Goal: Task Accomplishment & Management: Use online tool/utility

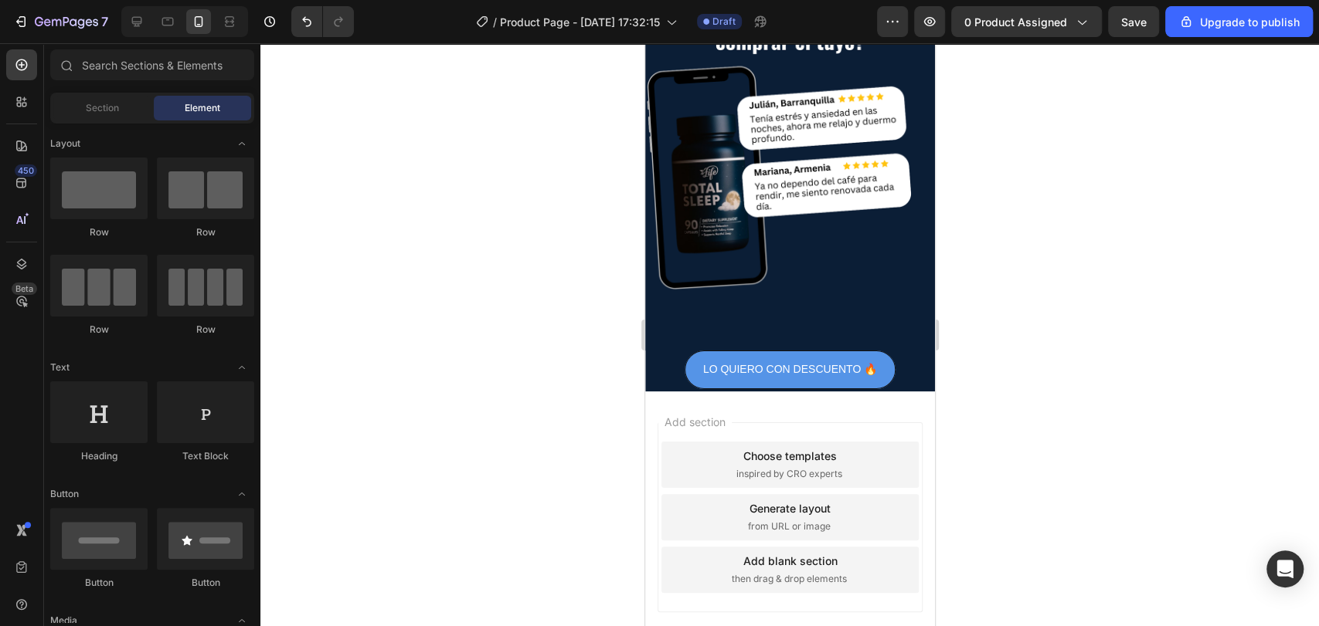
scroll to position [106, 0]
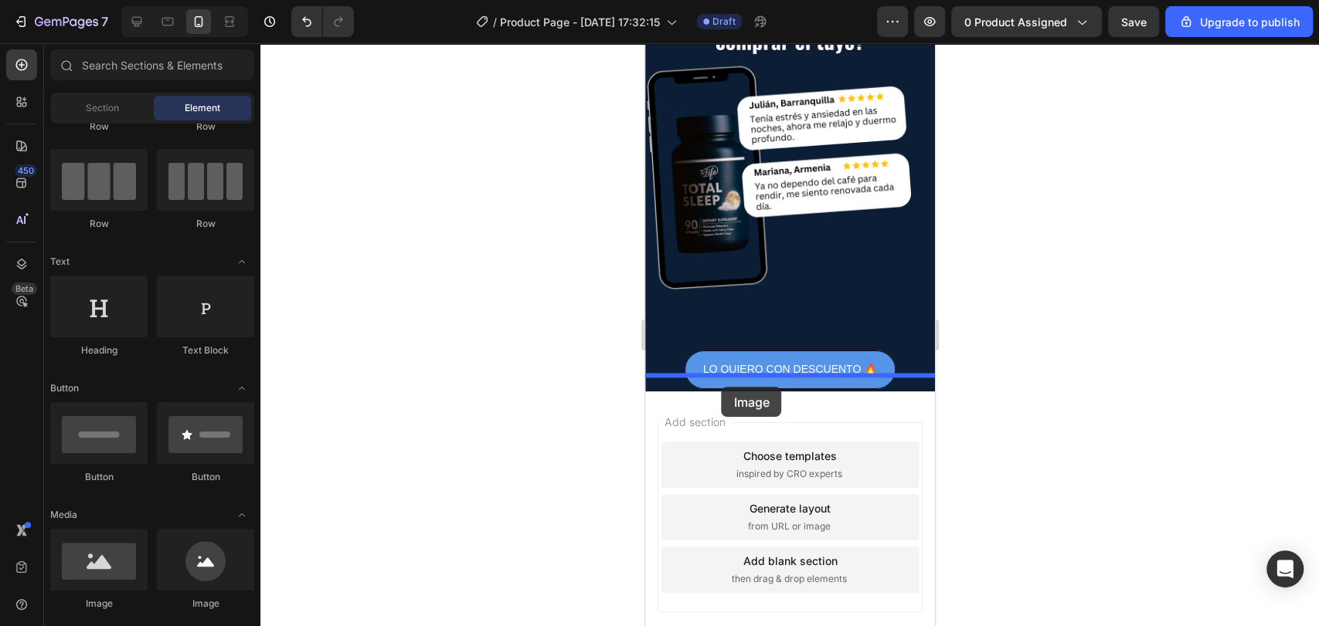
drag, startPoint x: 762, startPoint y: 599, endPoint x: 722, endPoint y: 387, distance: 215.3
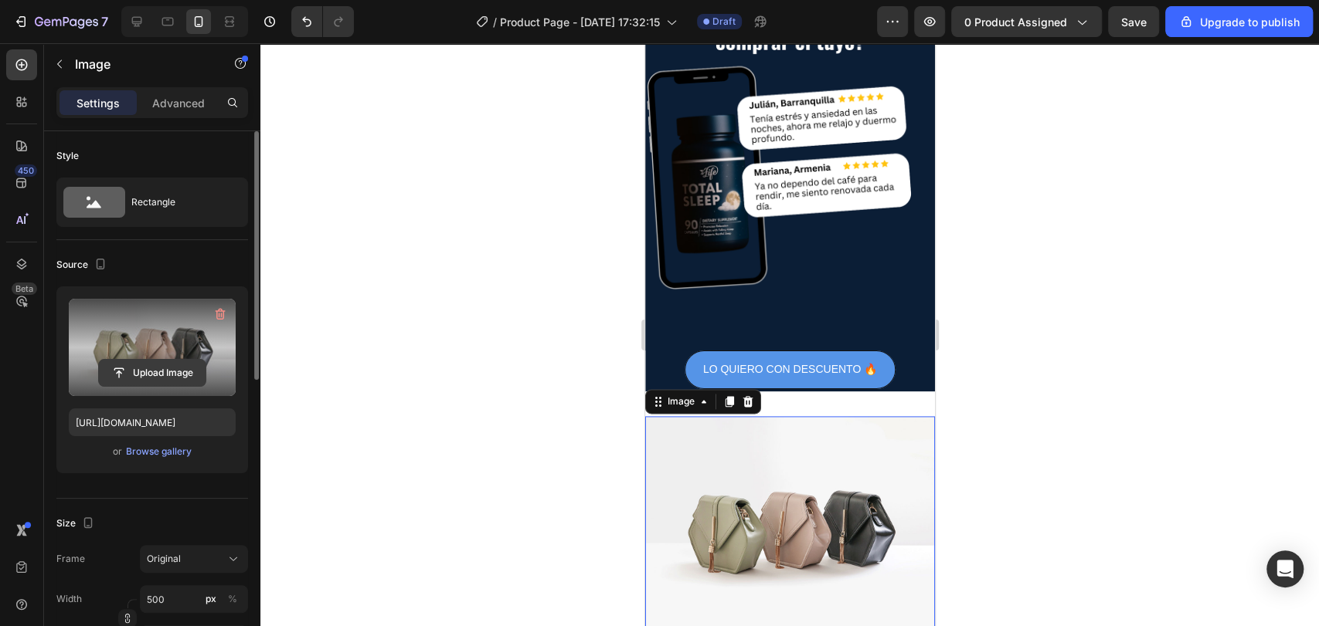
click at [162, 379] on input "file" at bounding box center [152, 373] width 107 height 26
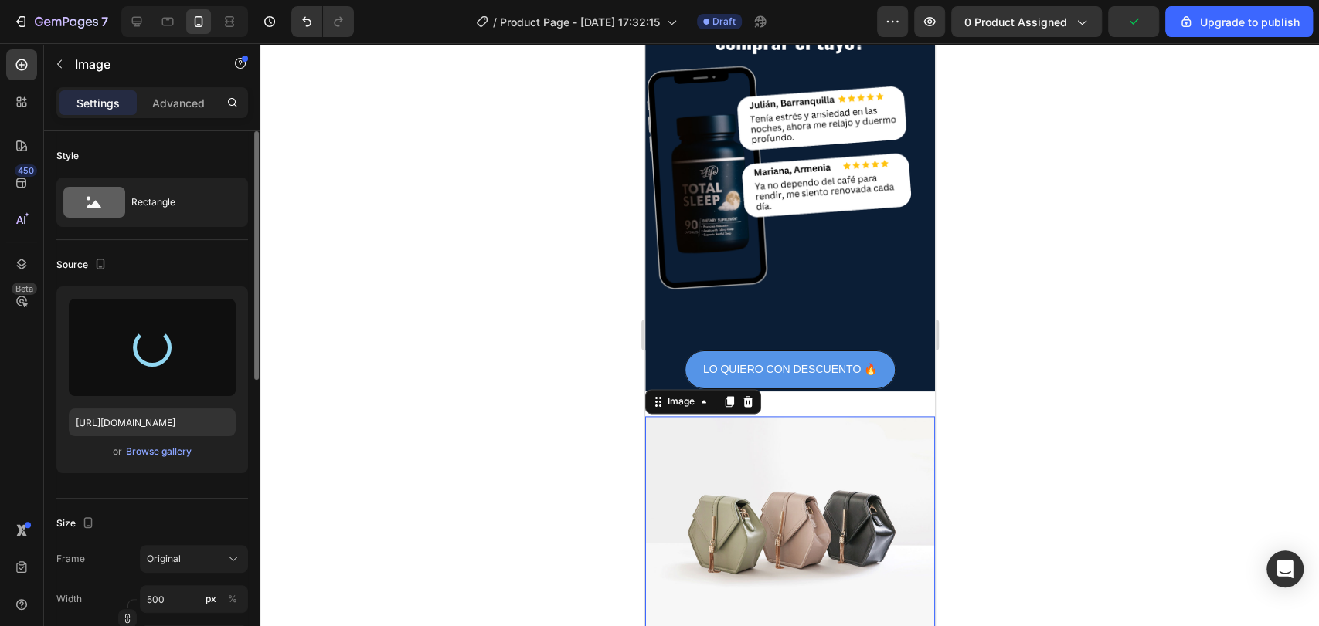
type input "[URL][DOMAIN_NAME]"
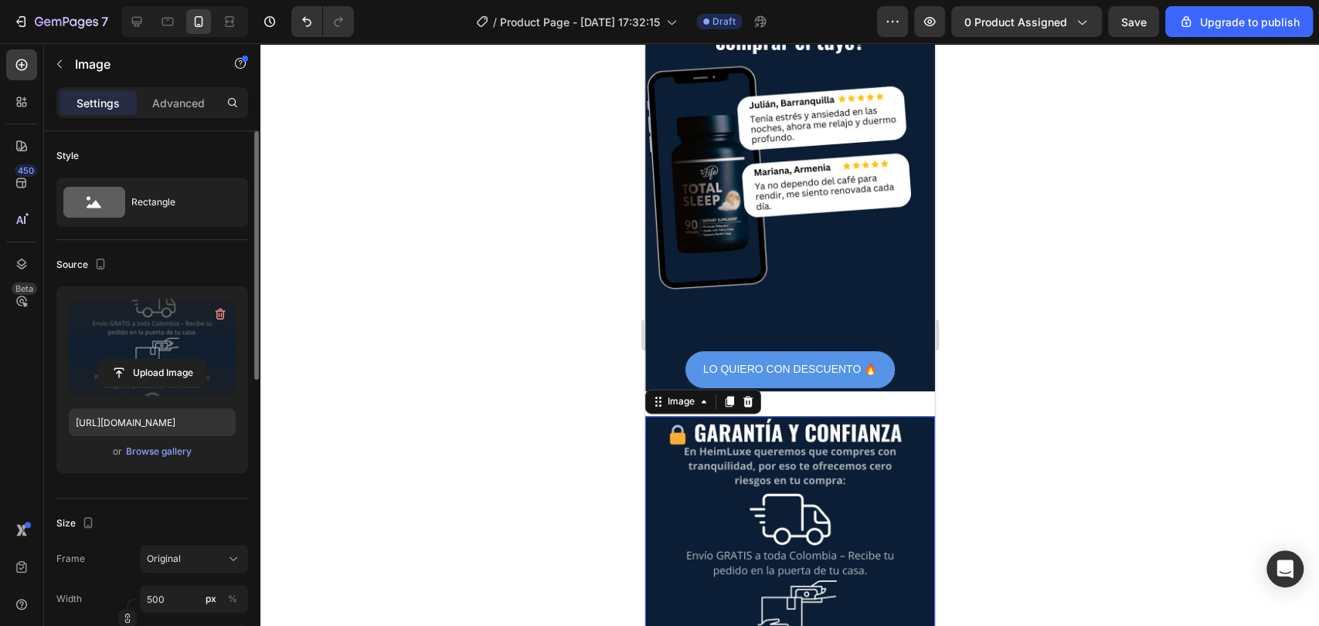
click at [491, 425] on div at bounding box center [789, 334] width 1058 height 583
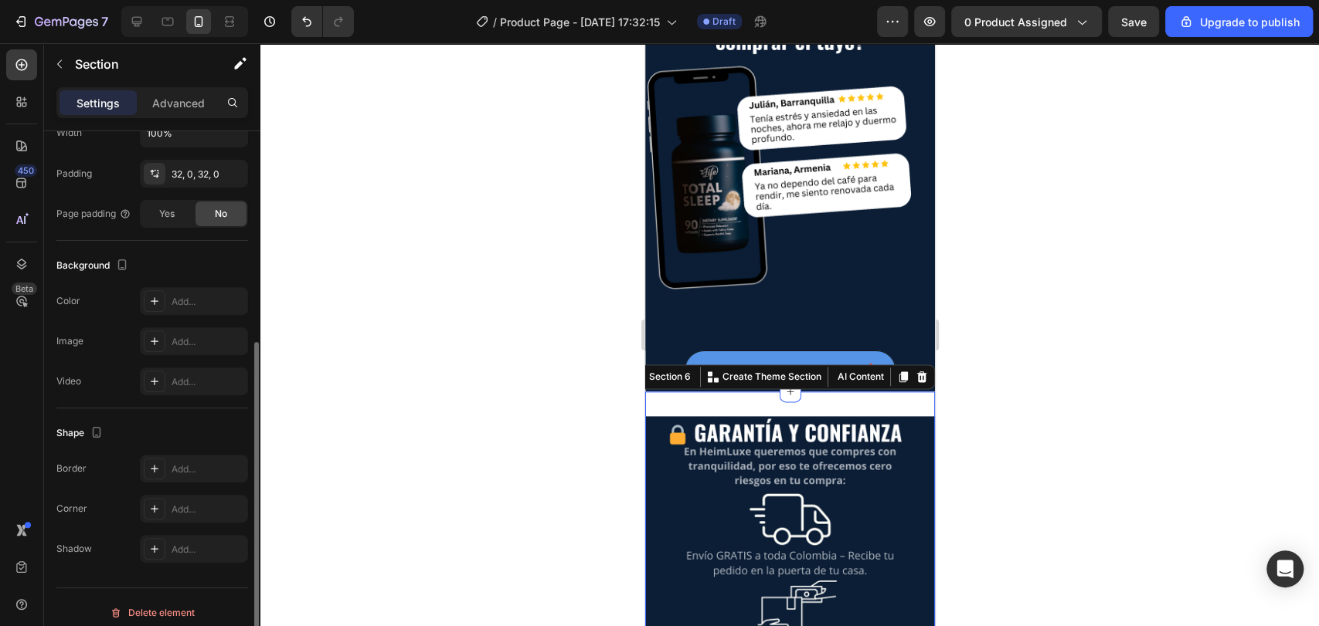
scroll to position [352, 0]
click at [188, 306] on div "Add..." at bounding box center [207, 302] width 73 height 14
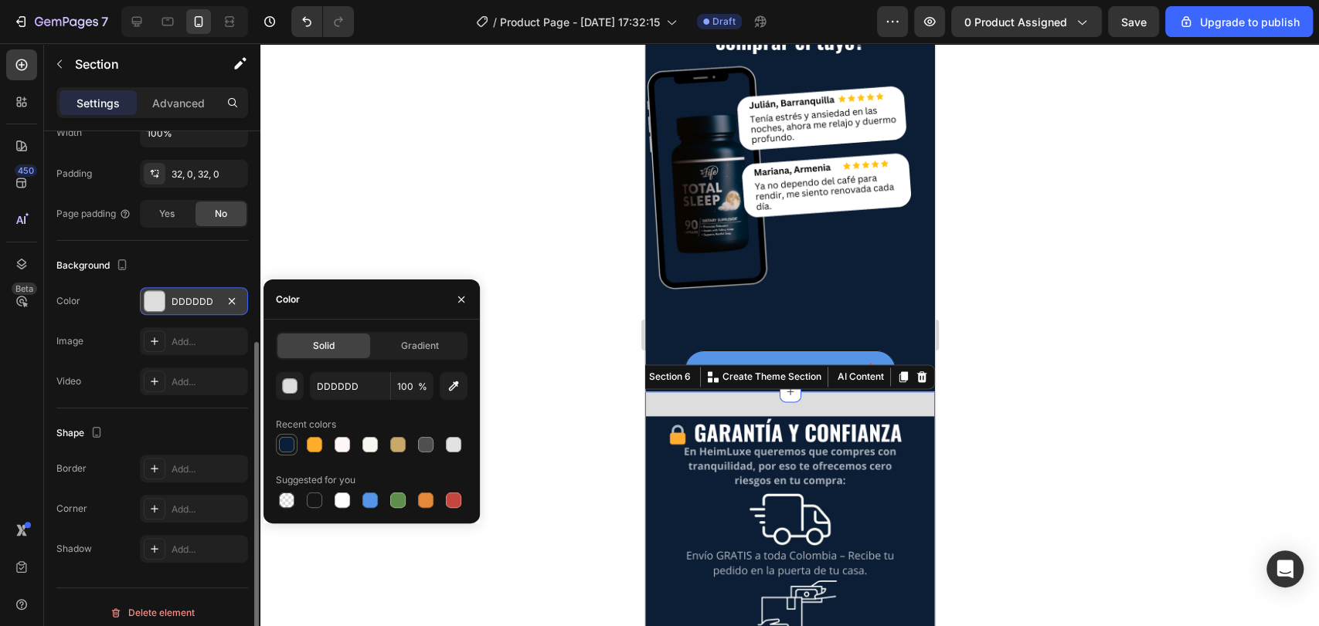
click at [289, 439] on div at bounding box center [286, 444] width 15 height 15
type input "0B1E36"
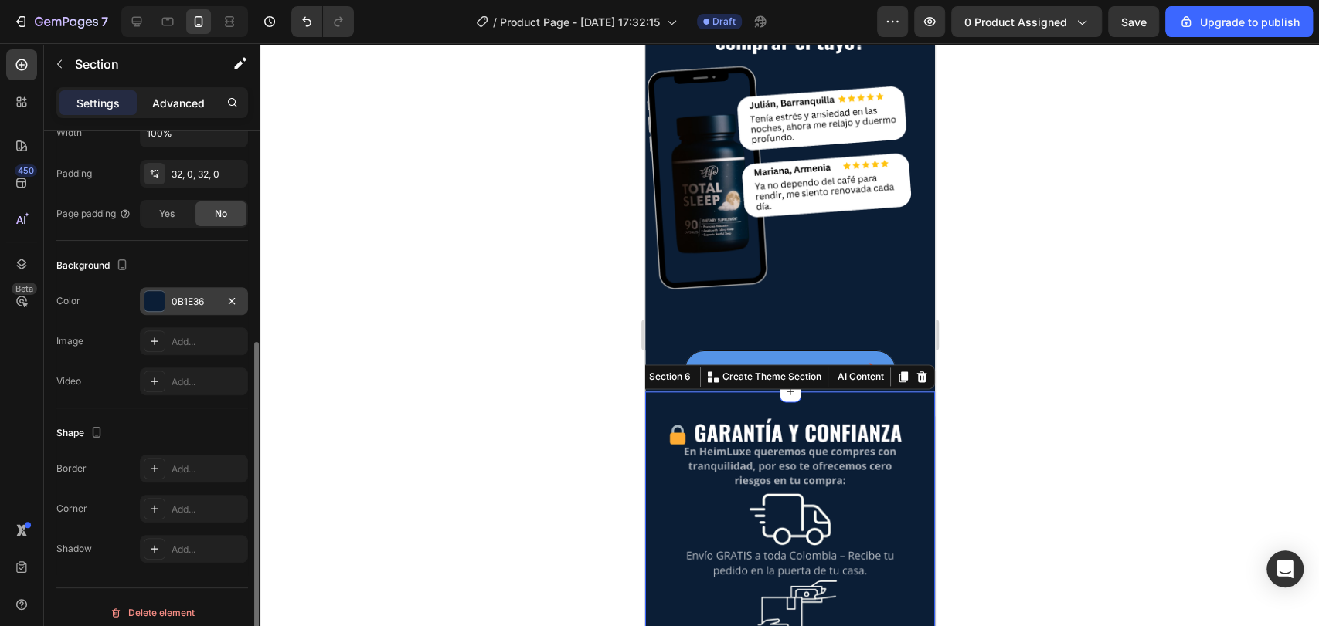
click at [191, 107] on p "Advanced" at bounding box center [178, 103] width 53 height 16
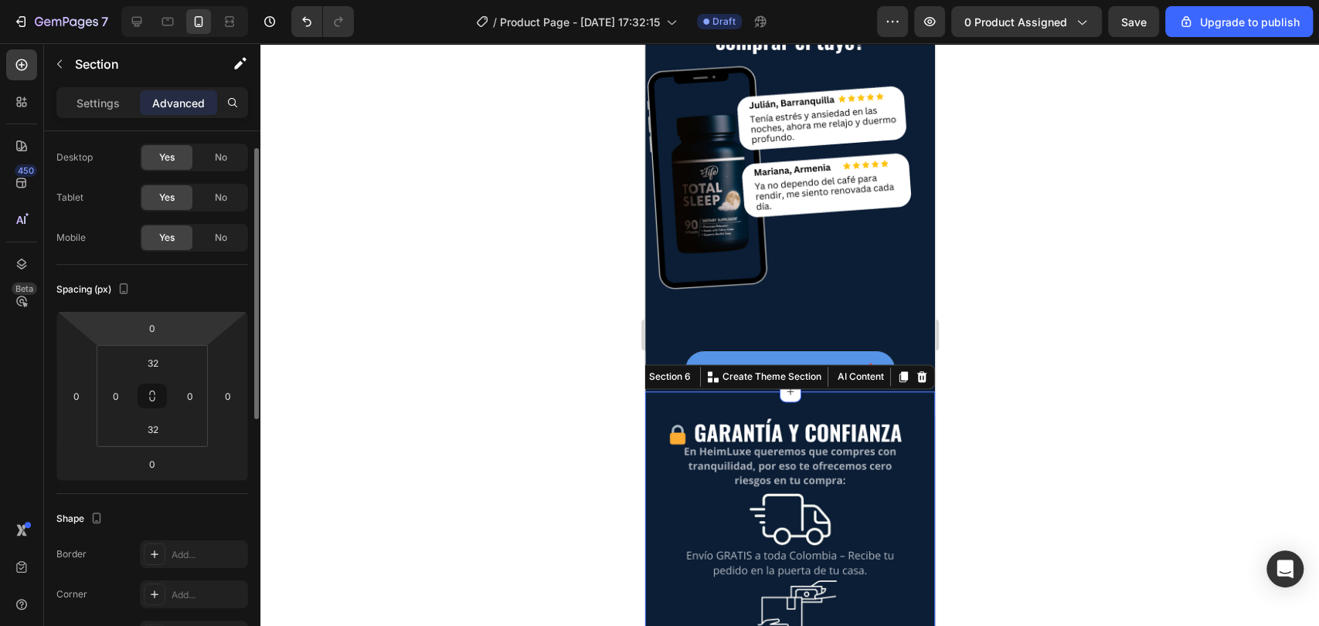
scroll to position [0, 0]
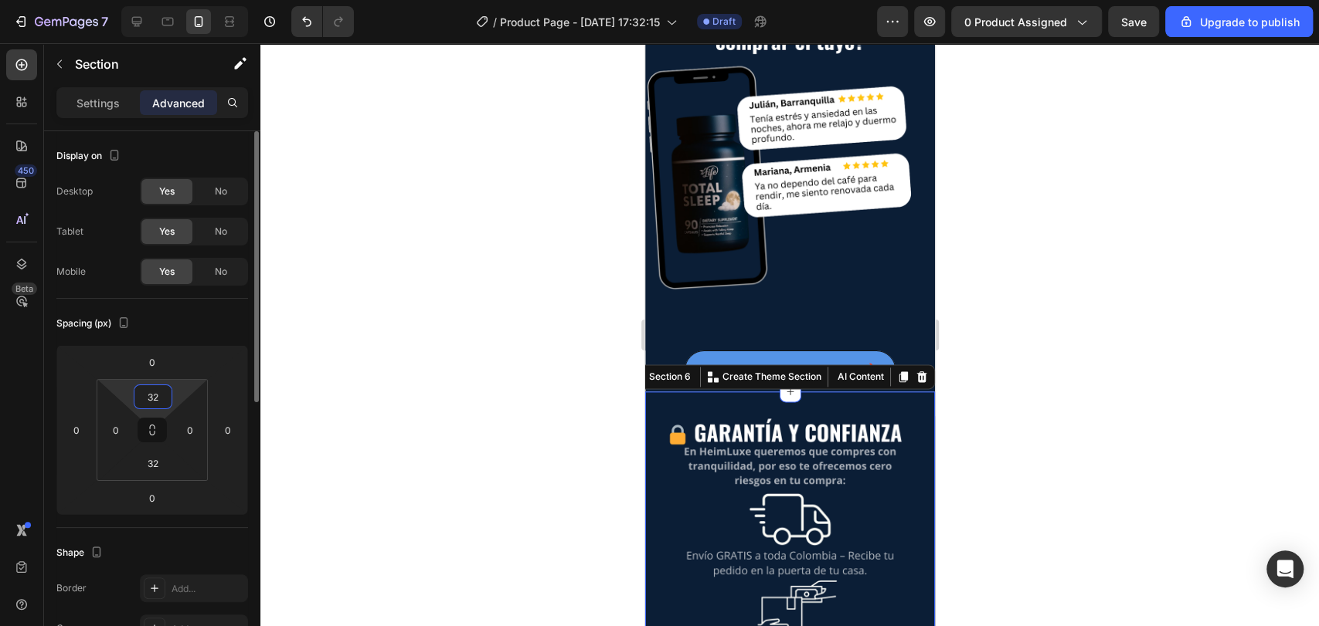
click at [161, 396] on input "32" at bounding box center [153, 396] width 31 height 23
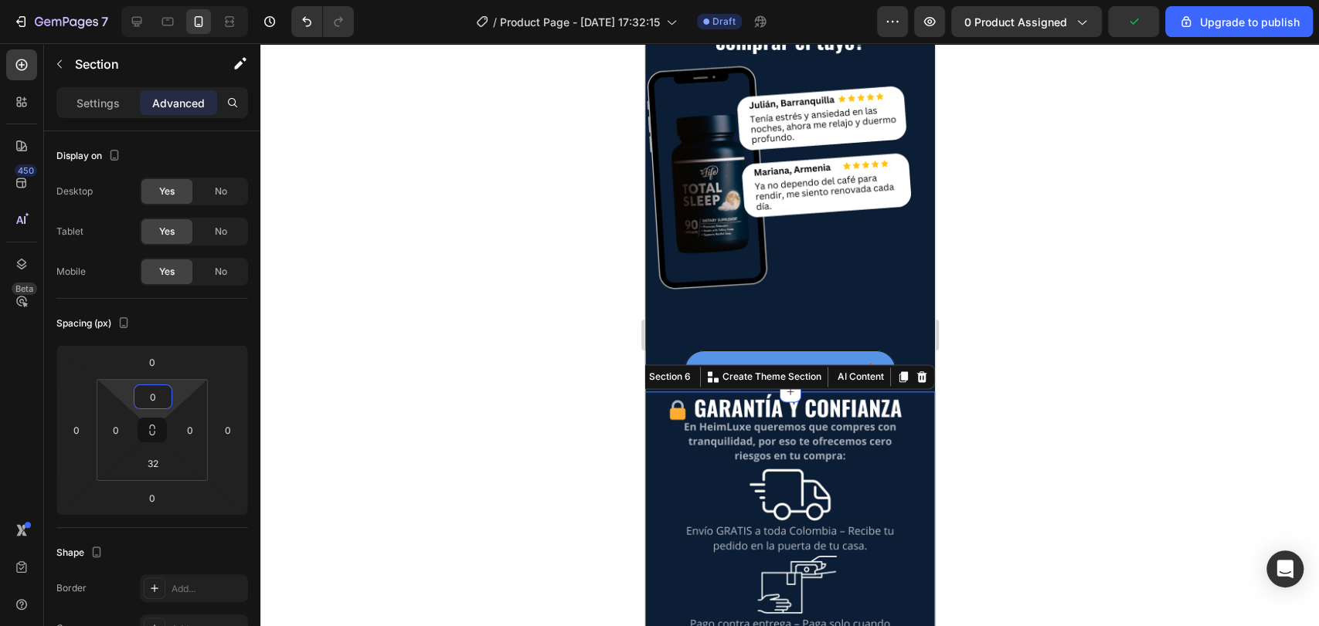
type input "0"
click at [478, 343] on div at bounding box center [789, 334] width 1058 height 583
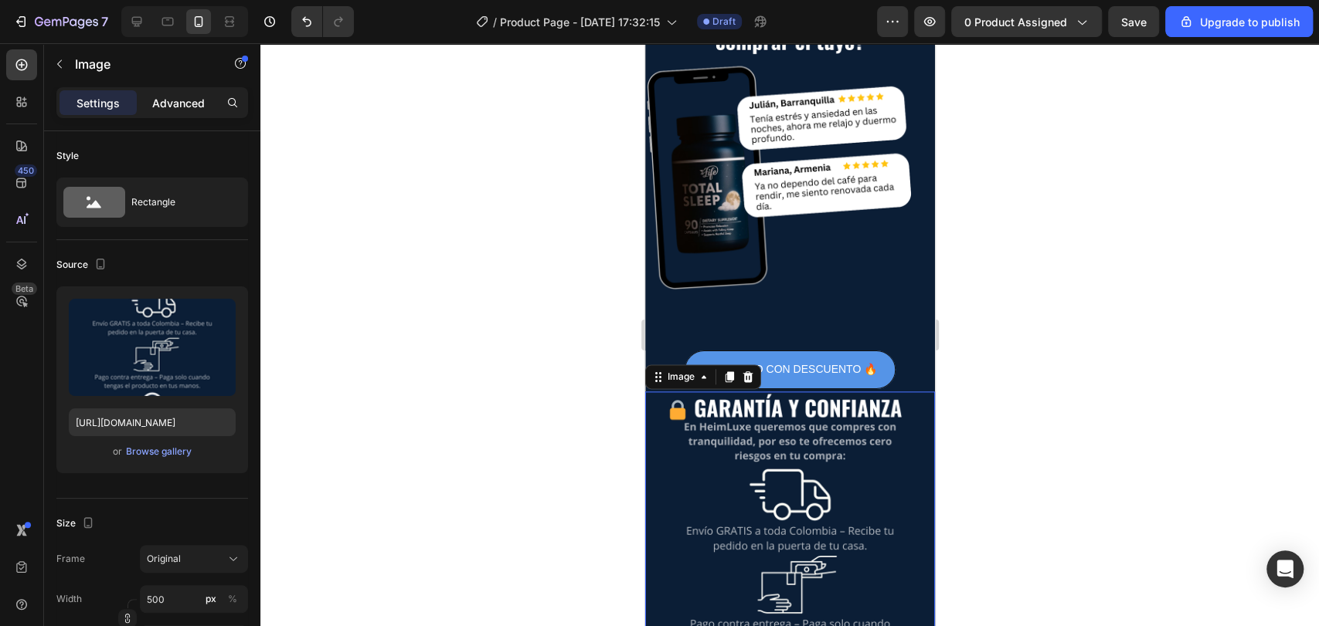
click at [191, 103] on p "Advanced" at bounding box center [178, 103] width 53 height 16
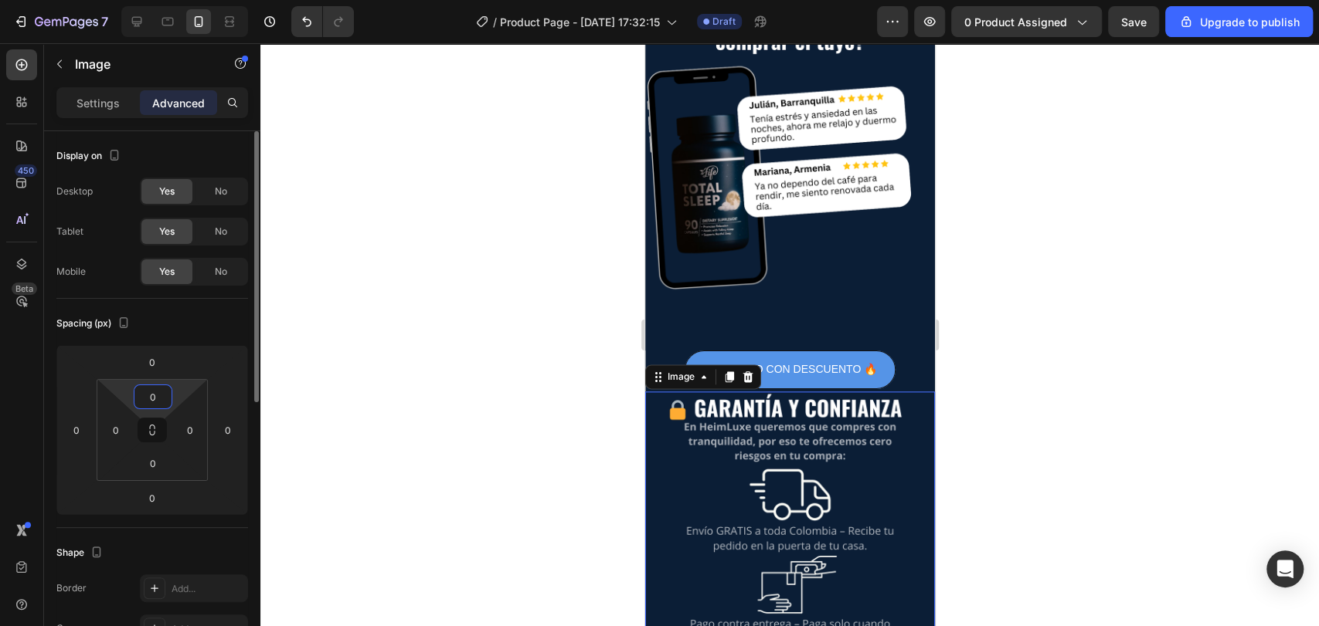
click at [154, 392] on input "0" at bounding box center [153, 396] width 31 height 23
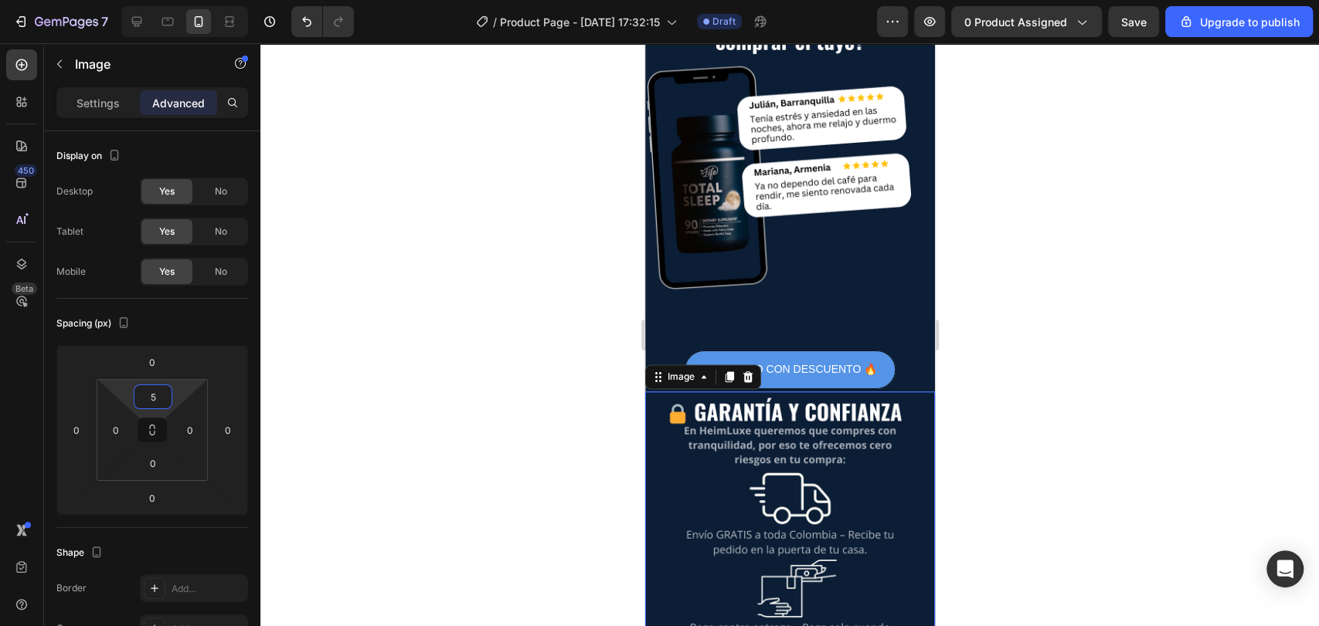
type input "5"
click at [315, 409] on div at bounding box center [789, 334] width 1058 height 583
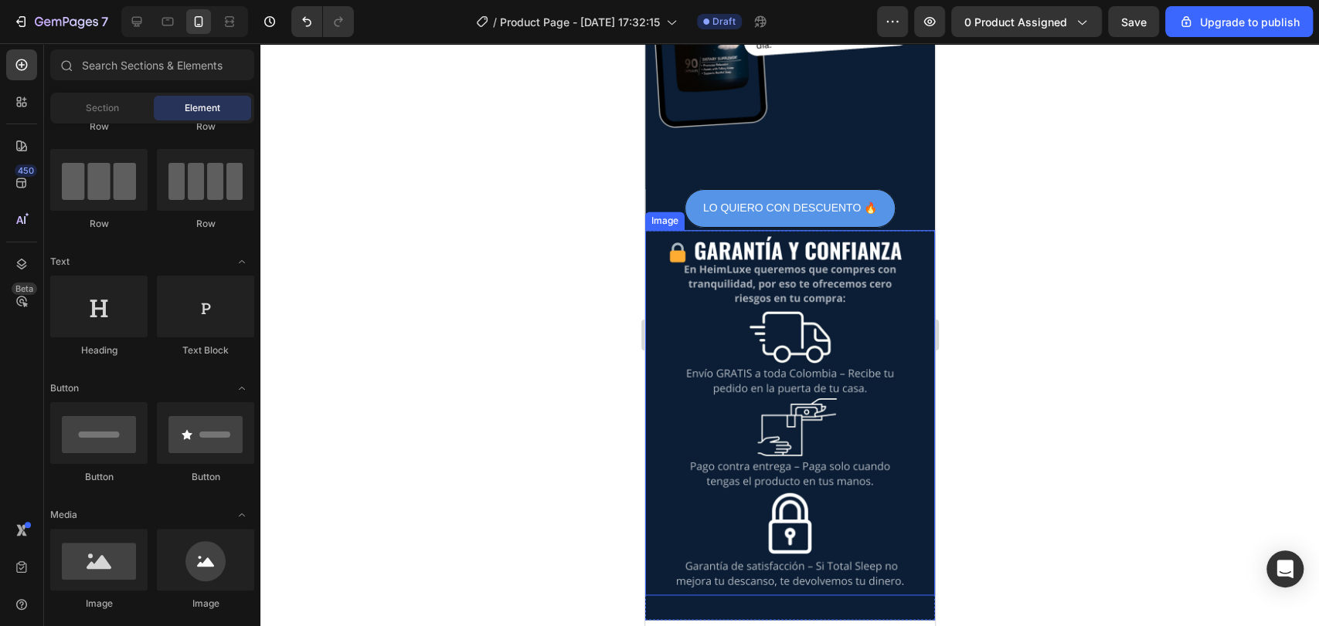
scroll to position [1386, 0]
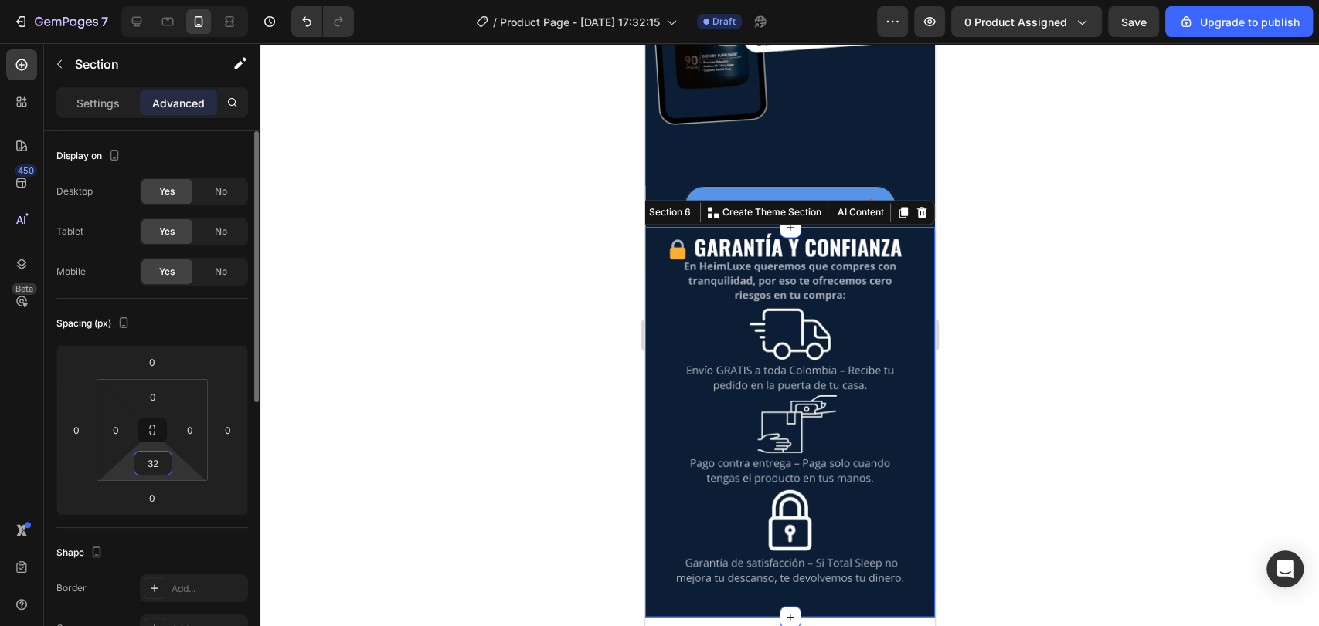
click at [167, 464] on input "32" at bounding box center [153, 463] width 31 height 23
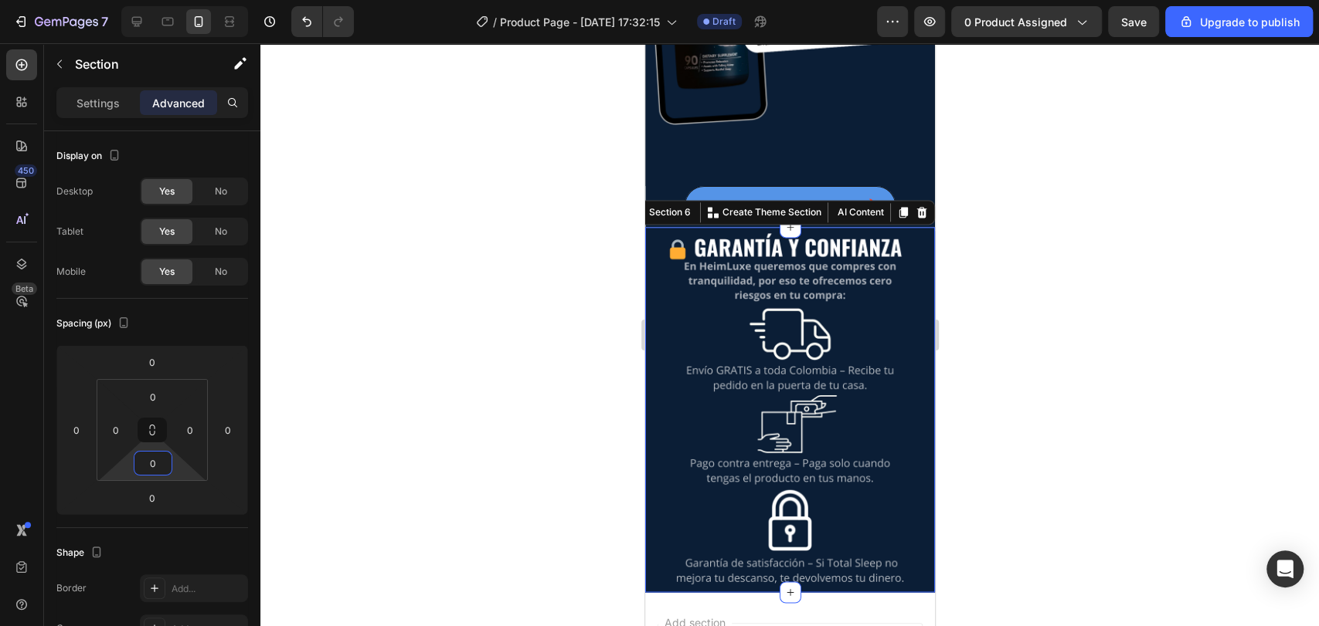
type input "0"
click at [473, 431] on div at bounding box center [789, 334] width 1058 height 583
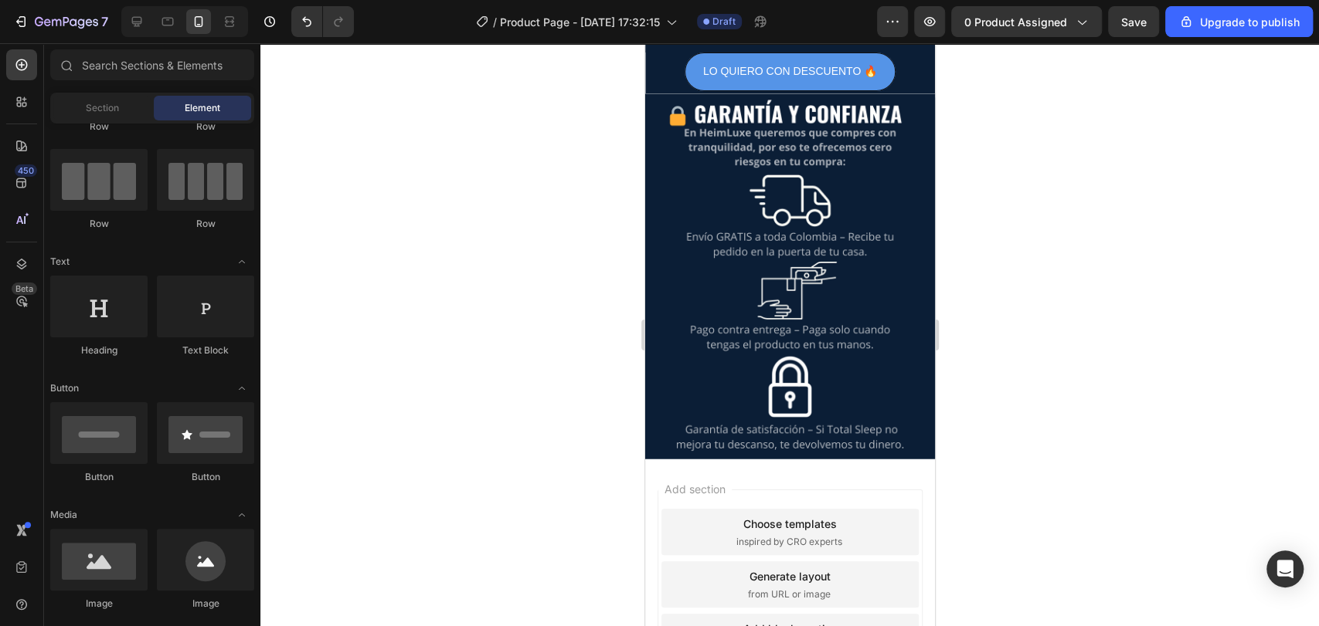
scroll to position [1522, 0]
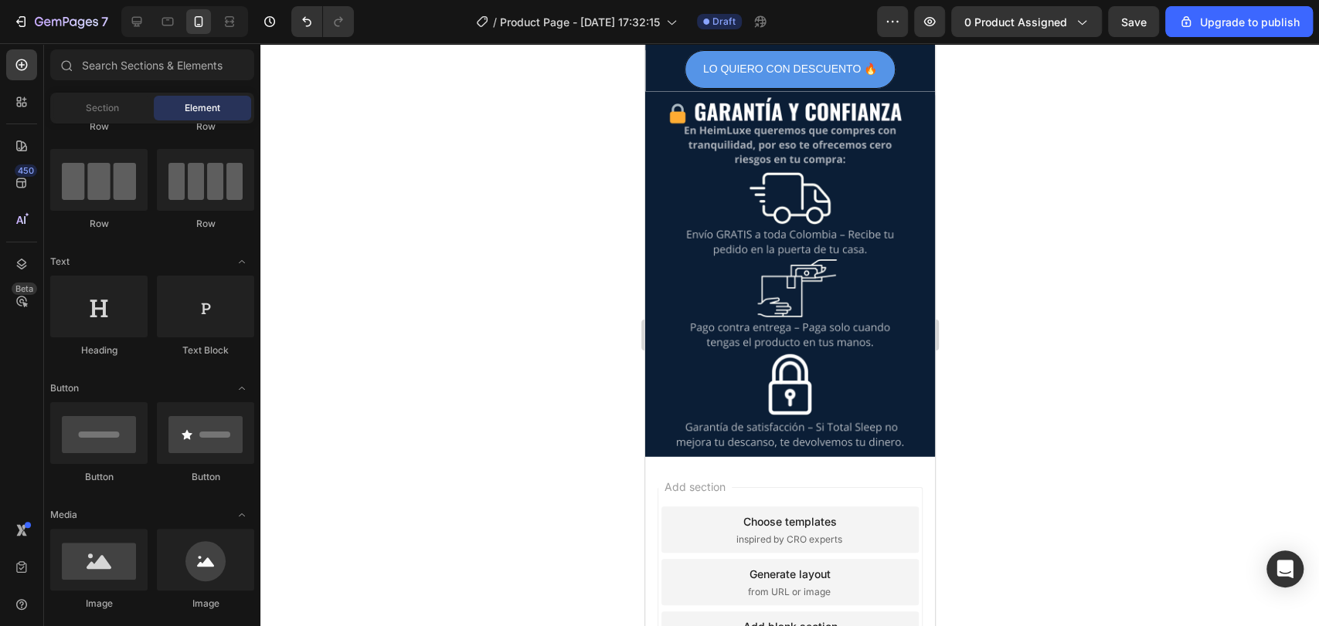
drag, startPoint x: 931, startPoint y: 511, endPoint x: 1604, endPoint y: 552, distance: 674.1
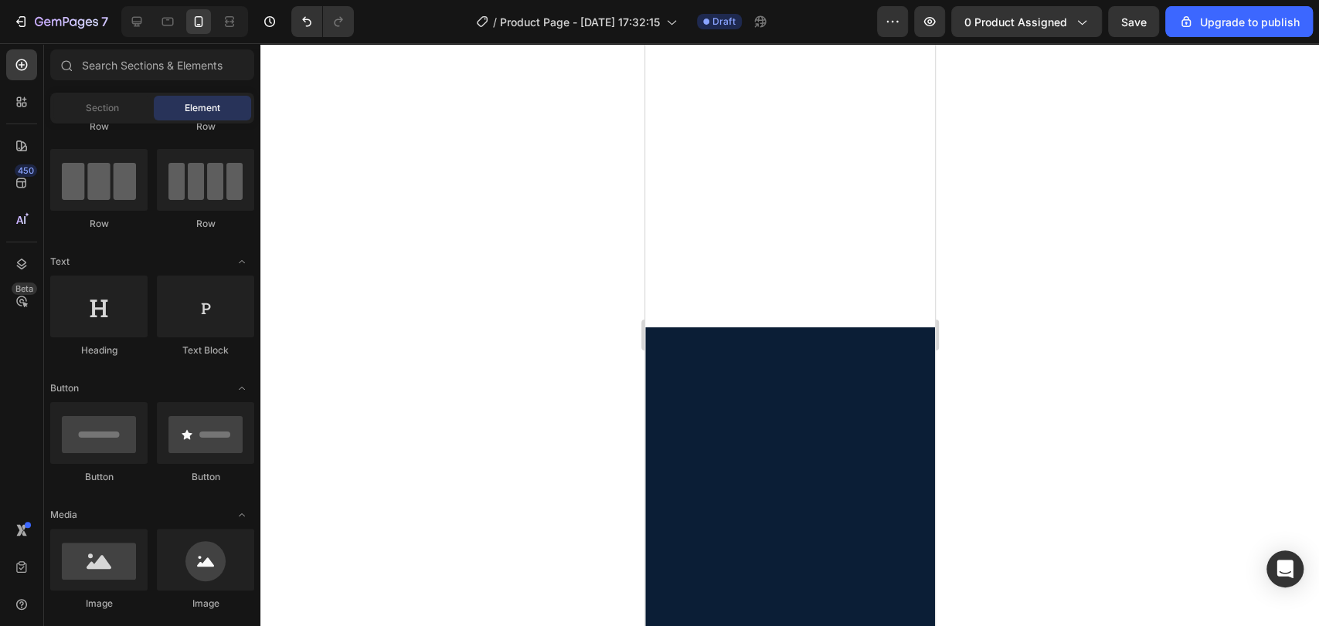
scroll to position [189, 0]
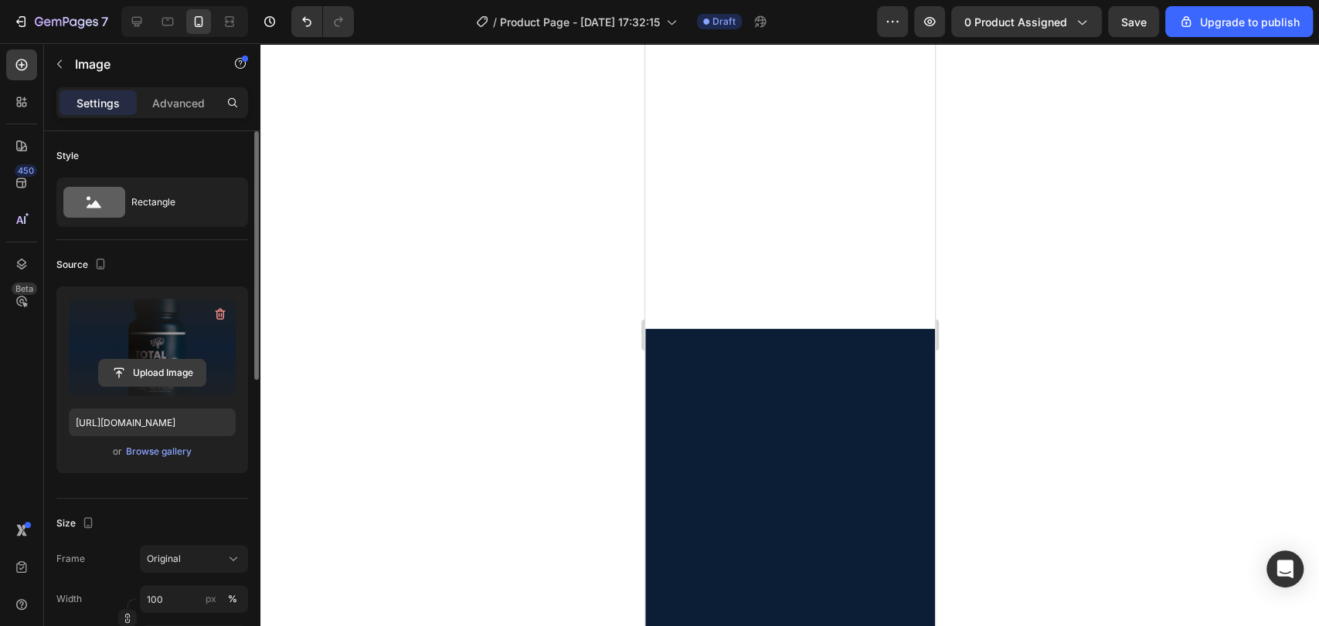
click at [161, 377] on input "file" at bounding box center [152, 373] width 107 height 26
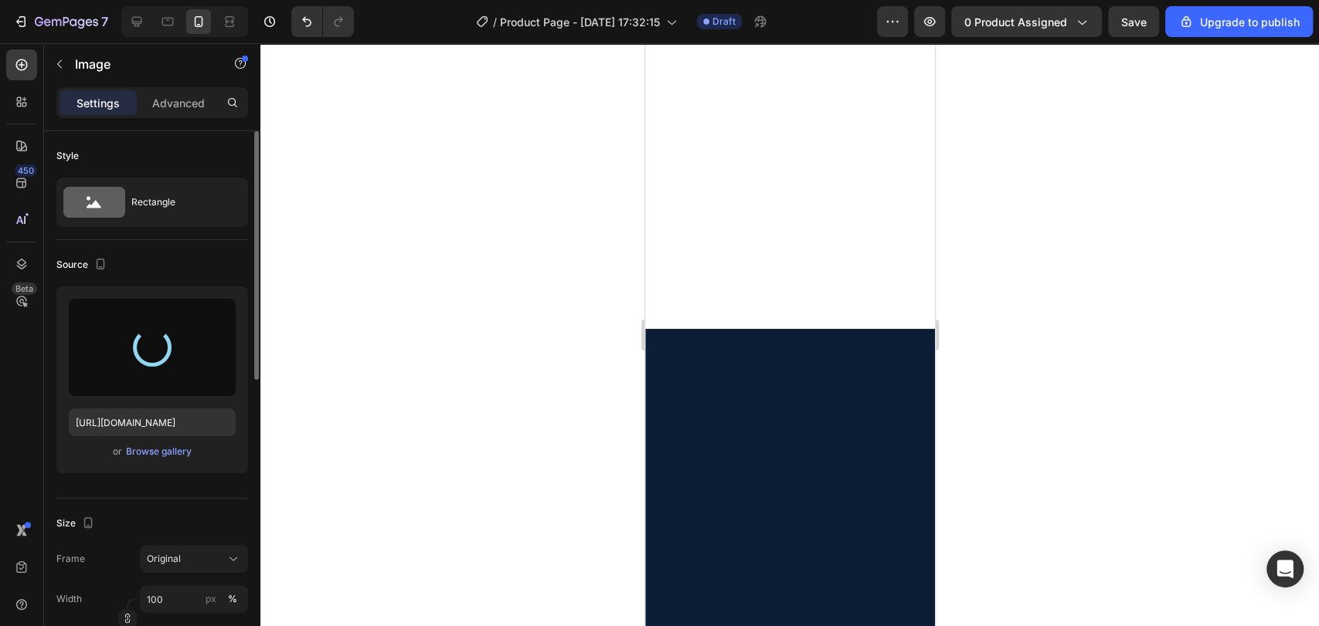
type input "https://cdn.shopify.com/s/files/1/0933/4036/9265/files/gempages_579664263434469…"
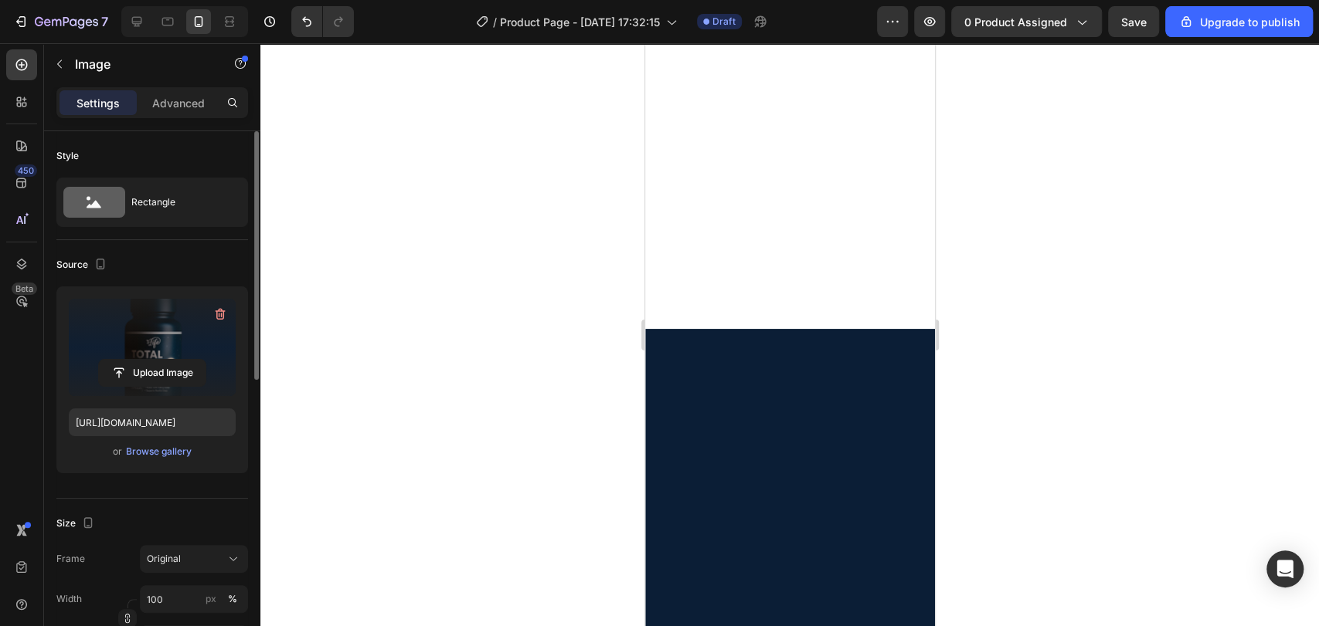
click at [997, 226] on div at bounding box center [789, 334] width 1058 height 583
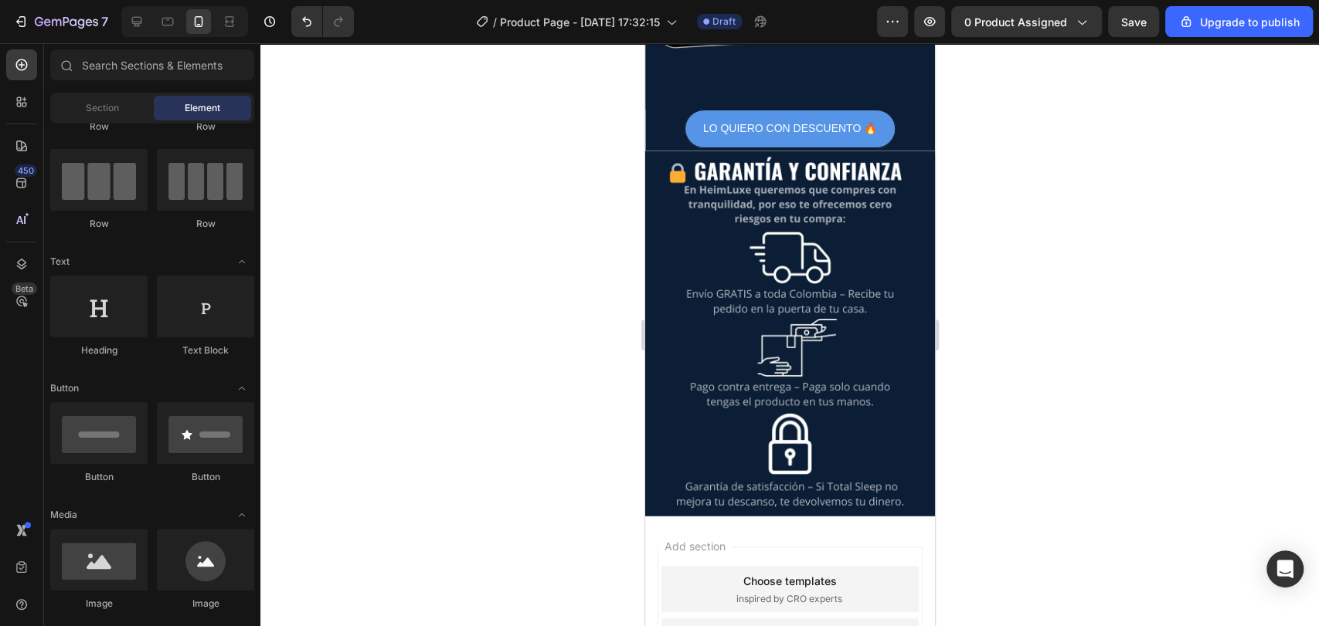
scroll to position [1468, 0]
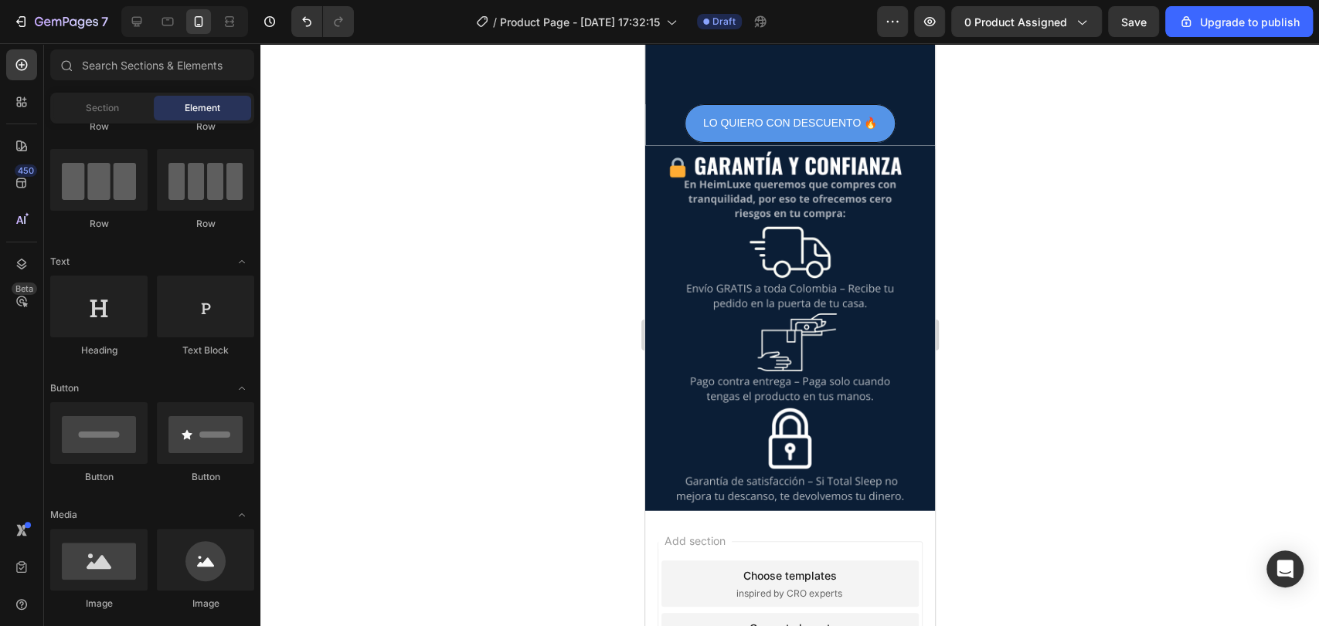
drag, startPoint x: 929, startPoint y: 371, endPoint x: 1582, endPoint y: 577, distance: 685.3
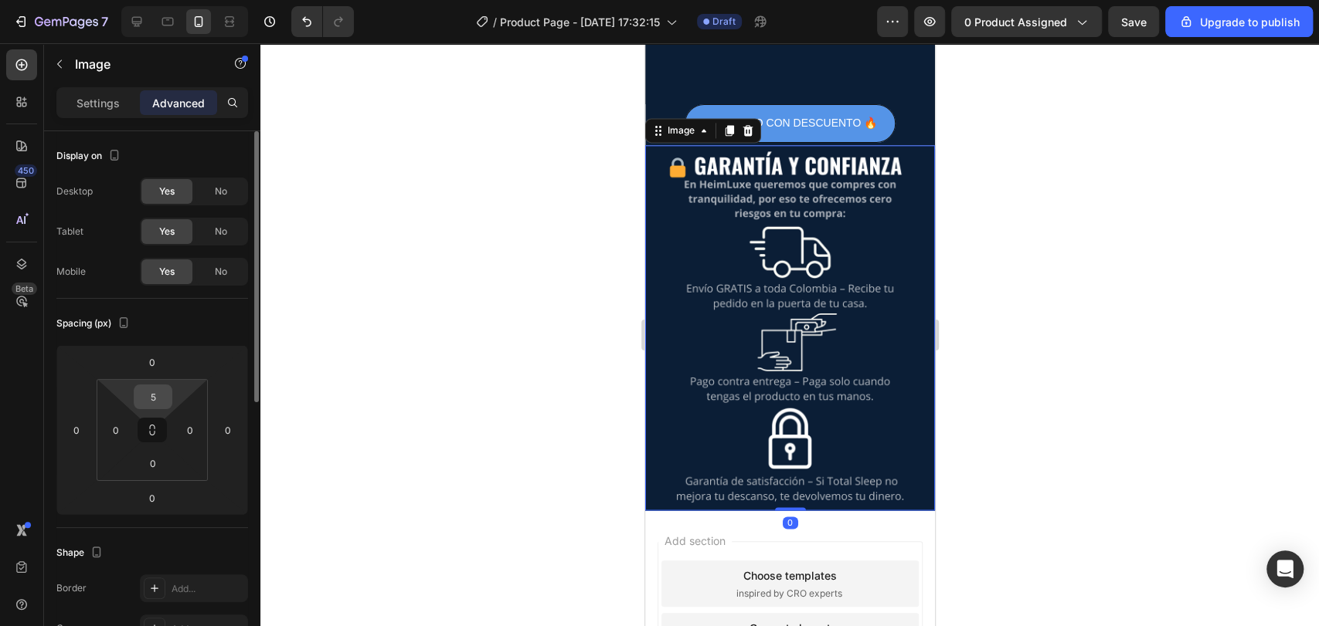
drag, startPoint x: 170, startPoint y: 398, endPoint x: 161, endPoint y: 395, distance: 9.0
click at [161, 395] on div "5" at bounding box center [153, 397] width 39 height 25
click at [161, 395] on input "5" at bounding box center [153, 396] width 31 height 23
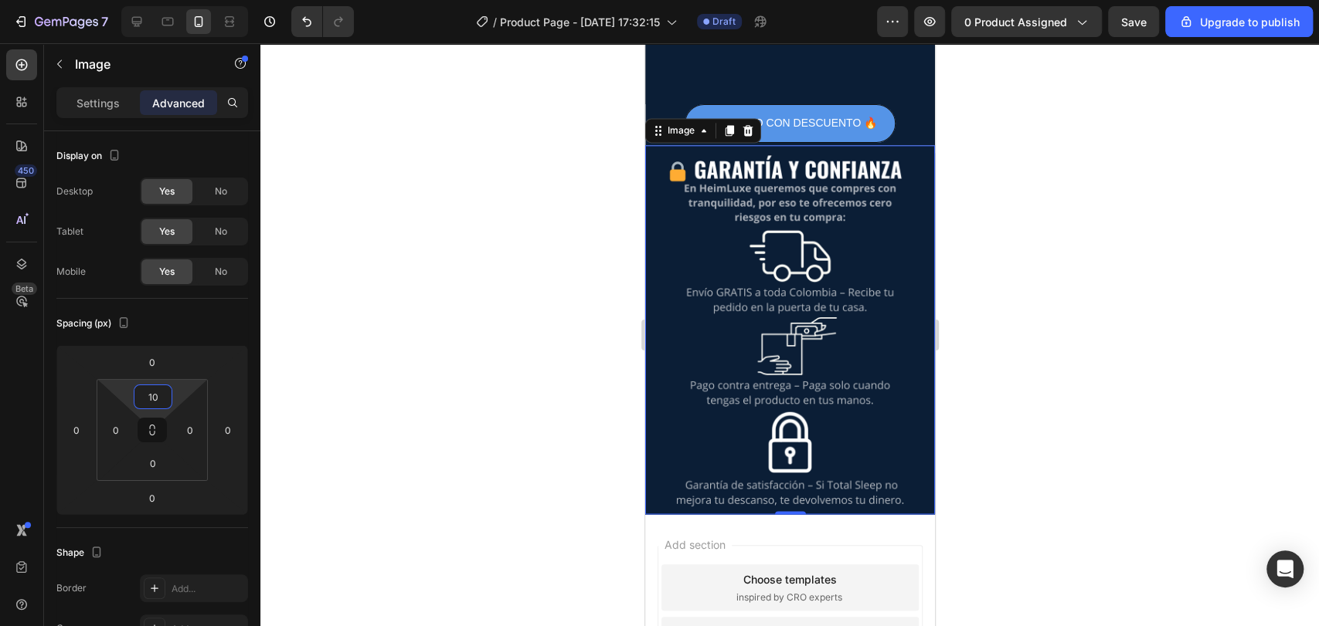
type input "10"
click at [470, 343] on div at bounding box center [789, 334] width 1058 height 583
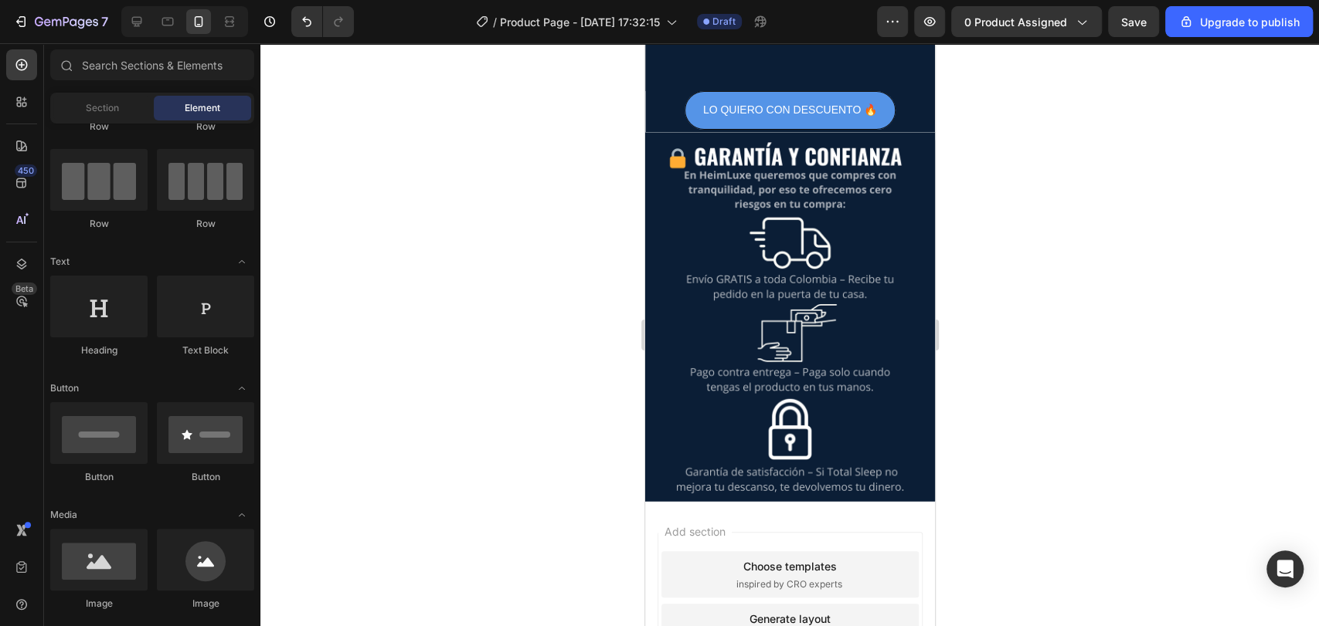
scroll to position [1489, 0]
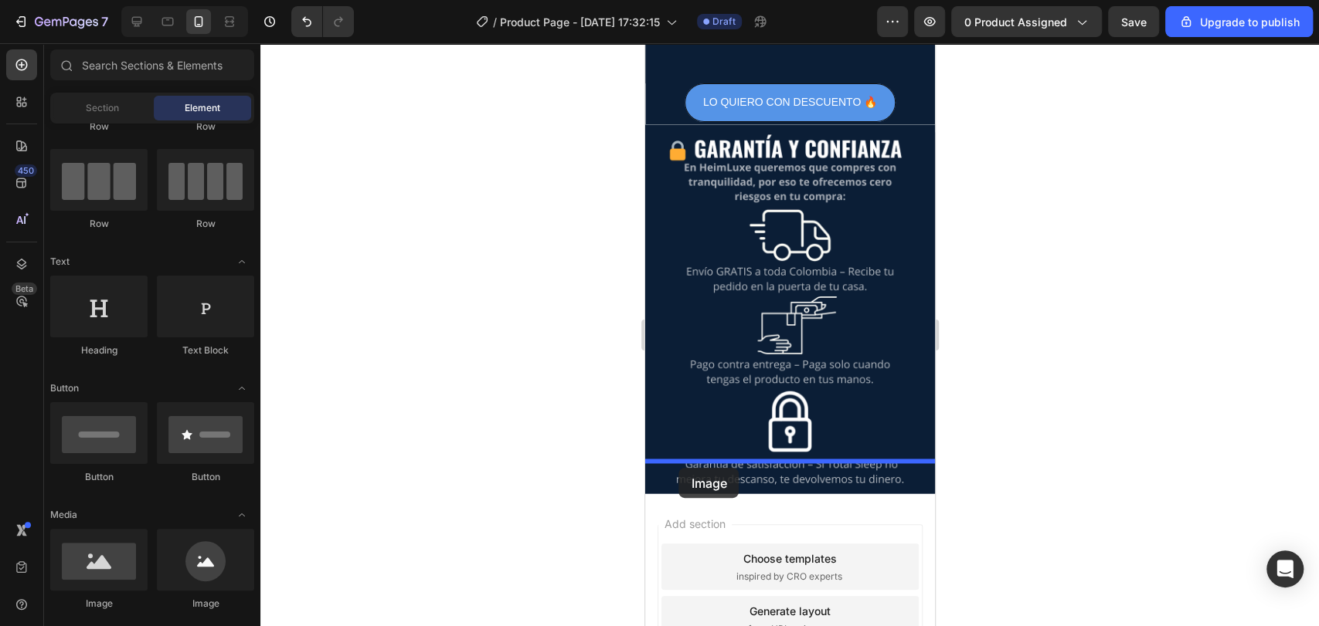
drag, startPoint x: 735, startPoint y: 618, endPoint x: 681, endPoint y: 466, distance: 161.5
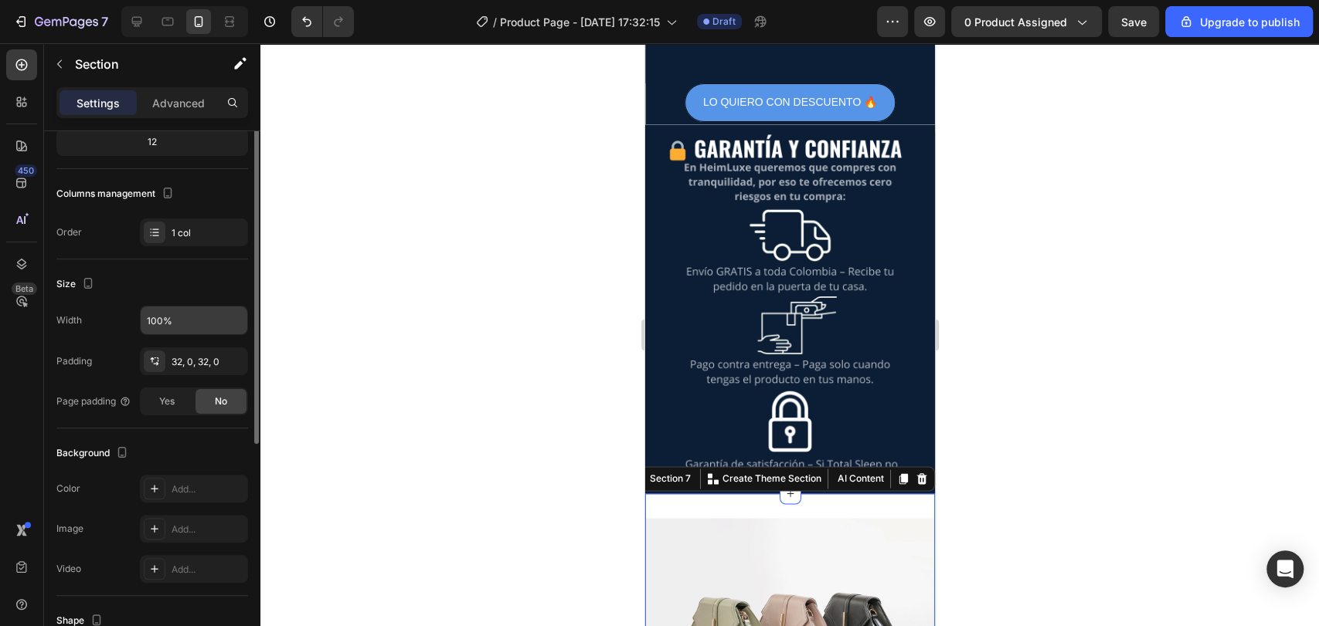
scroll to position [167, 0]
click at [189, 485] on div "Add..." at bounding box center [207, 487] width 73 height 14
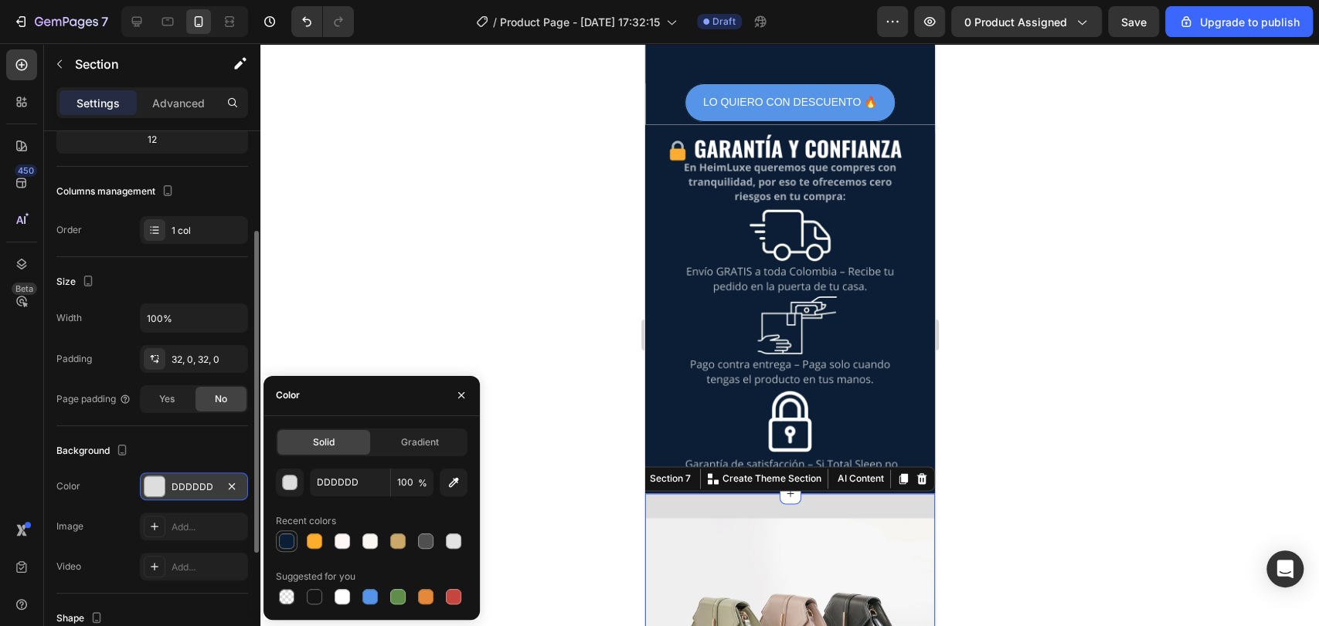
click at [287, 541] on div at bounding box center [286, 541] width 15 height 15
type input "0B1E36"
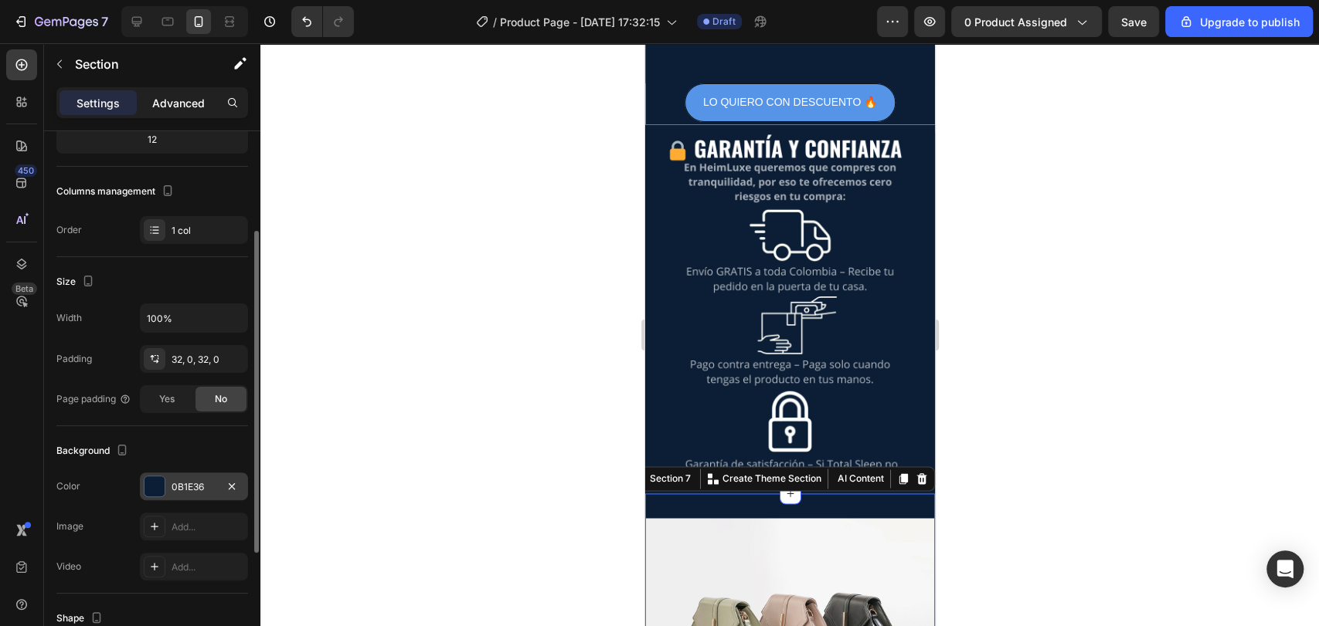
click at [158, 101] on p "Advanced" at bounding box center [178, 103] width 53 height 16
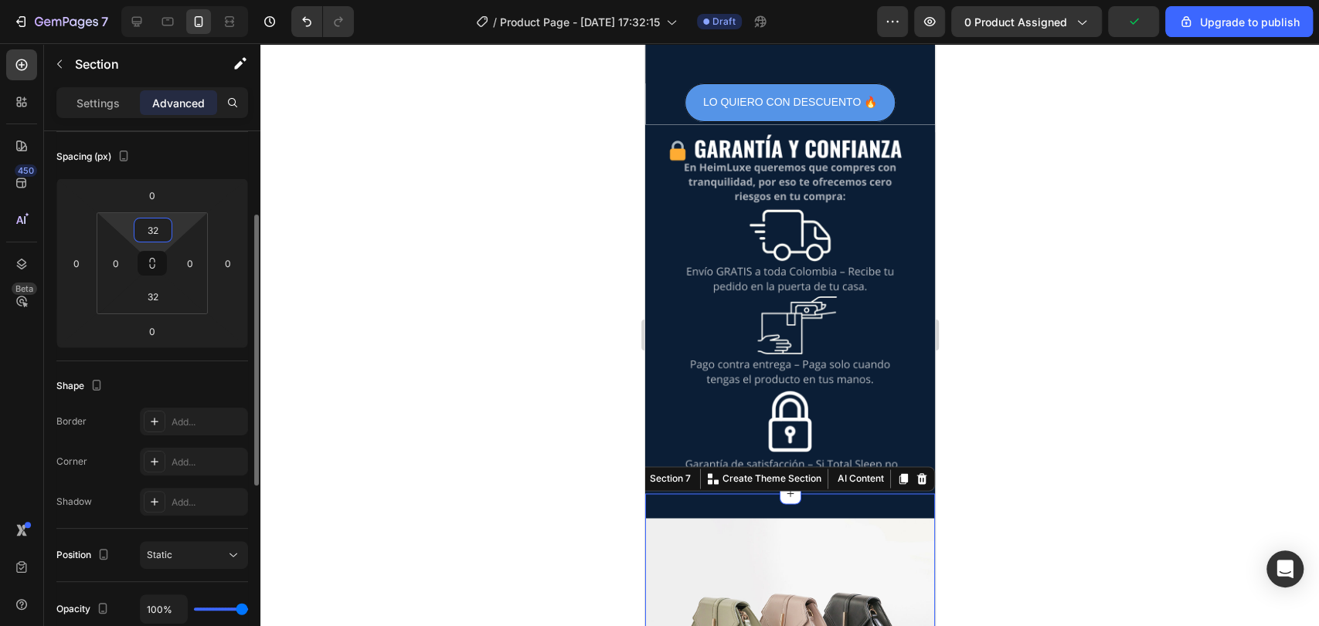
click at [155, 239] on input "32" at bounding box center [153, 230] width 31 height 23
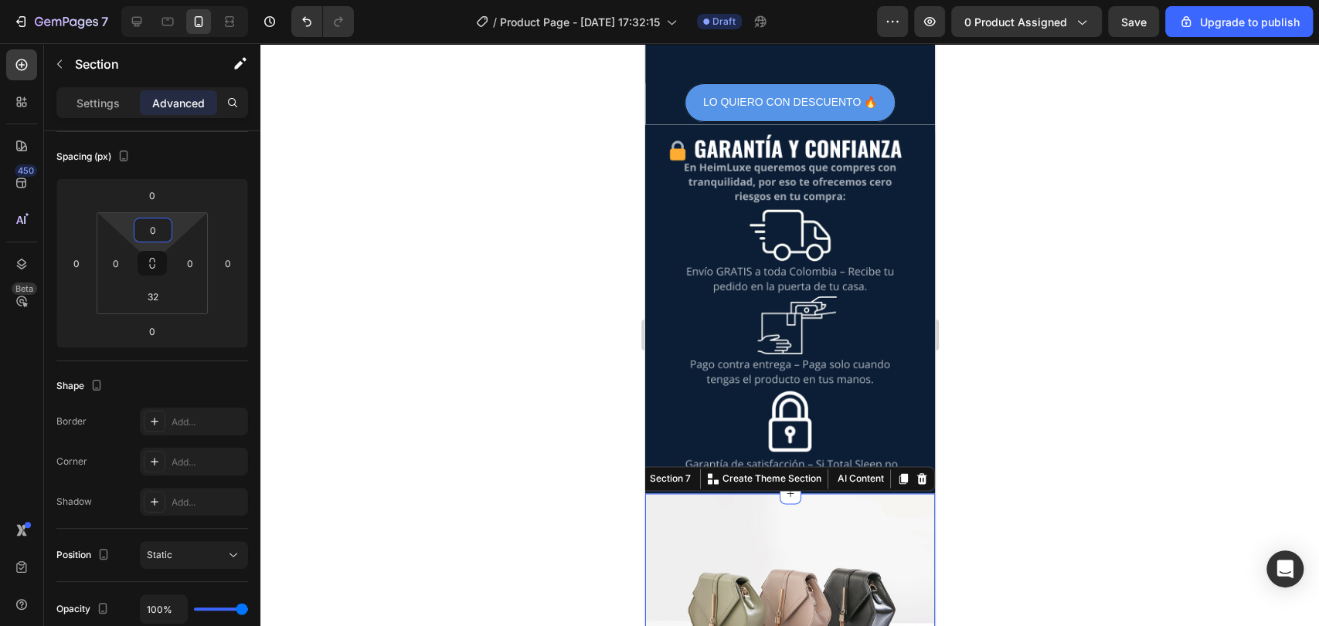
type input "0"
click at [373, 282] on div at bounding box center [789, 334] width 1058 height 583
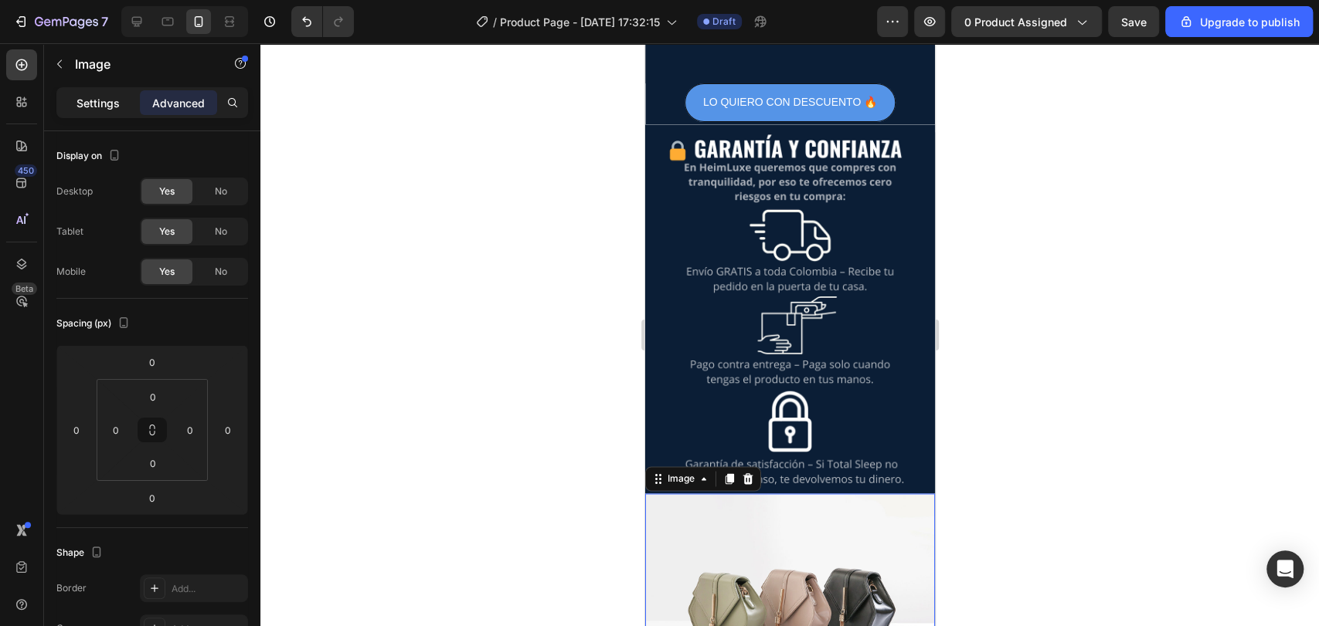
click at [99, 110] on p "Settings" at bounding box center [97, 103] width 43 height 16
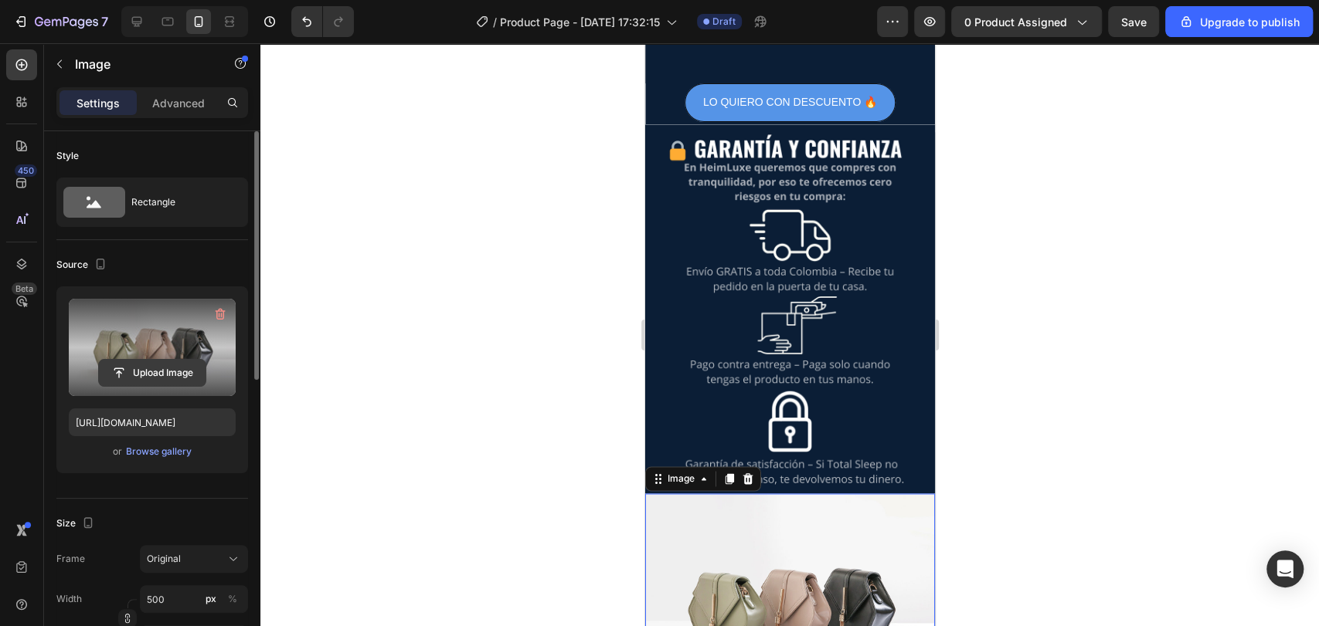
click at [163, 375] on input "file" at bounding box center [152, 373] width 107 height 26
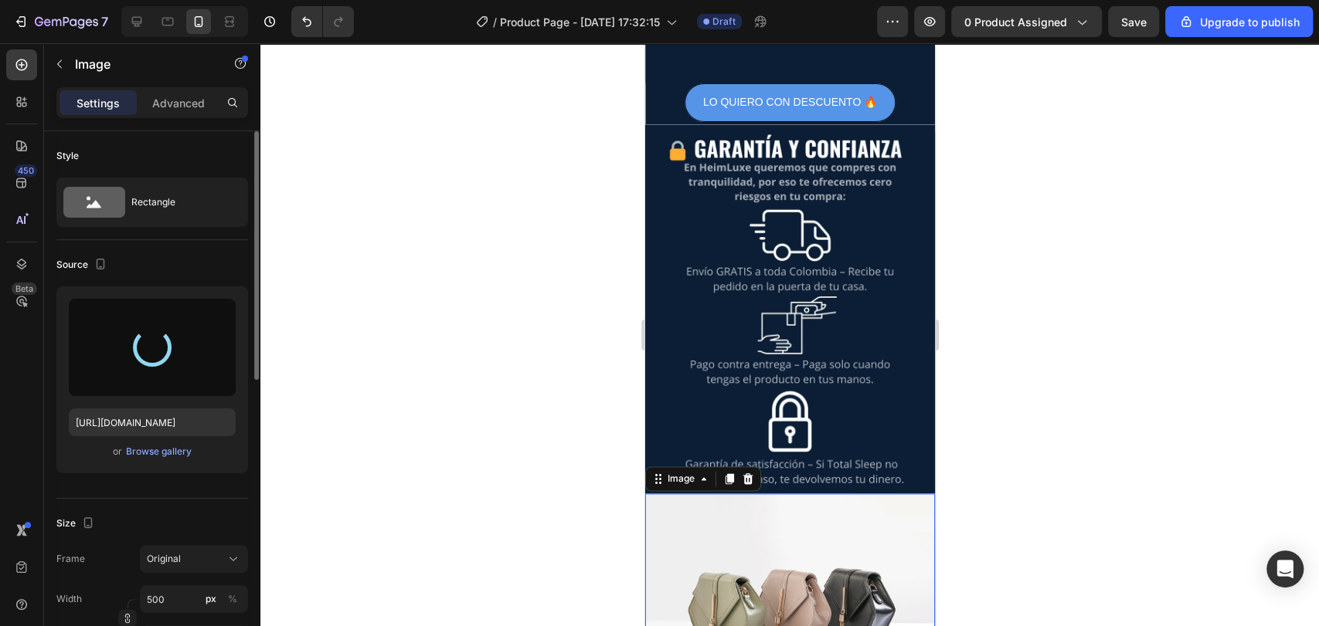
type input "https://cdn.shopify.com/s/files/1/0933/4036/9265/files/gempages_579664263434469…"
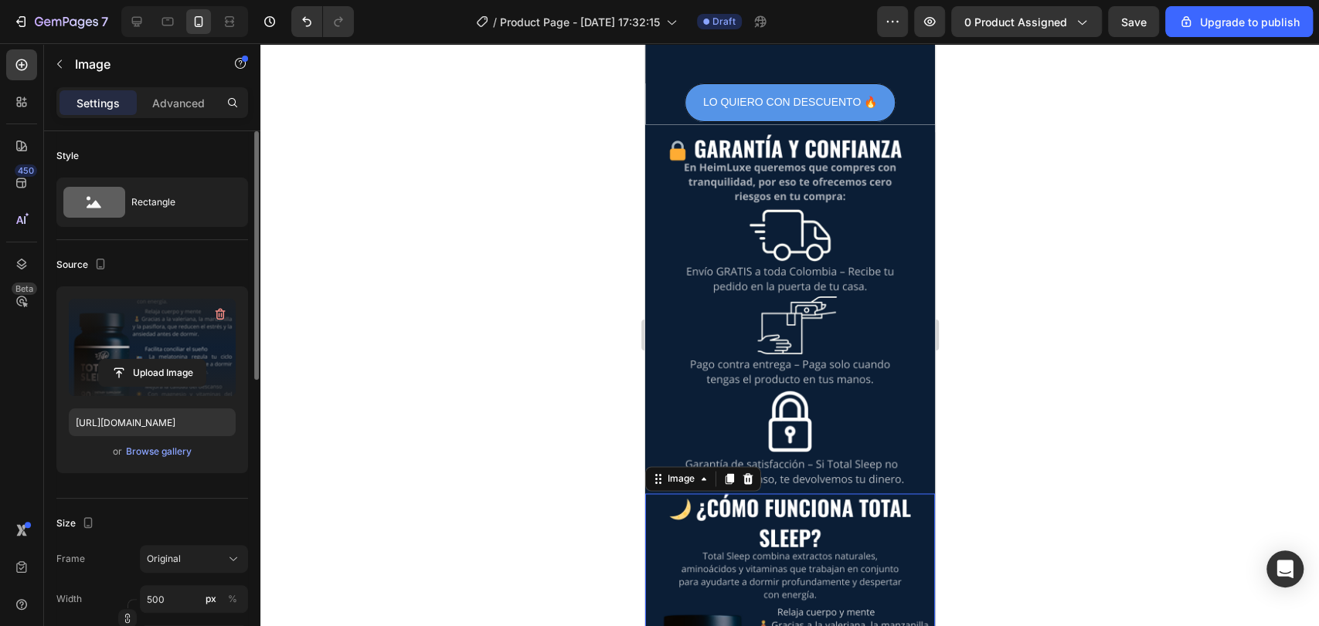
click at [484, 299] on div at bounding box center [789, 334] width 1058 height 583
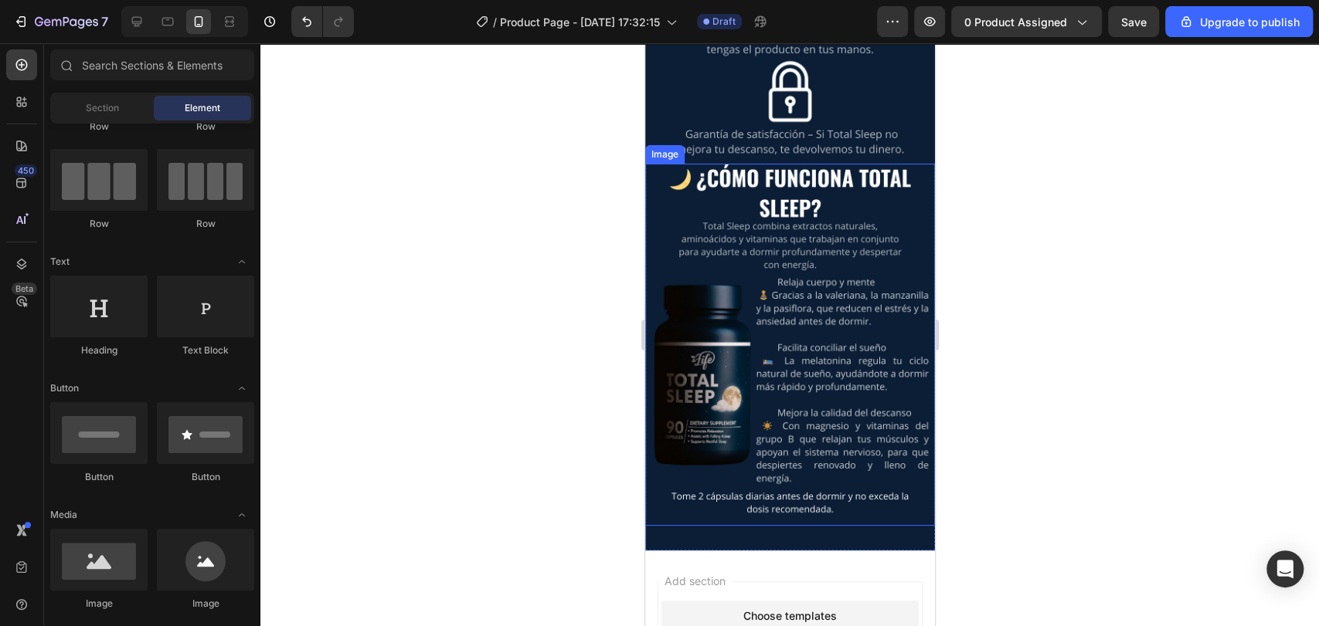
scroll to position [1808, 0]
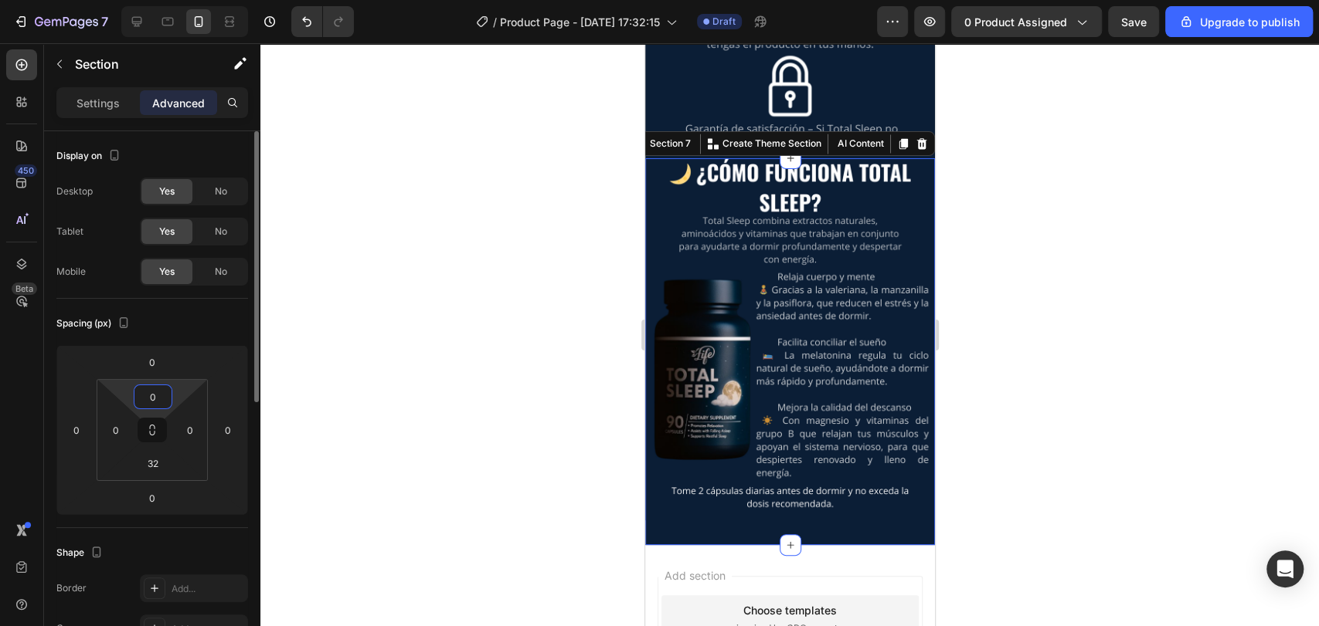
click at [163, 394] on input "0" at bounding box center [153, 396] width 31 height 23
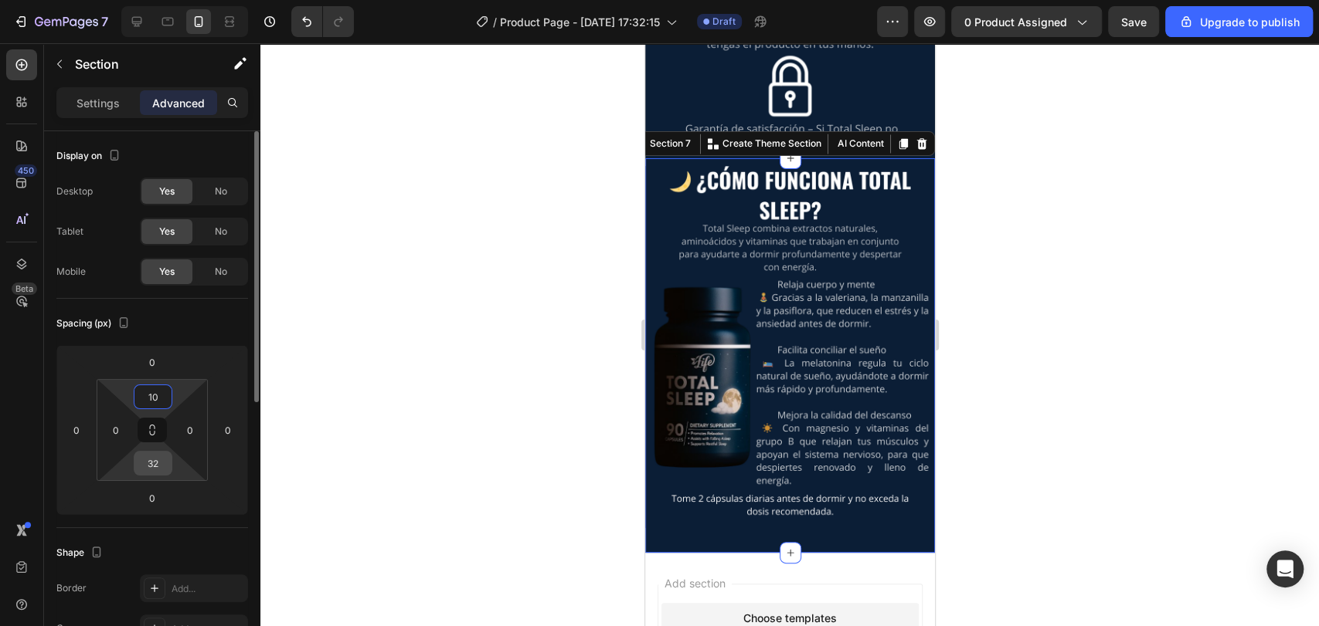
type input "10"
click at [159, 467] on input "32" at bounding box center [153, 463] width 31 height 23
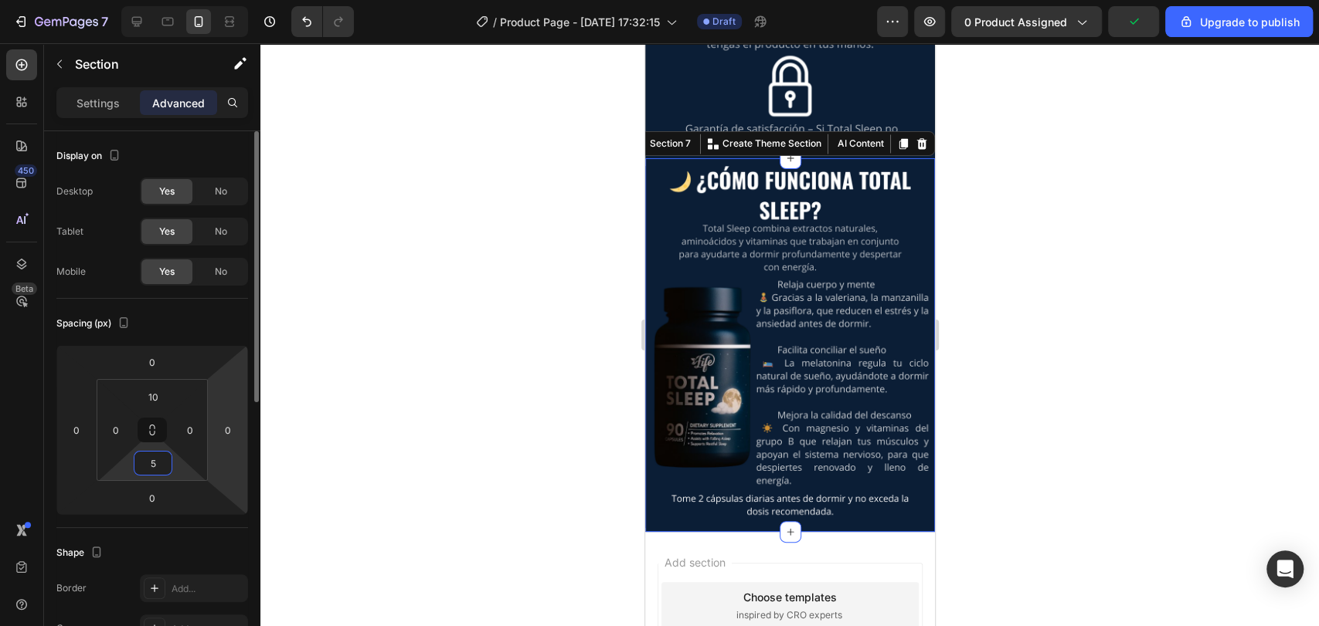
type input "5"
click at [214, 0] on html "7 / Product Page - Aug 27, 17:32:15 Draft Preview 0 product assigned Upgrade to…" at bounding box center [659, 0] width 1319 height 0
click at [459, 378] on div at bounding box center [789, 334] width 1058 height 583
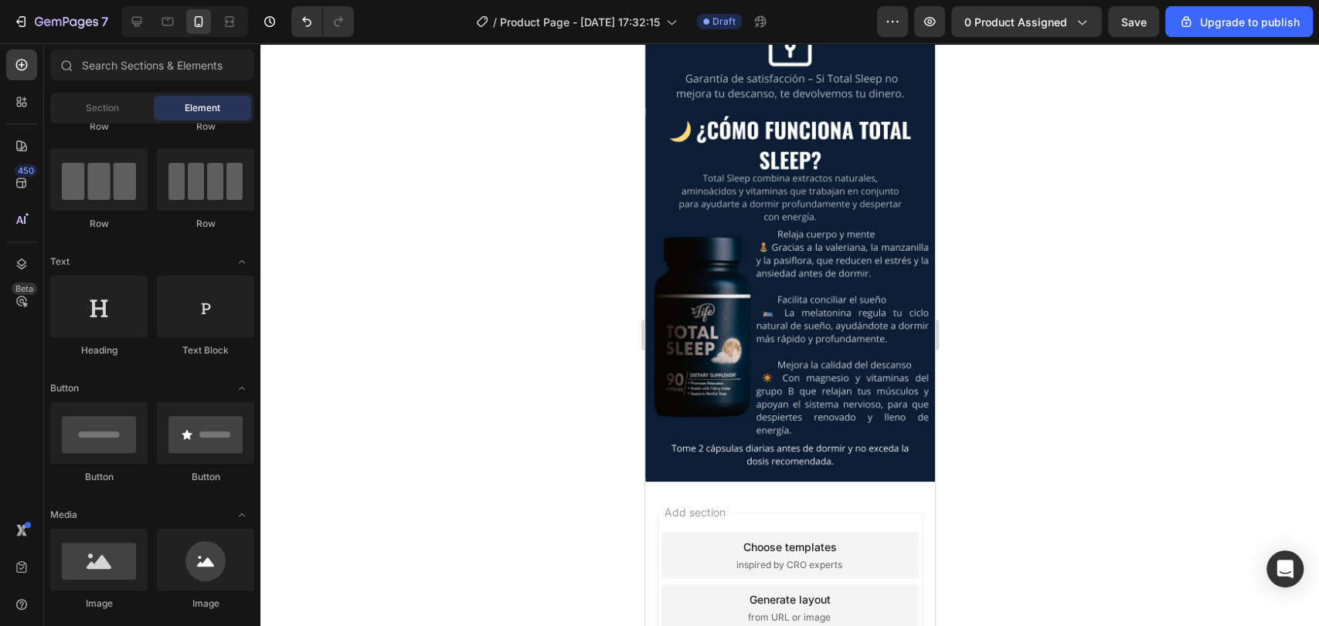
scroll to position [1861, 0]
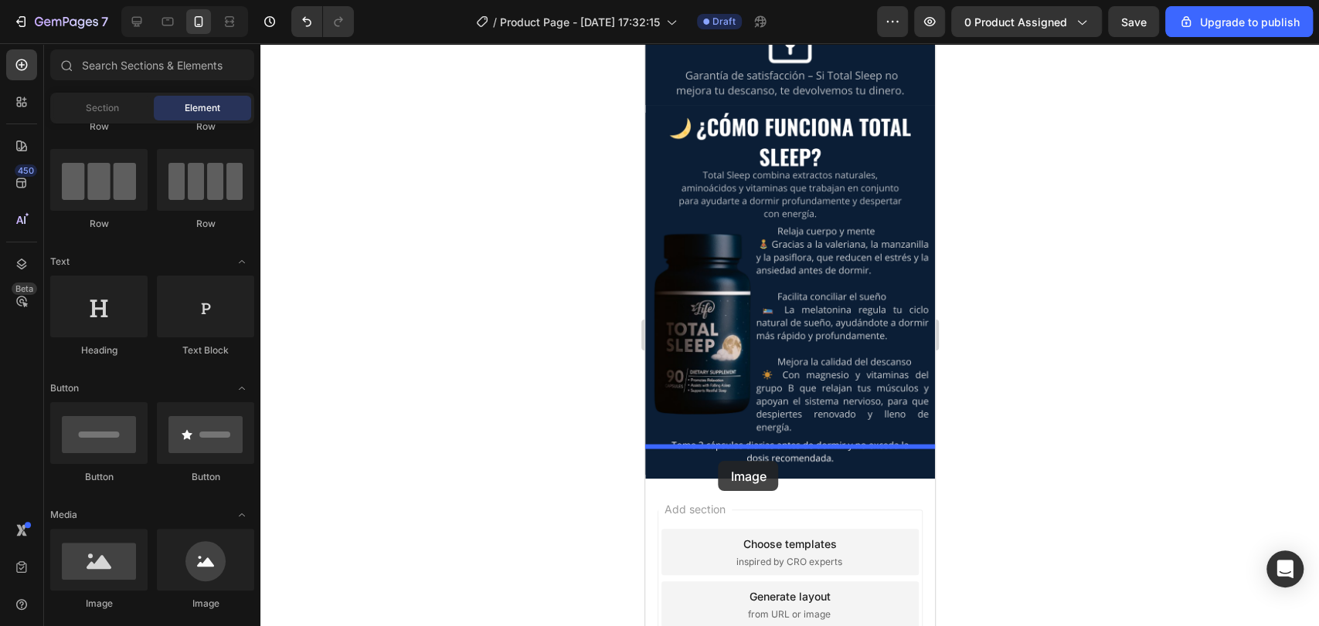
drag, startPoint x: 753, startPoint y: 602, endPoint x: 718, endPoint y: 461, distance: 145.0
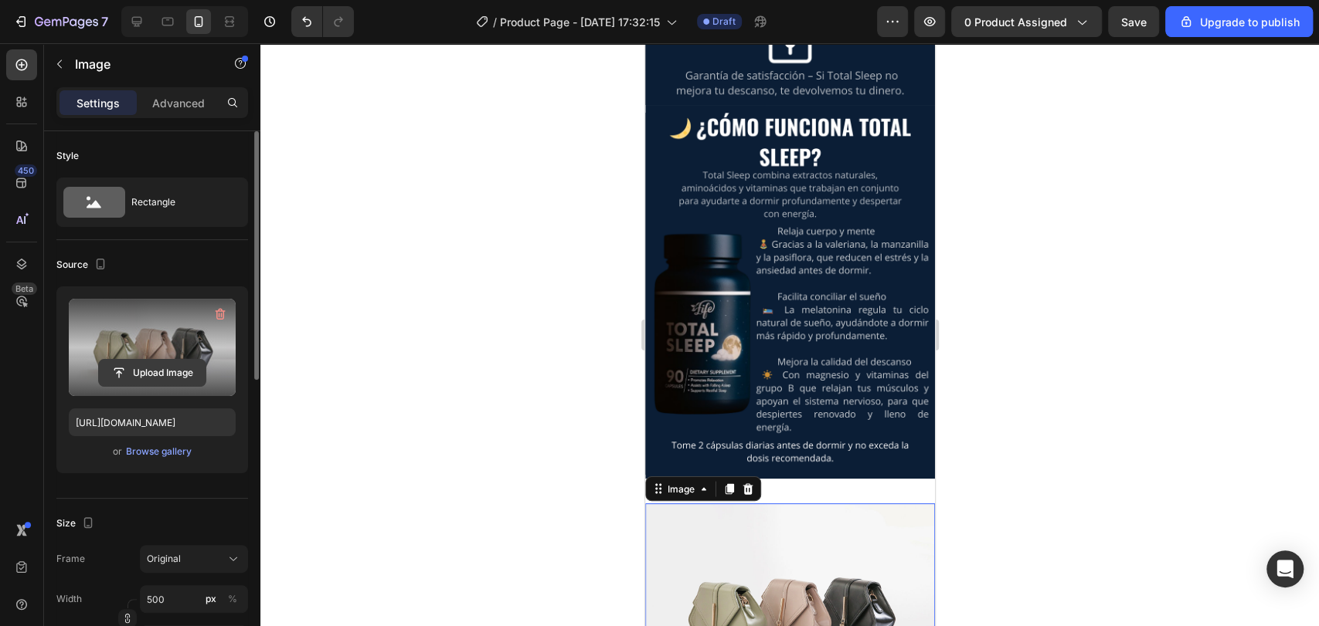
click at [148, 372] on input "file" at bounding box center [152, 373] width 107 height 26
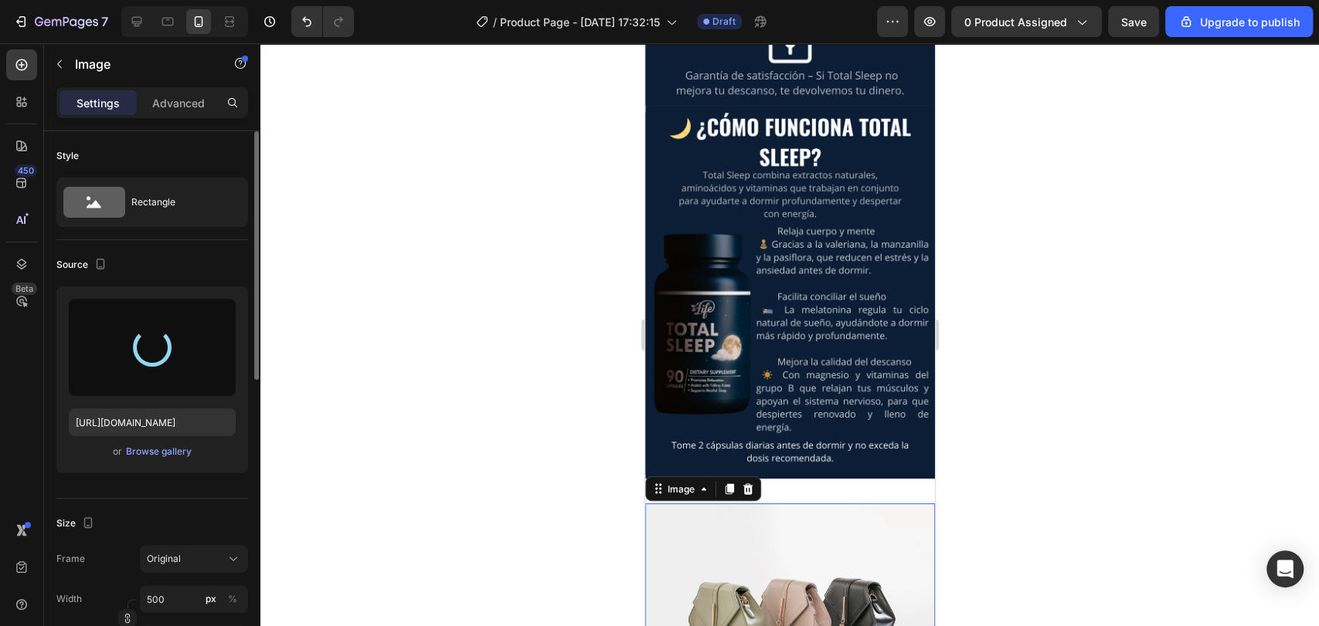
type input "https://cdn.shopify.com/s/files/1/0933/4036/9265/files/gempages_579664263434469…"
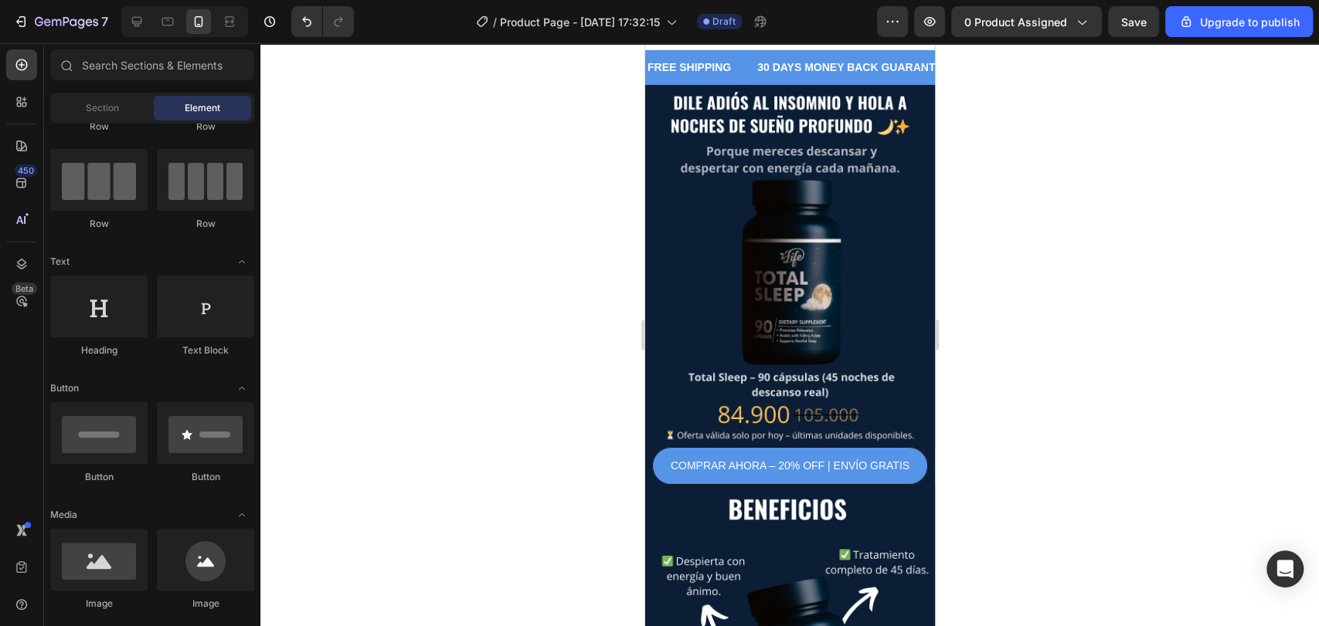
scroll to position [0, 0]
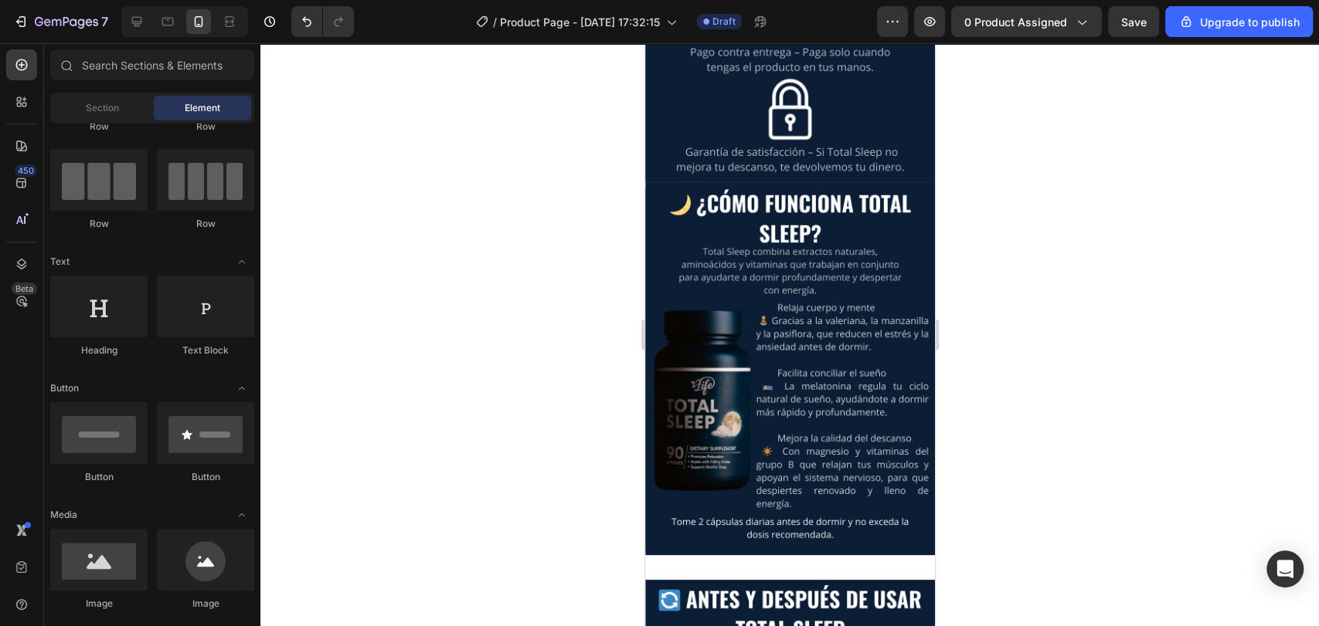
drag, startPoint x: 930, startPoint y: 472, endPoint x: 1608, endPoint y: 477, distance: 678.3
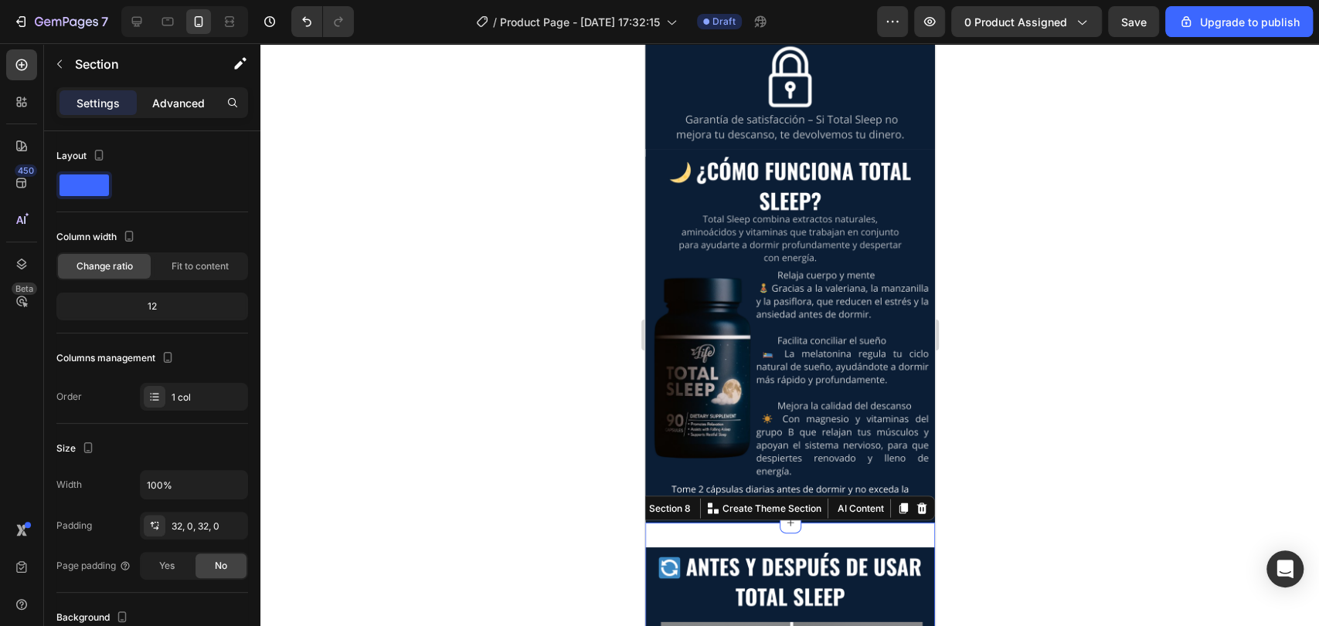
click at [178, 104] on p "Advanced" at bounding box center [178, 103] width 53 height 16
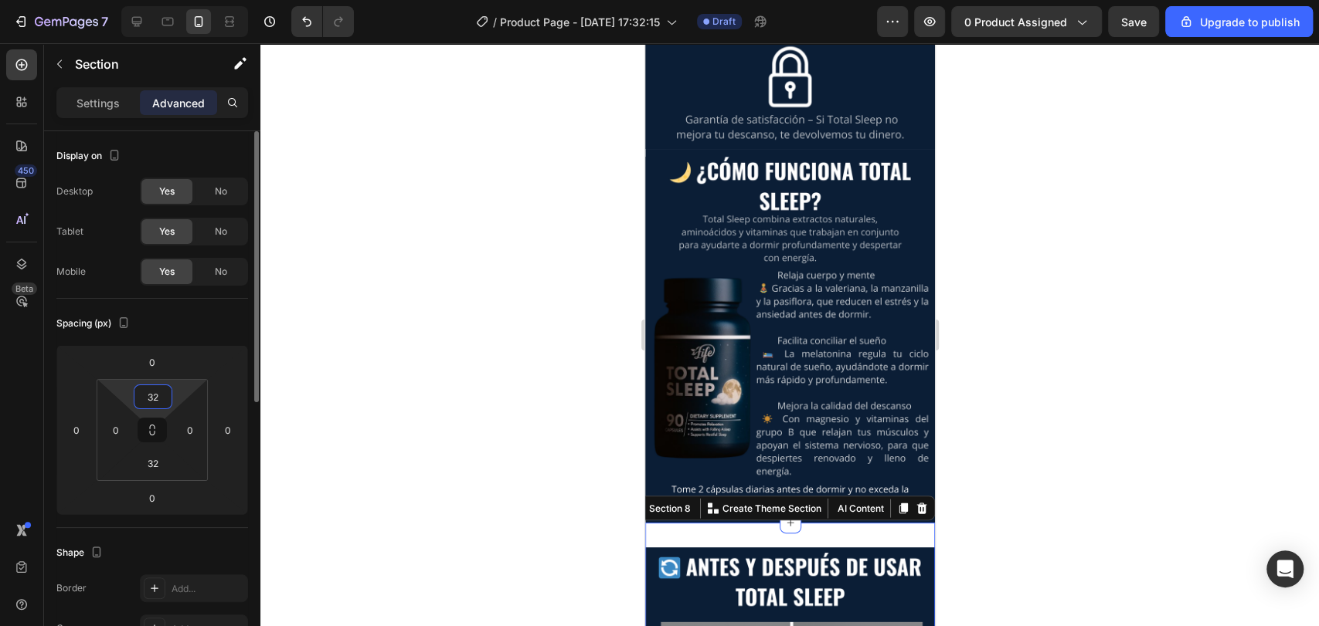
click at [161, 392] on input "32" at bounding box center [153, 396] width 31 height 23
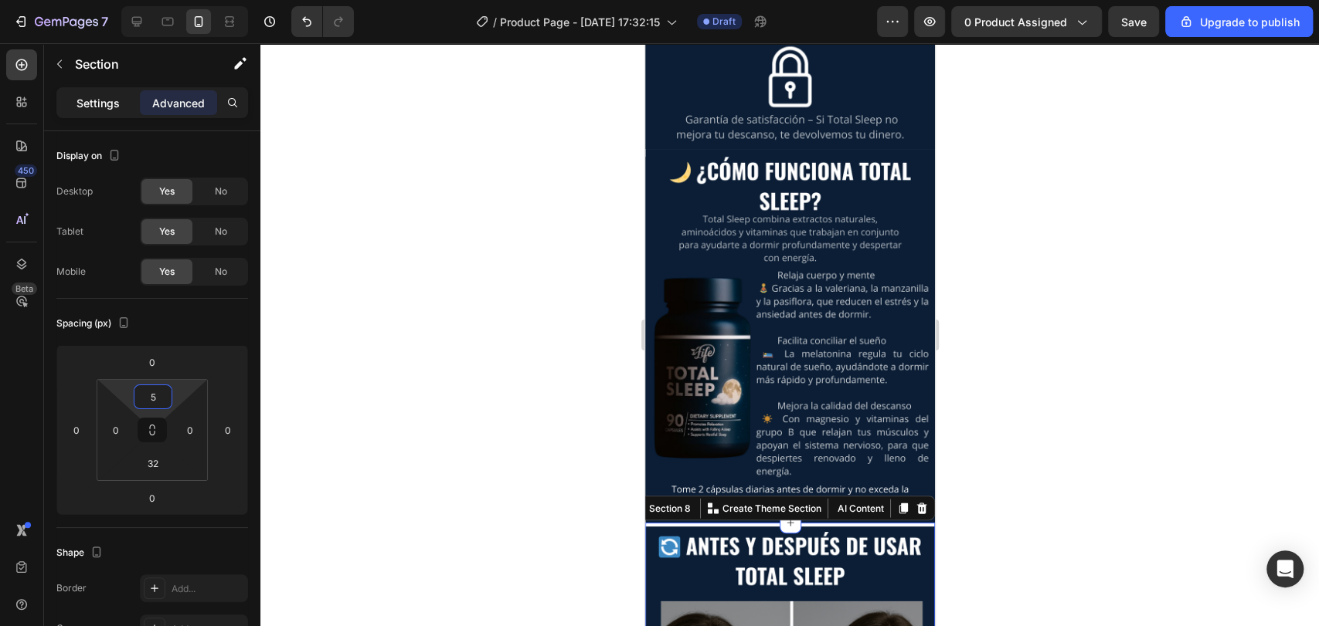
type input "5"
click at [106, 104] on p "Settings" at bounding box center [97, 103] width 43 height 16
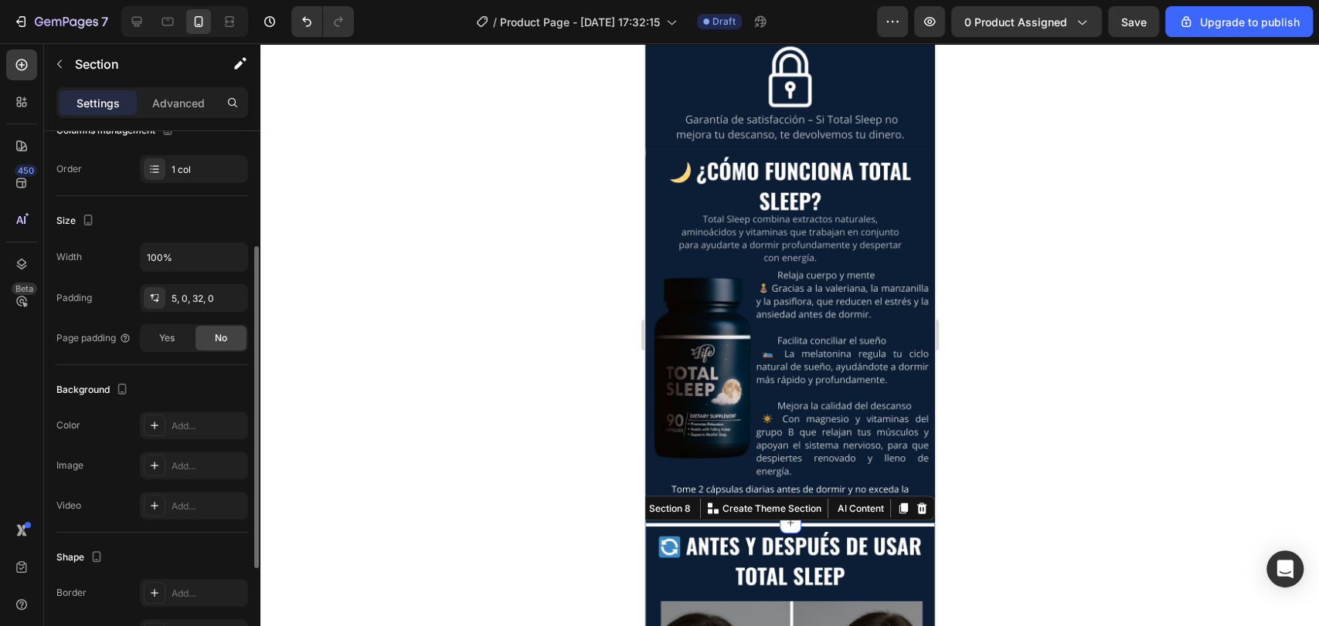
scroll to position [250, 0]
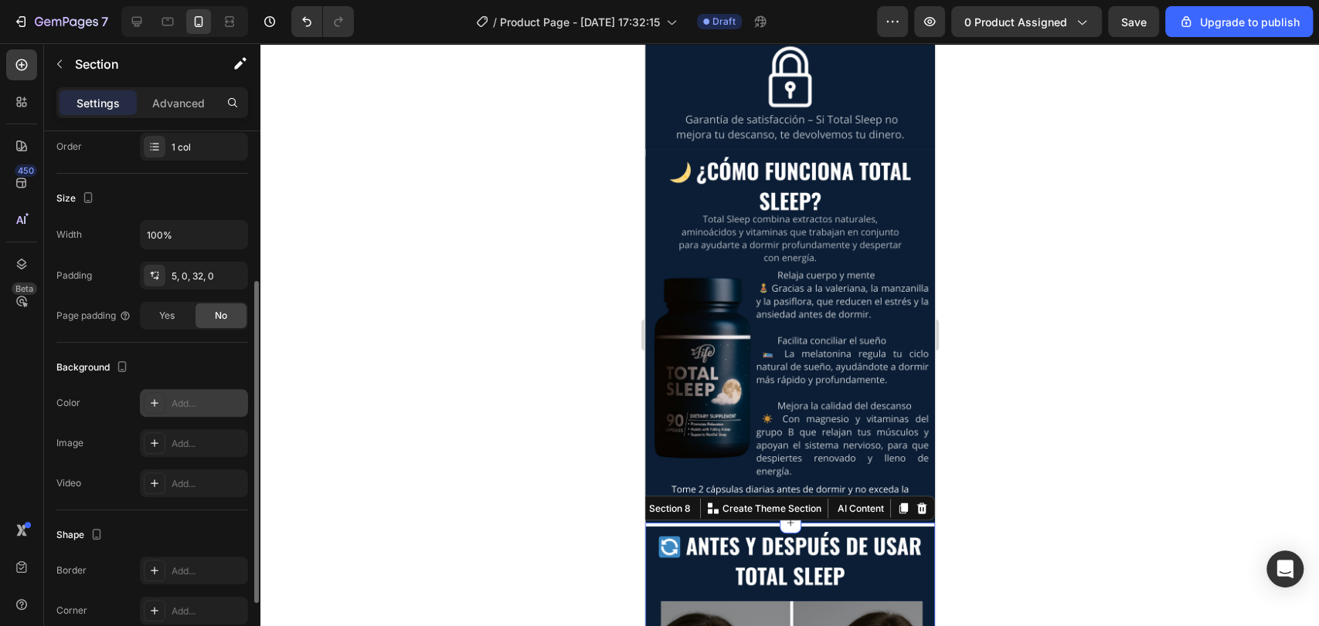
click at [198, 394] on div "Add..." at bounding box center [194, 403] width 108 height 28
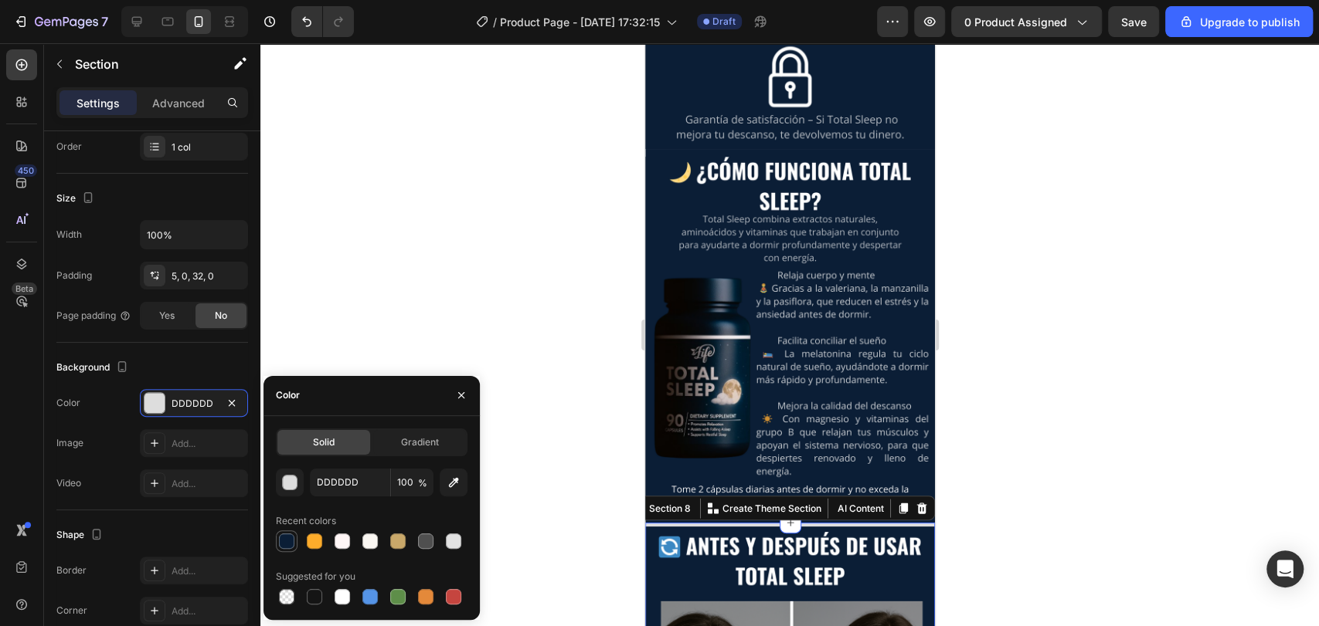
click at [284, 535] on div at bounding box center [286, 541] width 15 height 15
type input "0B1E36"
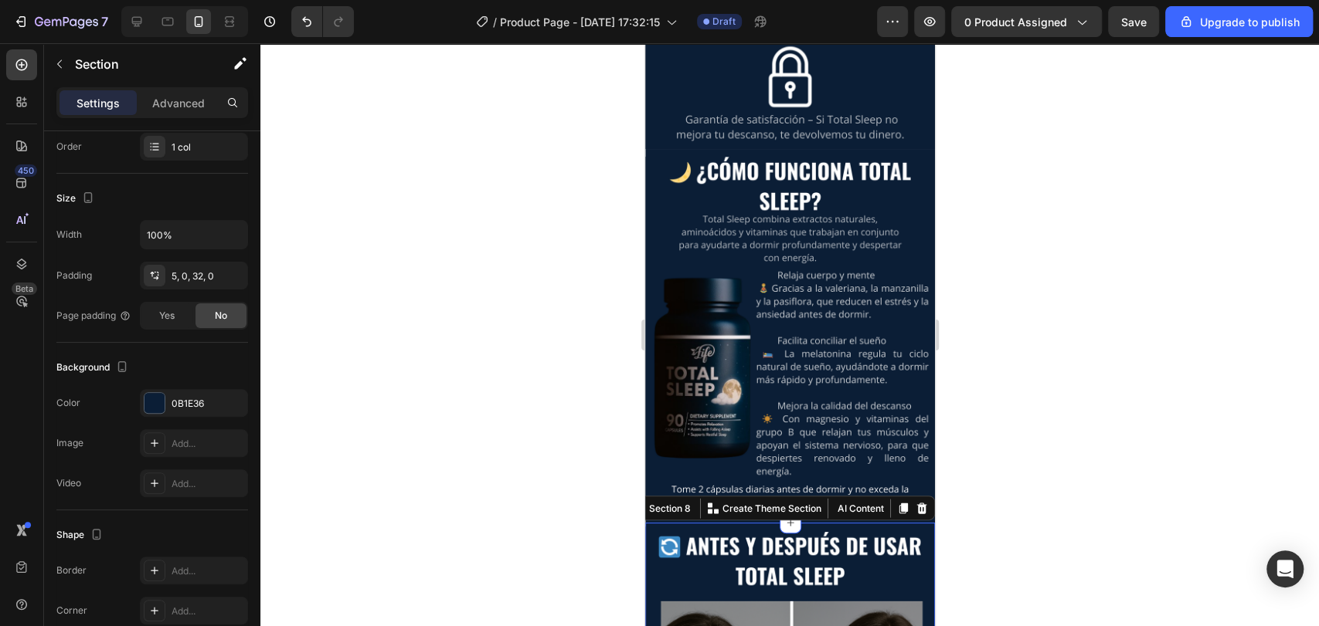
click at [290, 272] on div at bounding box center [789, 334] width 1058 height 583
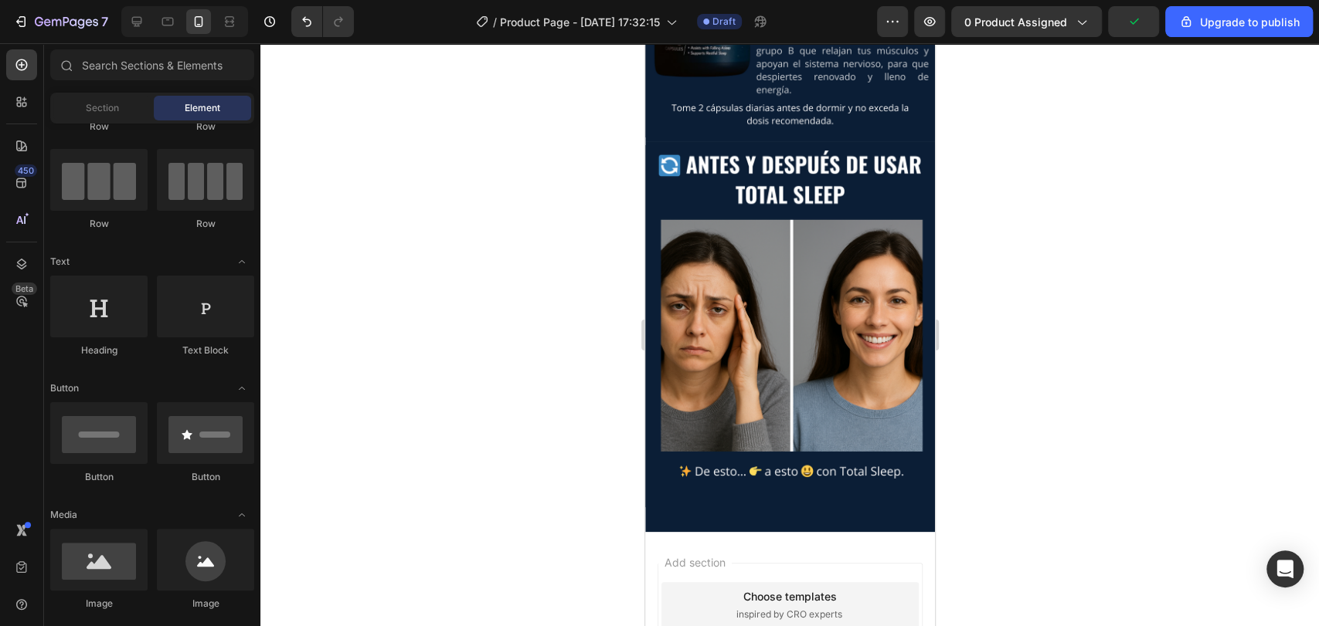
scroll to position [2187, 0]
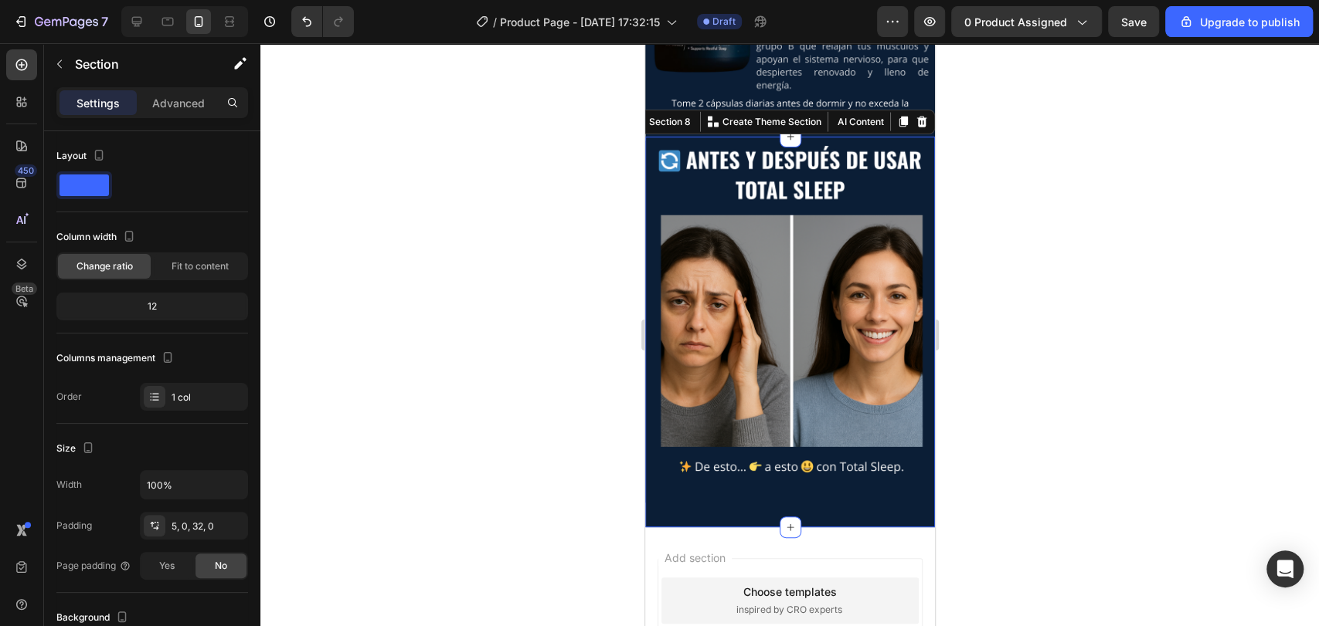
click at [542, 225] on div at bounding box center [789, 334] width 1058 height 583
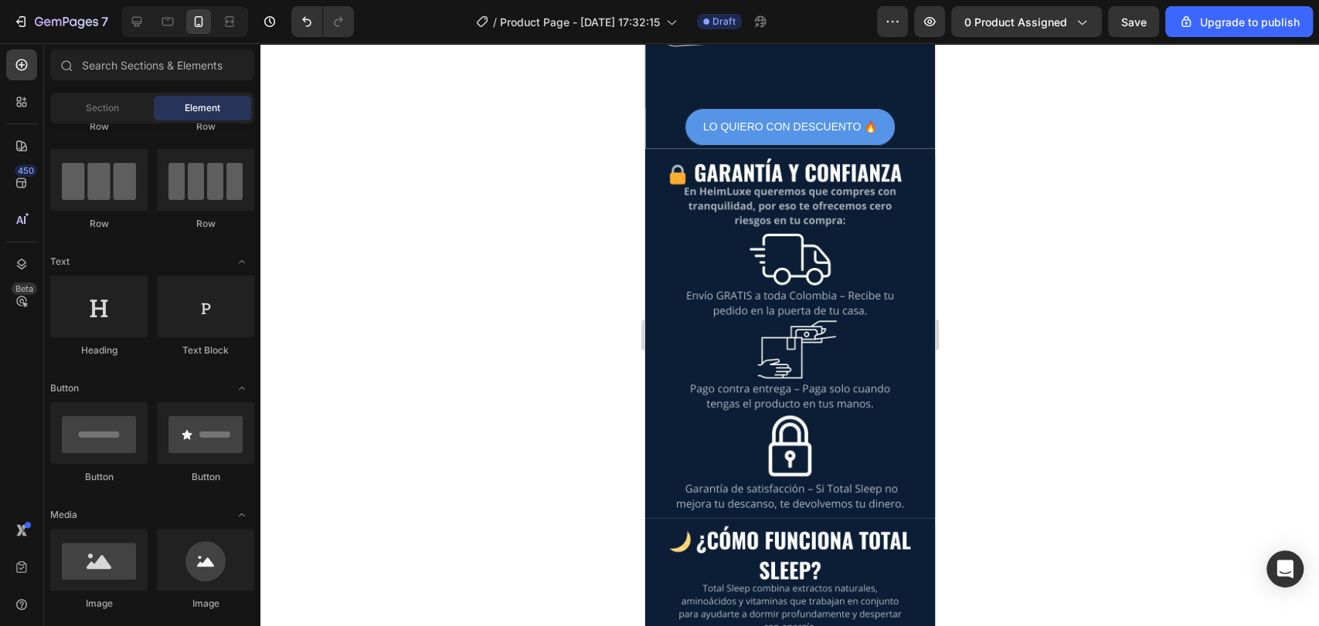
scroll to position [1131, 0]
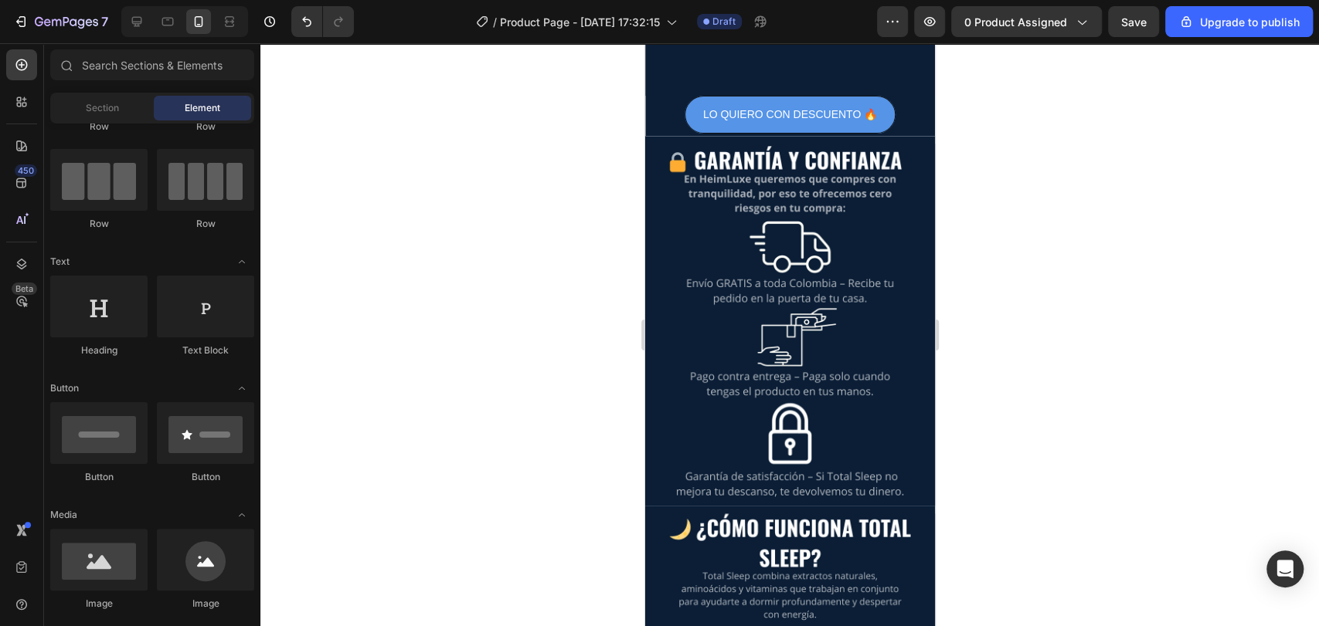
drag, startPoint x: 927, startPoint y: 507, endPoint x: 1587, endPoint y: 347, distance: 678.8
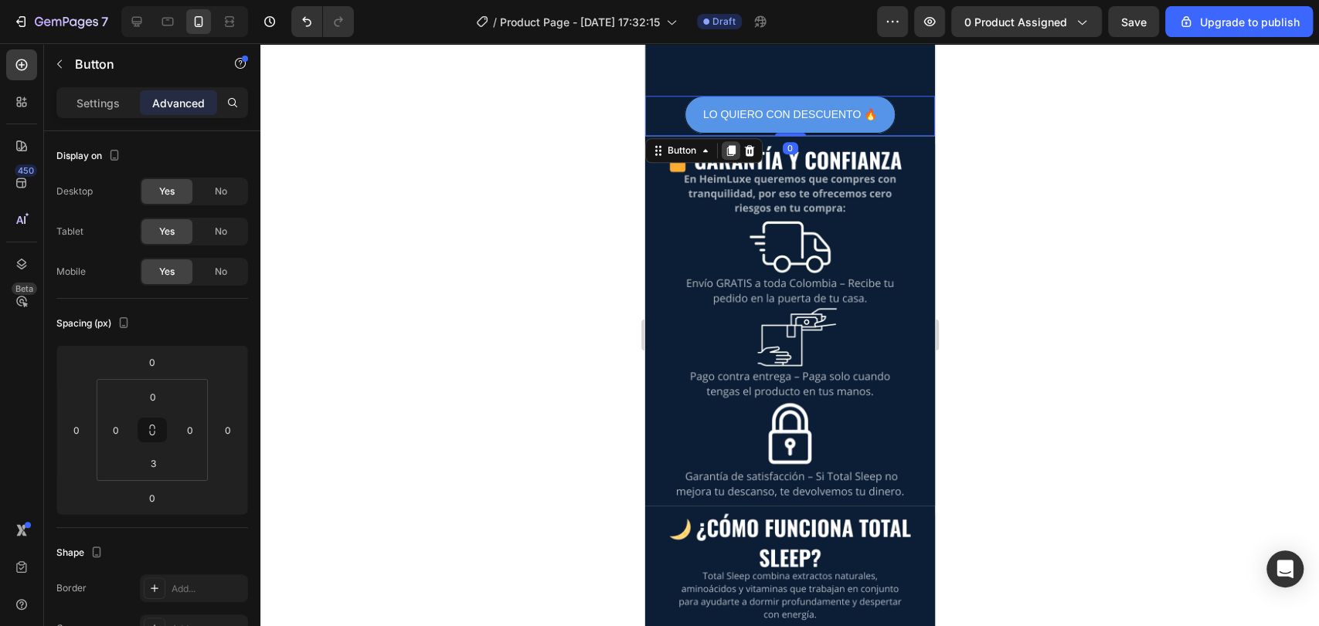
click at [725, 141] on div at bounding box center [730, 150] width 19 height 19
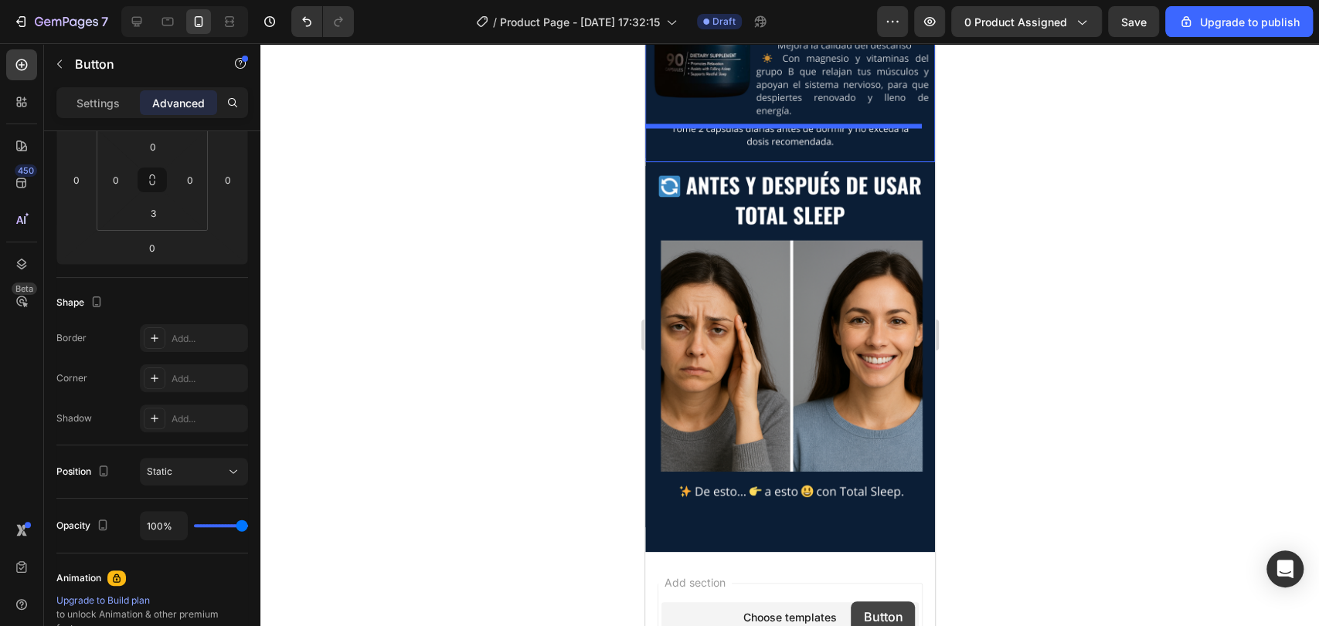
scroll to position [2002, 0]
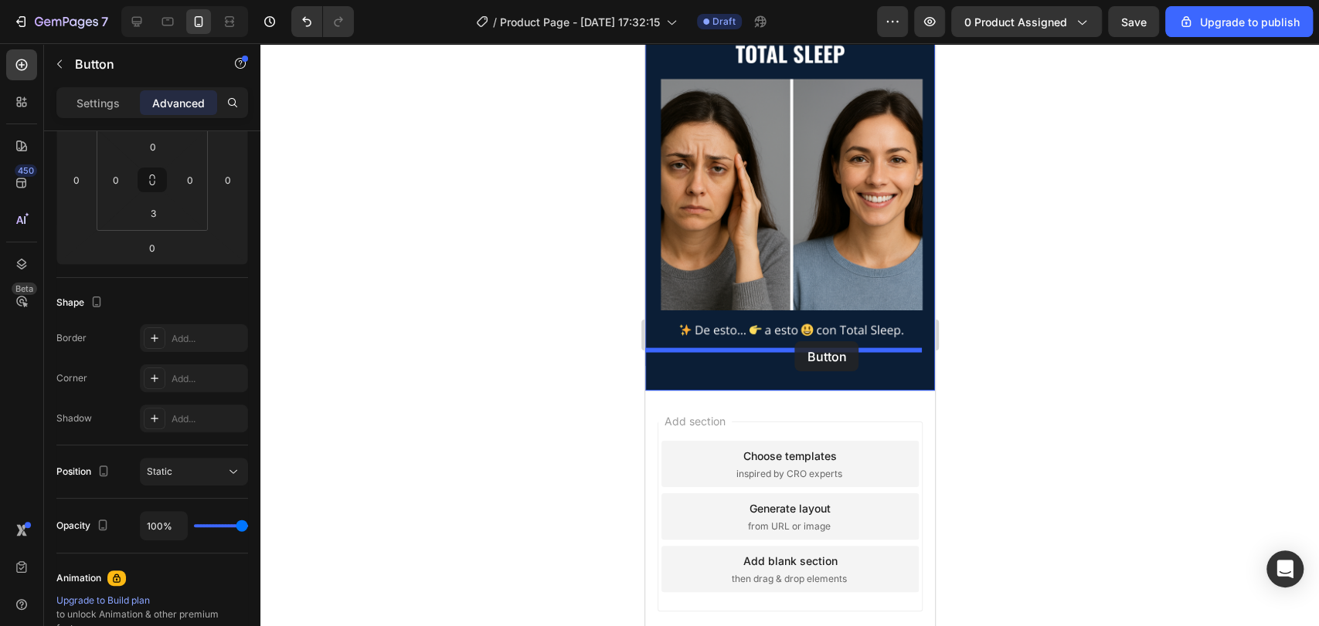
drag, startPoint x: 896, startPoint y: 138, endPoint x: 794, endPoint y: 341, distance: 228.0
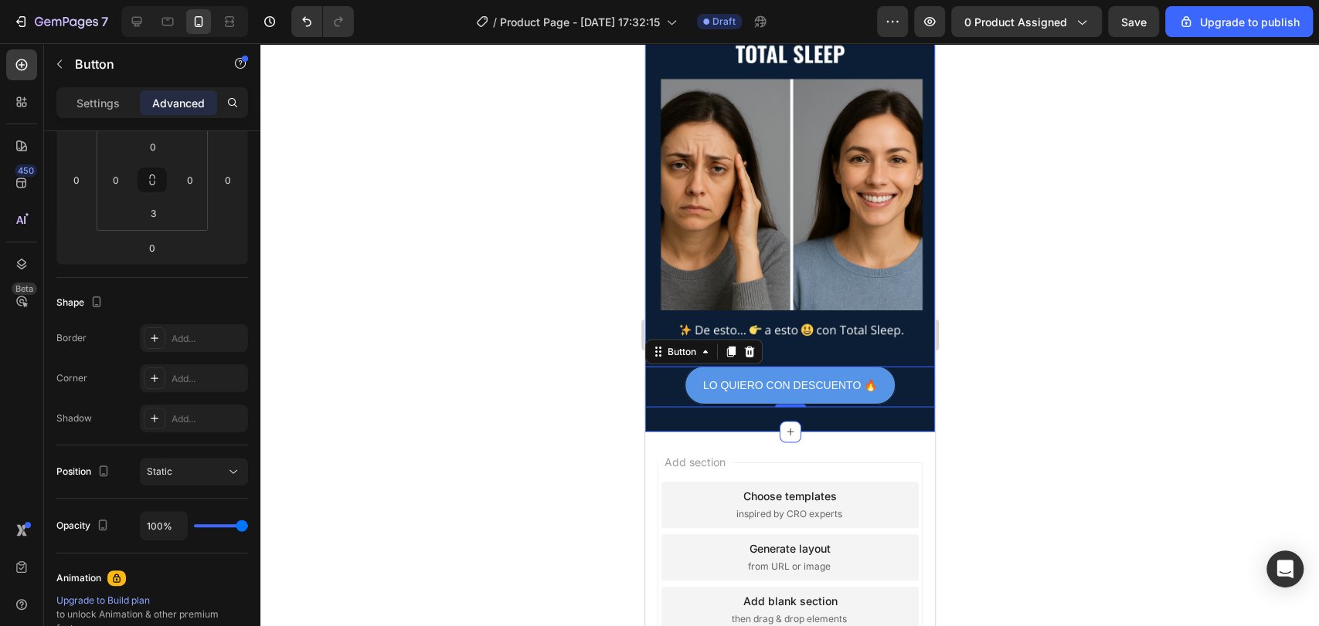
scroll to position [0, 0]
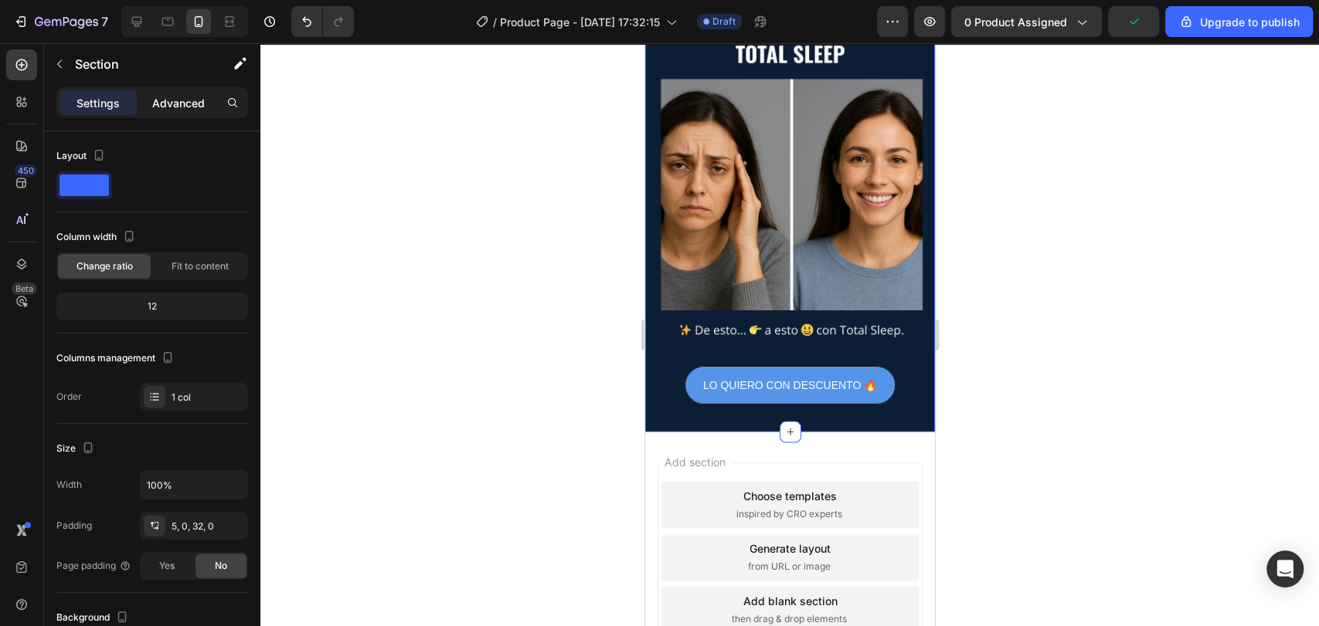
click at [185, 97] on p "Advanced" at bounding box center [178, 103] width 53 height 16
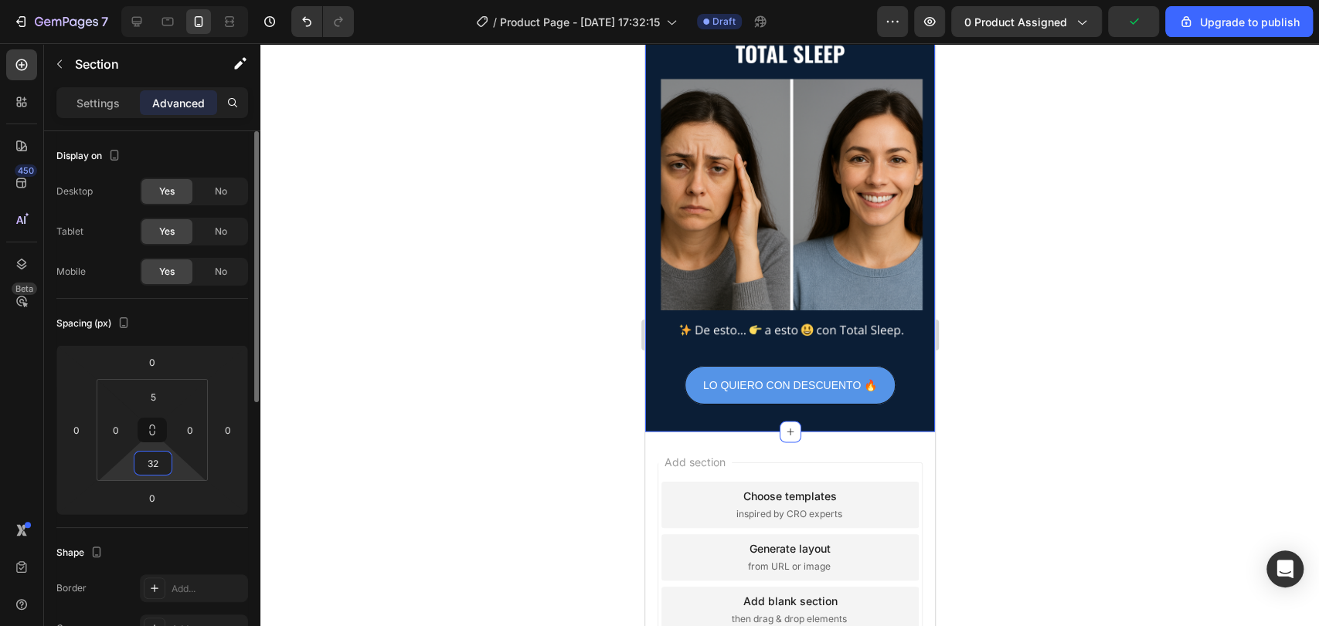
click at [161, 467] on input "32" at bounding box center [153, 463] width 31 height 23
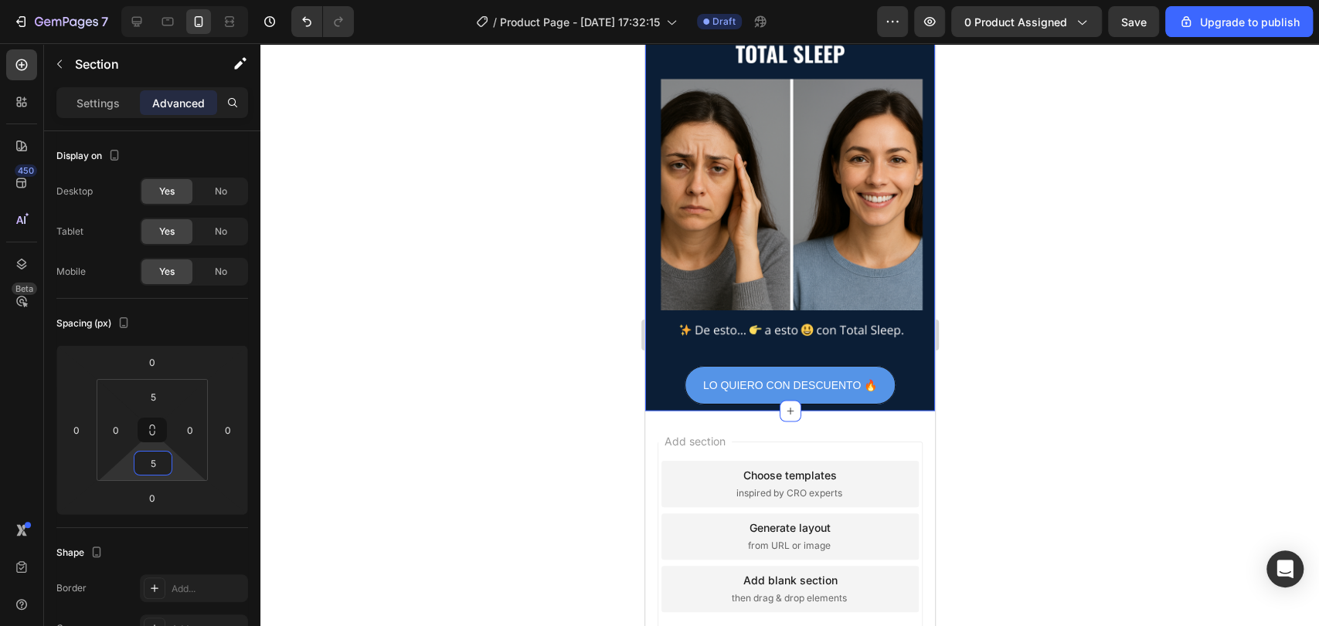
type input "5"
click at [485, 410] on div at bounding box center [789, 334] width 1058 height 583
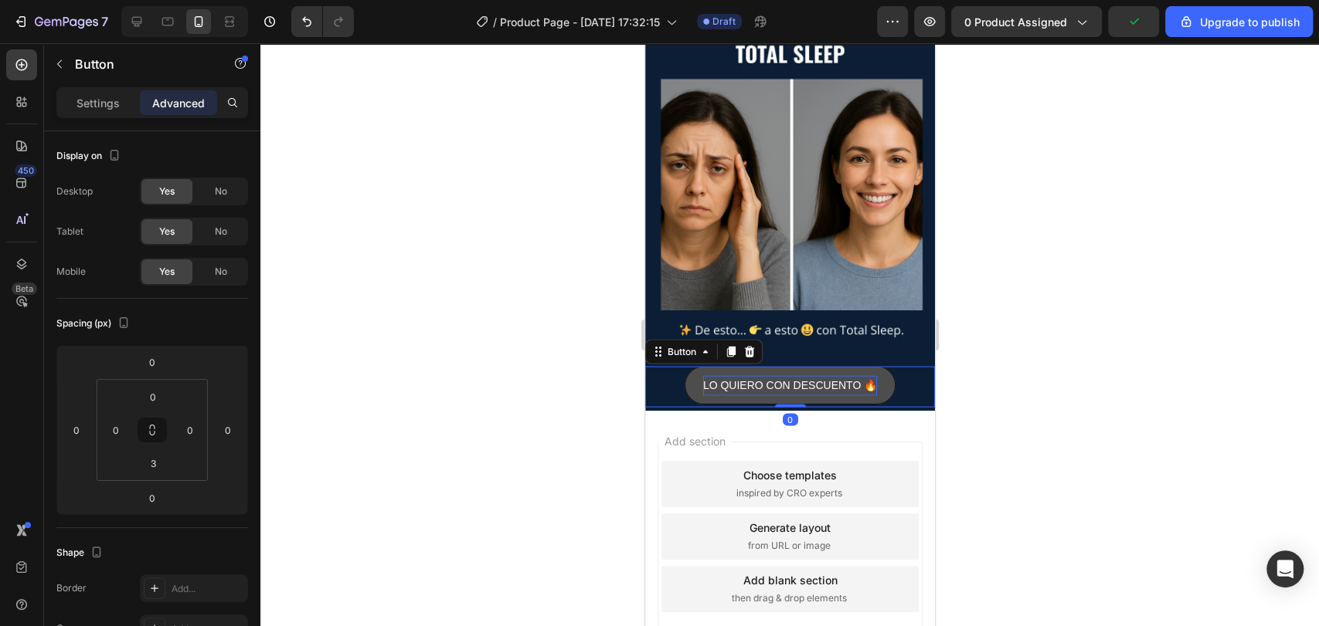
click at [770, 375] on p "LO QUIERO CON DESCUENTO 🔥" at bounding box center [789, 384] width 174 height 19
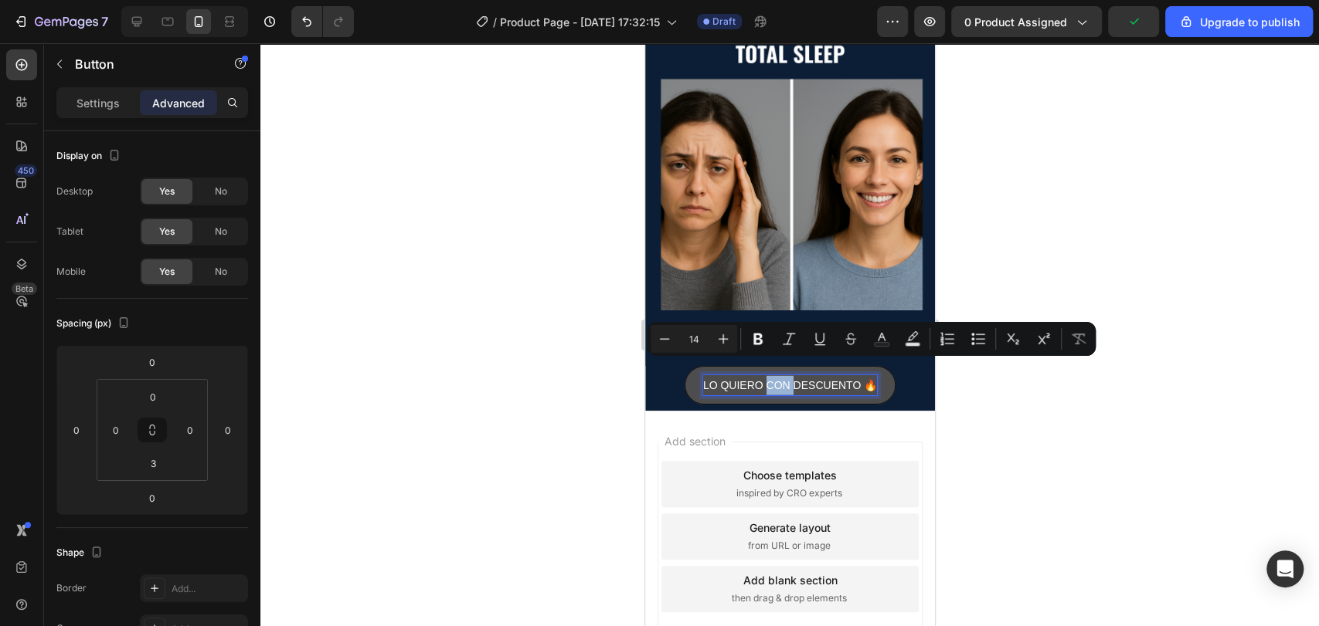
click at [770, 375] on p "LO QUIERO CON DESCUENTO 🔥" at bounding box center [789, 384] width 174 height 19
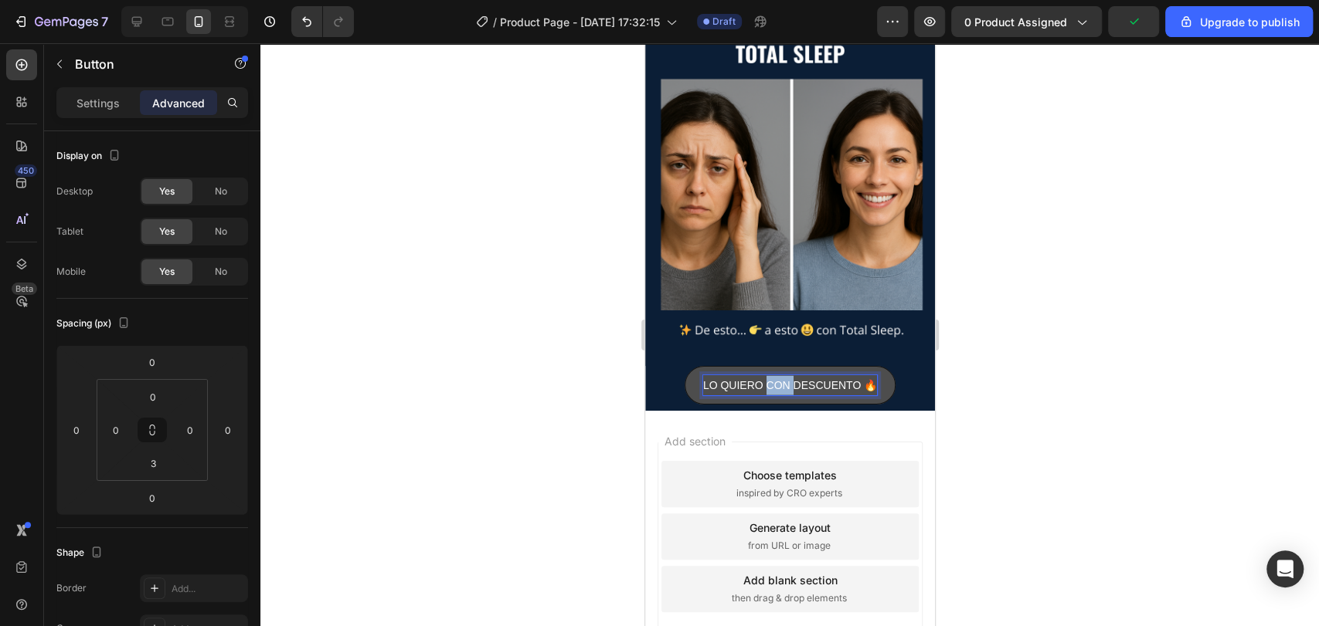
click at [770, 375] on p "LO QUIERO CON DESCUENTO 🔥" at bounding box center [789, 384] width 174 height 19
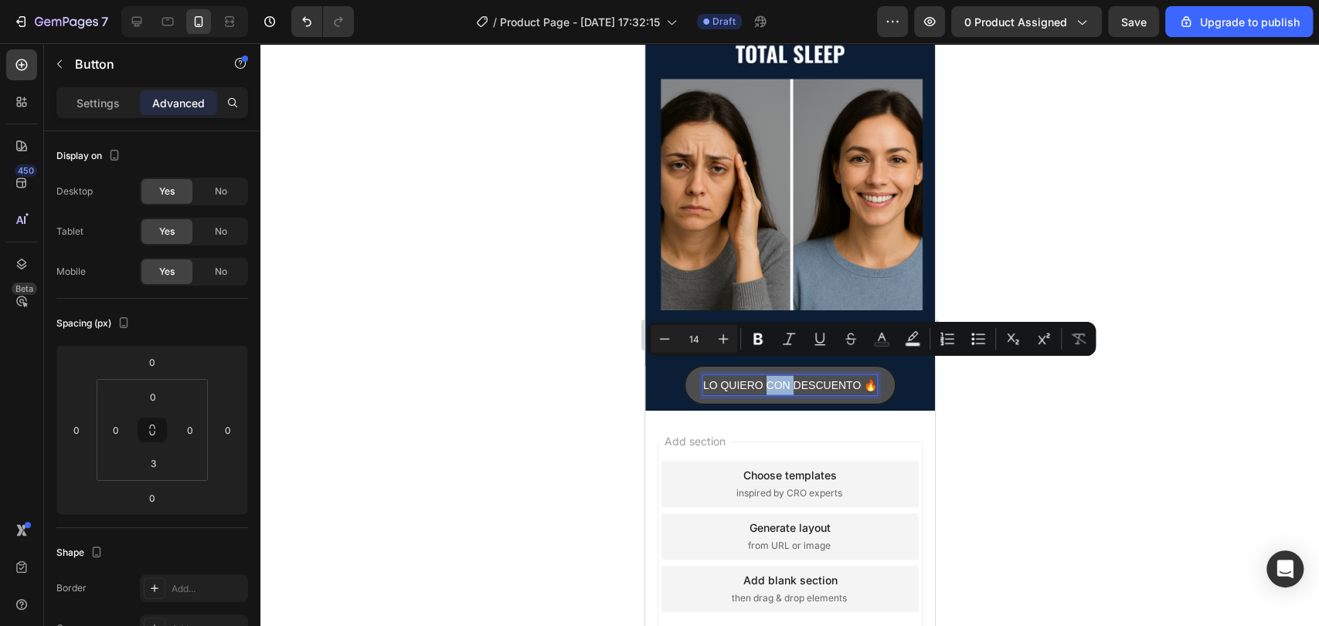
click at [770, 375] on p "LO QUIERO CON DESCUENTO 🔥" at bounding box center [789, 384] width 174 height 19
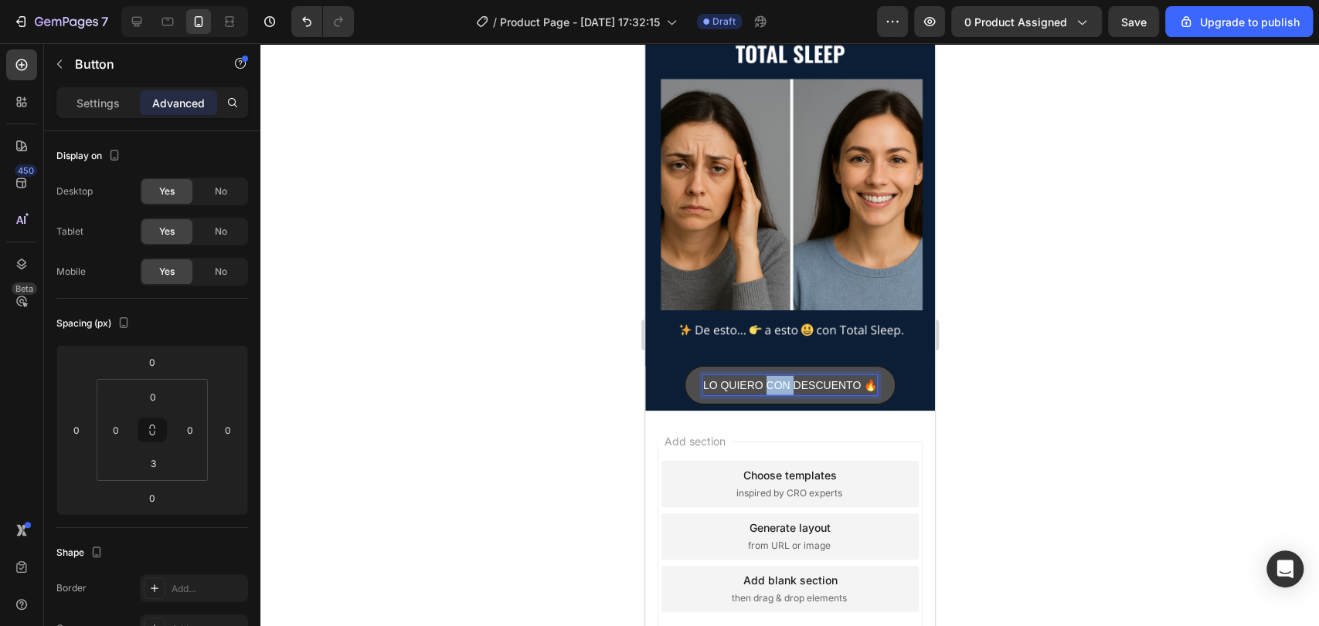
click at [770, 375] on p "LO QUIERO CON DESCUENTO 🔥" at bounding box center [789, 384] width 174 height 19
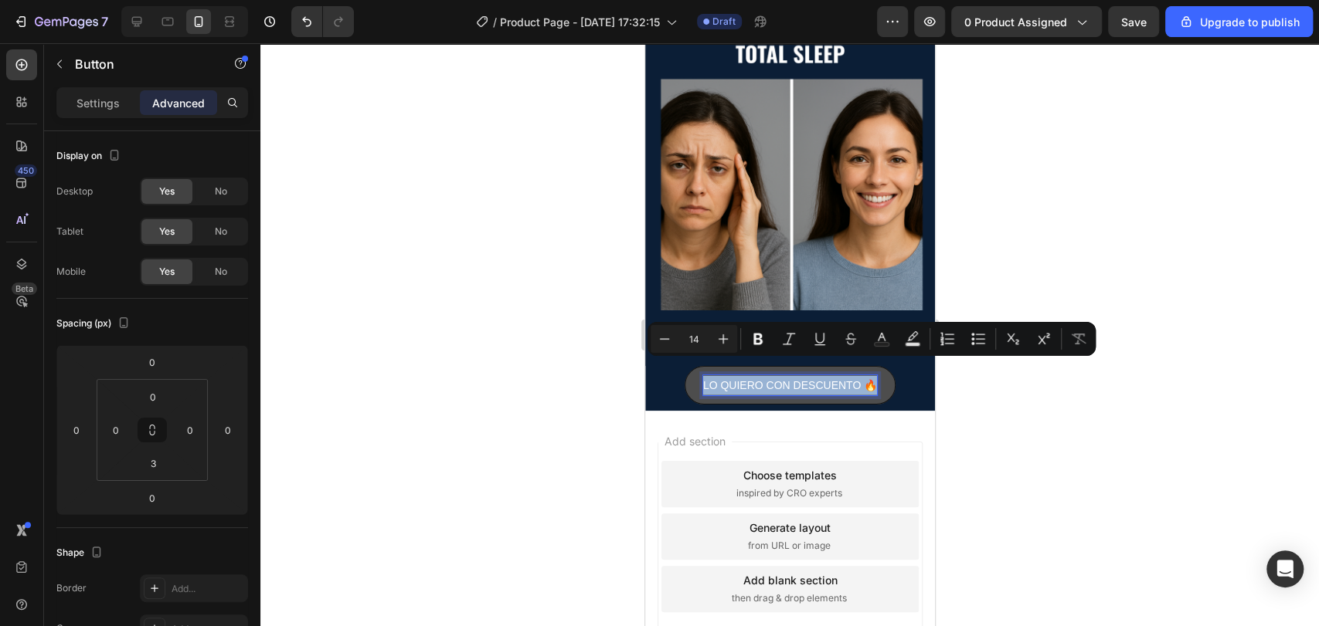
click at [770, 375] on p "LO QUIERO CON DESCUENTO 🔥" at bounding box center [789, 384] width 174 height 19
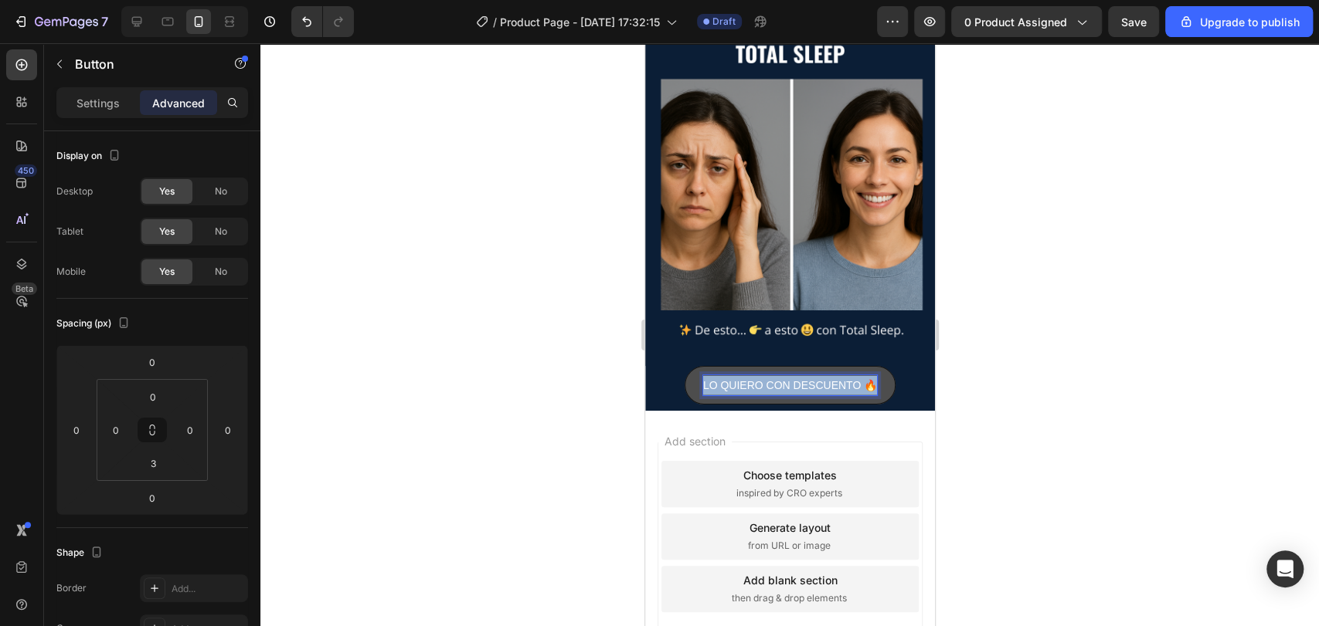
click at [770, 375] on p "LO QUIERO CON DESCUENTO 🔥" at bounding box center [789, 384] width 174 height 19
click at [813, 375] on p "QUIERO MI CAMBIO – 50% OFF HOY" at bounding box center [789, 384] width 188 height 19
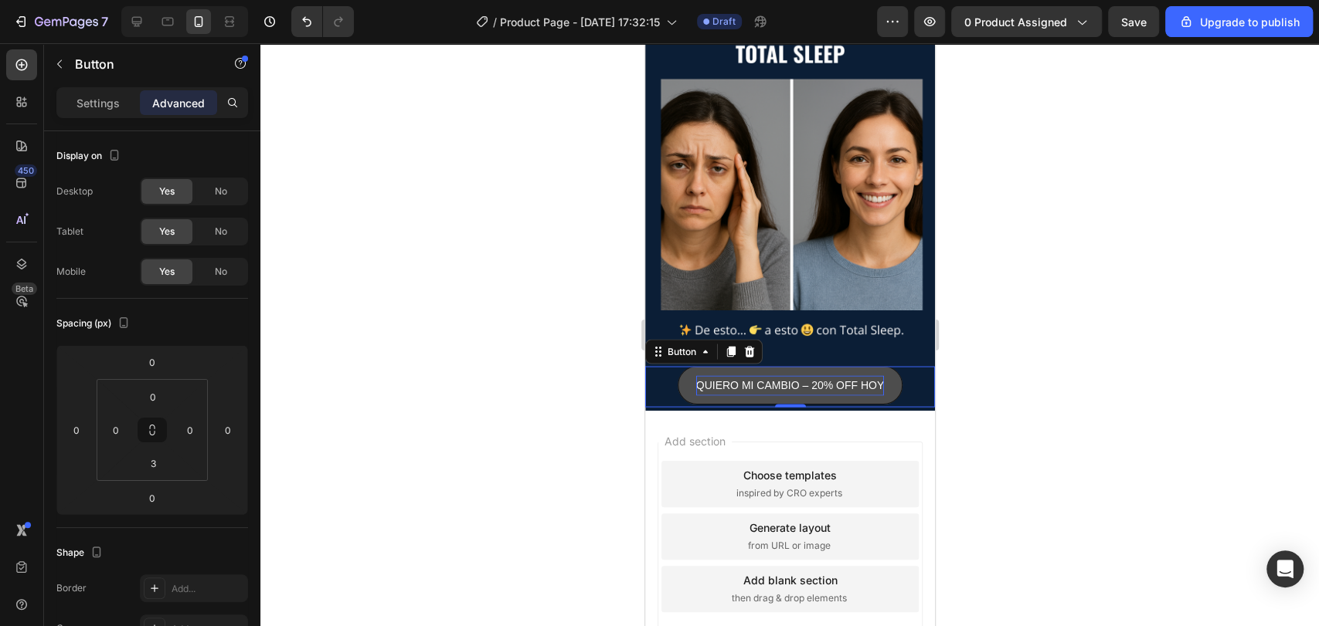
click at [1065, 334] on div at bounding box center [789, 334] width 1058 height 583
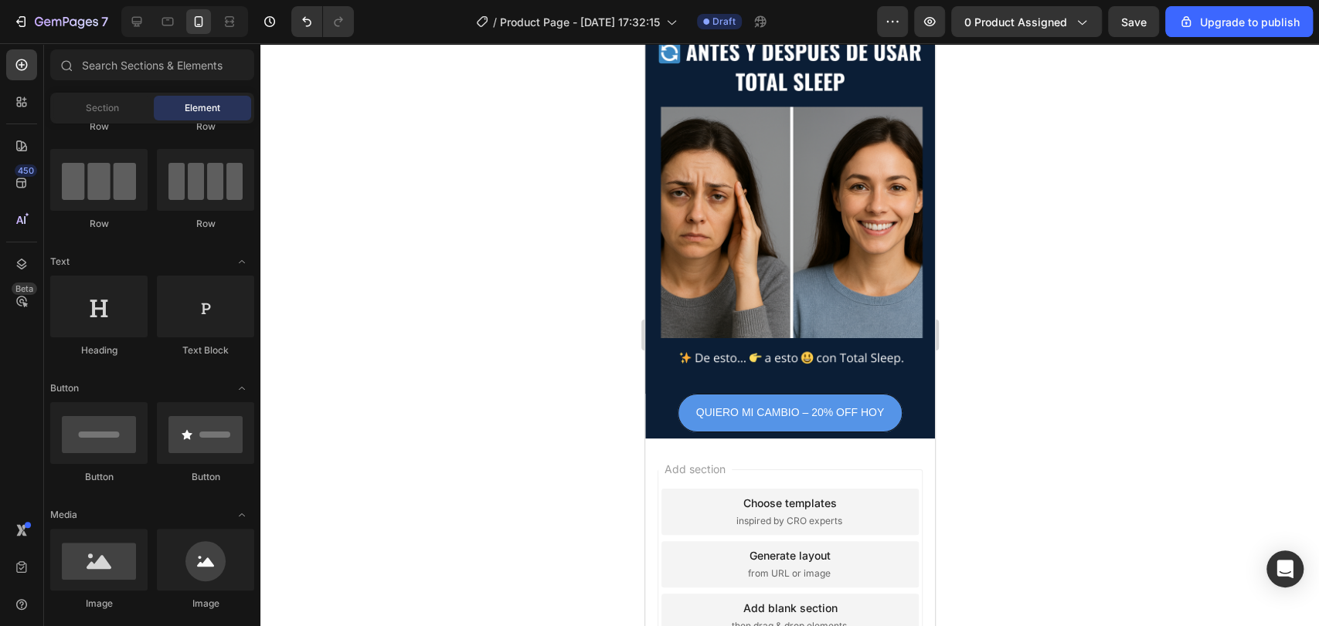
scroll to position [1620, 0]
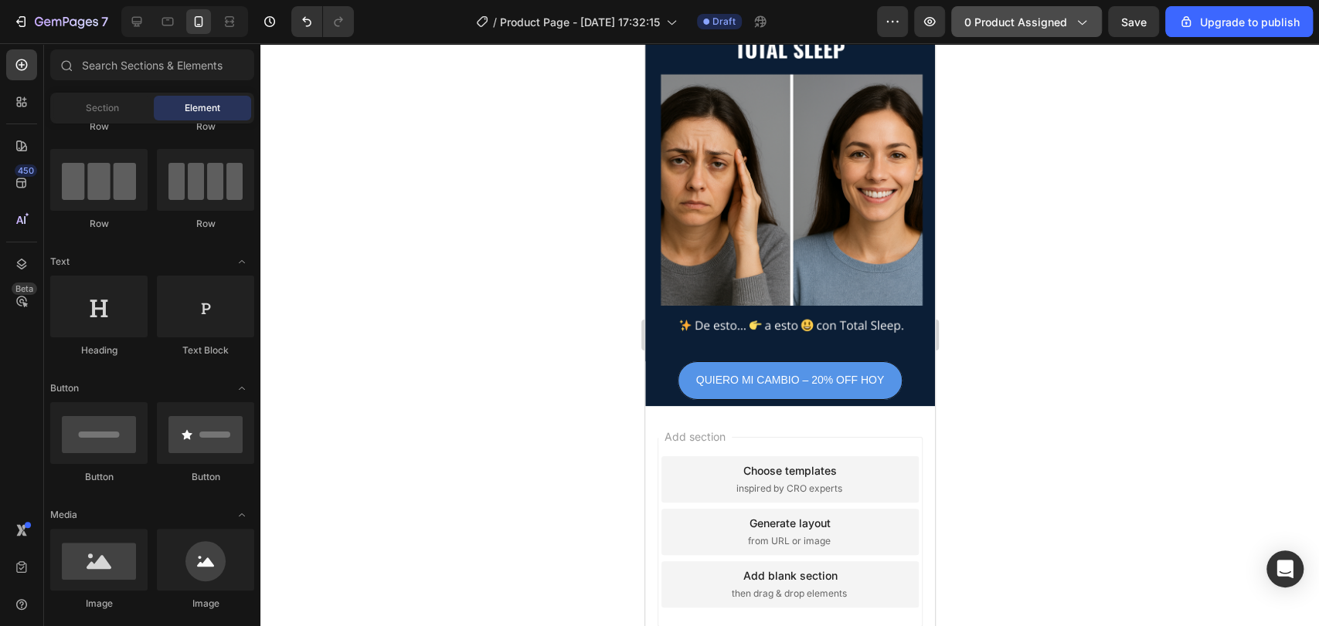
click at [1013, 12] on button "0 product assigned" at bounding box center [1026, 21] width 151 height 31
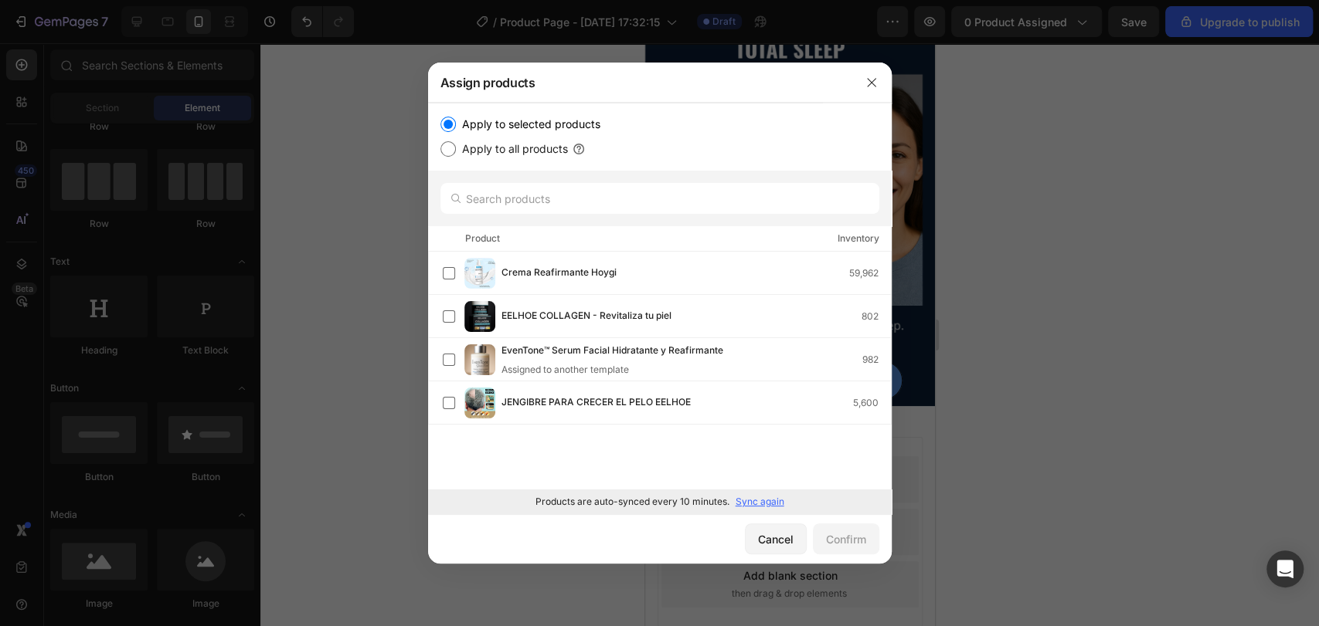
click at [999, 223] on div at bounding box center [659, 313] width 1319 height 626
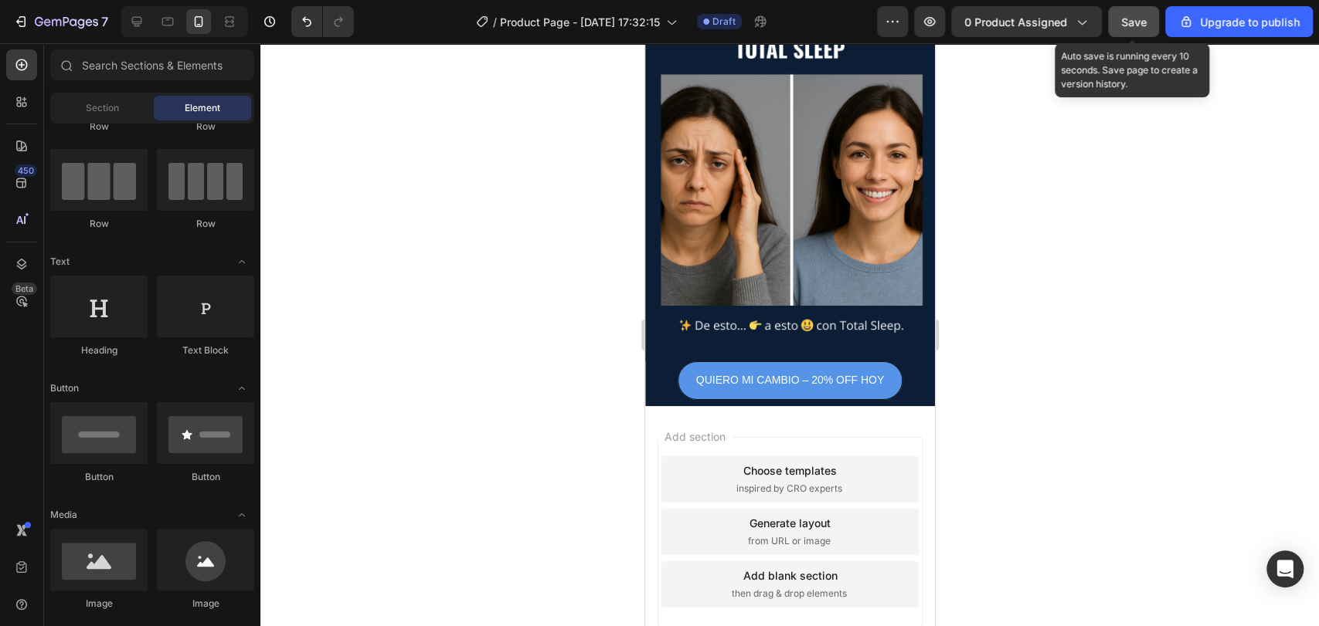
click at [1139, 14] on div "Save" at bounding box center [1133, 22] width 25 height 16
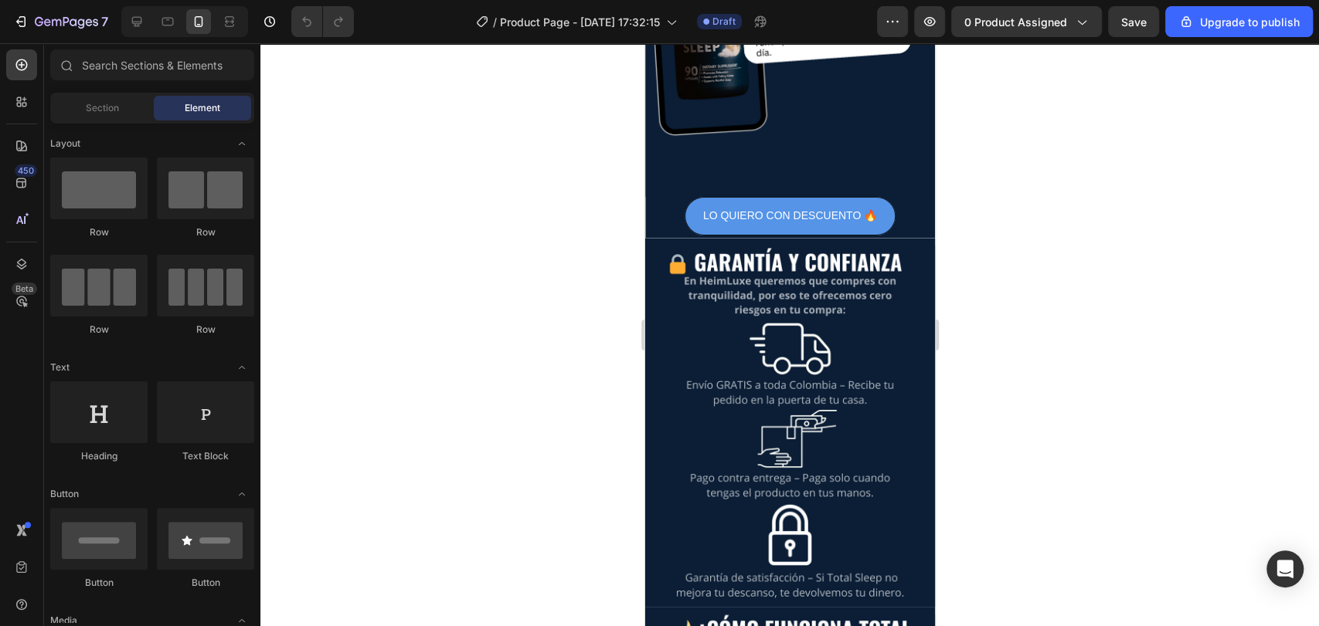
scroll to position [1393, 0]
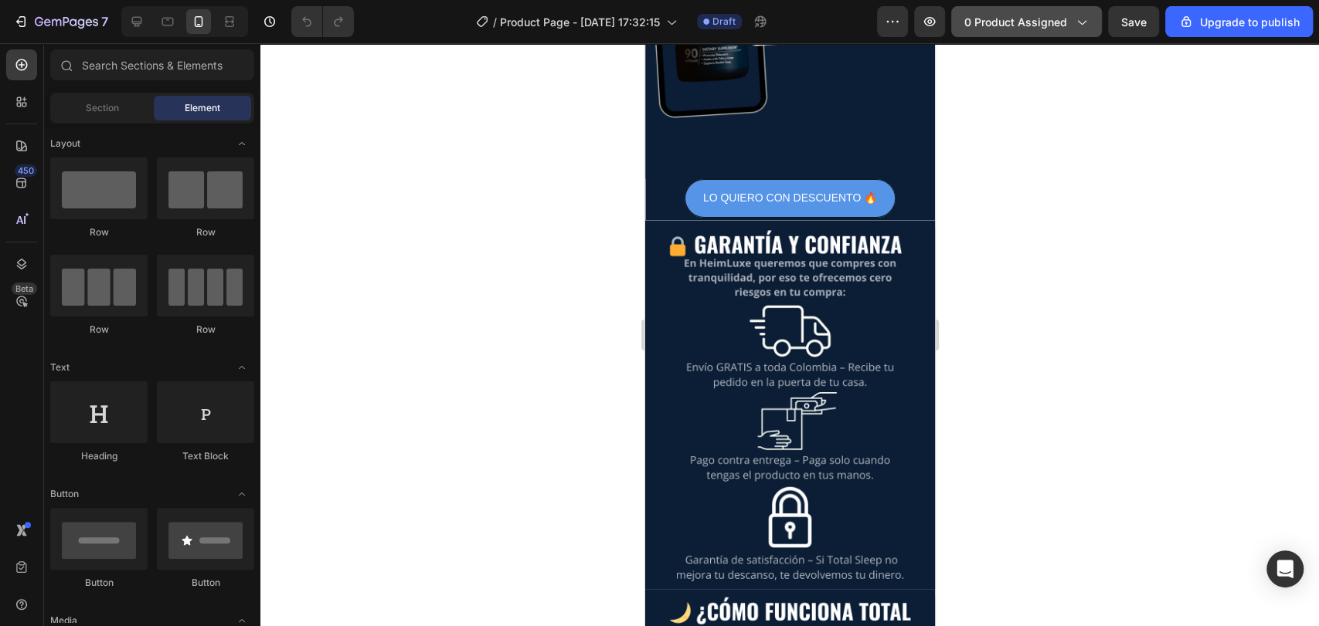
click at [1033, 15] on span "0 product assigned" at bounding box center [1015, 22] width 103 height 16
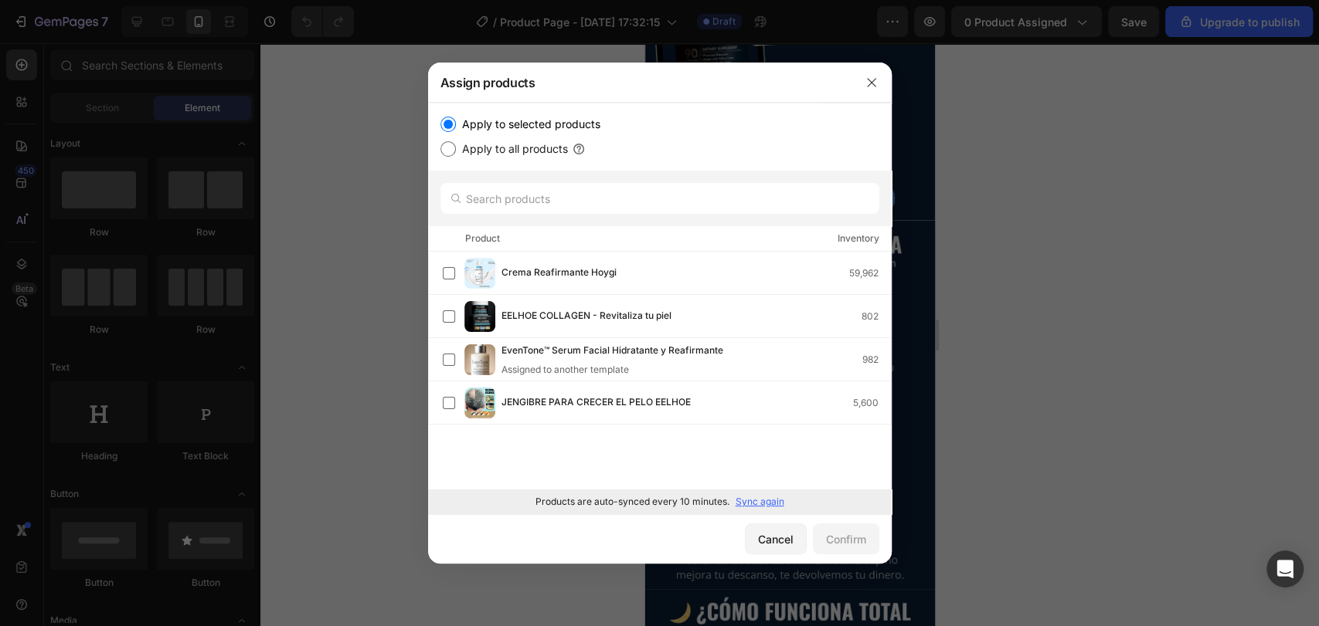
click at [993, 226] on div at bounding box center [659, 313] width 1319 height 626
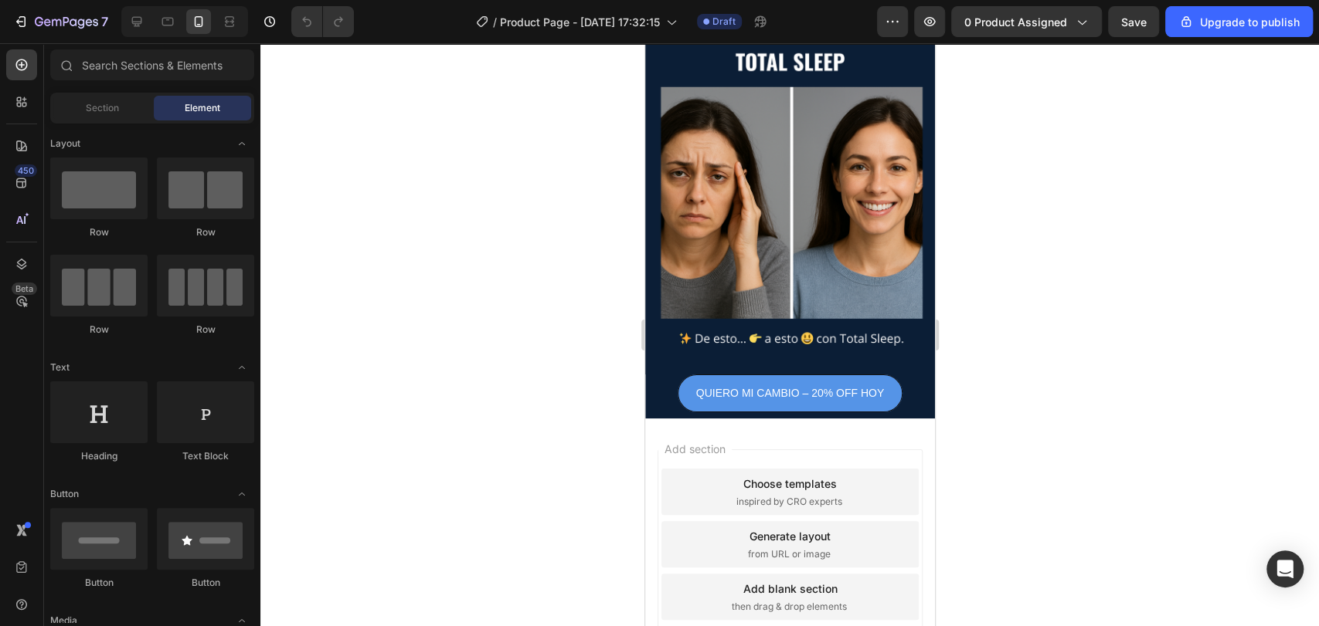
scroll to position [2327, 0]
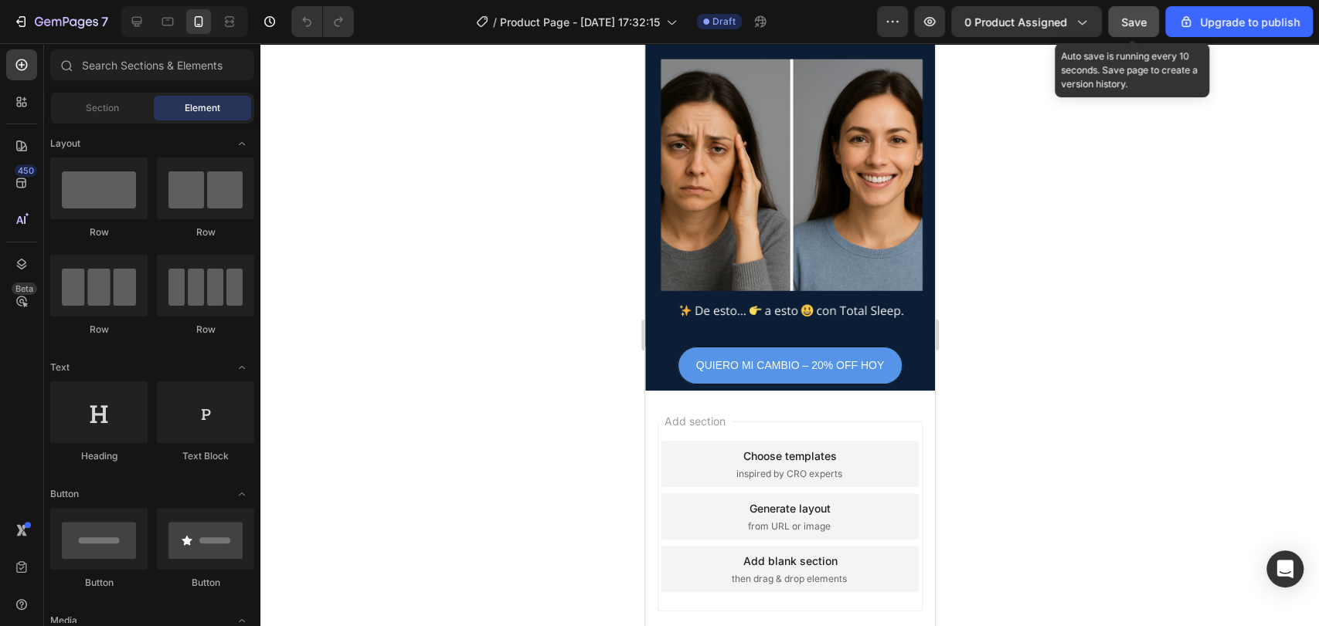
click at [1136, 32] on button "Save" at bounding box center [1133, 21] width 51 height 31
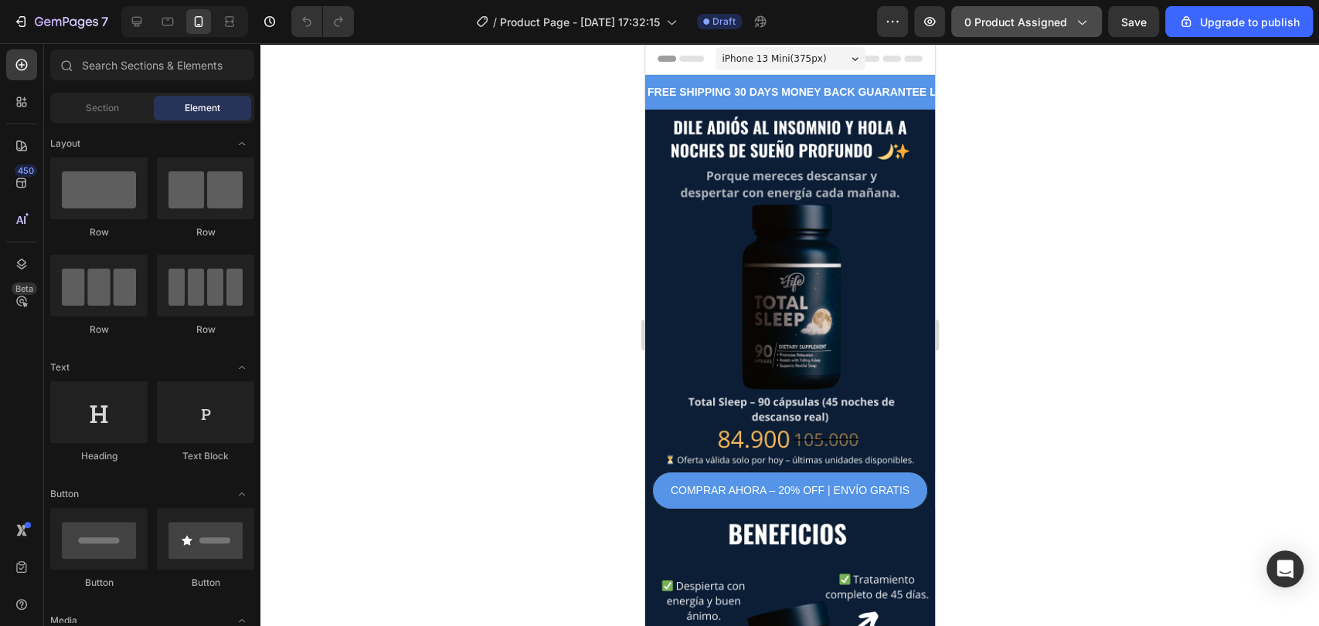
click at [1061, 30] on button "0 product assigned" at bounding box center [1026, 21] width 151 height 31
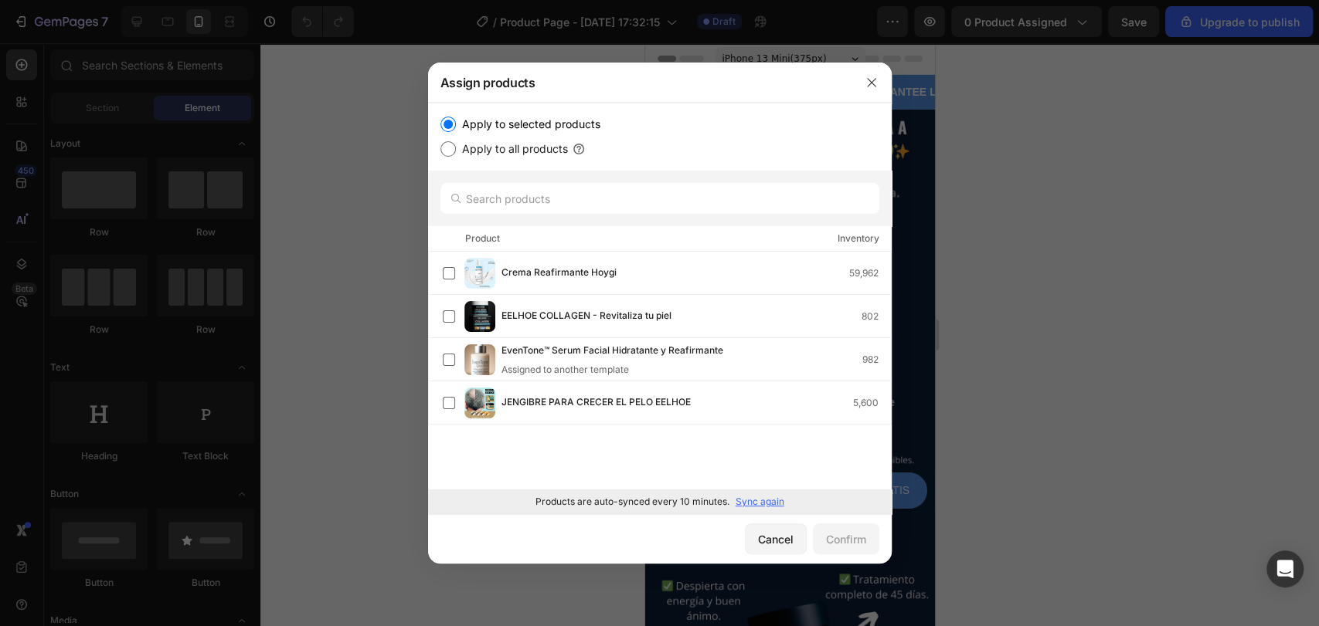
click at [1010, 484] on div at bounding box center [659, 313] width 1319 height 626
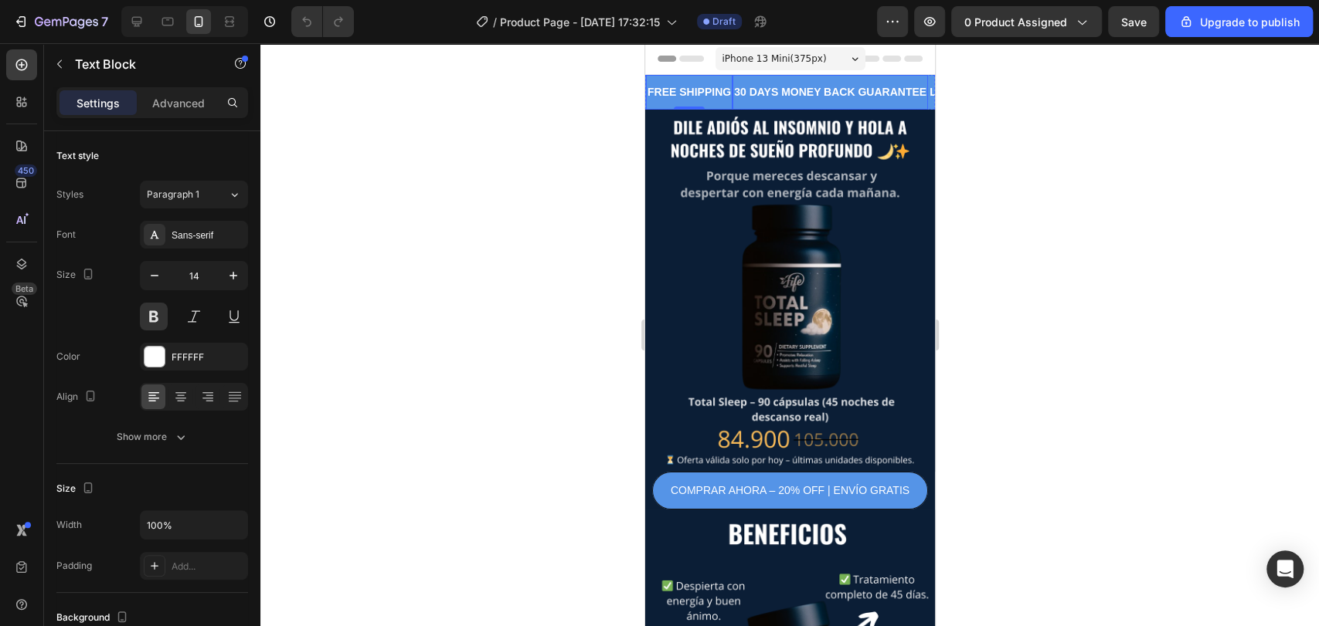
click at [888, 97] on div "30 DAYS MONEY BACK GUARANTEE" at bounding box center [829, 92] width 195 height 22
click at [54, 63] on icon "button" at bounding box center [59, 64] width 12 height 12
drag, startPoint x: 728, startPoint y: 102, endPoint x: 737, endPoint y: 100, distance: 9.4
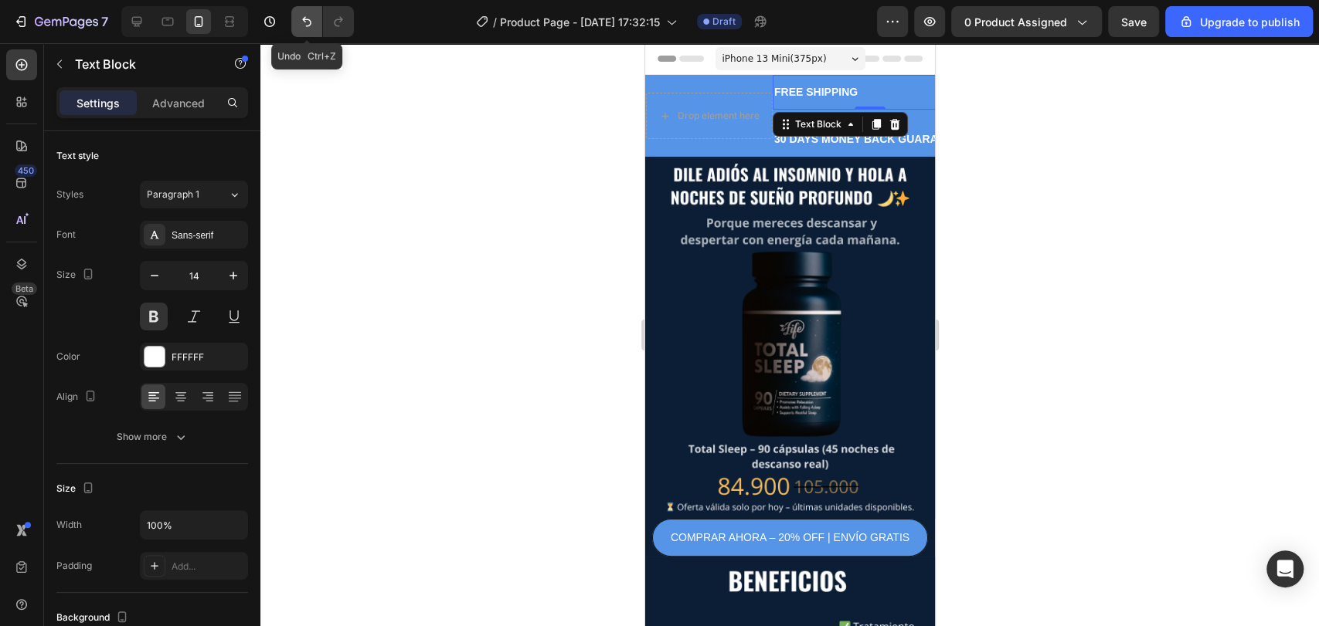
click at [309, 25] on icon "Undo/Redo" at bounding box center [306, 22] width 9 height 10
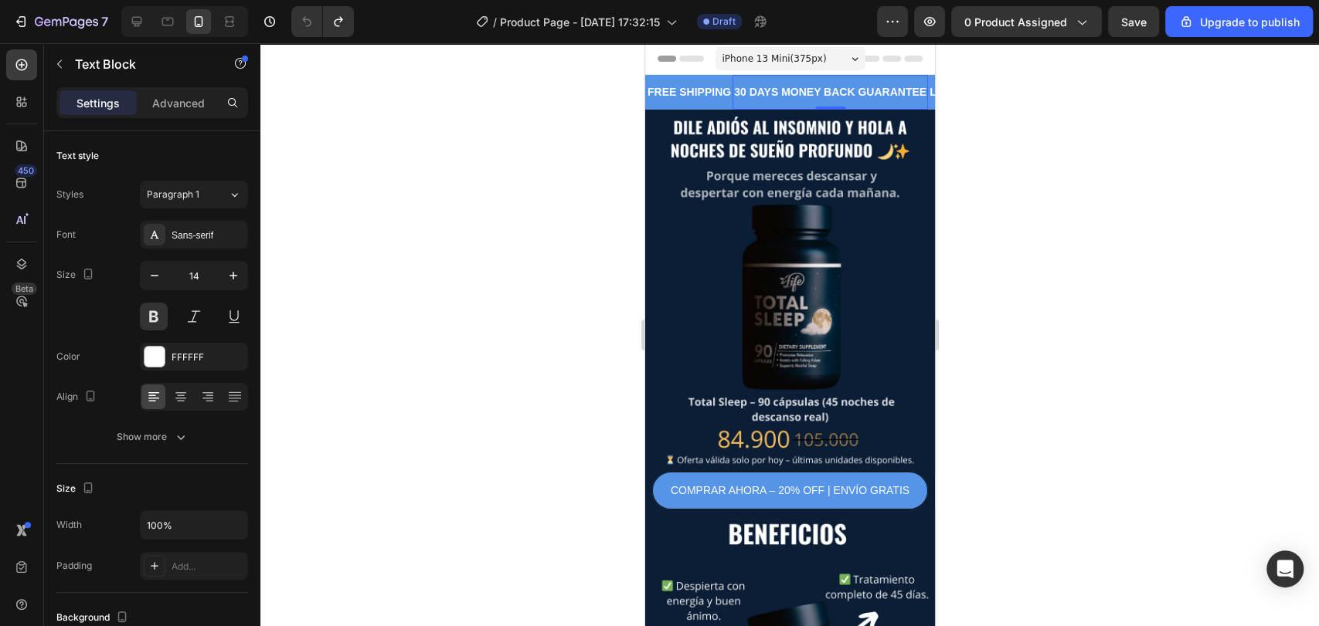
click at [742, 76] on div "30 DAYS MONEY BACK GUARANTEE Text Block 0" at bounding box center [829, 92] width 195 height 35
click at [58, 62] on icon "button" at bounding box center [59, 64] width 12 height 12
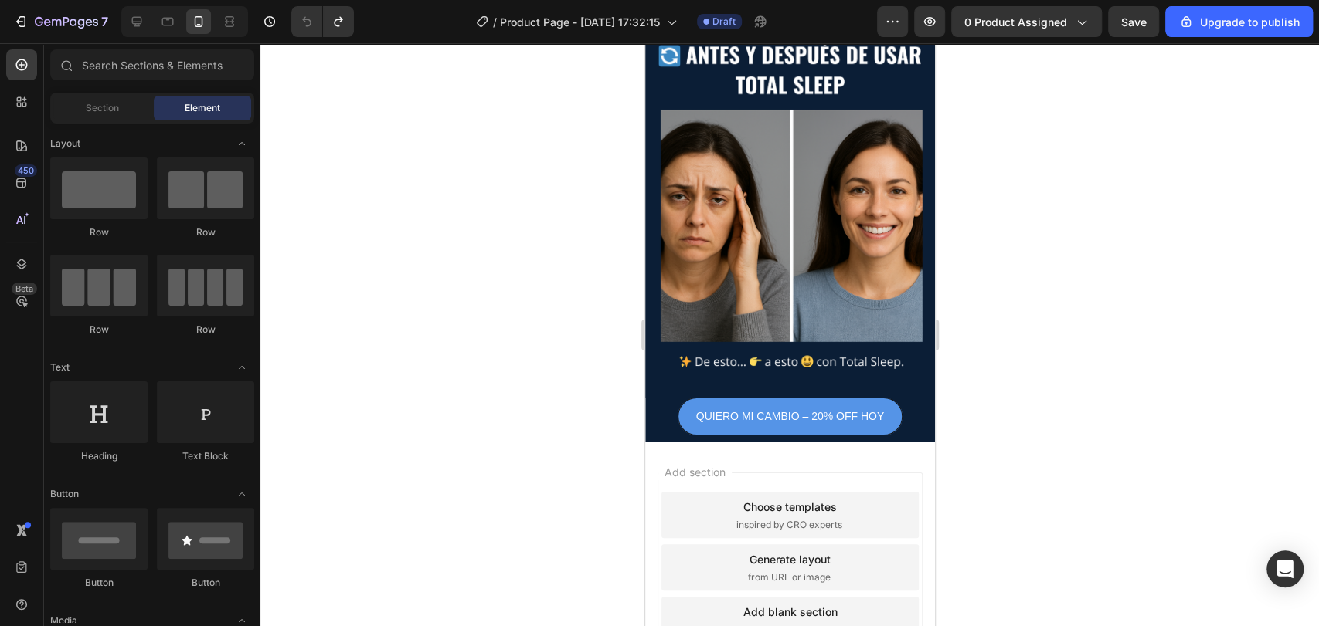
scroll to position [2280, 0]
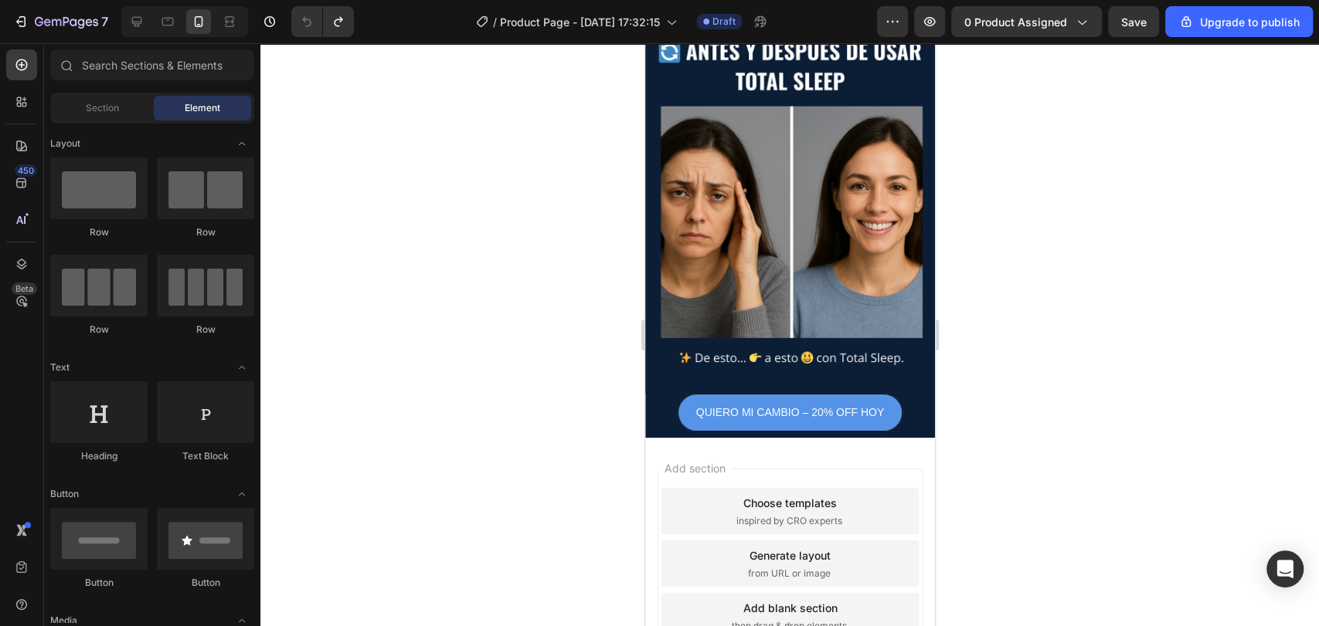
drag, startPoint x: 926, startPoint y: 121, endPoint x: 1586, endPoint y: 613, distance: 823.0
click at [1047, 20] on span "0 product assigned" at bounding box center [1015, 22] width 103 height 16
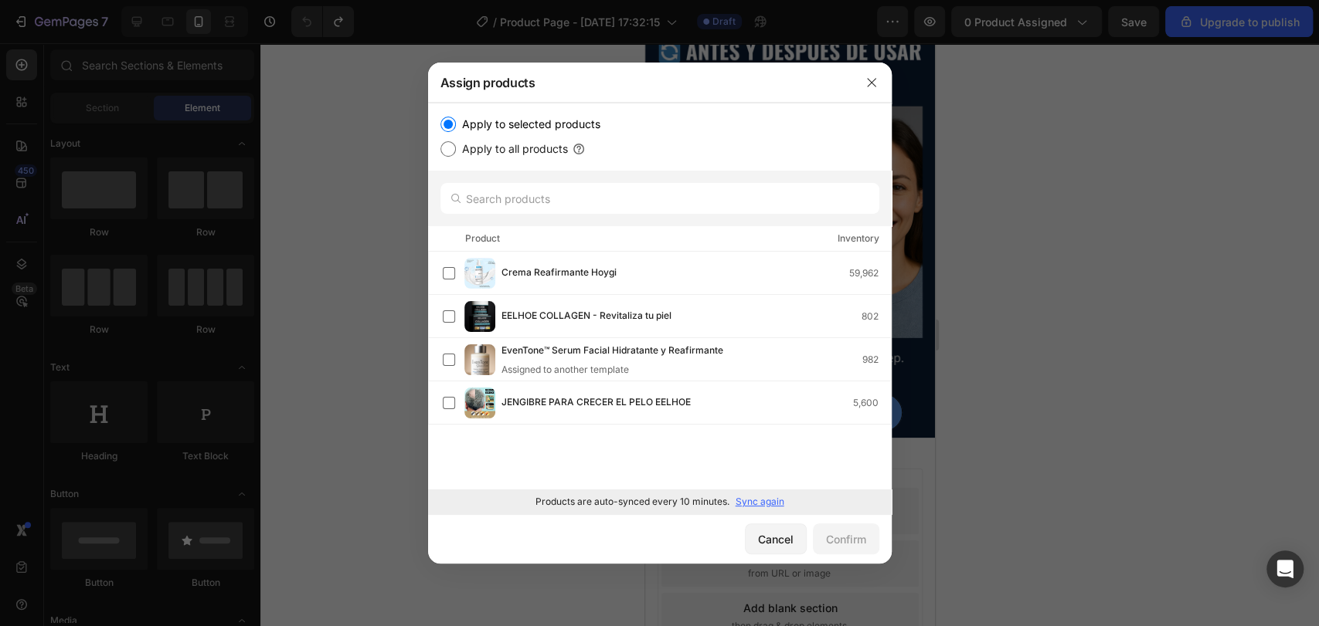
click at [926, 354] on div at bounding box center [659, 313] width 1319 height 626
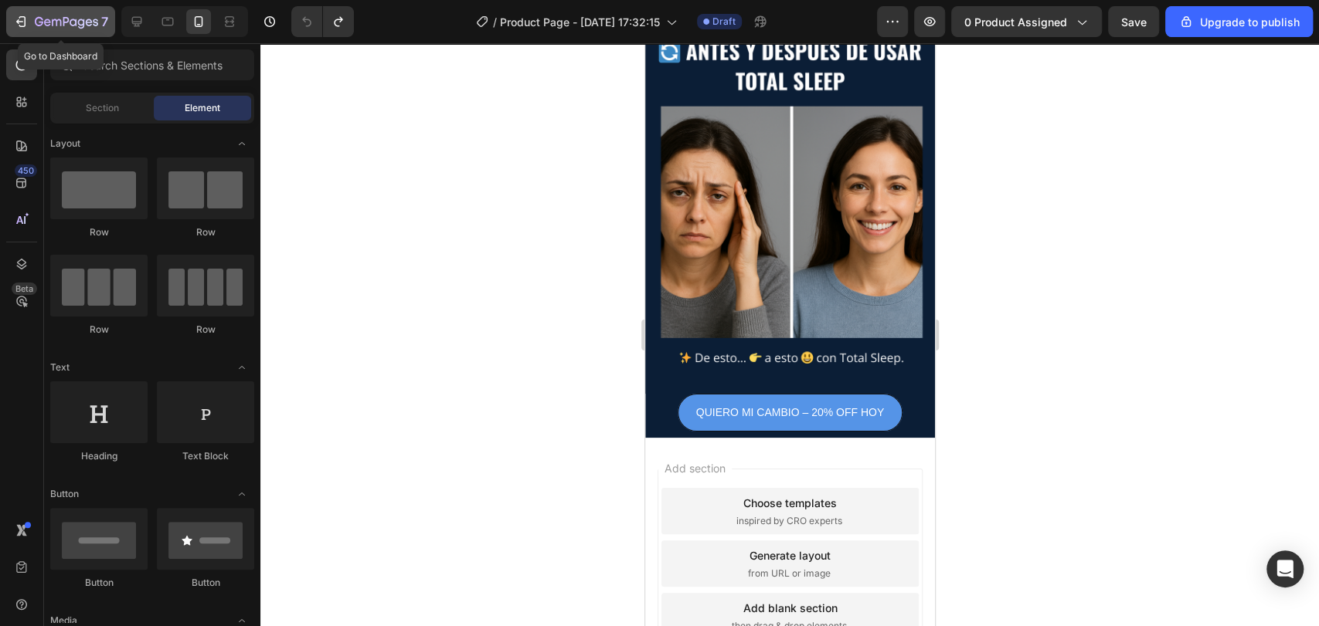
click at [49, 20] on icon "button" at bounding box center [47, 22] width 7 height 7
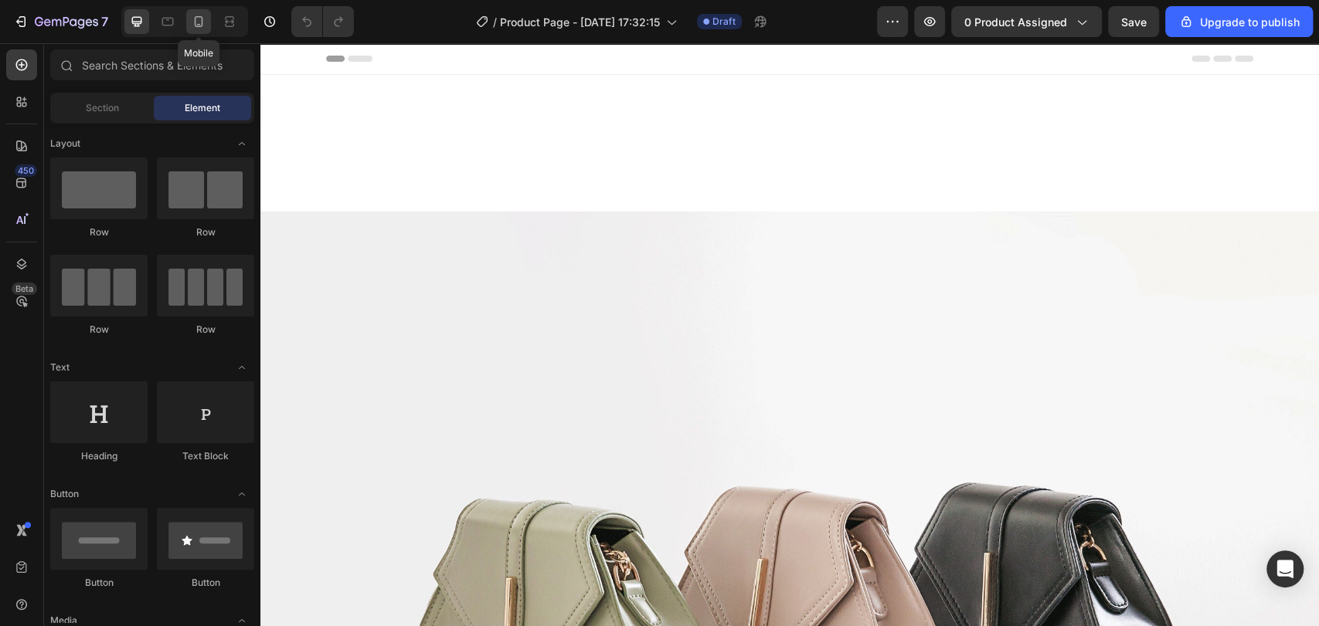
click at [205, 20] on icon at bounding box center [198, 21] width 15 height 15
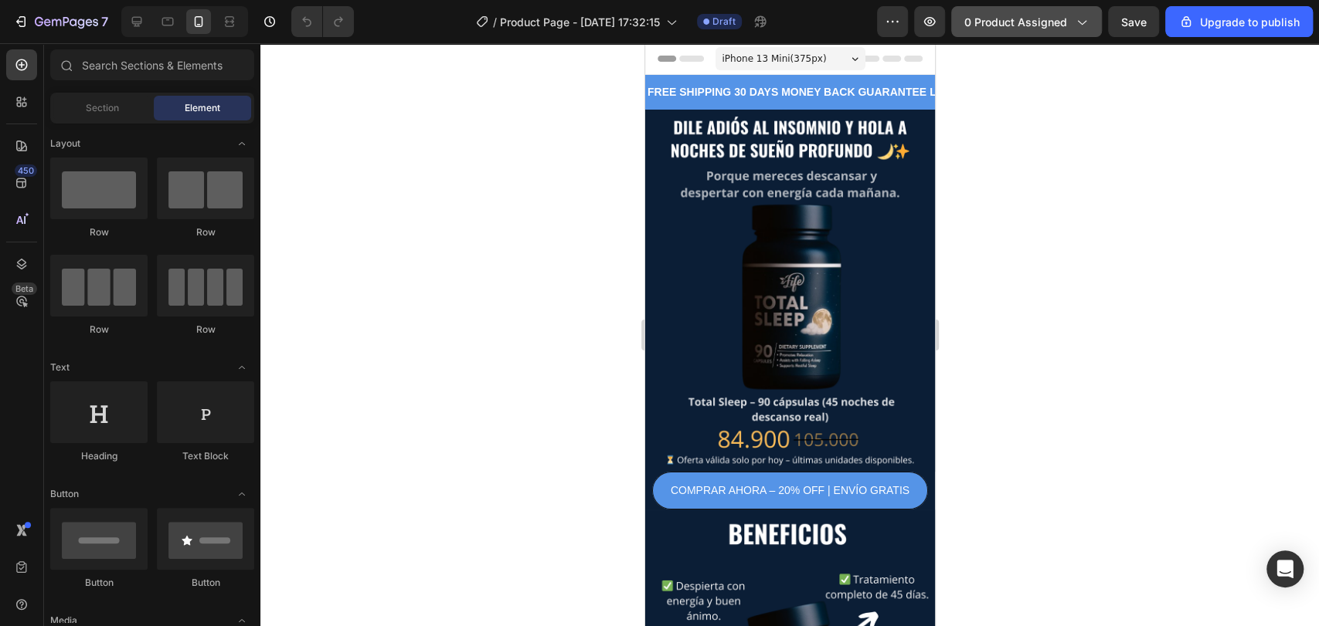
click at [1030, 26] on span "0 product assigned" at bounding box center [1015, 22] width 103 height 16
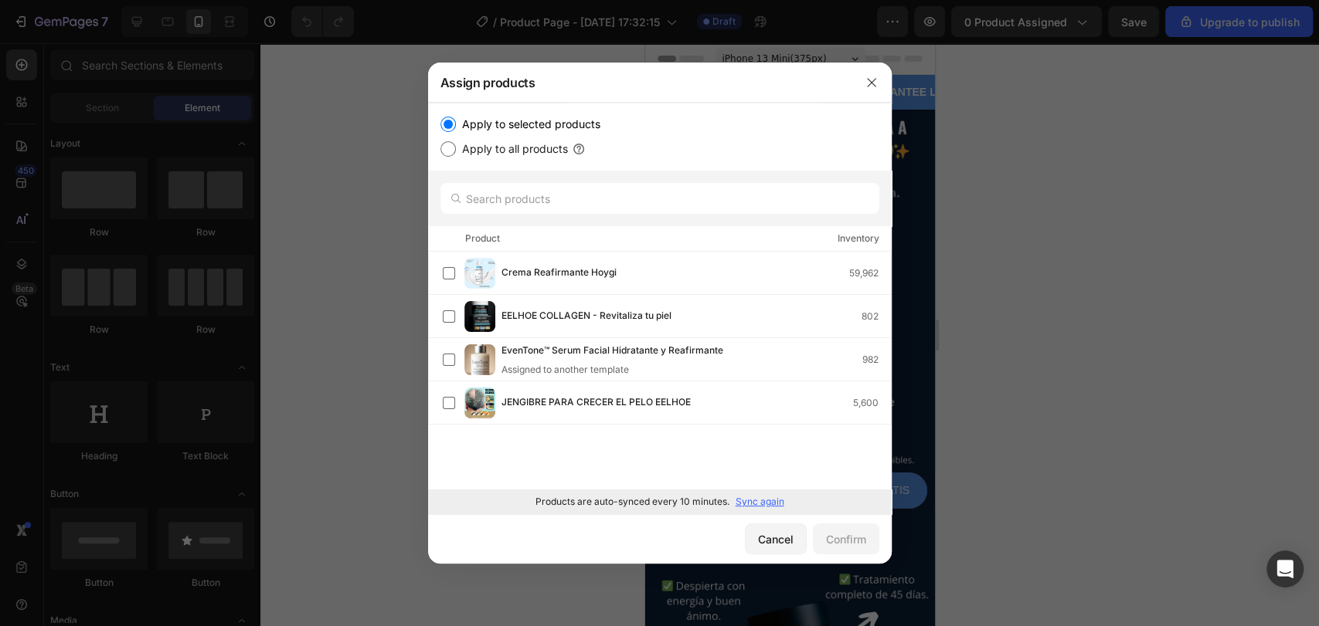
click at [414, 311] on div at bounding box center [659, 313] width 1319 height 626
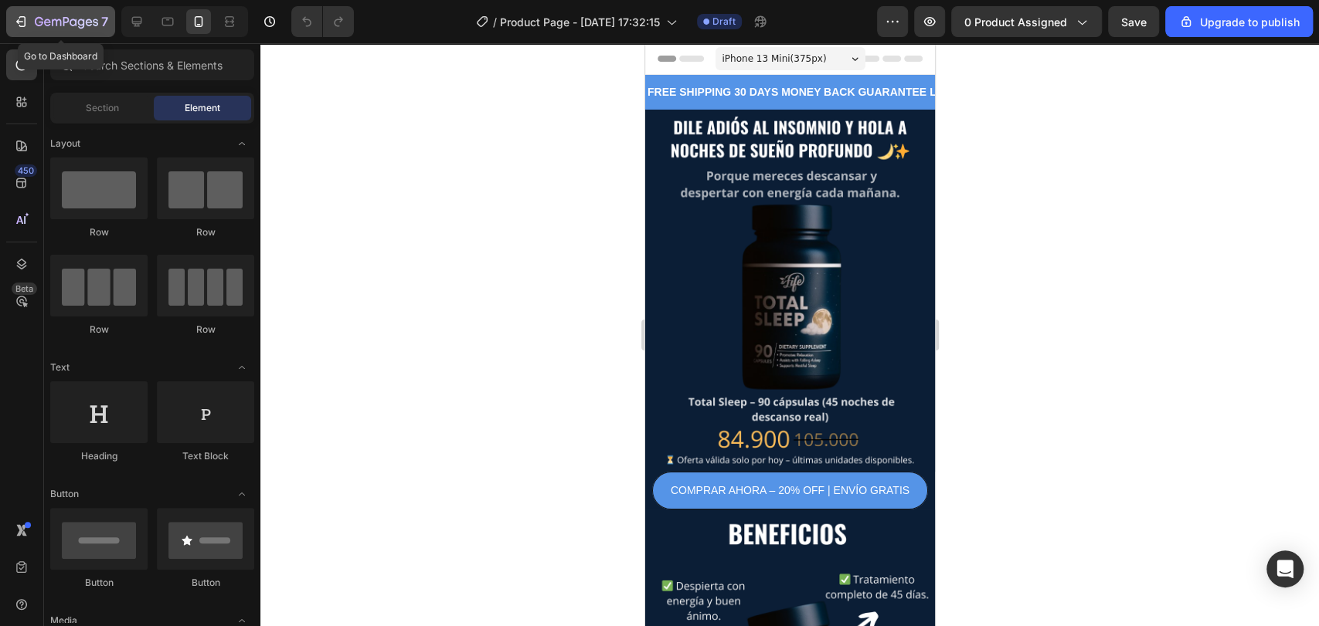
click at [93, 20] on icon "button" at bounding box center [66, 22] width 63 height 13
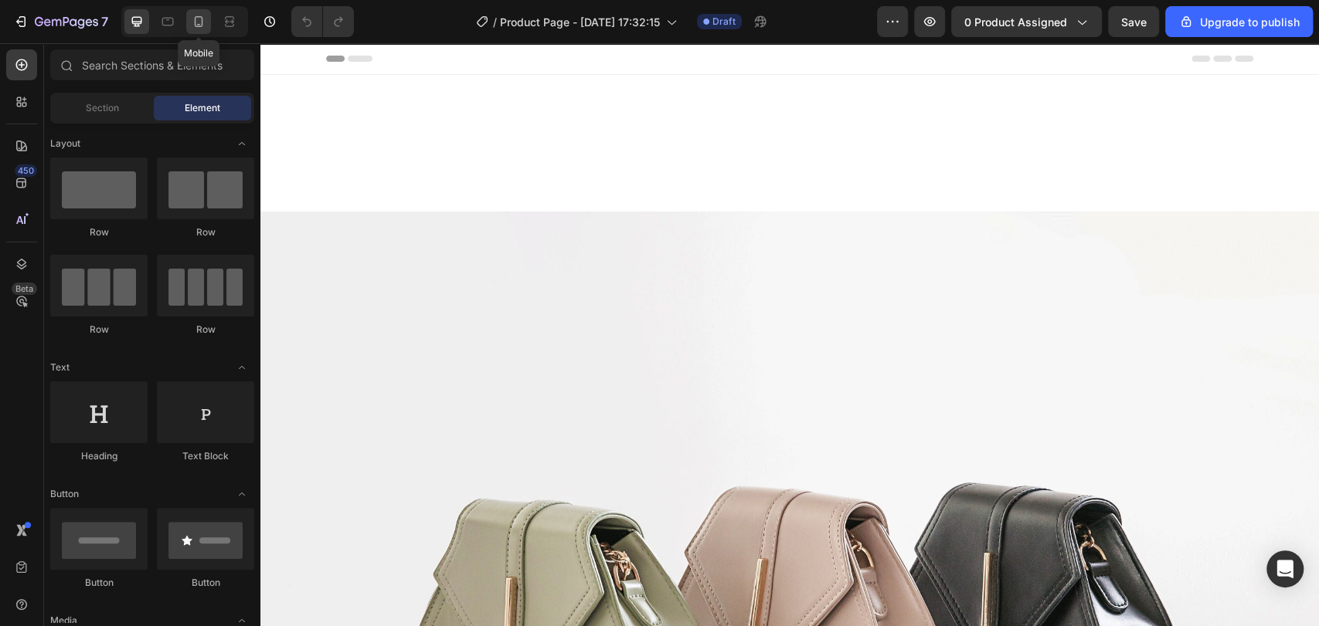
click at [195, 20] on icon at bounding box center [198, 21] width 15 height 15
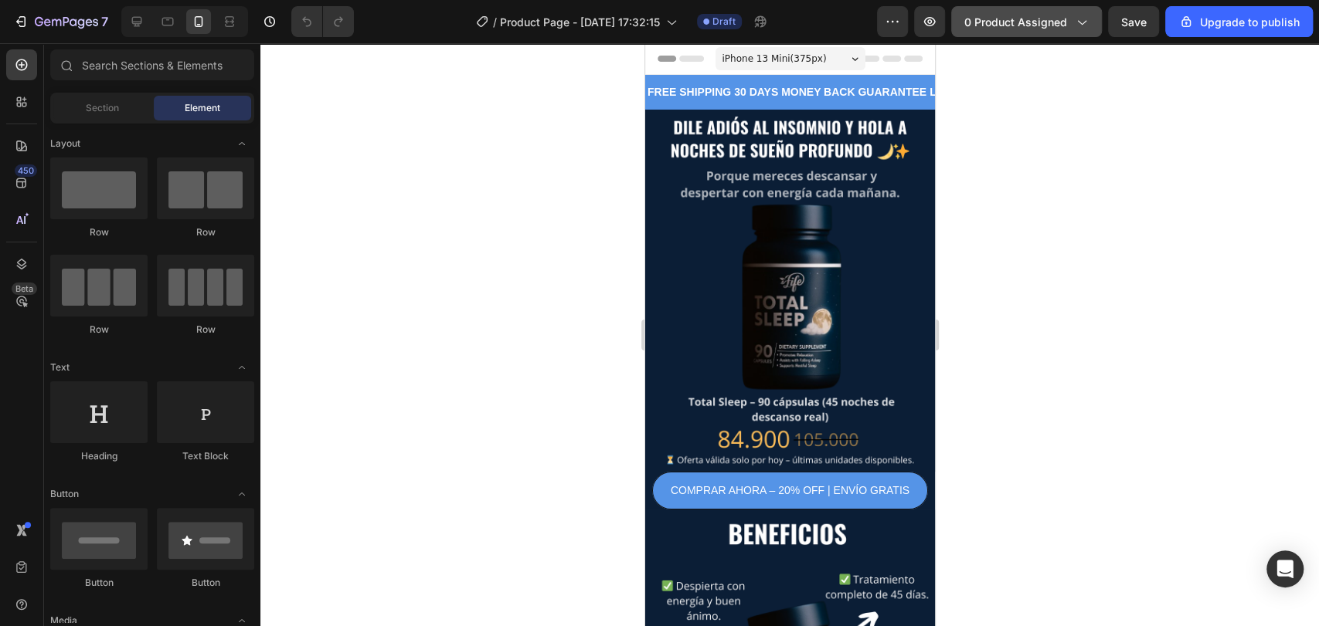
click at [1028, 24] on span "0 product assigned" at bounding box center [1015, 22] width 103 height 16
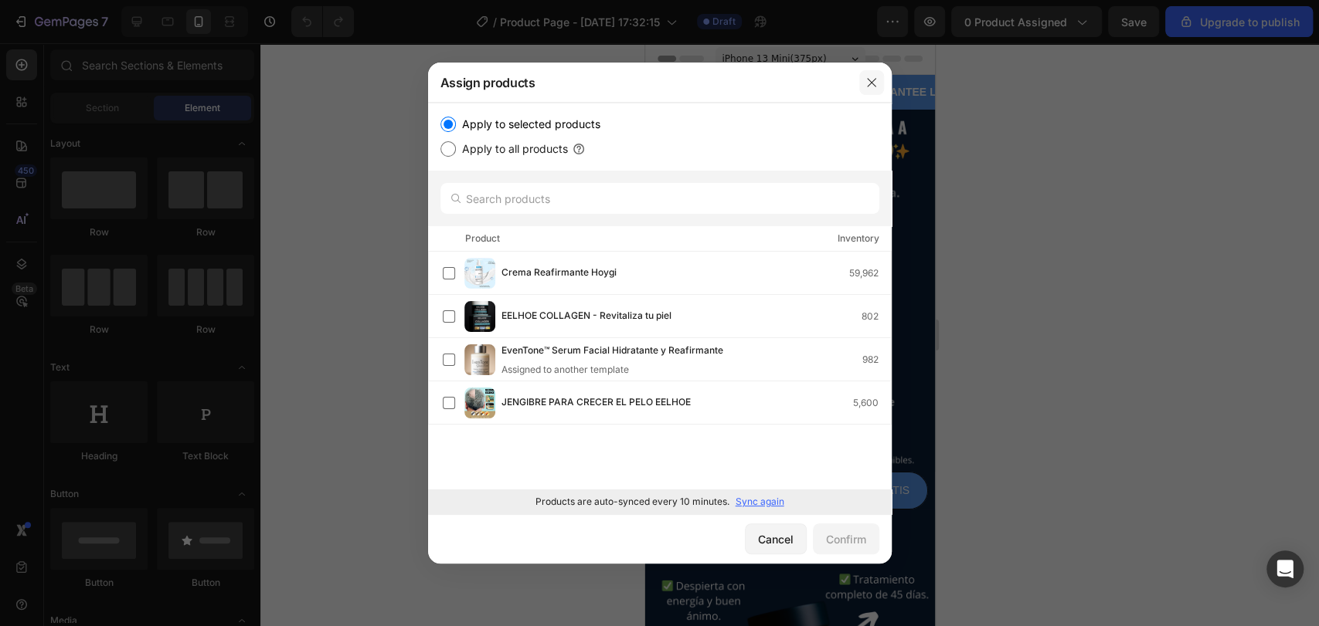
click at [873, 80] on icon "button" at bounding box center [871, 82] width 8 height 8
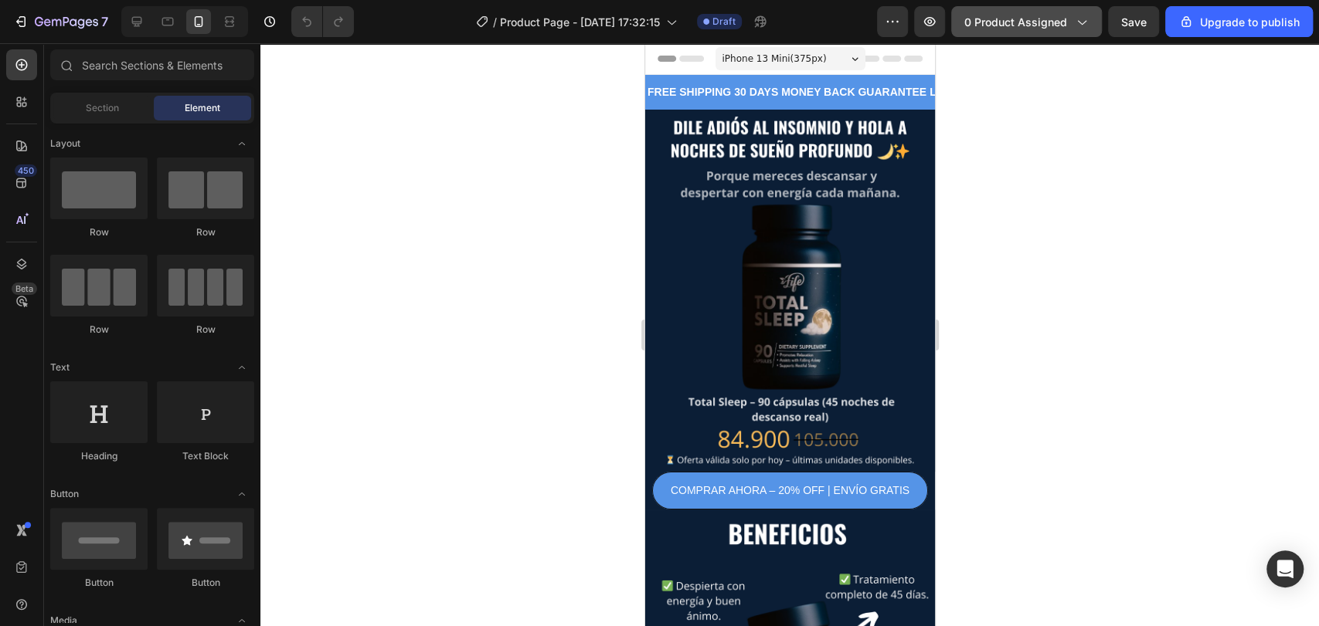
click at [1054, 16] on span "0 product assigned" at bounding box center [1015, 22] width 103 height 16
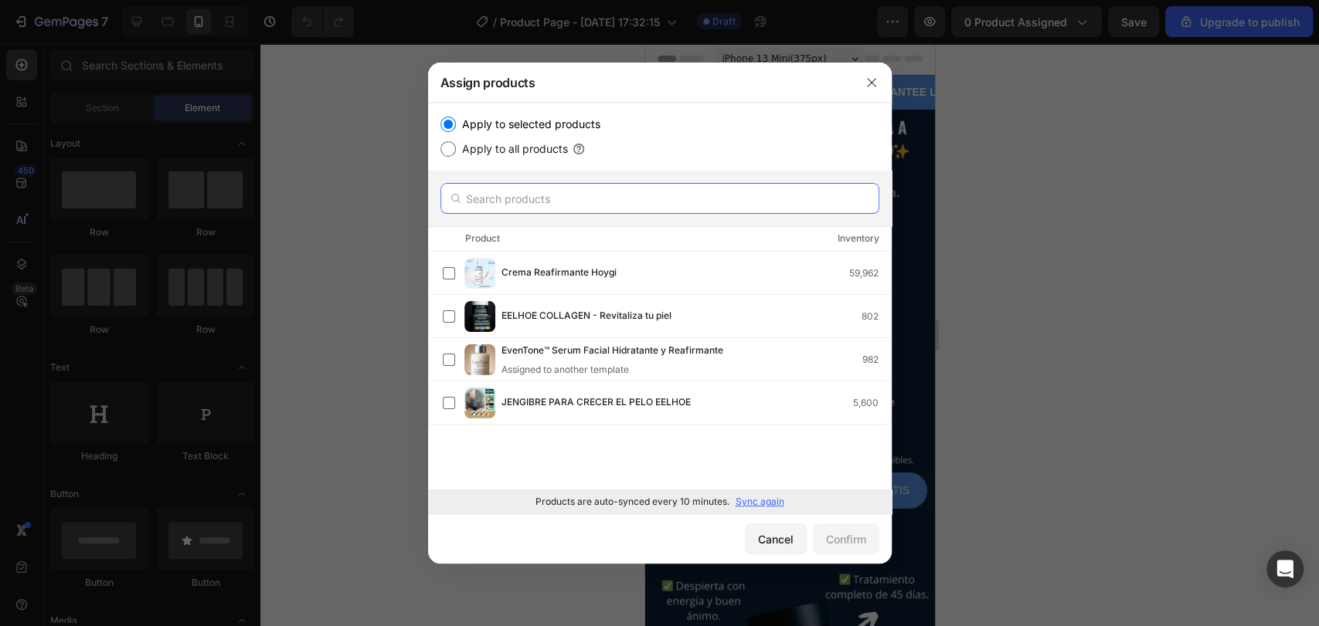
click at [616, 205] on input "text" at bounding box center [659, 198] width 439 height 31
type input "C"
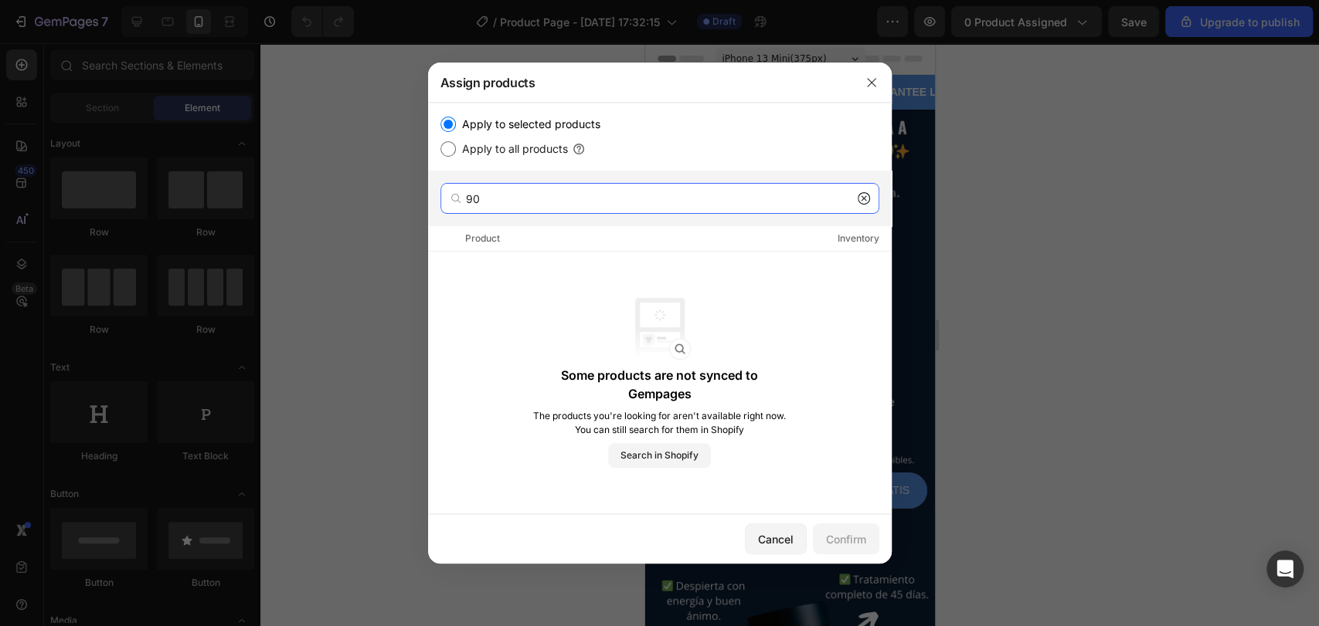
type input "9"
type input "S"
type input "s"
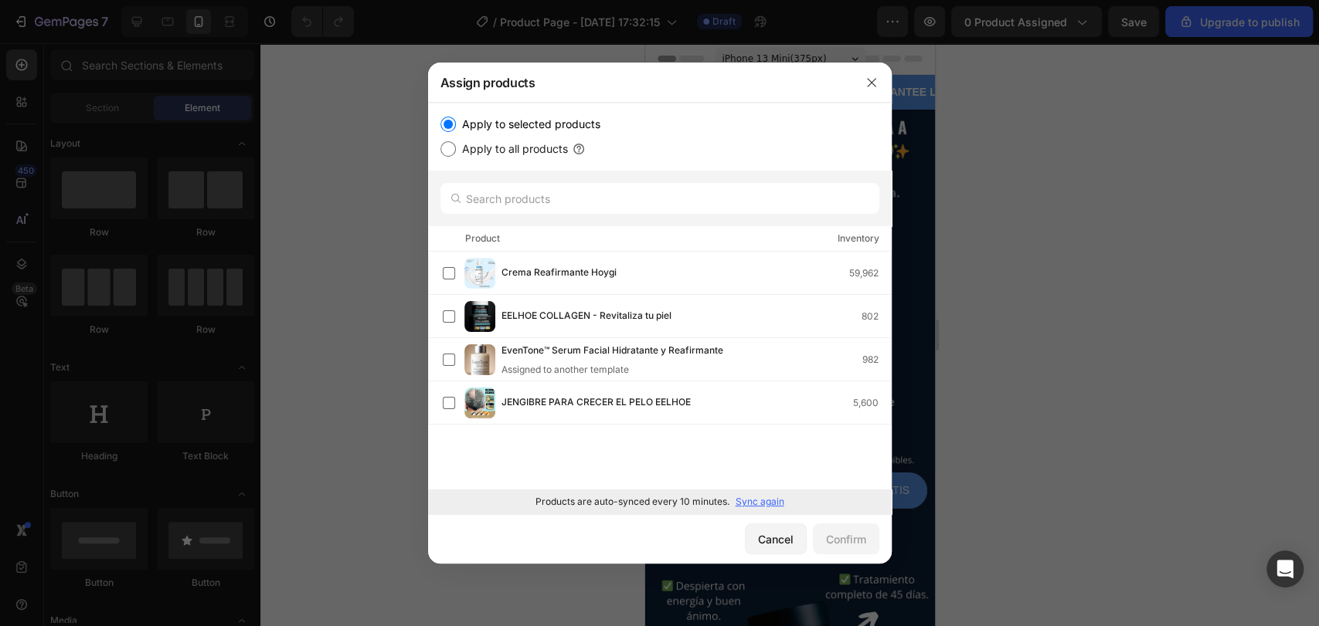
click at [1008, 366] on div at bounding box center [659, 313] width 1319 height 626
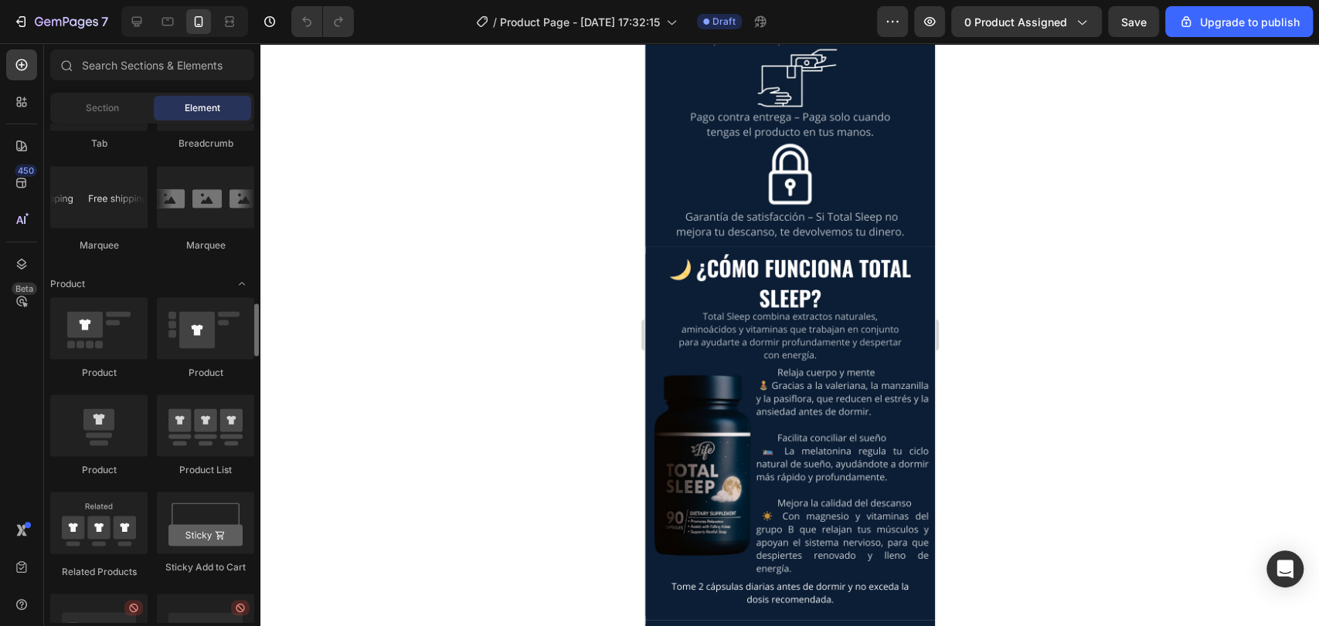
scroll to position [1829, 0]
click at [105, 440] on div at bounding box center [98, 423] width 97 height 62
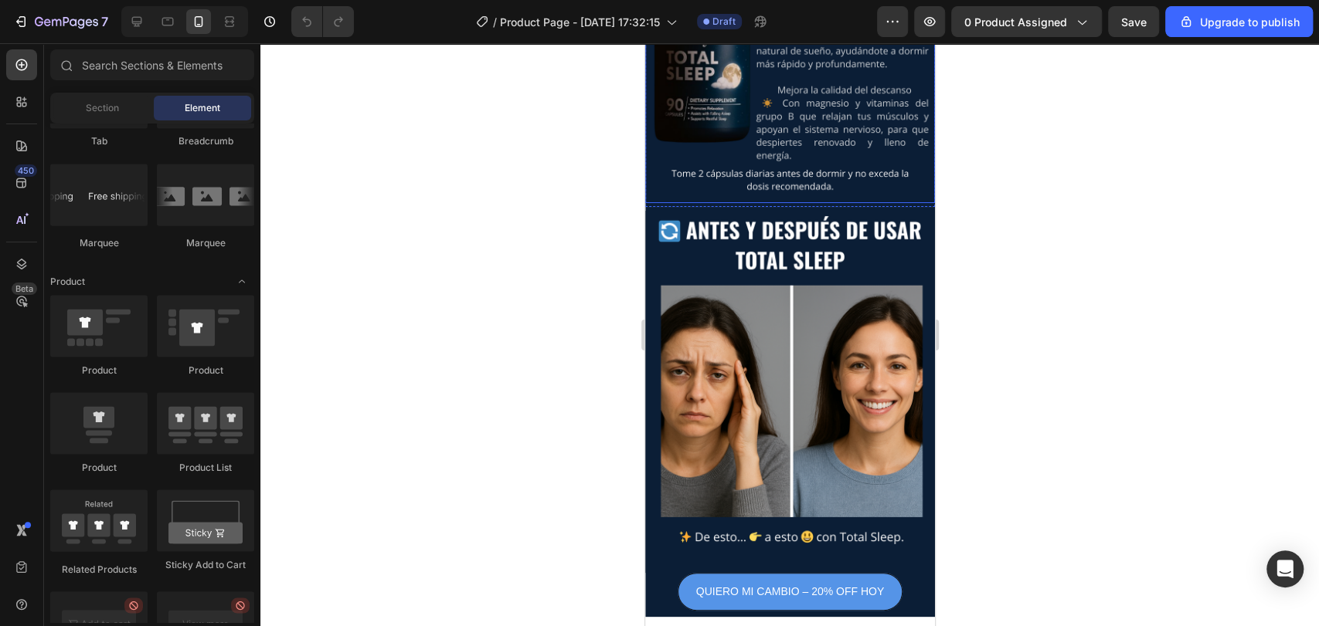
scroll to position [2327, 0]
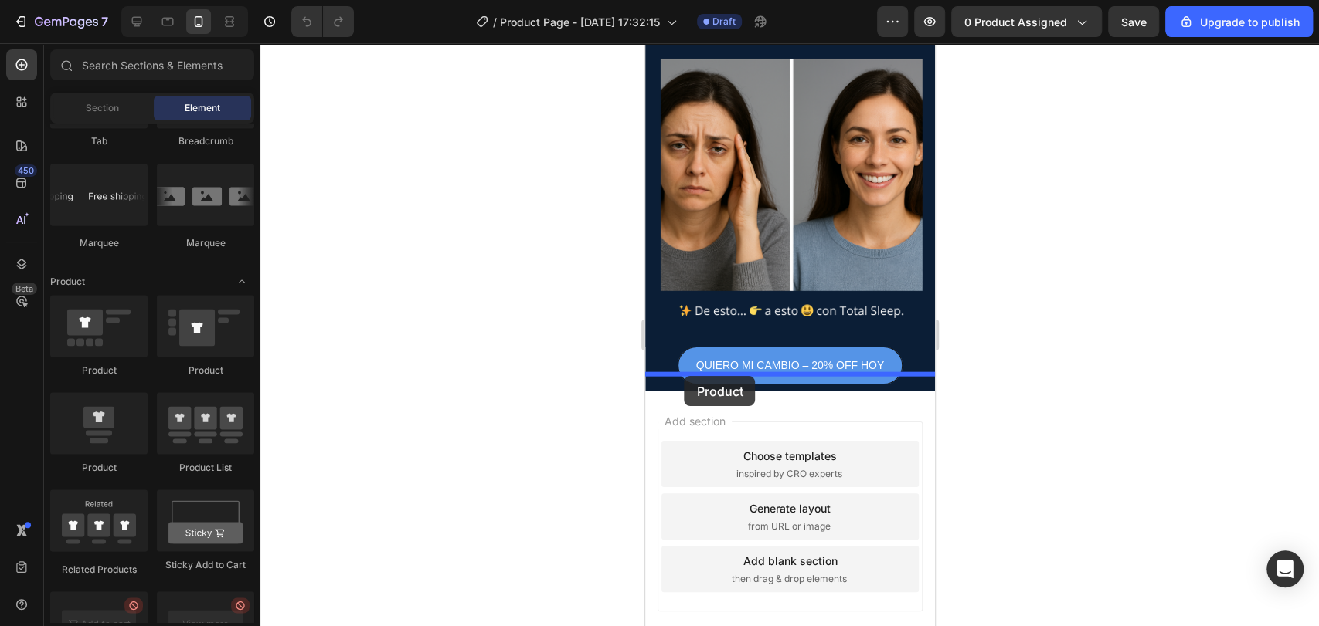
drag, startPoint x: 773, startPoint y: 461, endPoint x: 684, endPoint y: 376, distance: 123.5
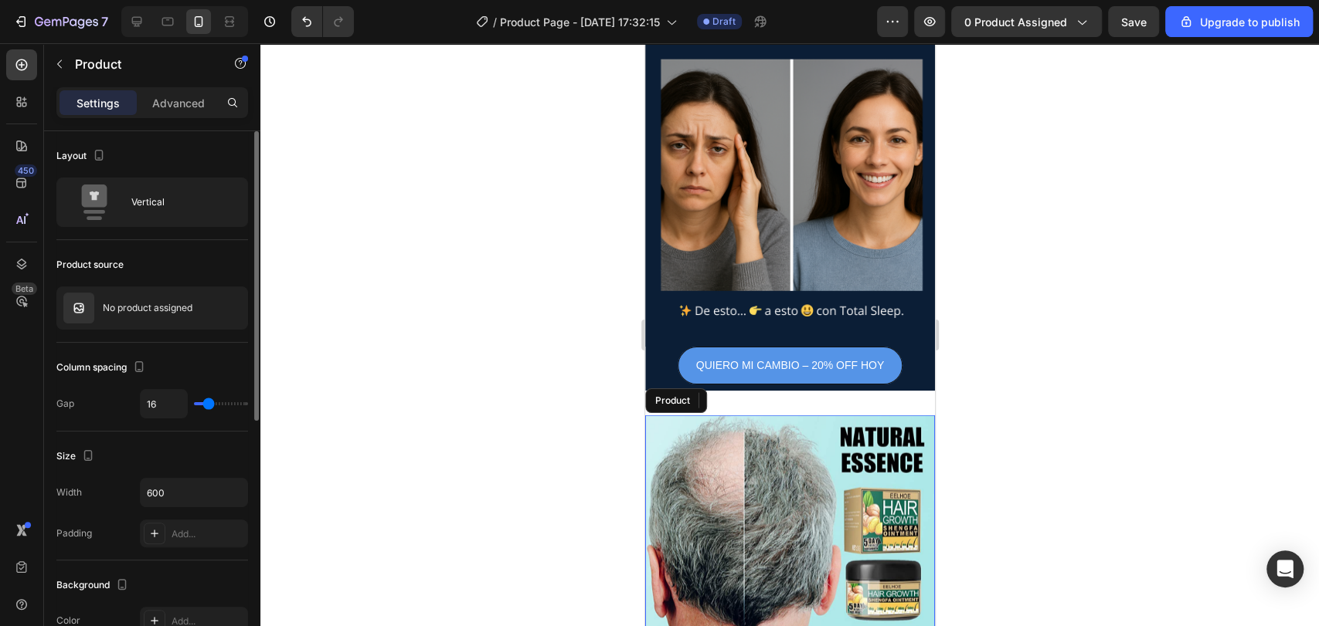
scroll to position [0, 0]
click at [210, 305] on icon "button" at bounding box center [207, 308] width 12 height 12
click at [234, 304] on icon "button" at bounding box center [232, 308] width 8 height 8
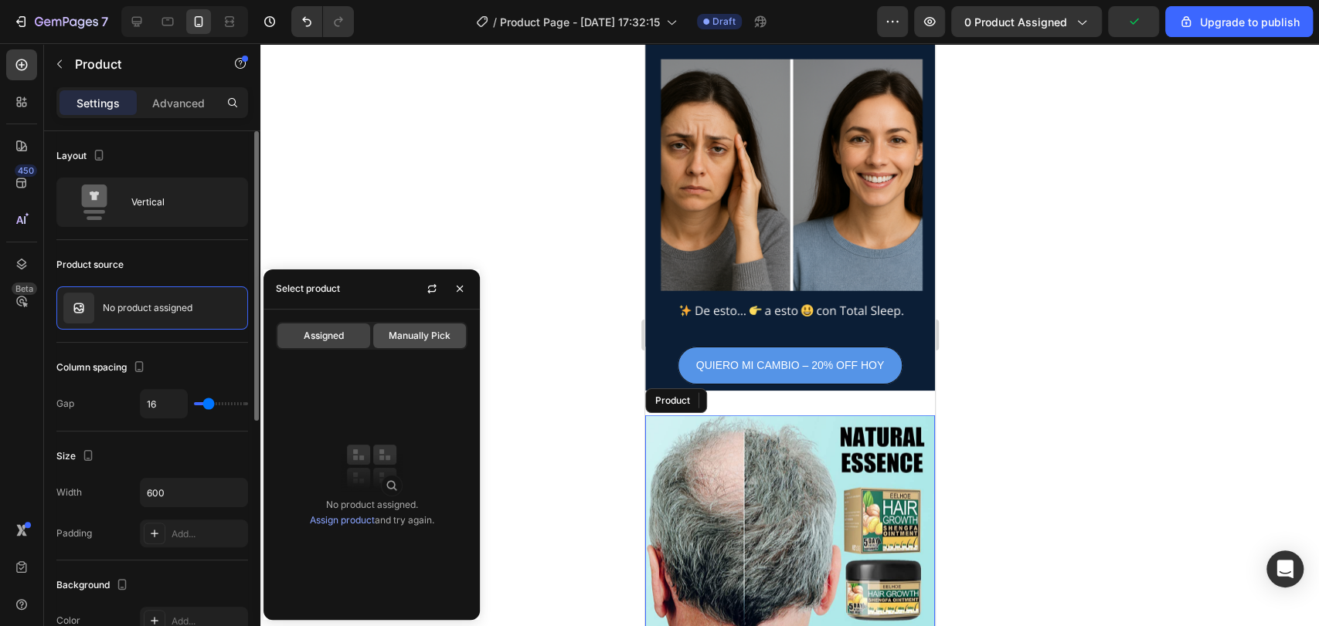
click at [396, 329] on span "Manually Pick" at bounding box center [420, 336] width 62 height 14
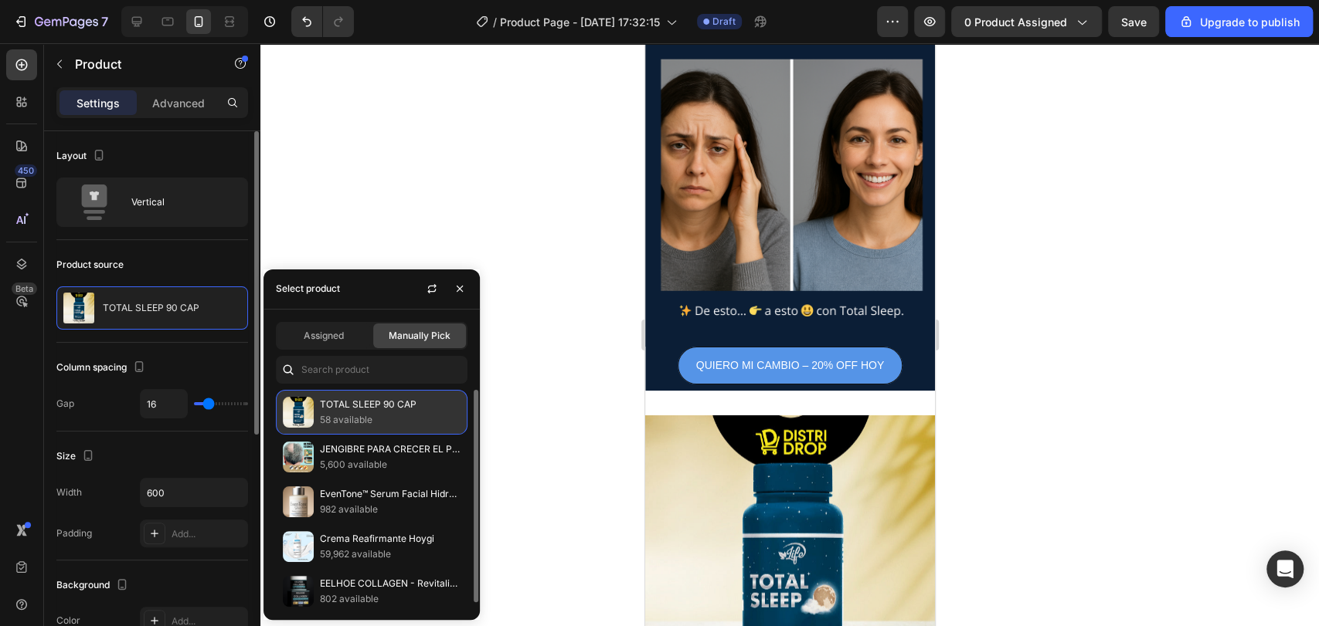
click at [363, 419] on p "58 available" at bounding box center [390, 420] width 141 height 15
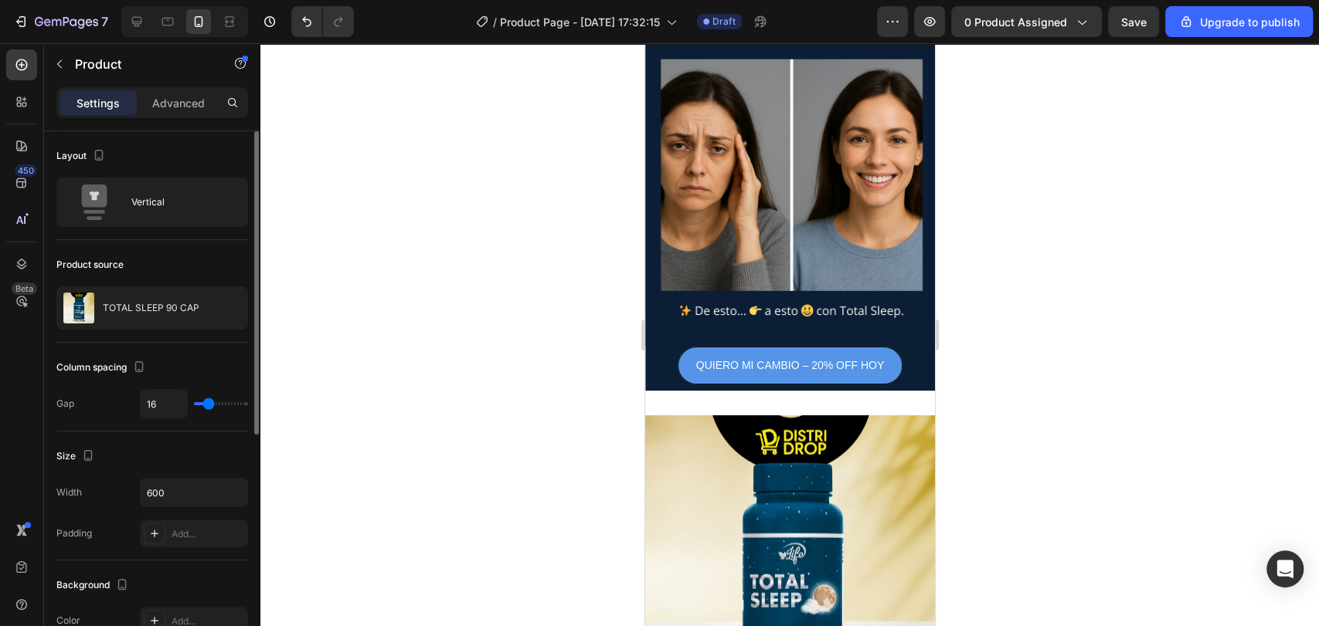
click at [387, 199] on div at bounding box center [789, 334] width 1058 height 583
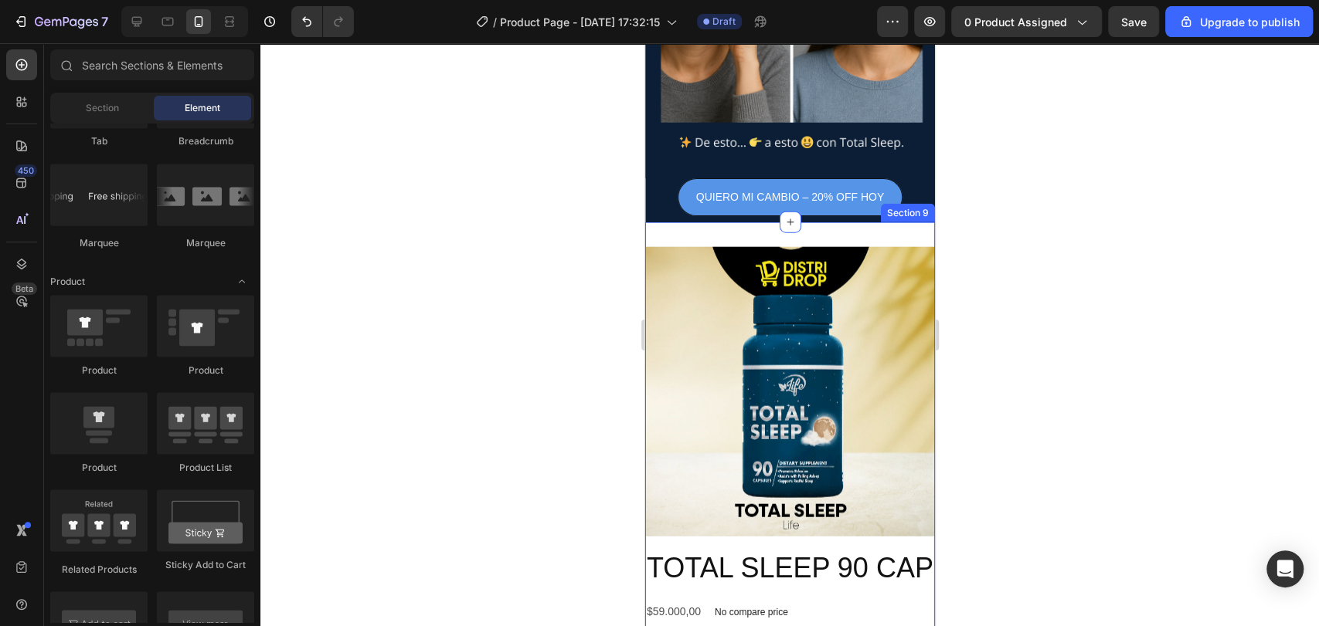
scroll to position [2496, 0]
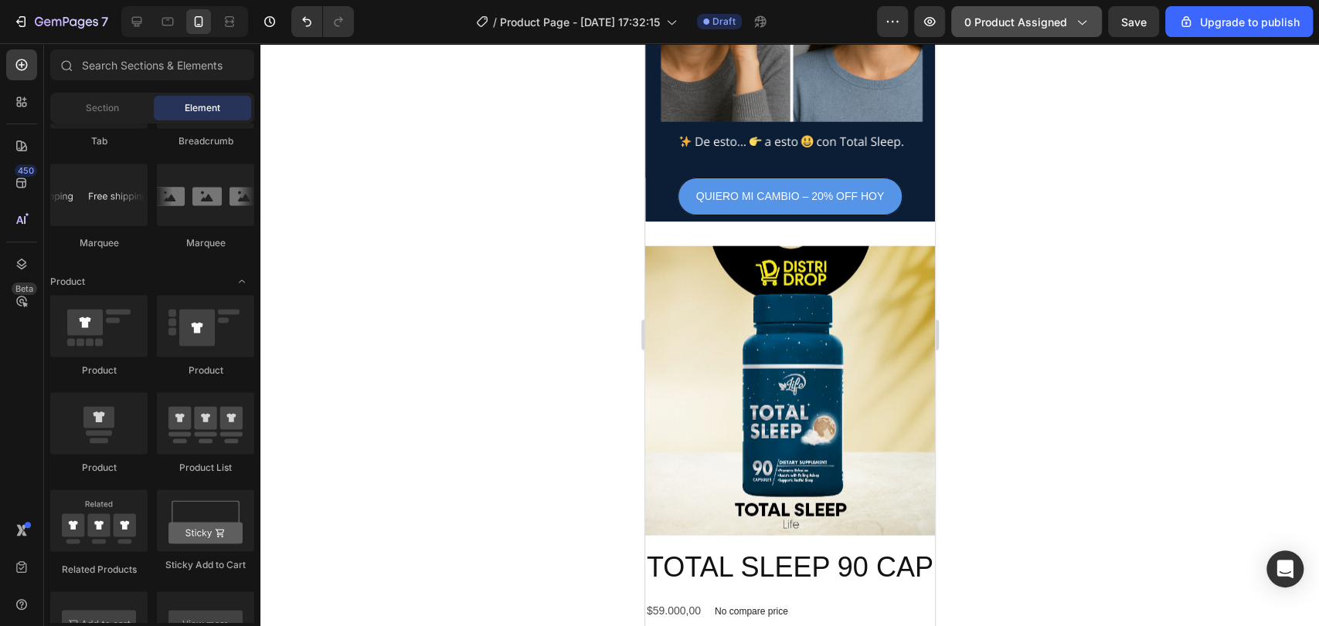
click at [1069, 22] on div "0 product assigned" at bounding box center [1026, 22] width 124 height 16
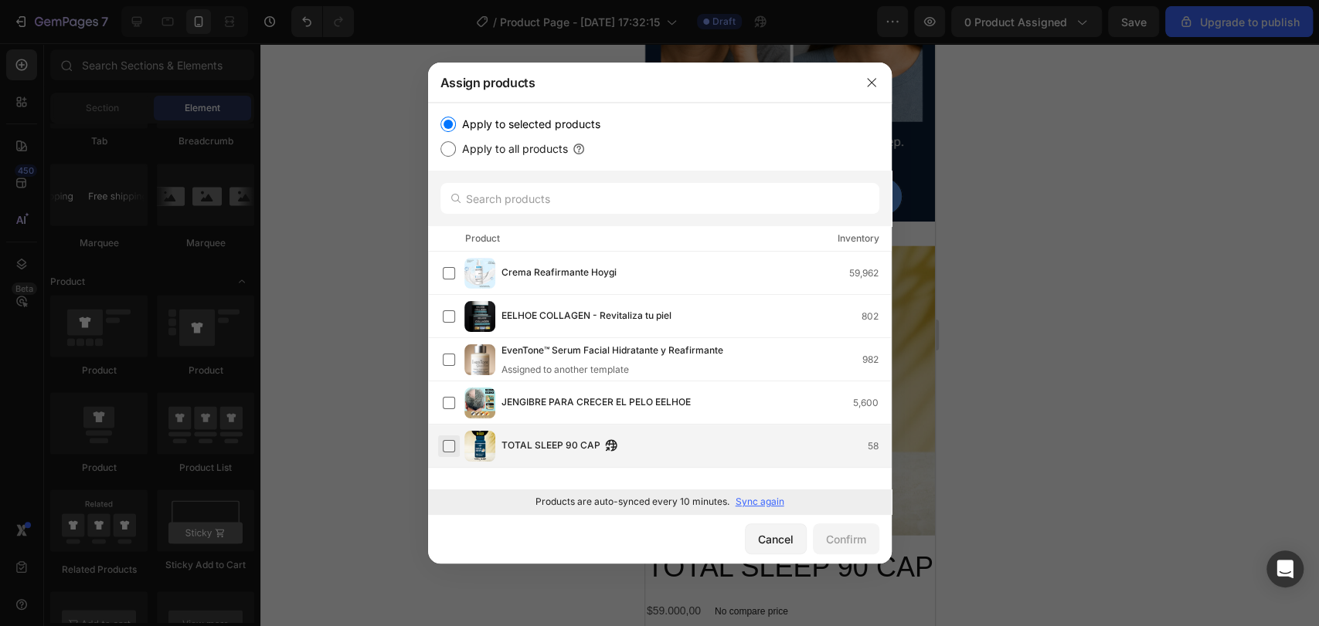
click at [455, 443] on label at bounding box center [449, 446] width 12 height 12
click at [865, 537] on div "Confirm" at bounding box center [846, 539] width 40 height 16
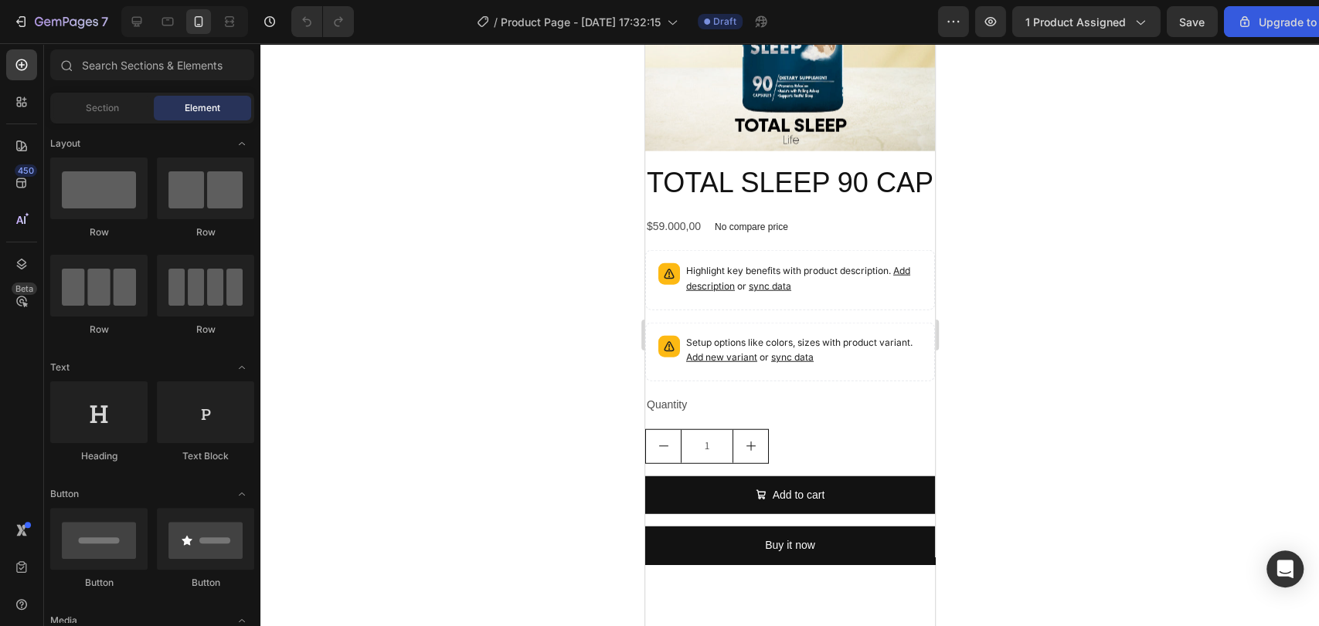
scroll to position [2519, 0]
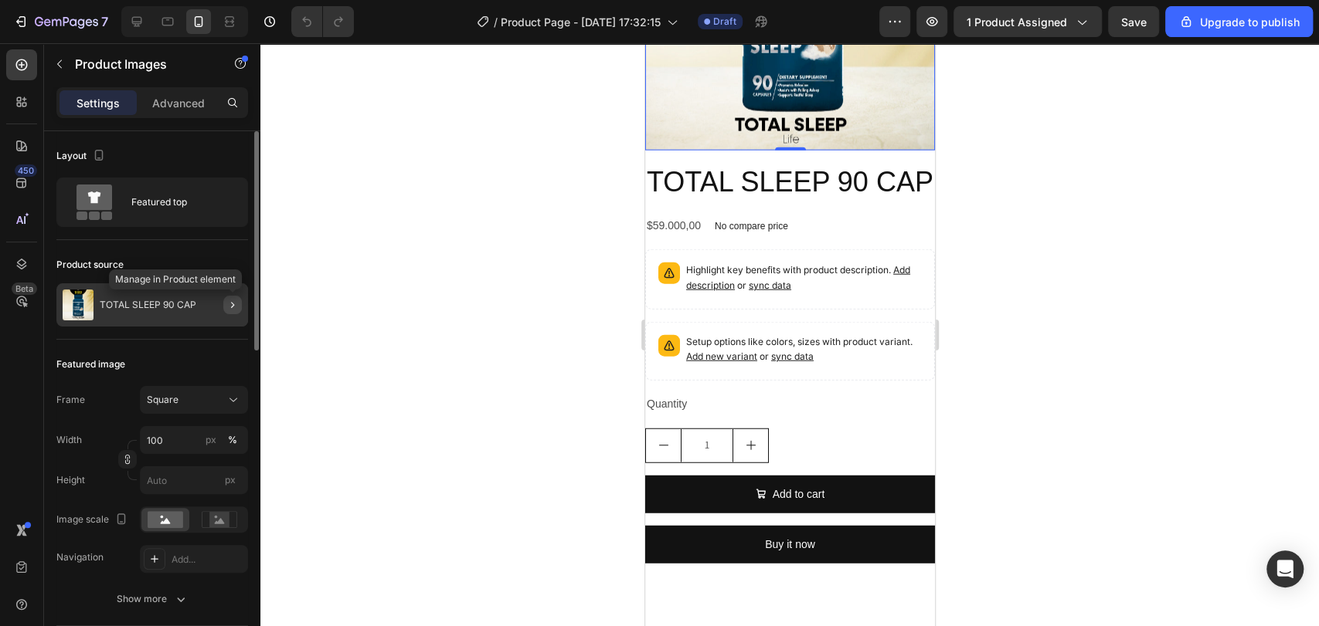
click at [226, 304] on icon "button" at bounding box center [232, 305] width 12 height 12
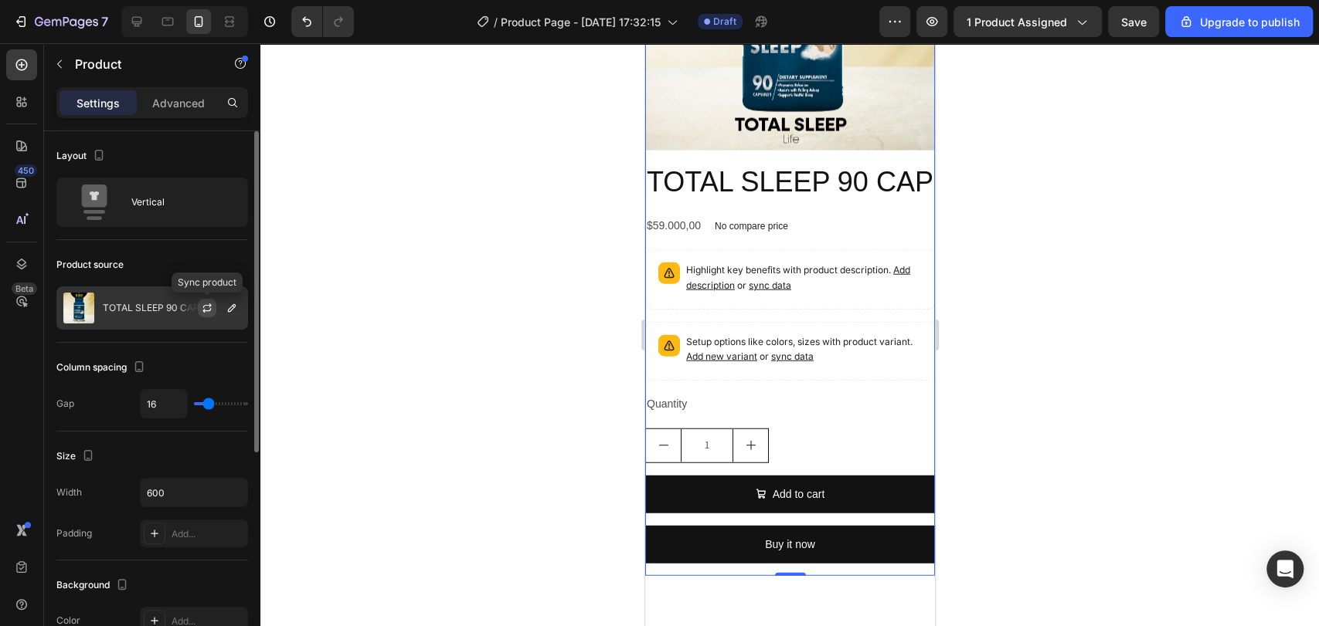
click at [209, 311] on icon "button" at bounding box center [206, 310] width 8 height 5
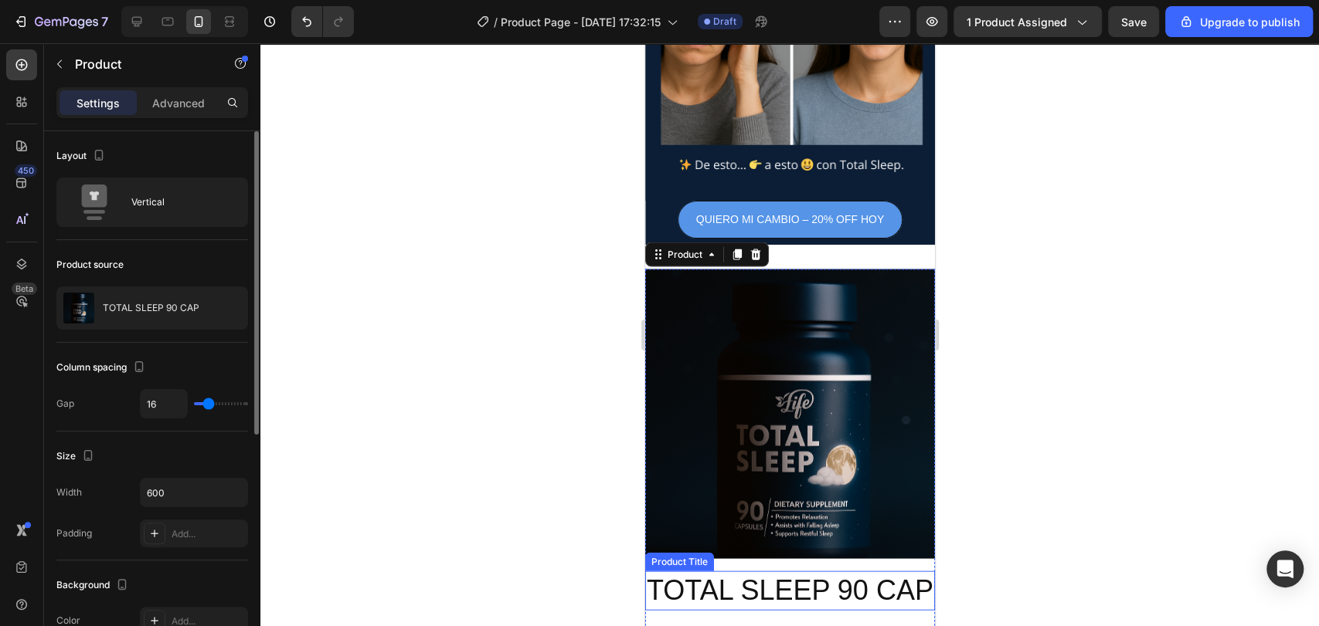
scroll to position [2122, 0]
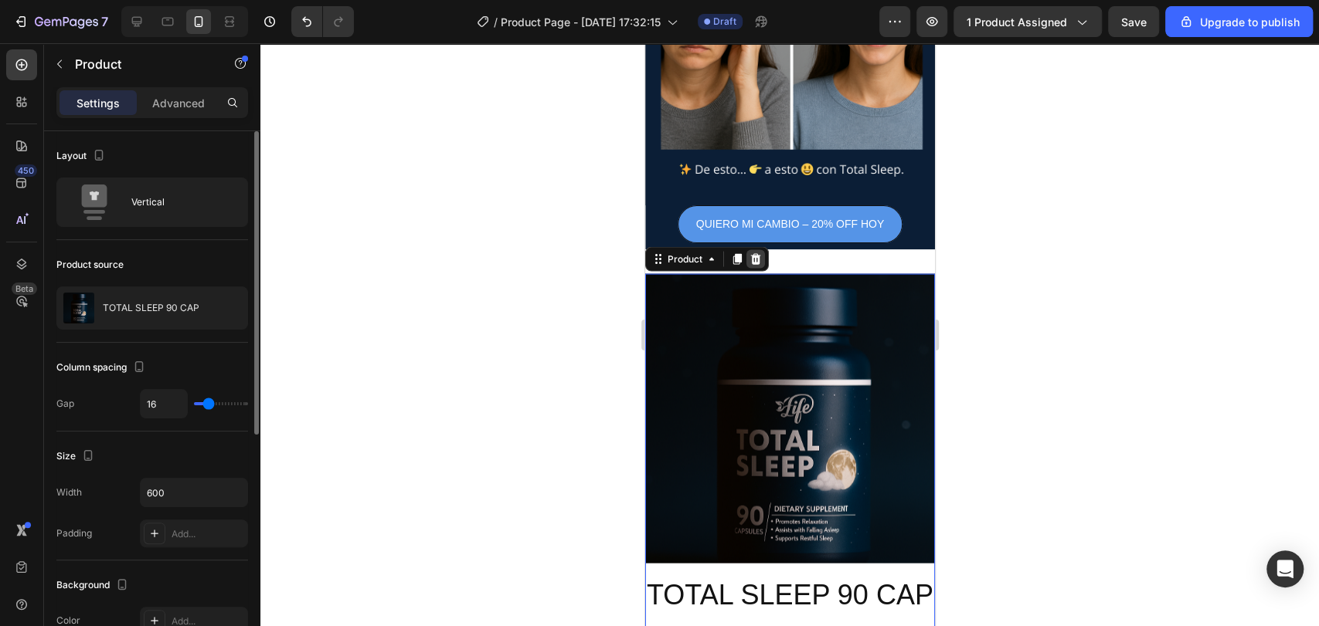
click at [752, 254] on icon at bounding box center [755, 259] width 10 height 11
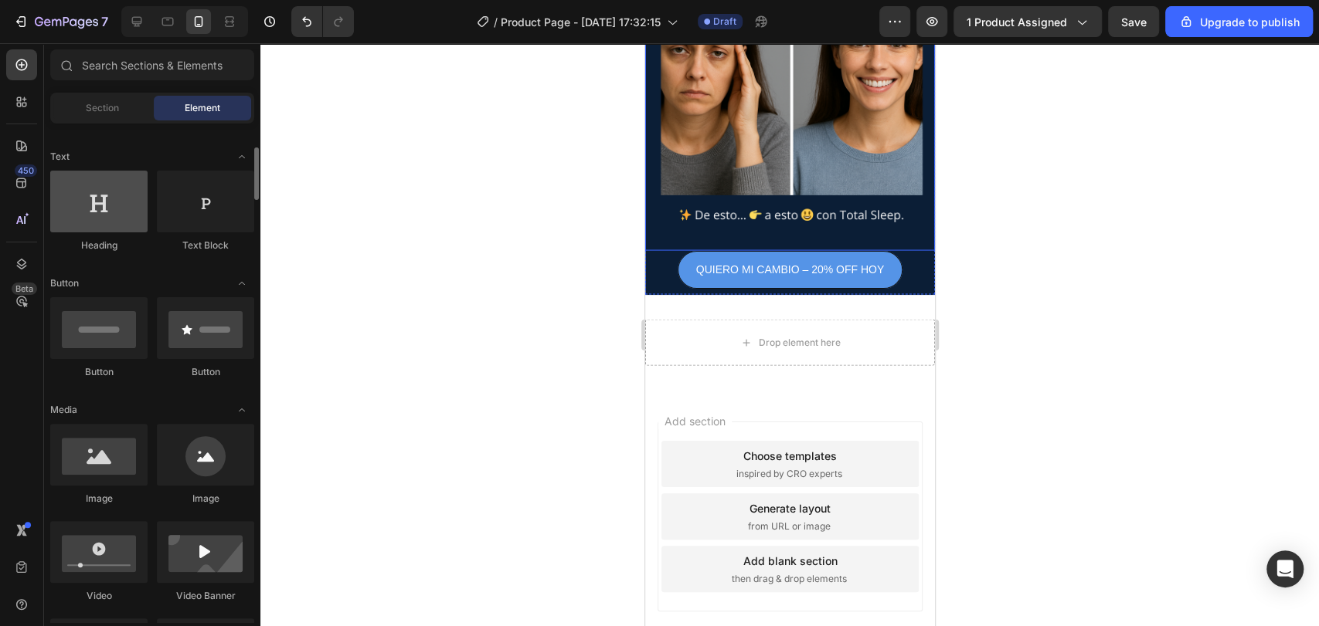
scroll to position [213, 0]
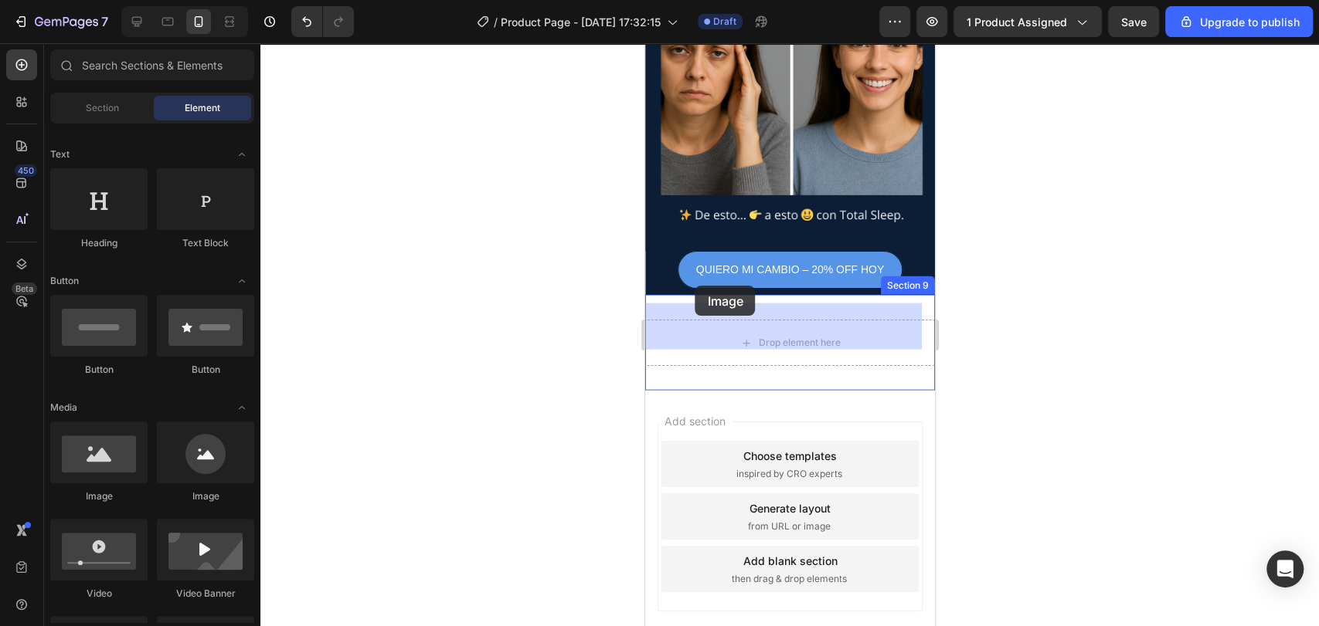
drag, startPoint x: 757, startPoint y: 504, endPoint x: 694, endPoint y: 286, distance: 227.4
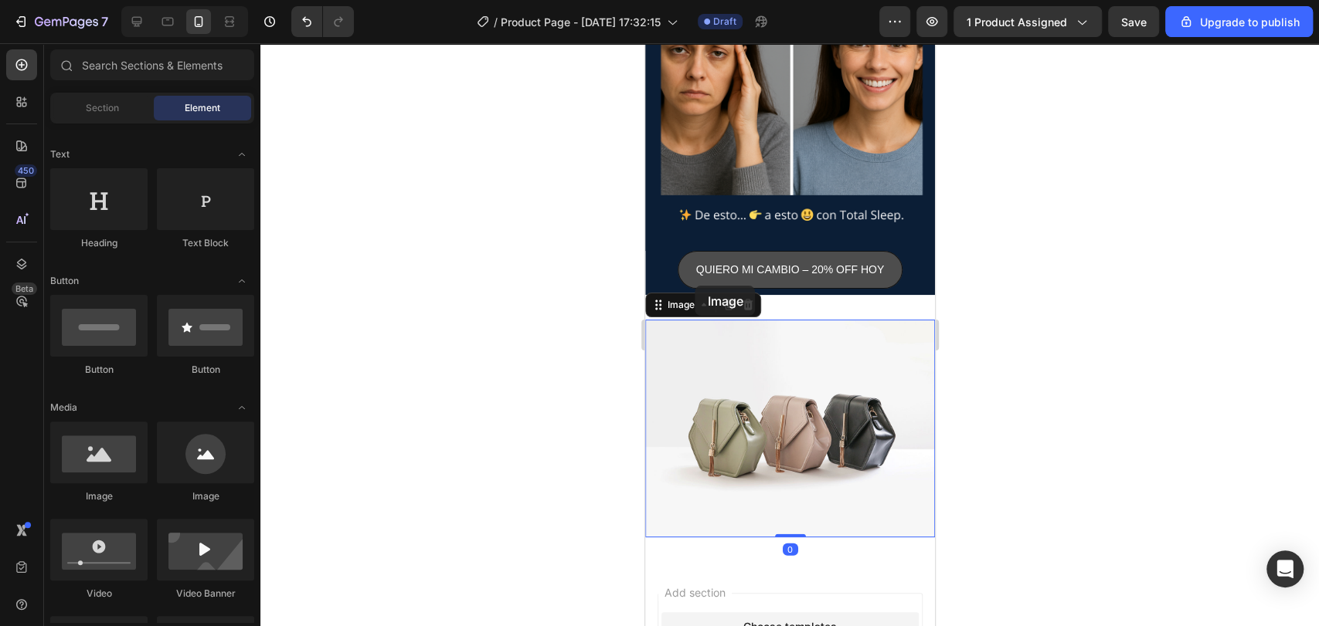
scroll to position [2122, 0]
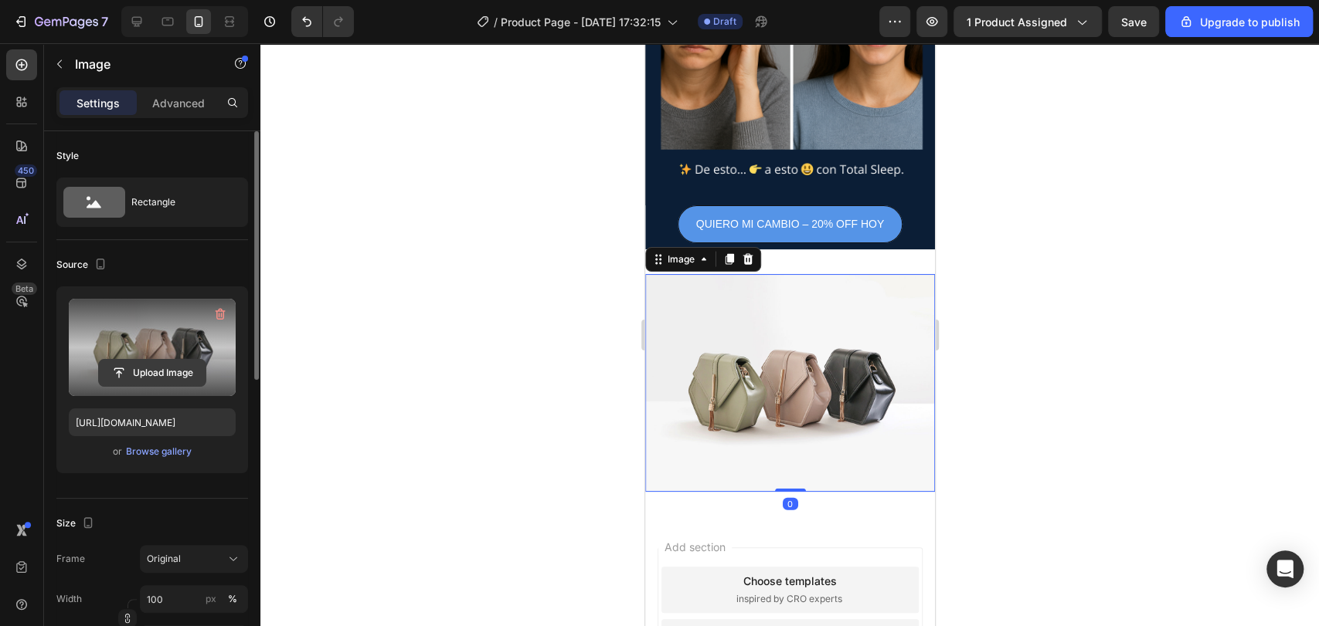
click at [148, 374] on input "file" at bounding box center [152, 373] width 107 height 26
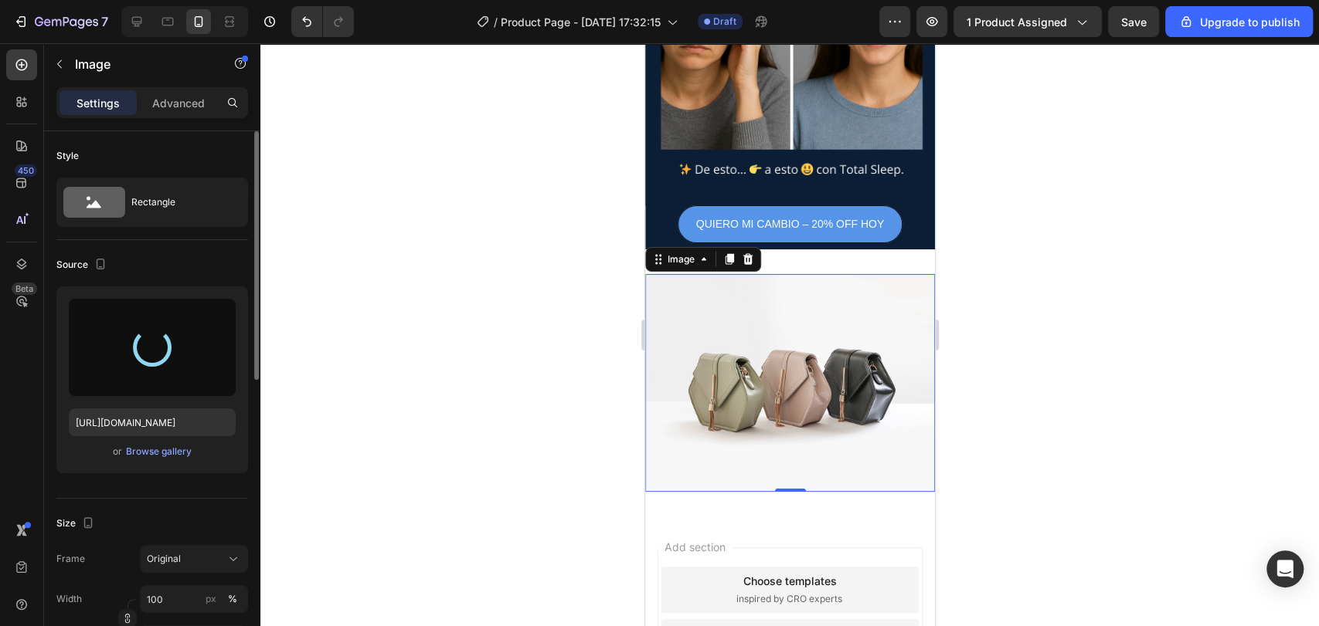
type input "[URL][DOMAIN_NAME]"
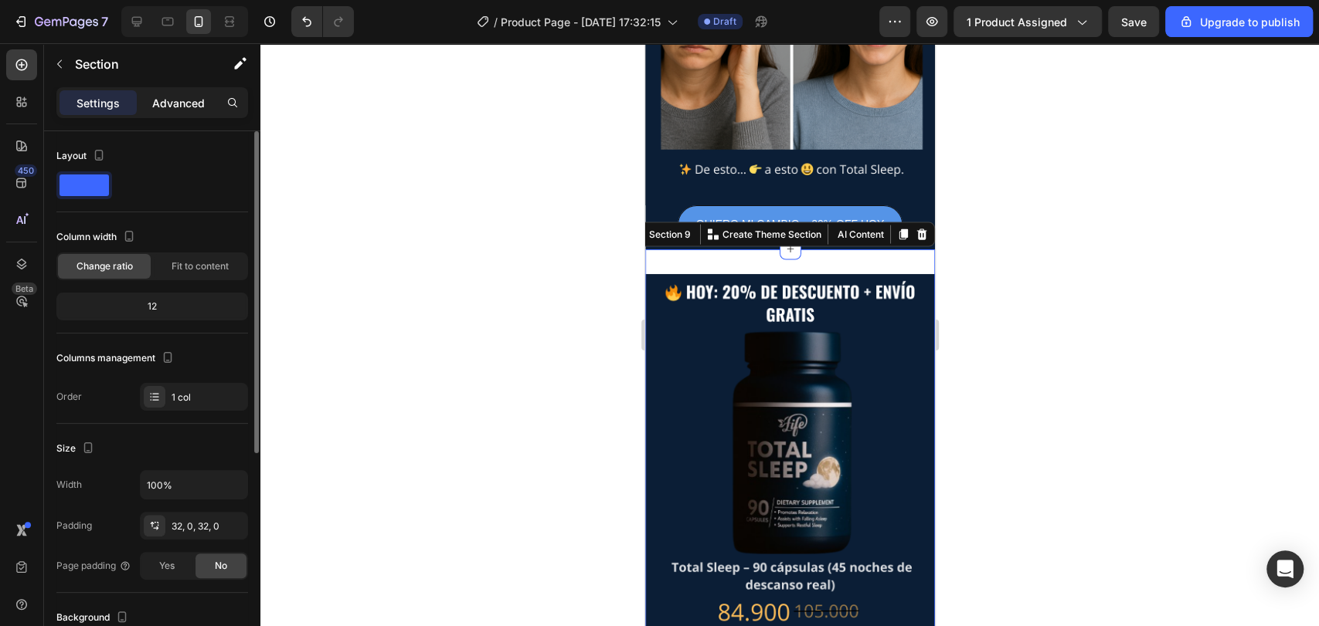
click at [182, 98] on p "Advanced" at bounding box center [178, 103] width 53 height 16
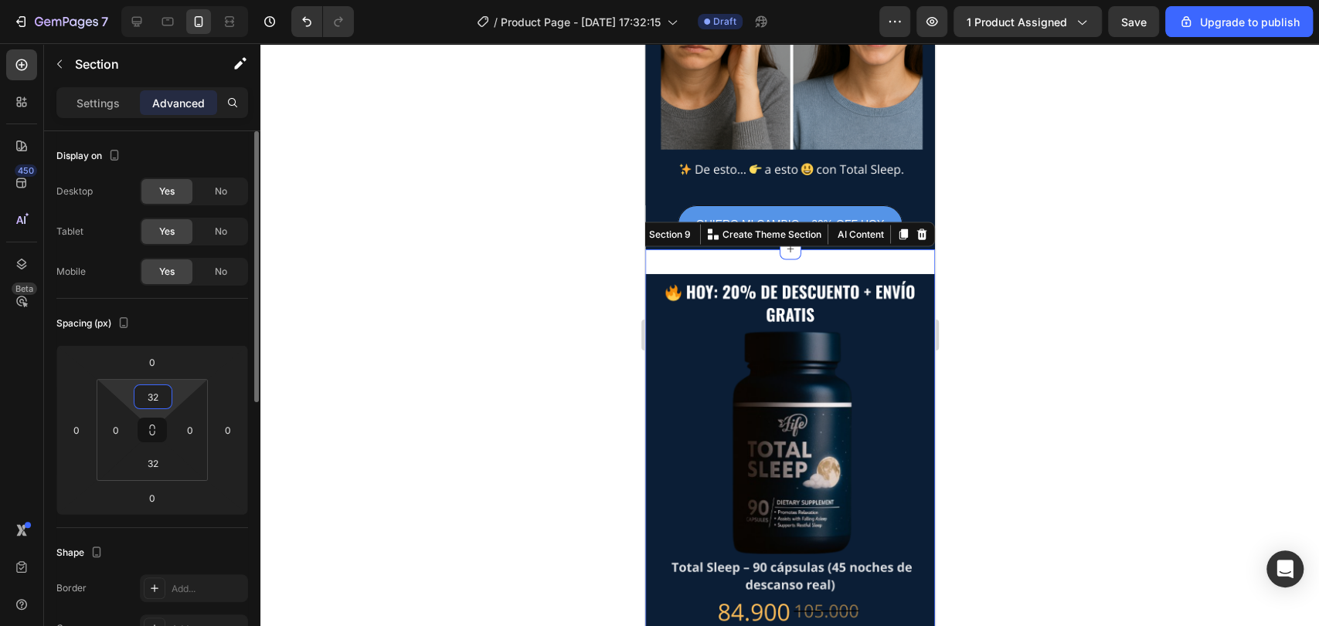
click at [155, 400] on input "32" at bounding box center [153, 396] width 31 height 23
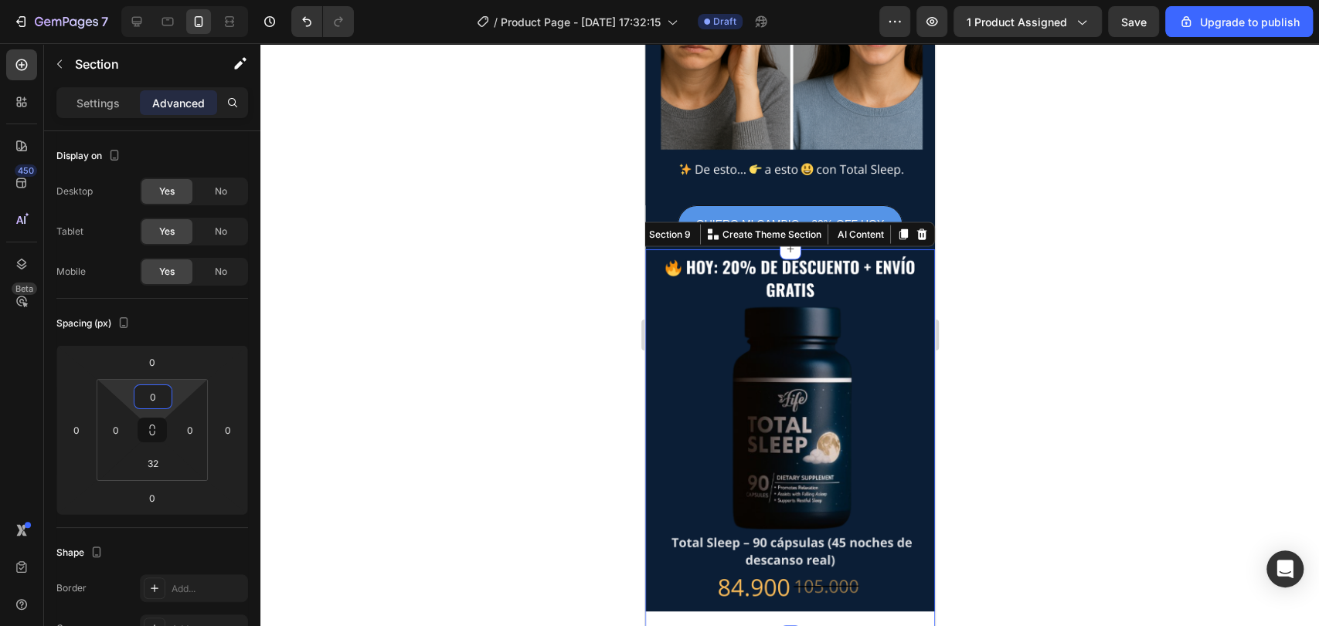
type input "0"
click at [441, 345] on div at bounding box center [789, 334] width 1058 height 583
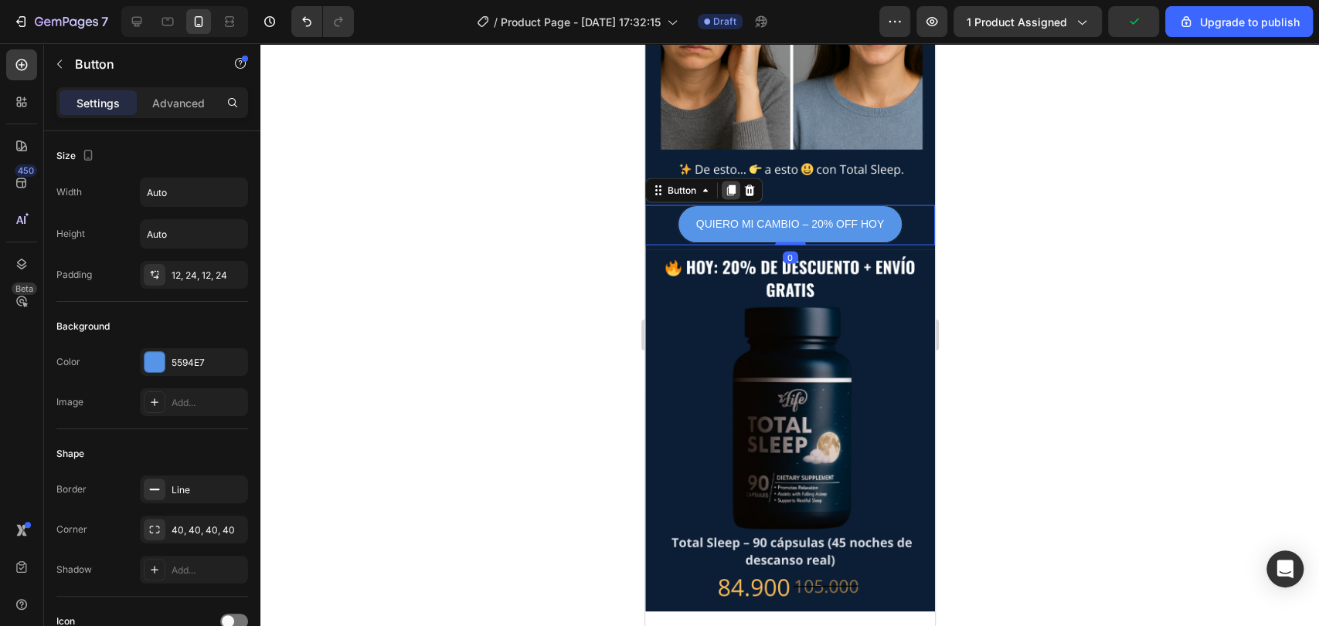
click at [734, 185] on icon at bounding box center [730, 190] width 8 height 11
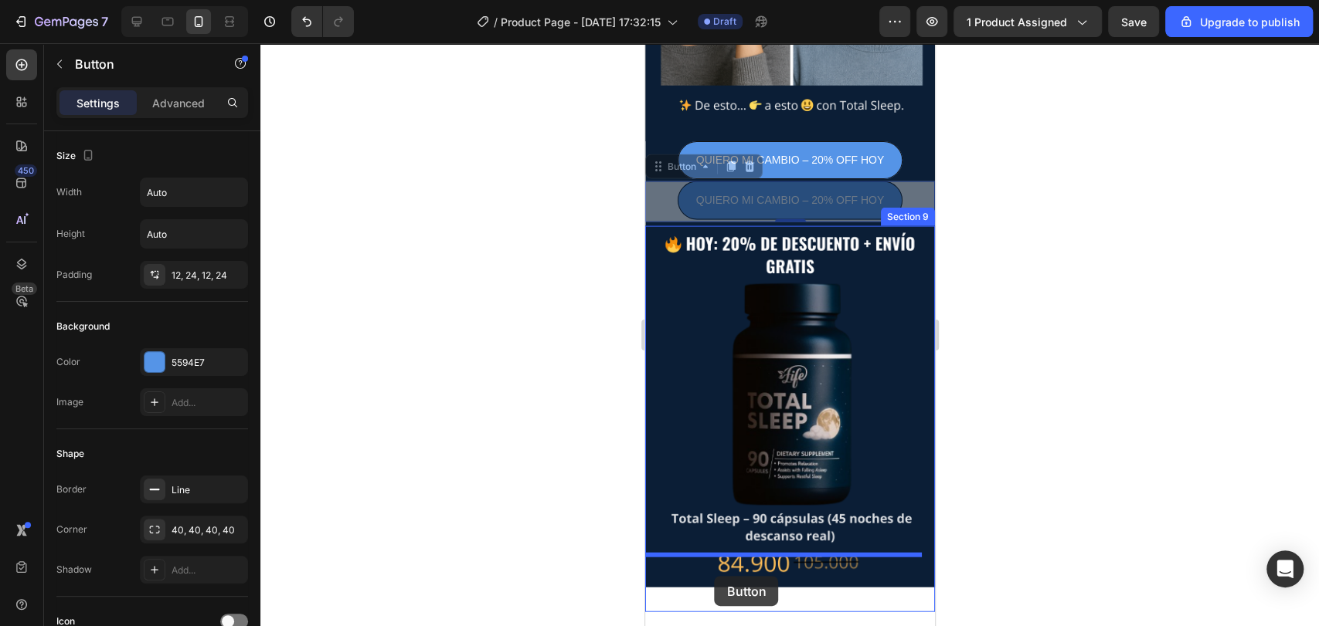
drag, startPoint x: 659, startPoint y: 212, endPoint x: 717, endPoint y: 584, distance: 376.1
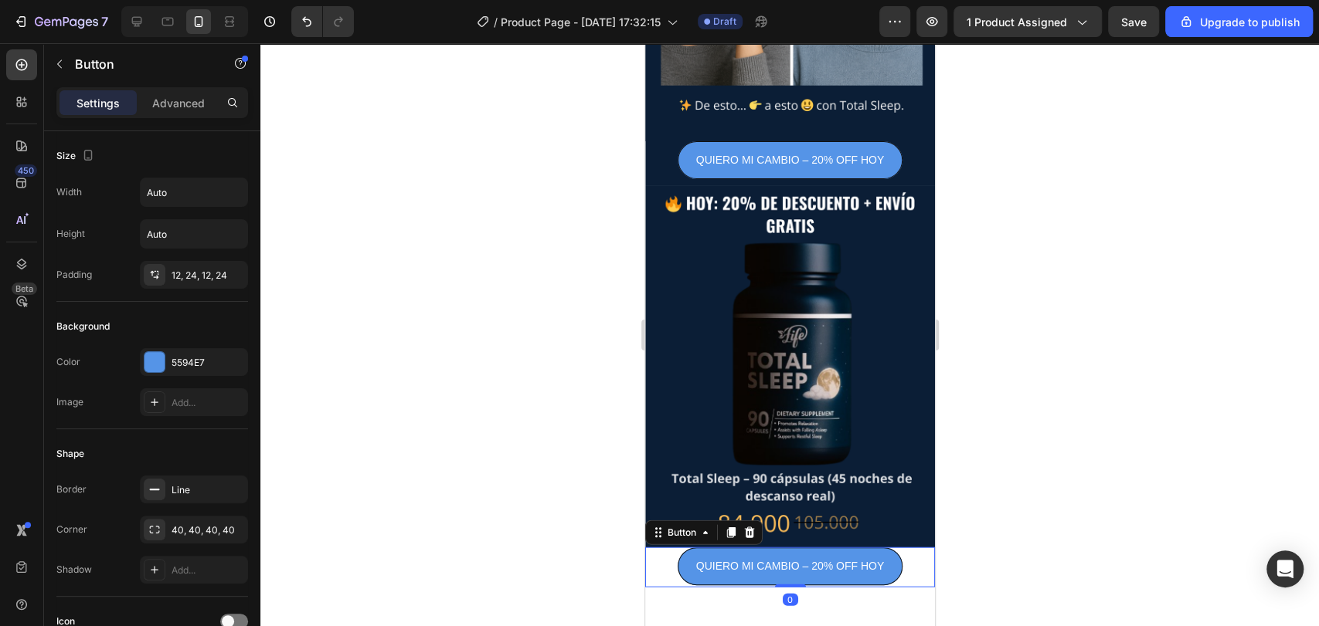
scroll to position [2236, 0]
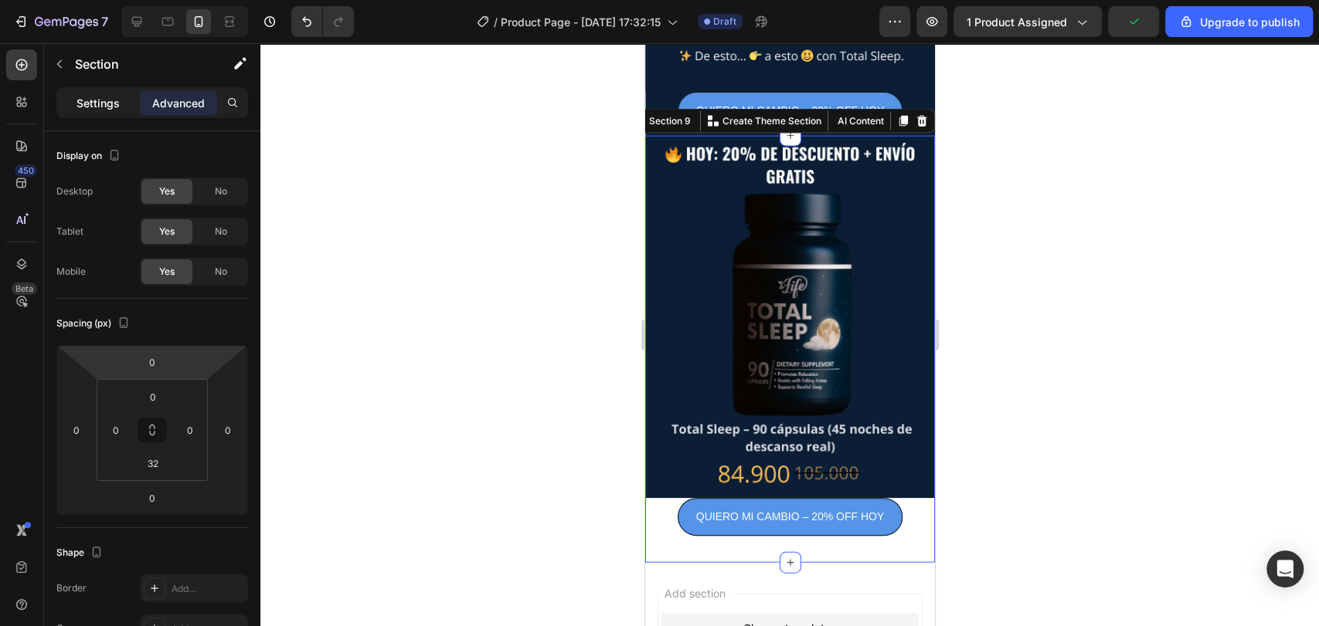
click at [101, 104] on p "Settings" at bounding box center [97, 103] width 43 height 16
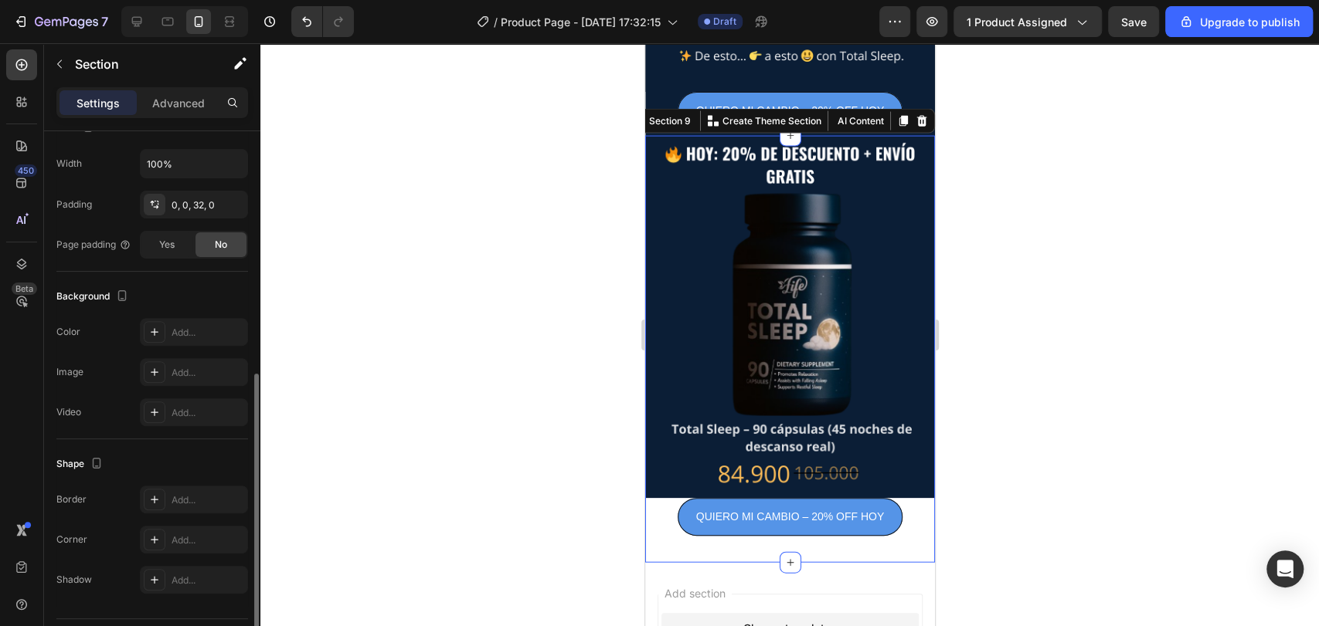
scroll to position [362, 0]
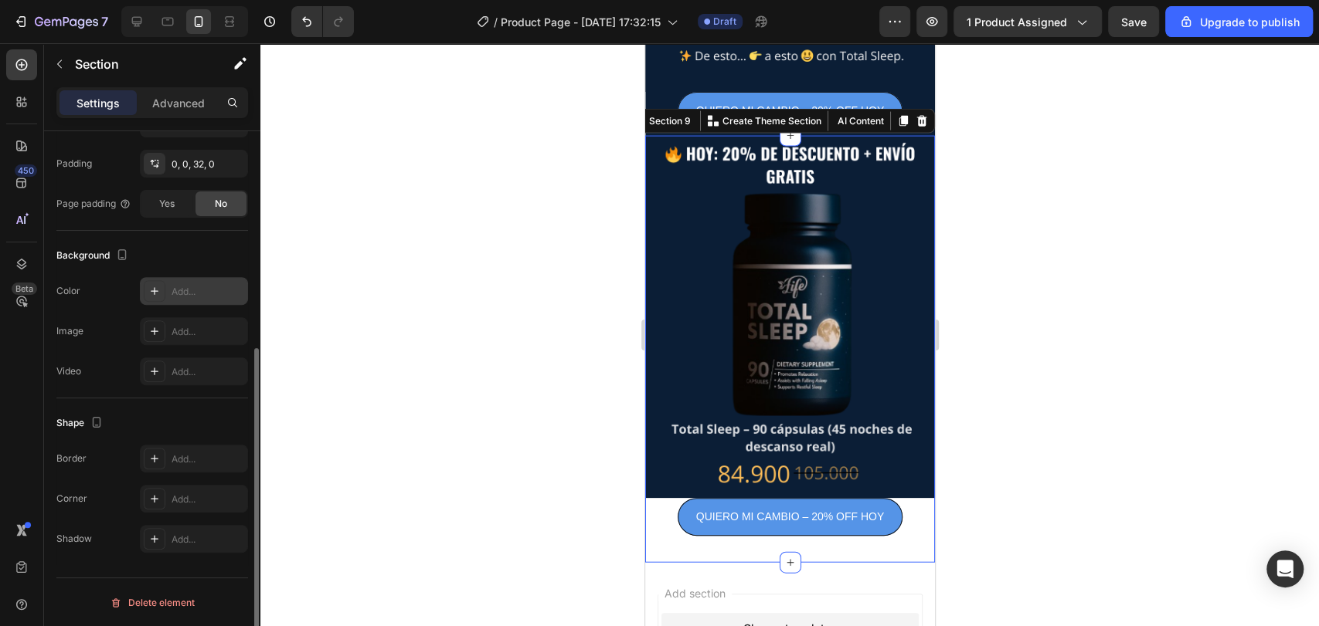
click at [177, 293] on div "Add..." at bounding box center [207, 292] width 73 height 14
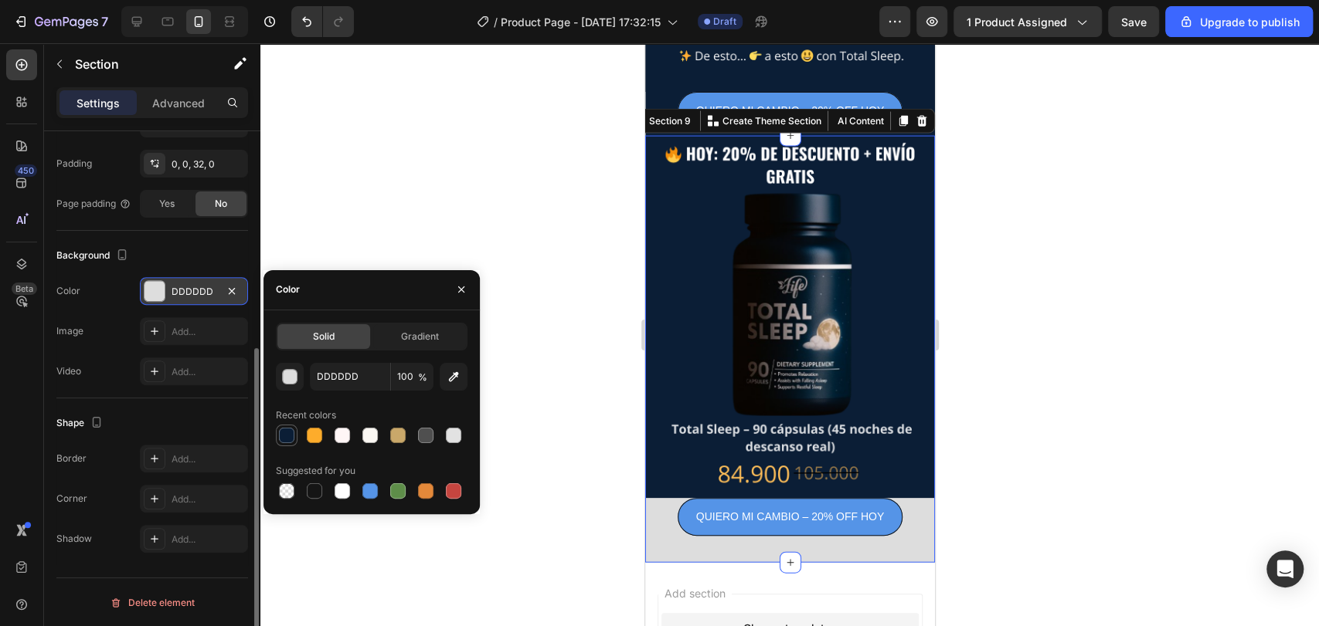
click at [285, 439] on div at bounding box center [286, 435] width 15 height 15
type input "0B1E36"
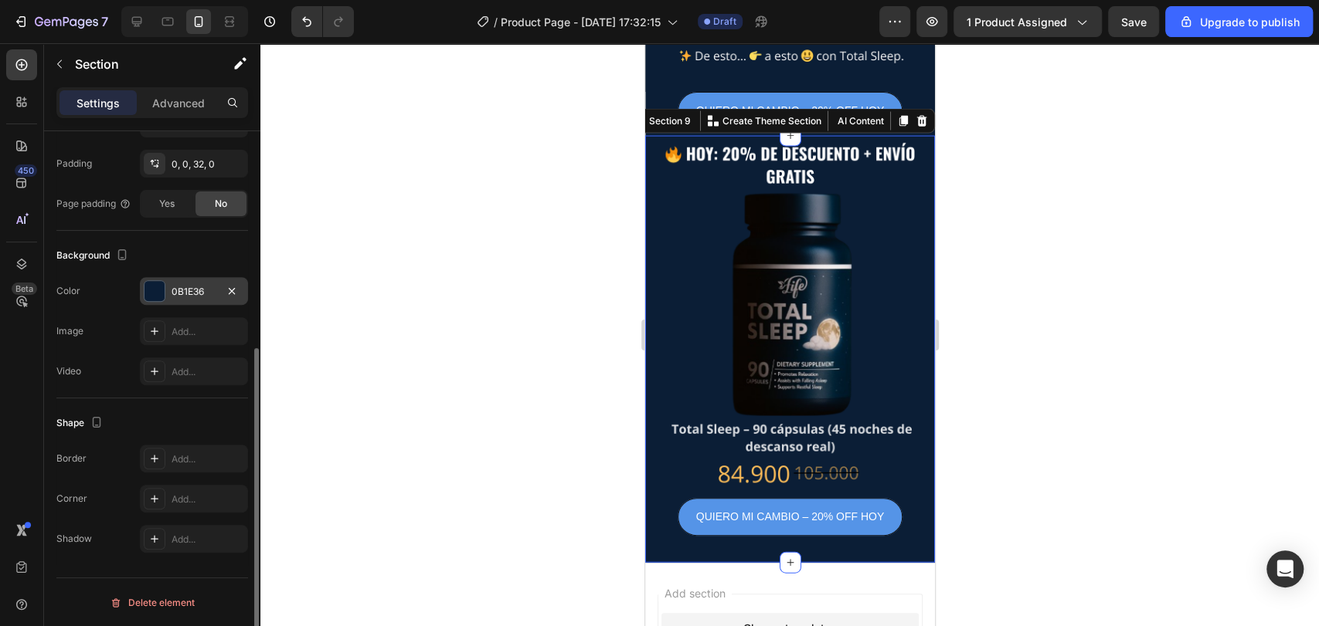
click at [368, 144] on div at bounding box center [789, 334] width 1058 height 583
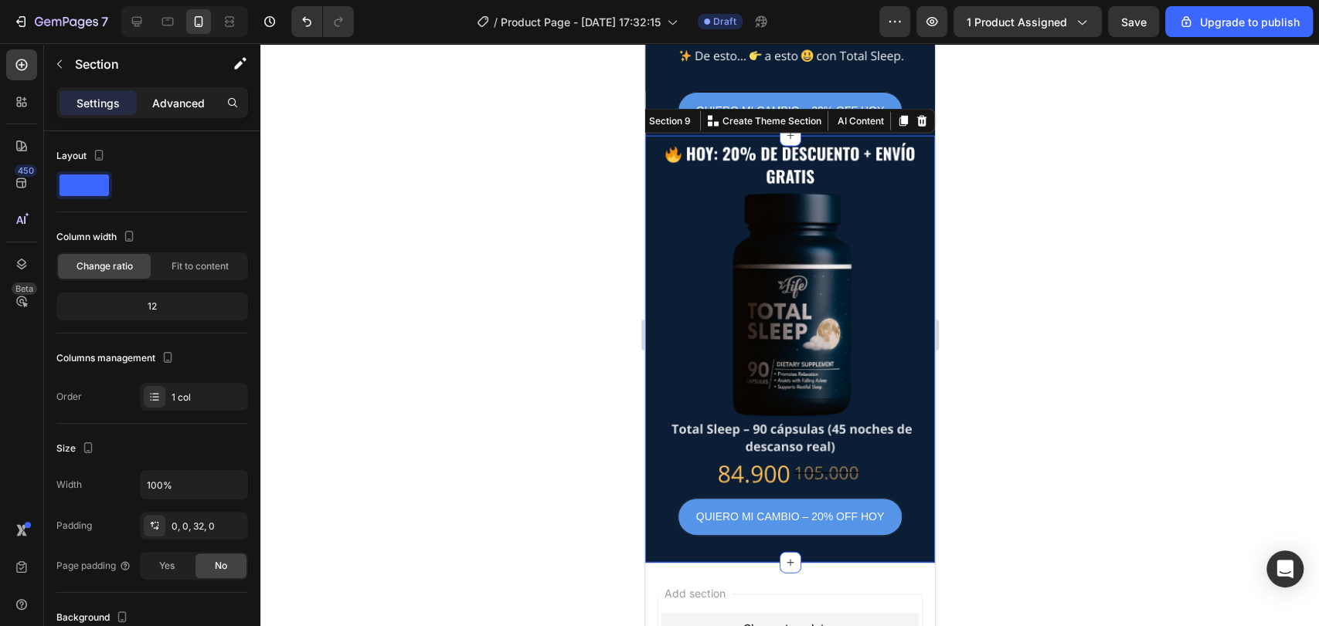
click at [178, 97] on p "Advanced" at bounding box center [178, 103] width 53 height 16
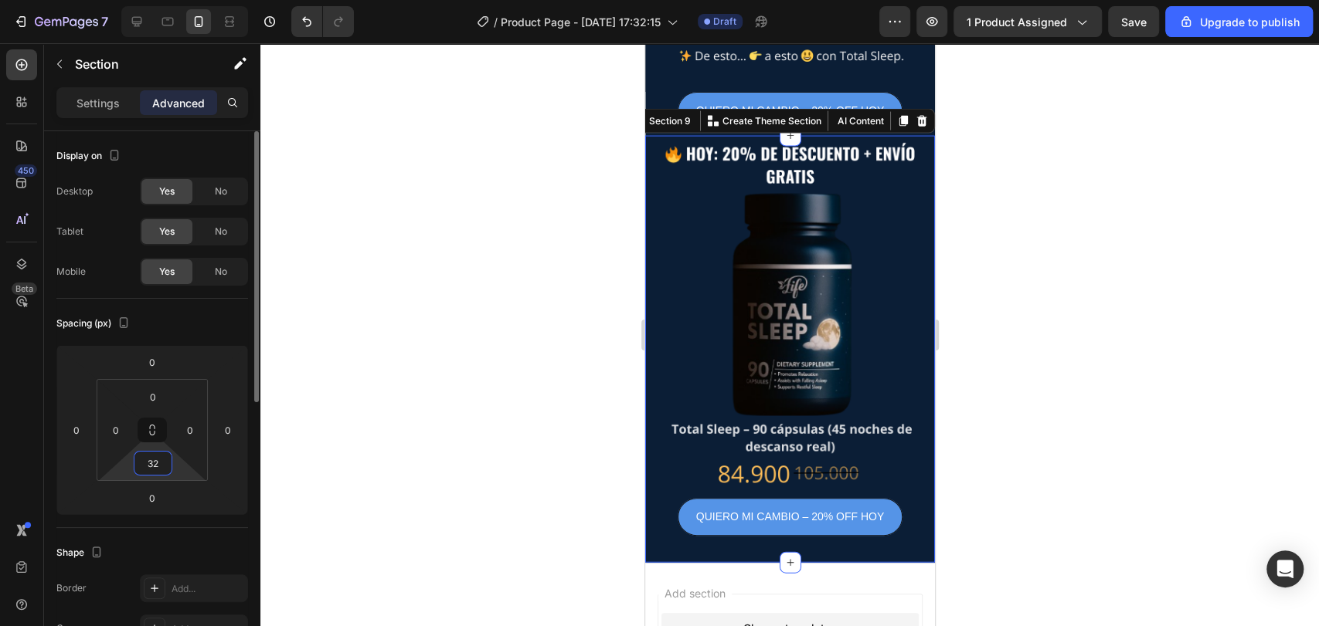
click at [158, 464] on input "32" at bounding box center [153, 463] width 31 height 23
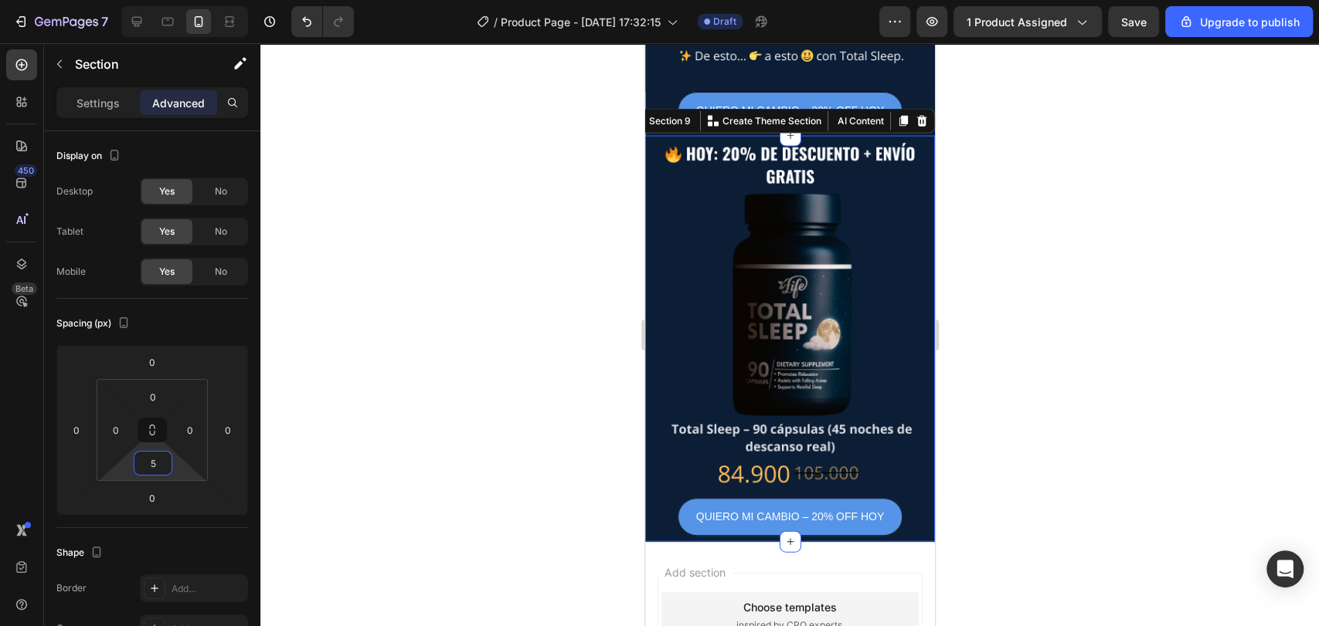
type input "5"
click at [488, 420] on div at bounding box center [789, 334] width 1058 height 583
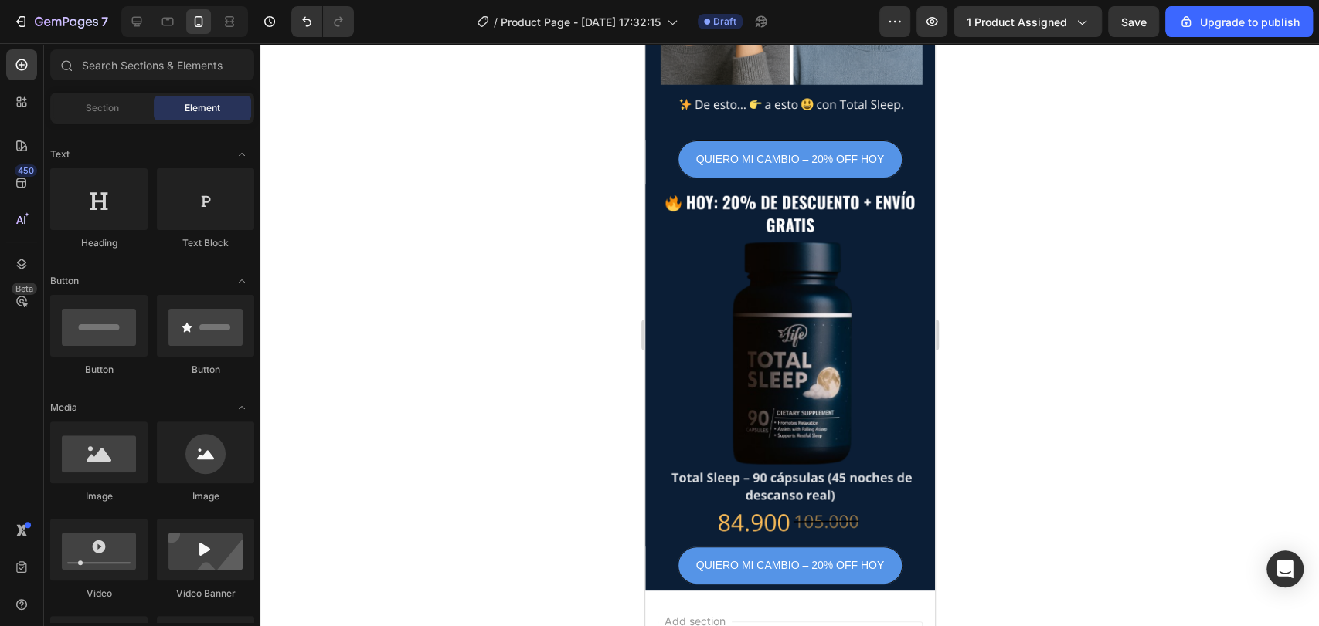
scroll to position [2205, 0]
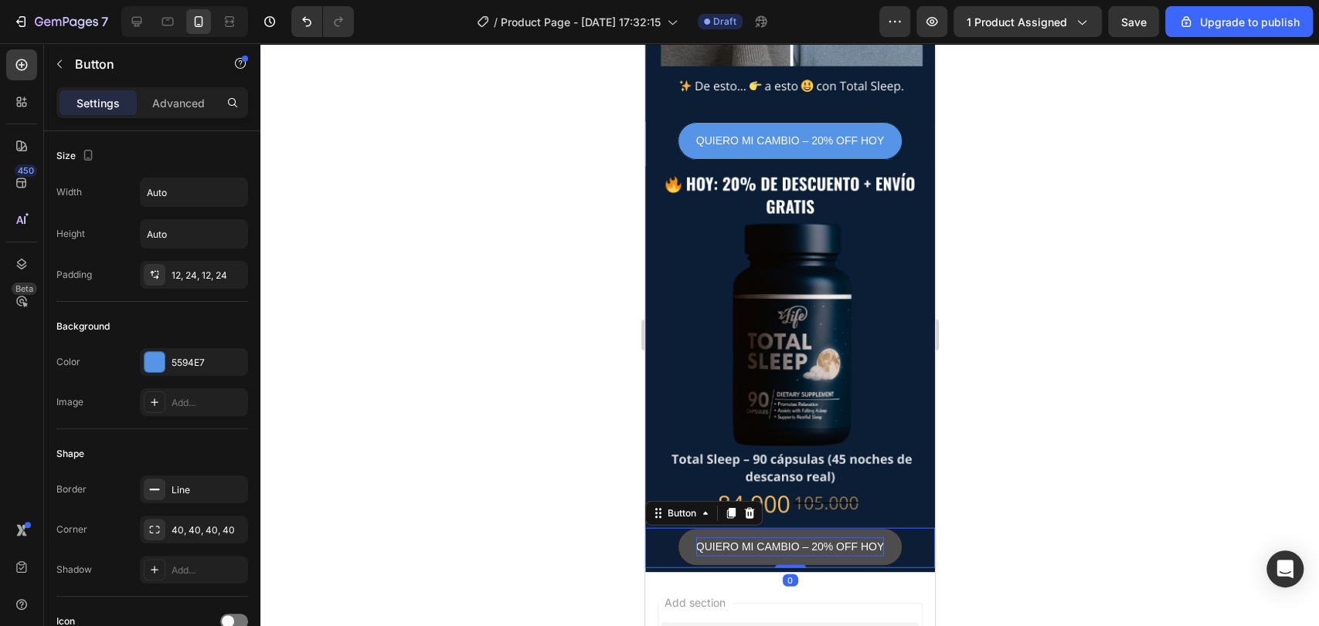
click at [764, 538] on p "QUIERO MI CAMBIO – 20% OFF HOY" at bounding box center [789, 547] width 188 height 19
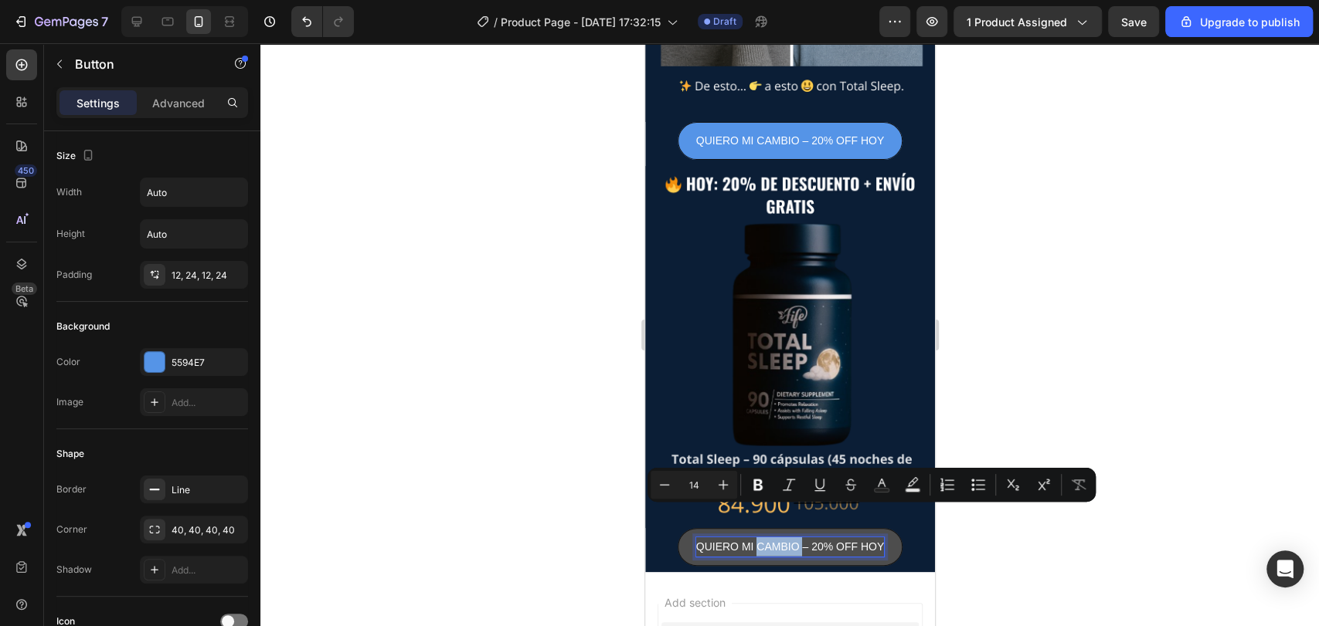
click at [764, 538] on p "QUIERO MI CAMBIO – 20% OFF HOY" at bounding box center [789, 547] width 188 height 19
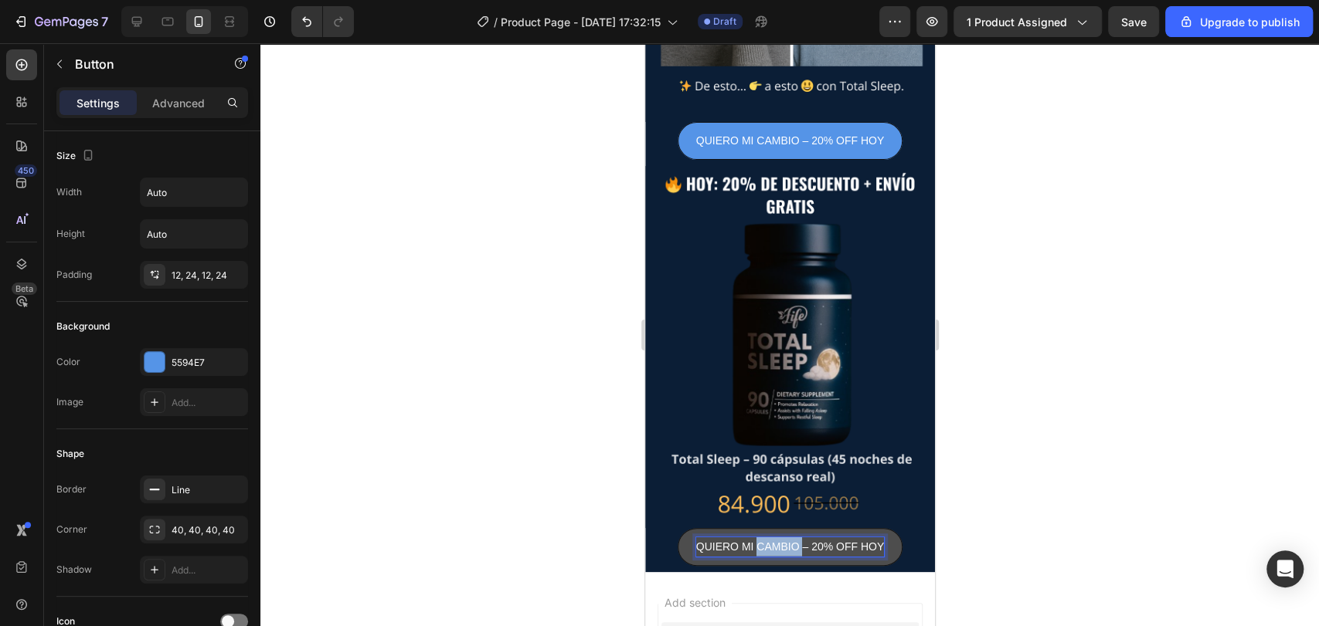
click at [764, 538] on p "QUIERO MI CAMBIO – 20% OFF HOY" at bounding box center [789, 547] width 188 height 19
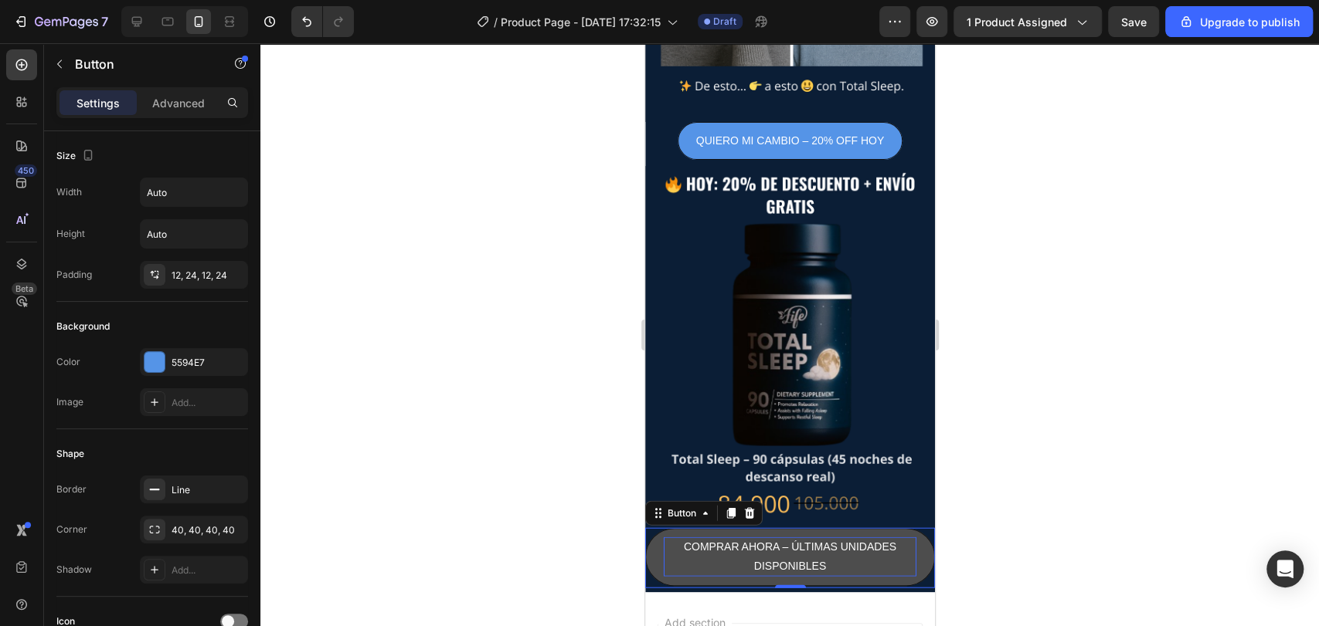
click at [1039, 416] on div at bounding box center [789, 334] width 1058 height 583
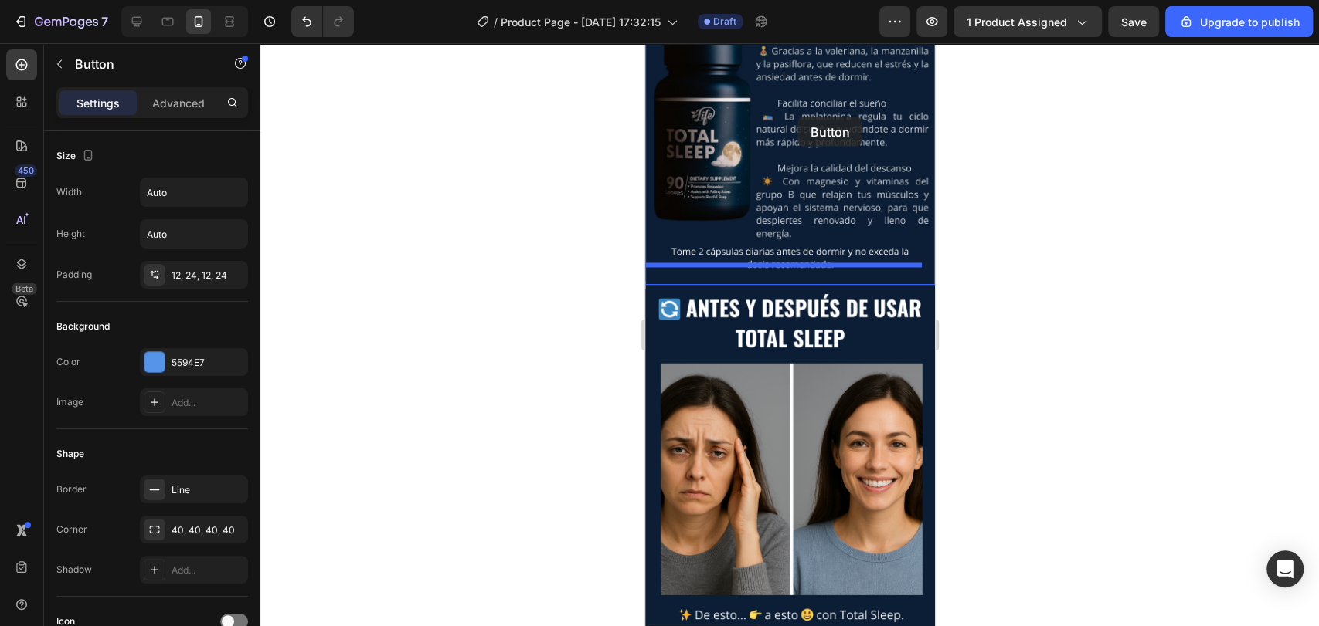
scroll to position [1684, 0]
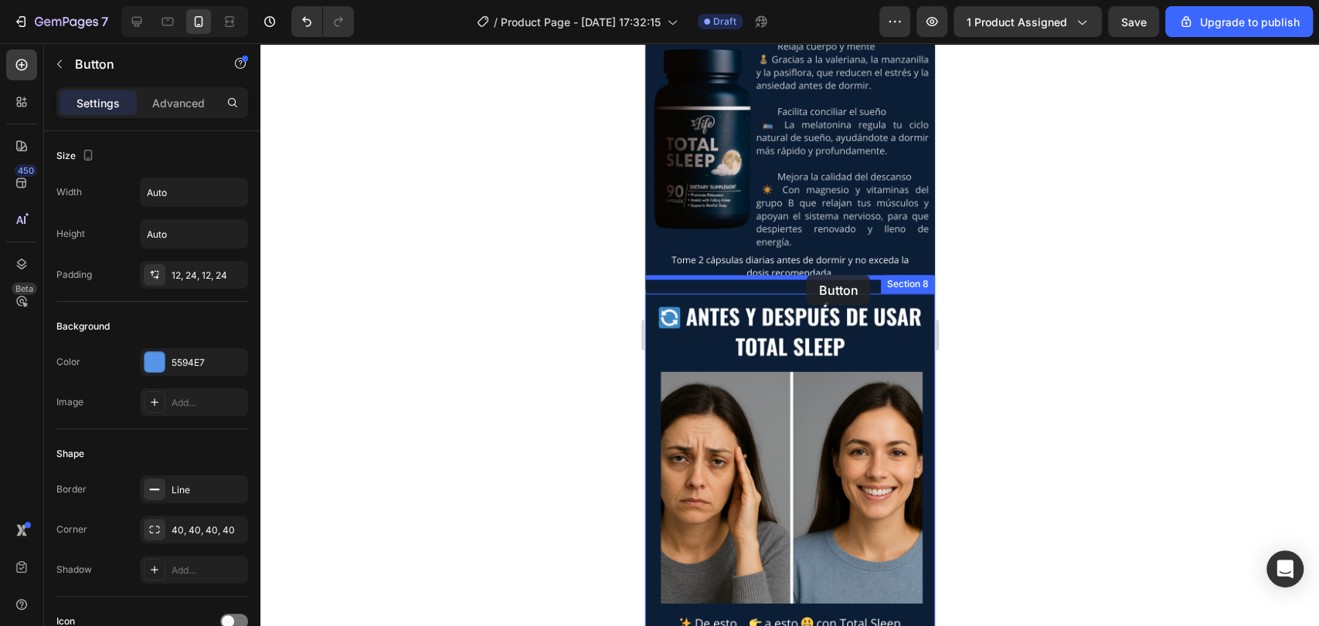
drag, startPoint x: 878, startPoint y: 419, endPoint x: 807, endPoint y: 276, distance: 160.0
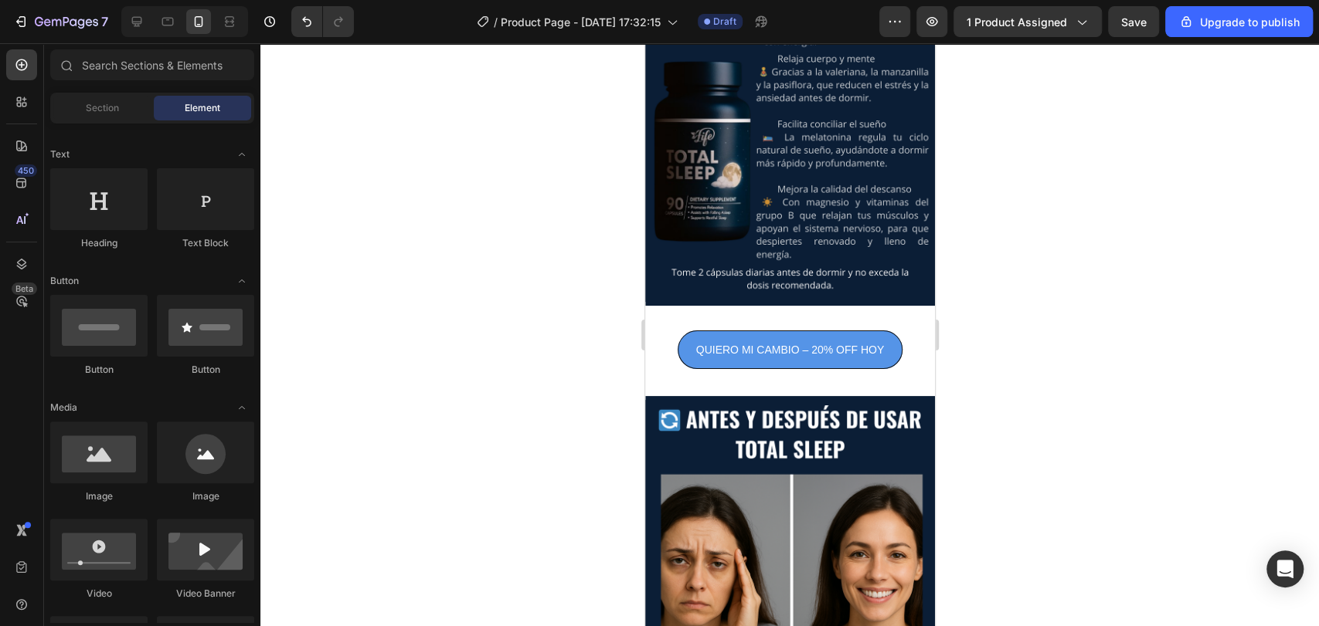
scroll to position [1645, 0]
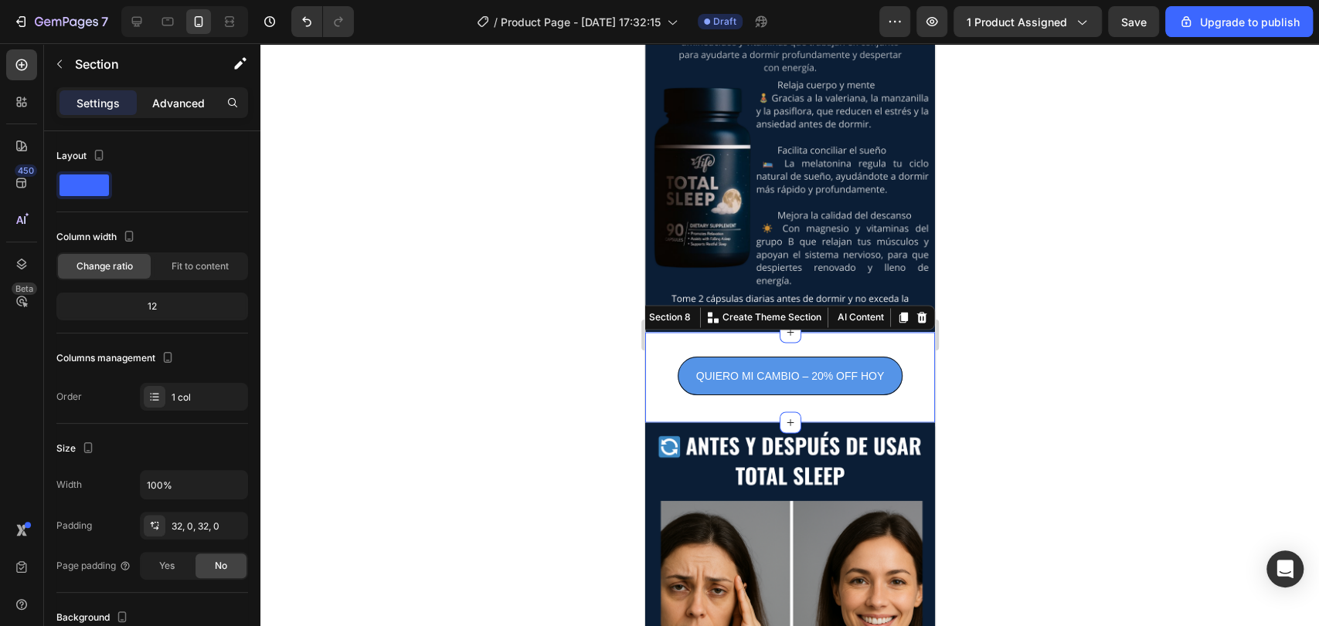
click at [186, 112] on div "Advanced" at bounding box center [178, 102] width 77 height 25
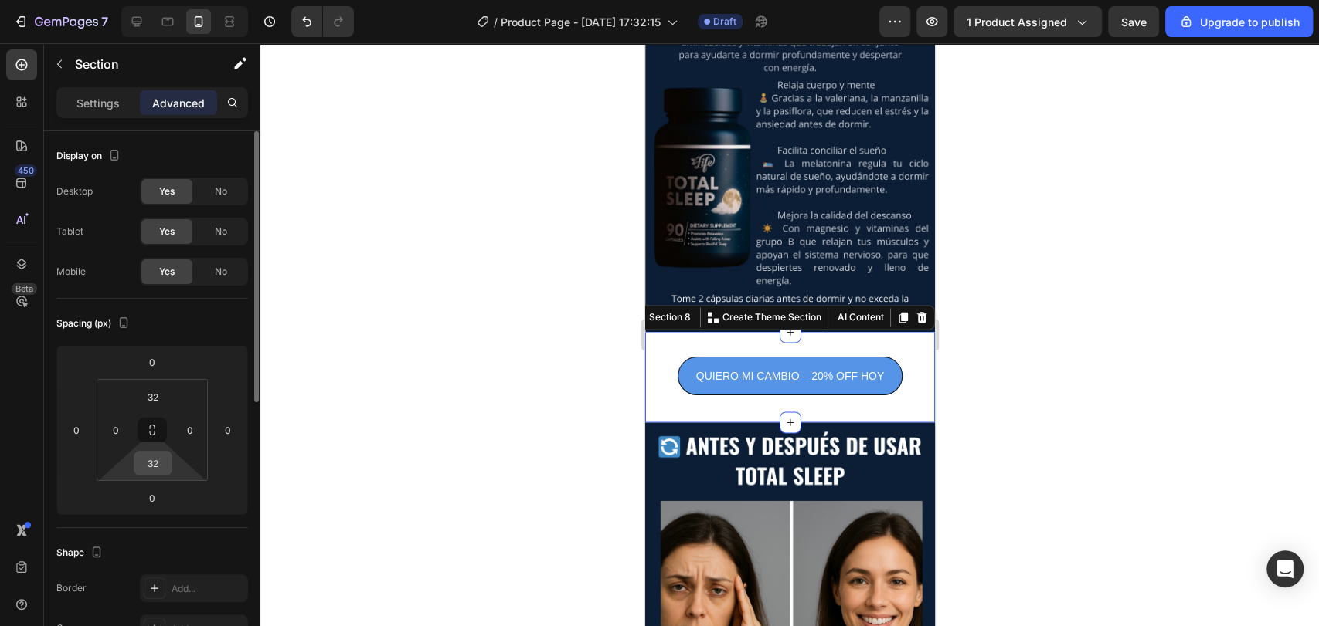
click at [159, 463] on input "32" at bounding box center [153, 463] width 31 height 23
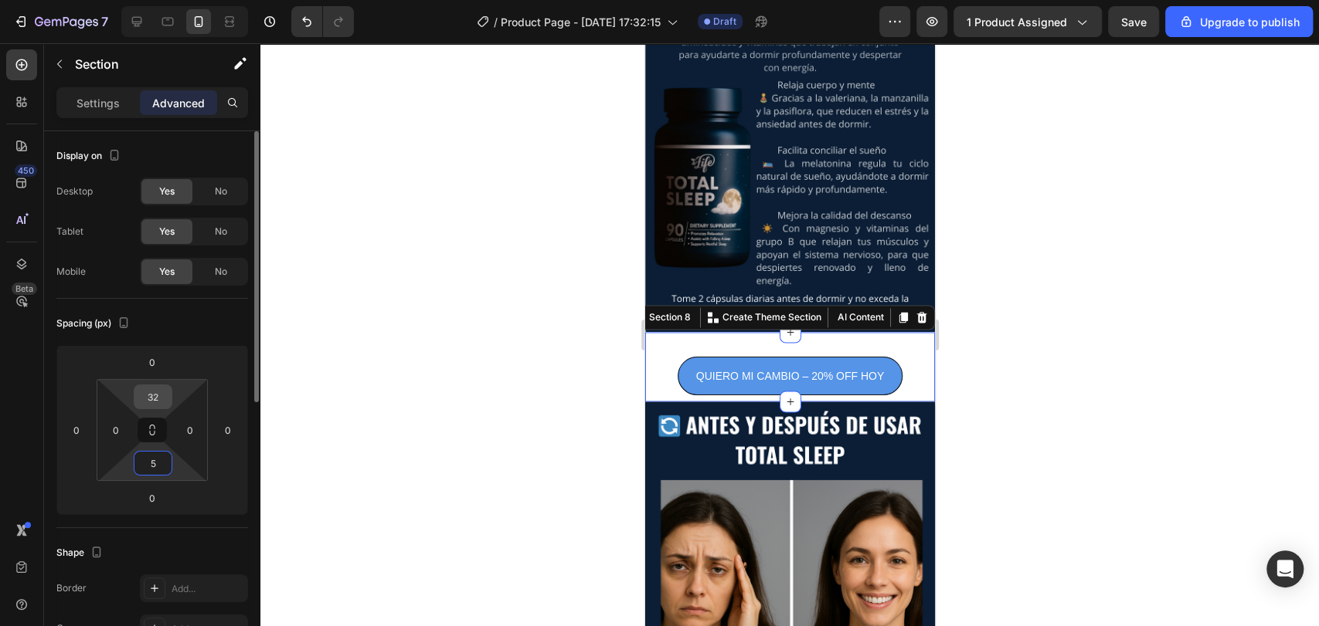
type input "5"
click at [155, 404] on input "32" at bounding box center [153, 396] width 31 height 23
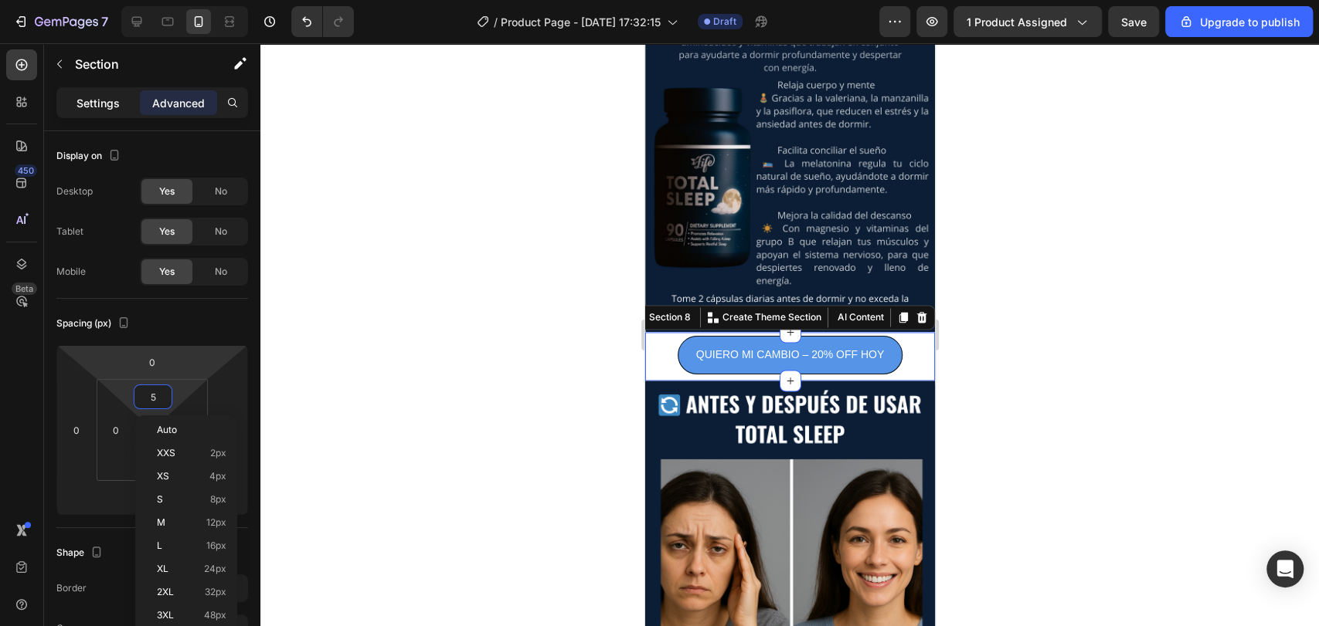
type input "5"
click at [111, 92] on div "Settings" at bounding box center [97, 102] width 77 height 25
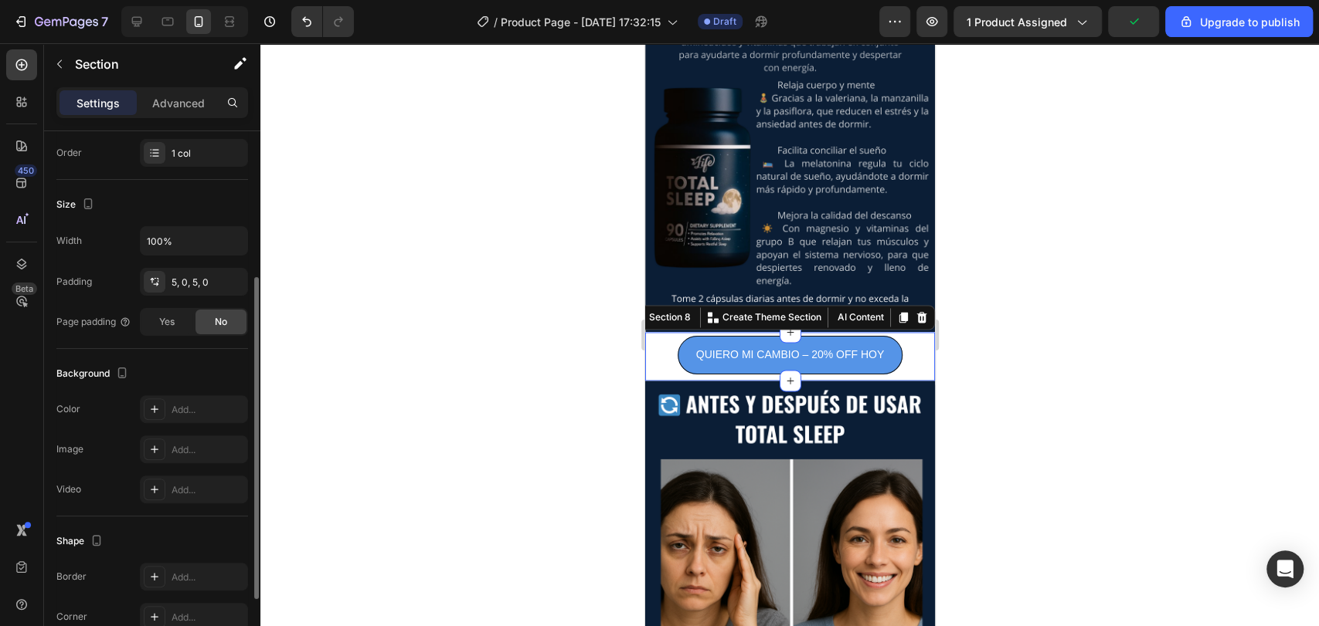
scroll to position [248, 0]
drag, startPoint x: 200, startPoint y: 388, endPoint x: 203, endPoint y: 397, distance: 9.8
click at [203, 397] on div "Background The changes might be hidden by the video. Color Add... Image Add... …" at bounding box center [152, 429] width 192 height 168
click at [203, 399] on div "Add..." at bounding box center [207, 406] width 73 height 14
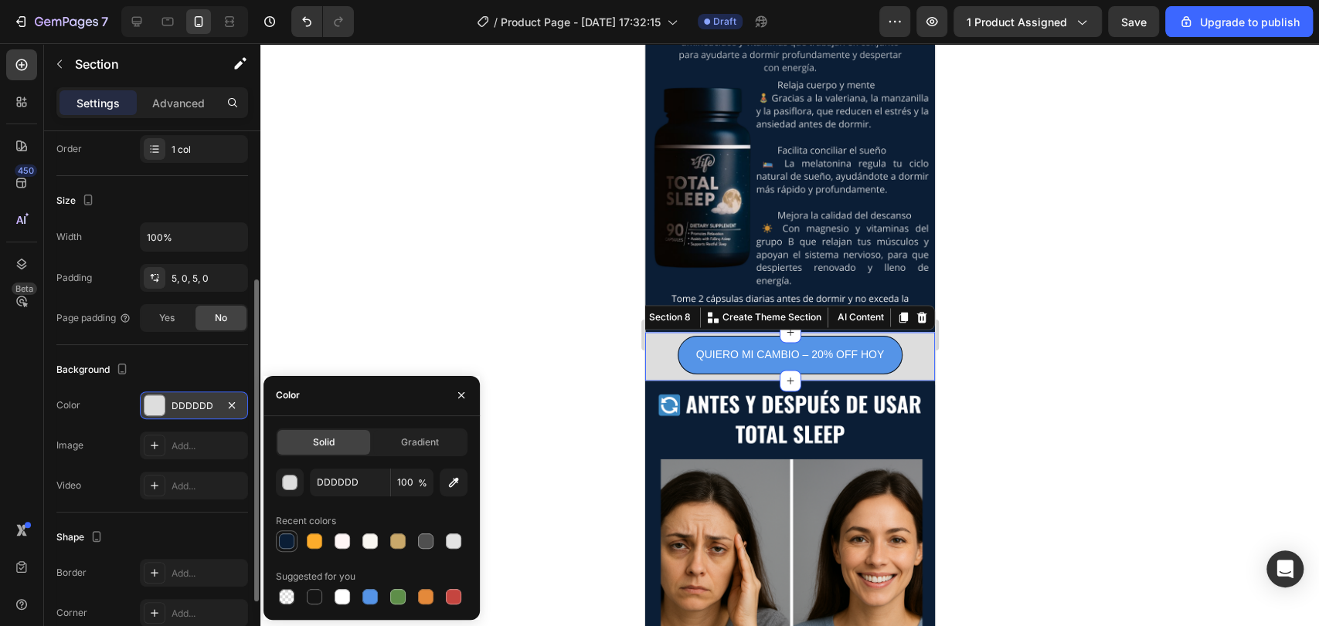
click at [286, 535] on div at bounding box center [286, 541] width 15 height 15
type input "0B1E36"
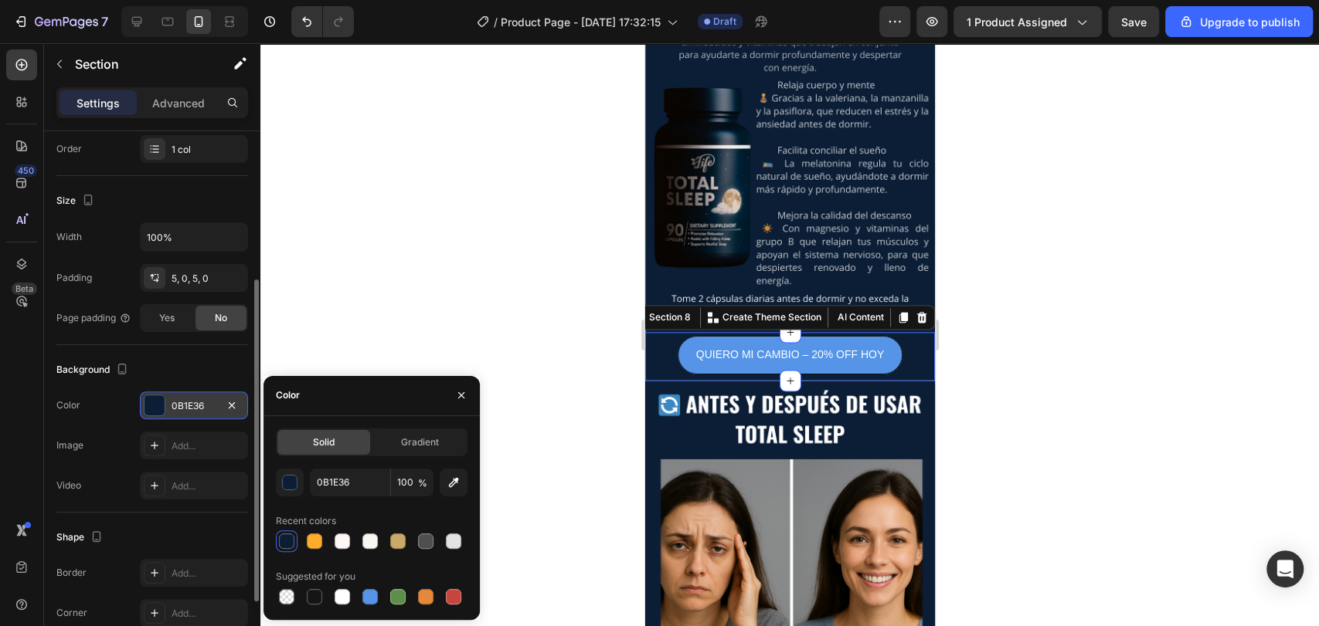
click at [358, 269] on div at bounding box center [789, 334] width 1058 height 583
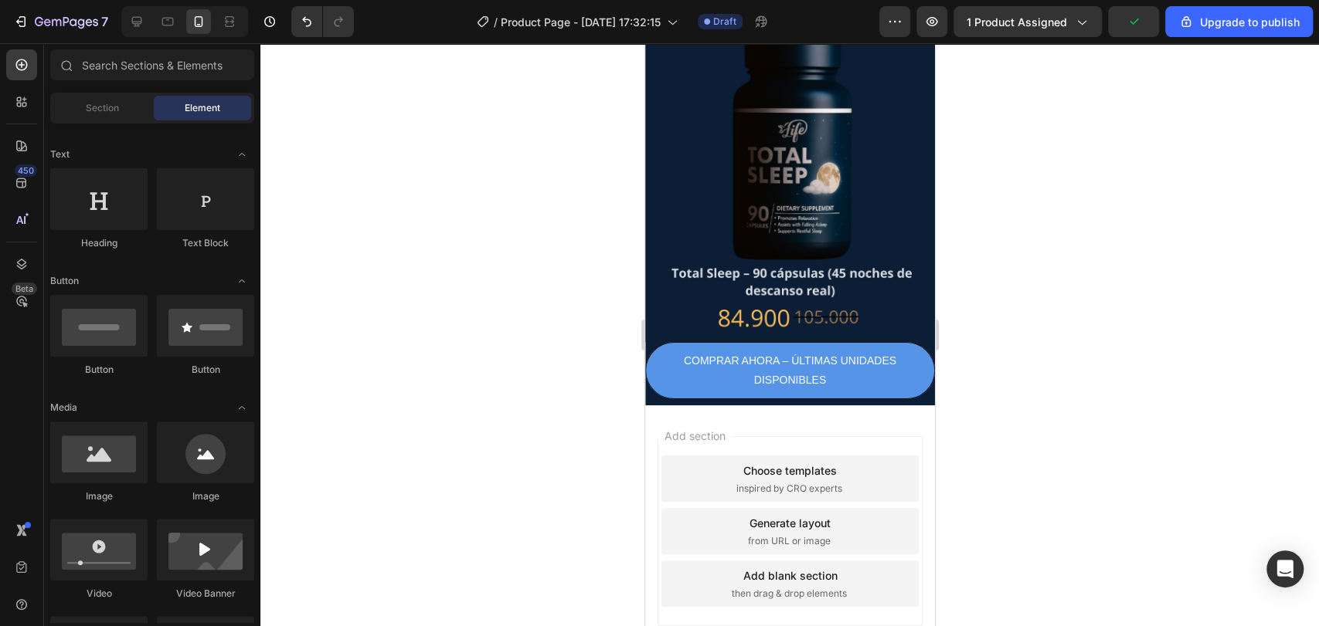
scroll to position [2744, 0]
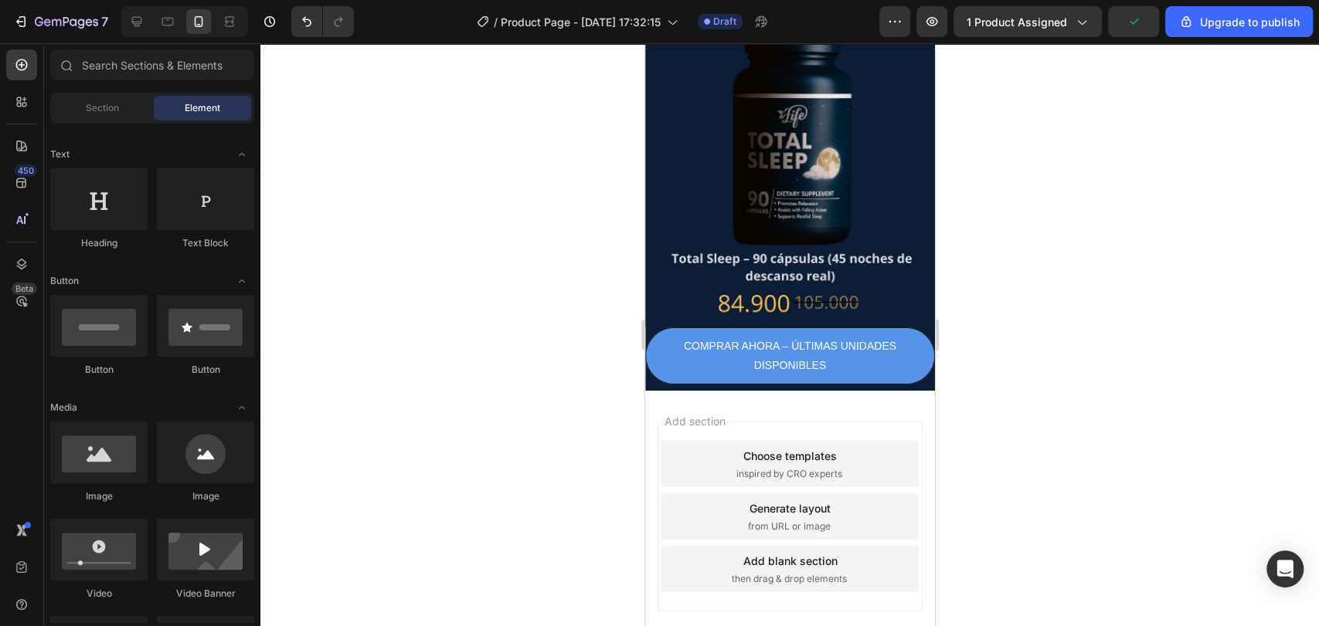
drag, startPoint x: 927, startPoint y: 397, endPoint x: 1592, endPoint y: 566, distance: 686.3
click at [742, 453] on div "Choose templates" at bounding box center [788, 456] width 93 height 16
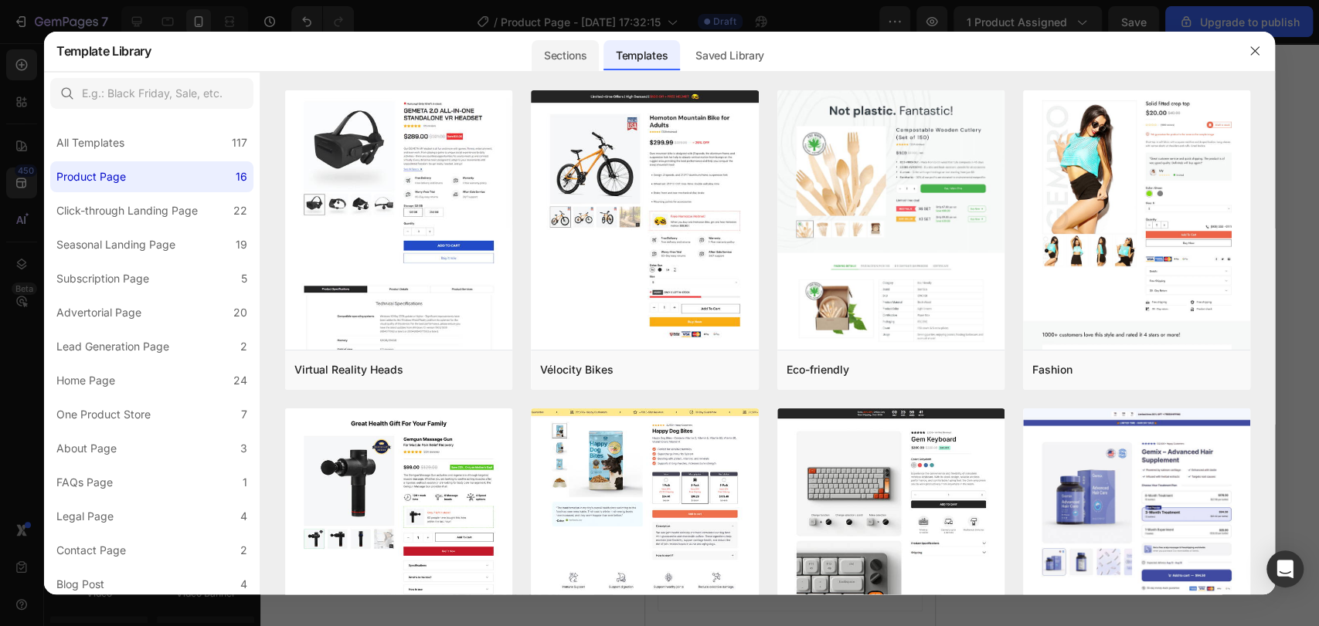
click at [547, 51] on div "Sections" at bounding box center [564, 55] width 67 height 31
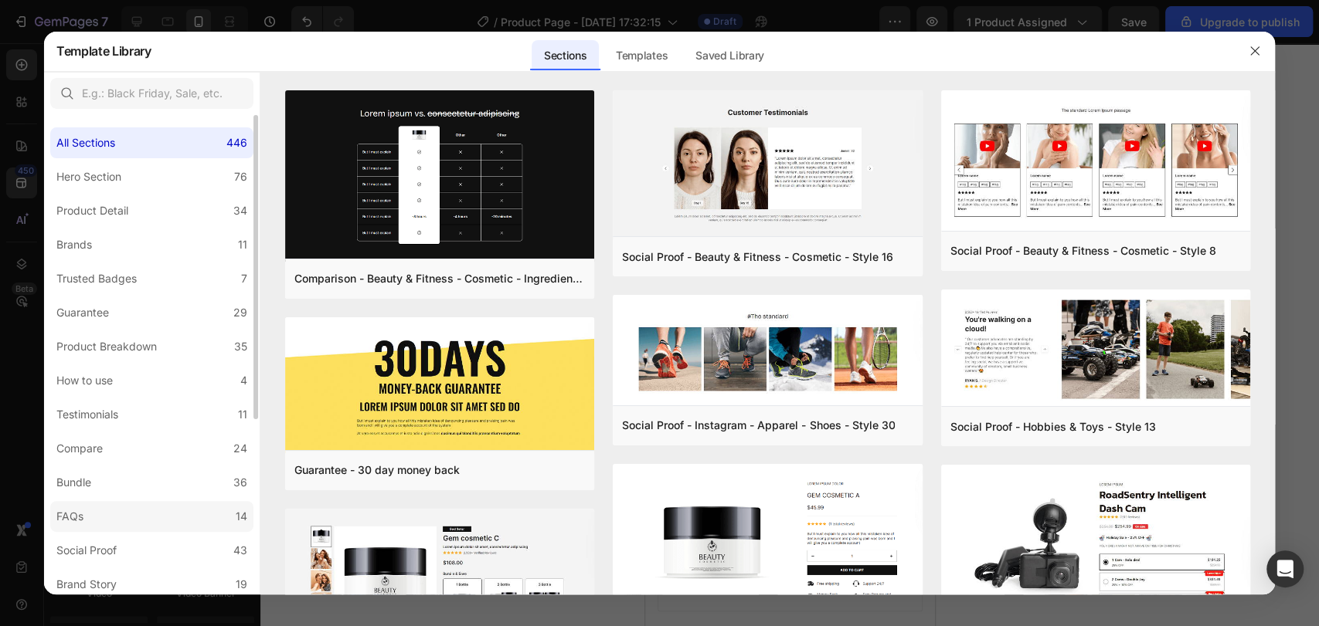
click at [110, 508] on label "FAQs 14" at bounding box center [151, 516] width 203 height 31
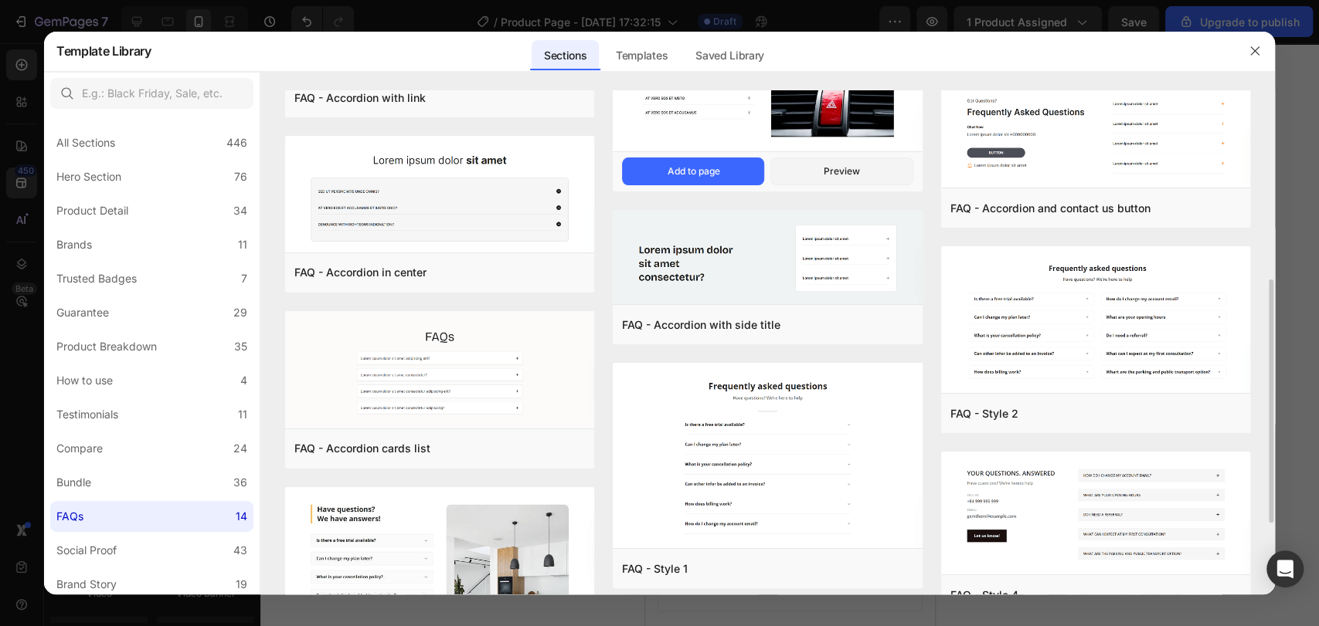
scroll to position [544, 0]
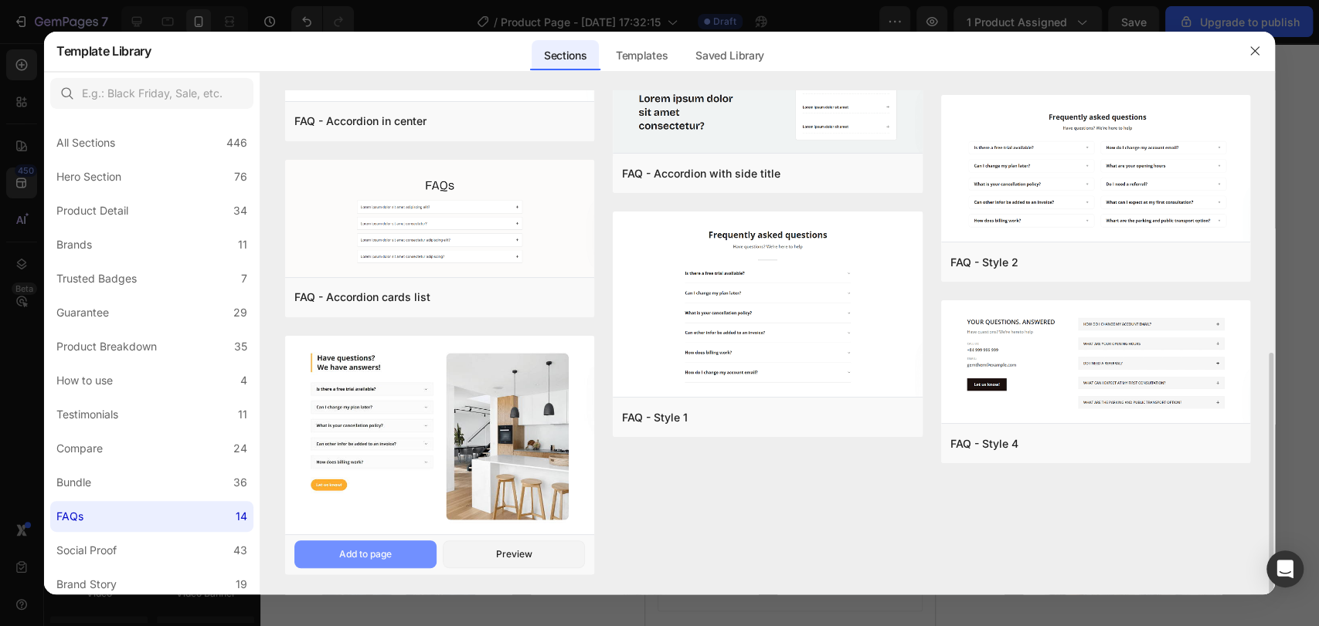
click at [402, 559] on button "Add to page" at bounding box center [365, 555] width 142 height 28
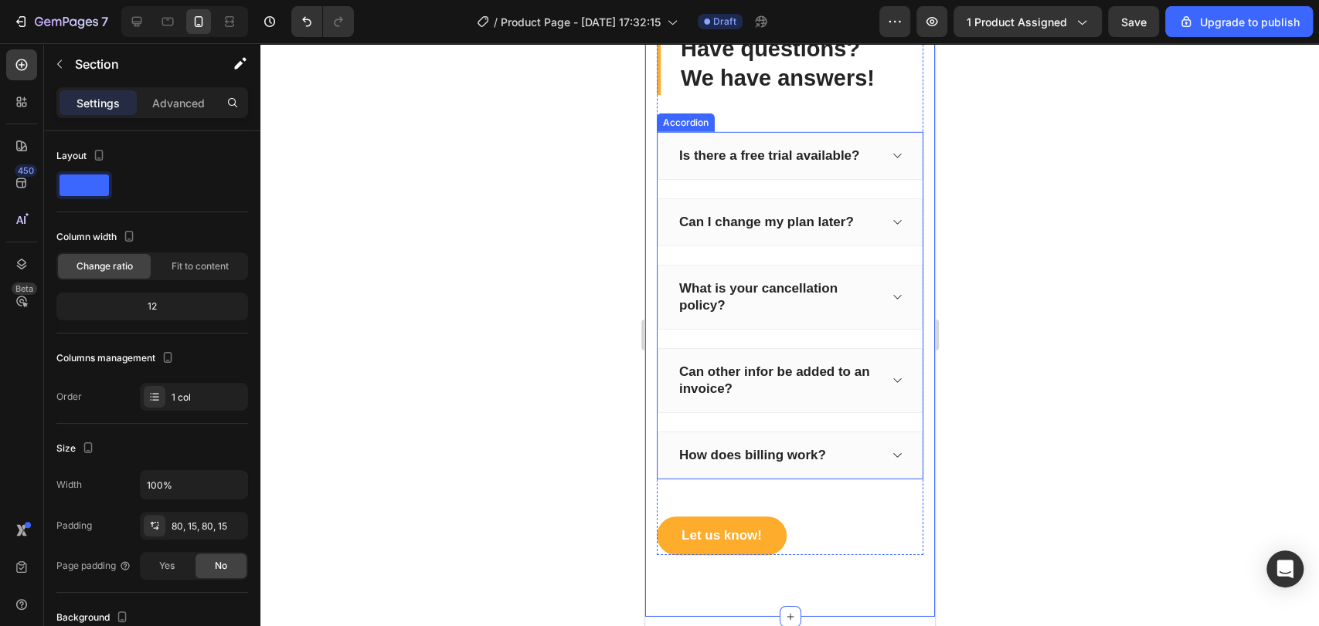
scroll to position [3145, 0]
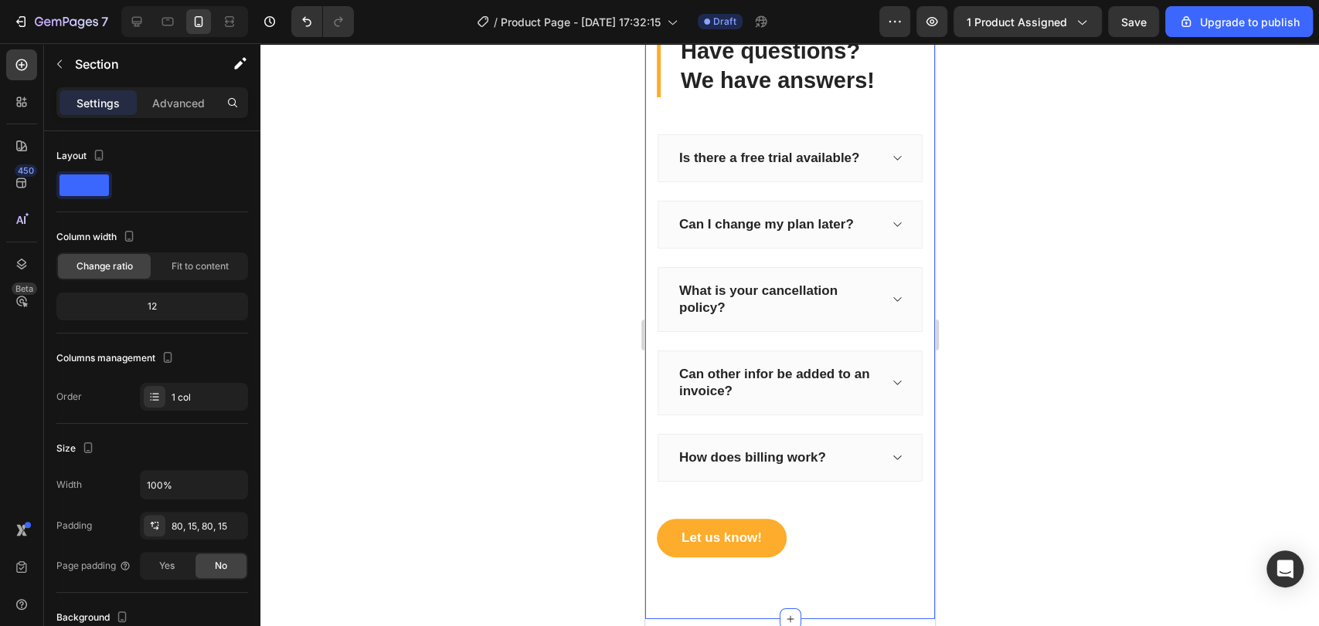
click at [1058, 215] on div at bounding box center [789, 334] width 1058 height 583
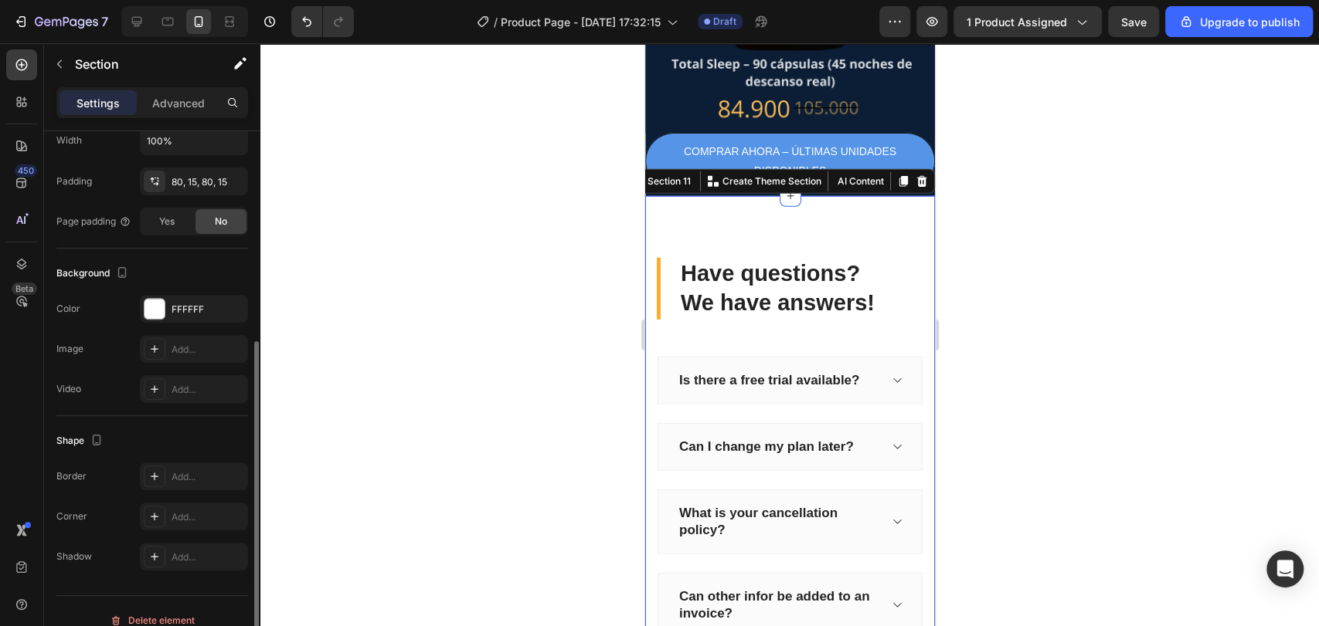
scroll to position [347, 0]
click at [195, 307] on div "FFFFFF" at bounding box center [193, 307] width 45 height 14
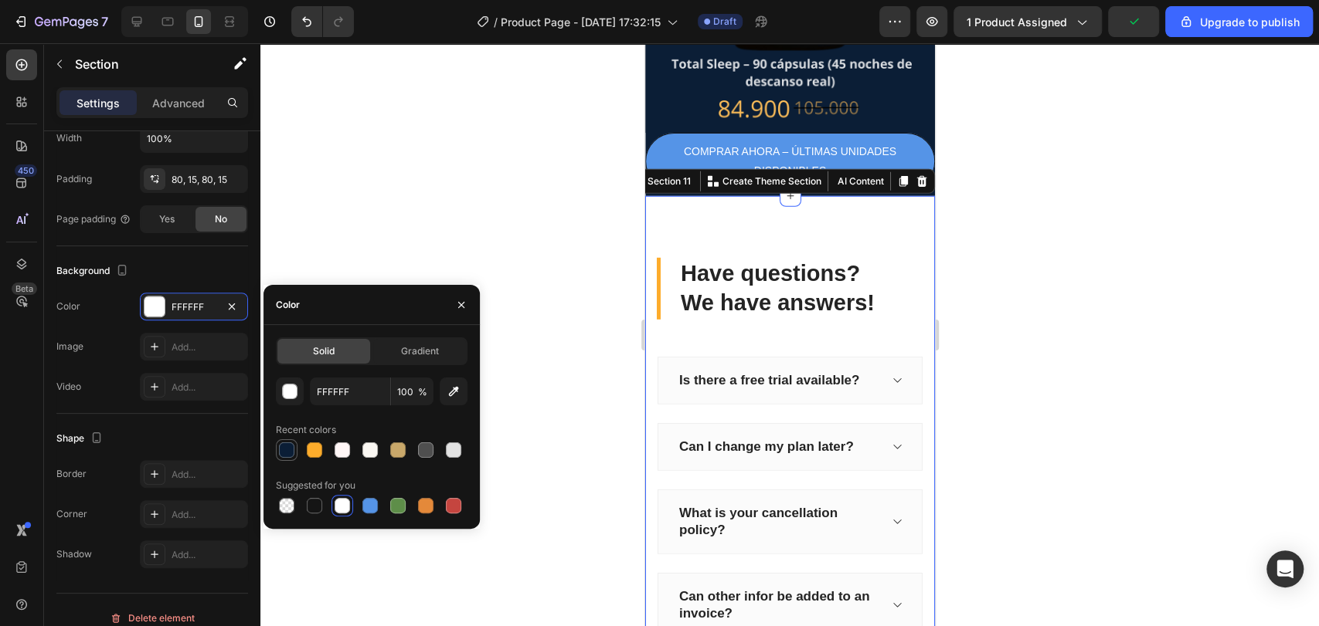
click at [281, 446] on div at bounding box center [286, 450] width 15 height 15
type input "0B1E36"
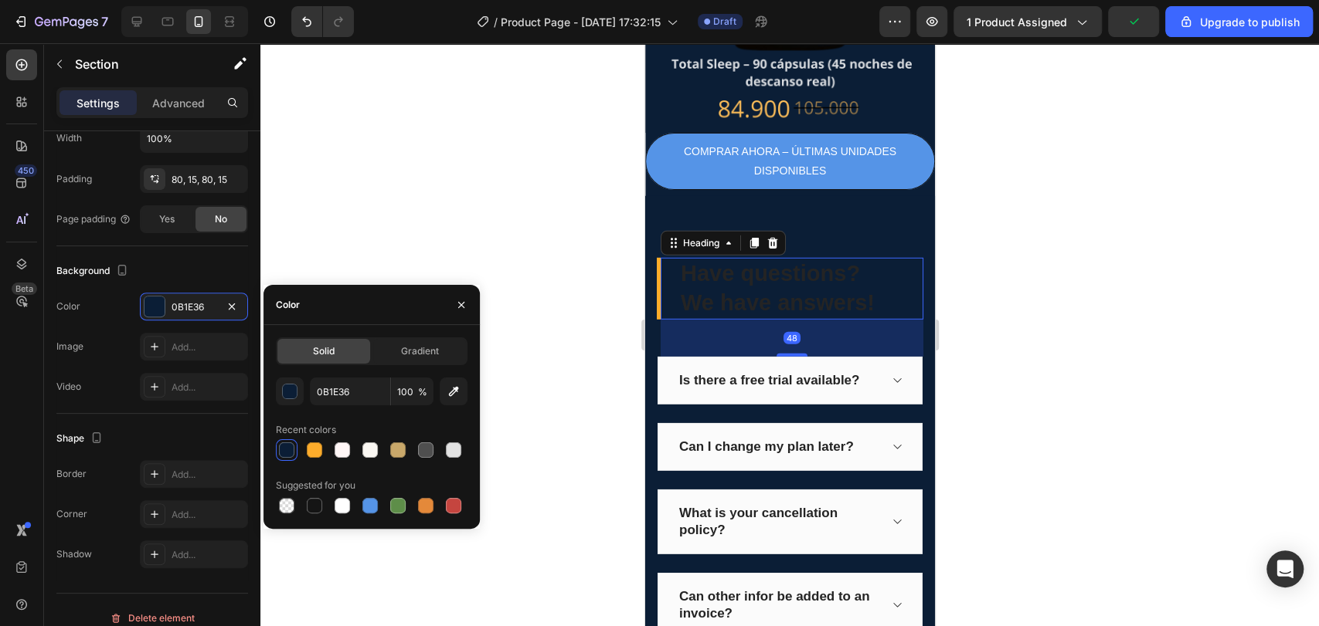
scroll to position [0, 0]
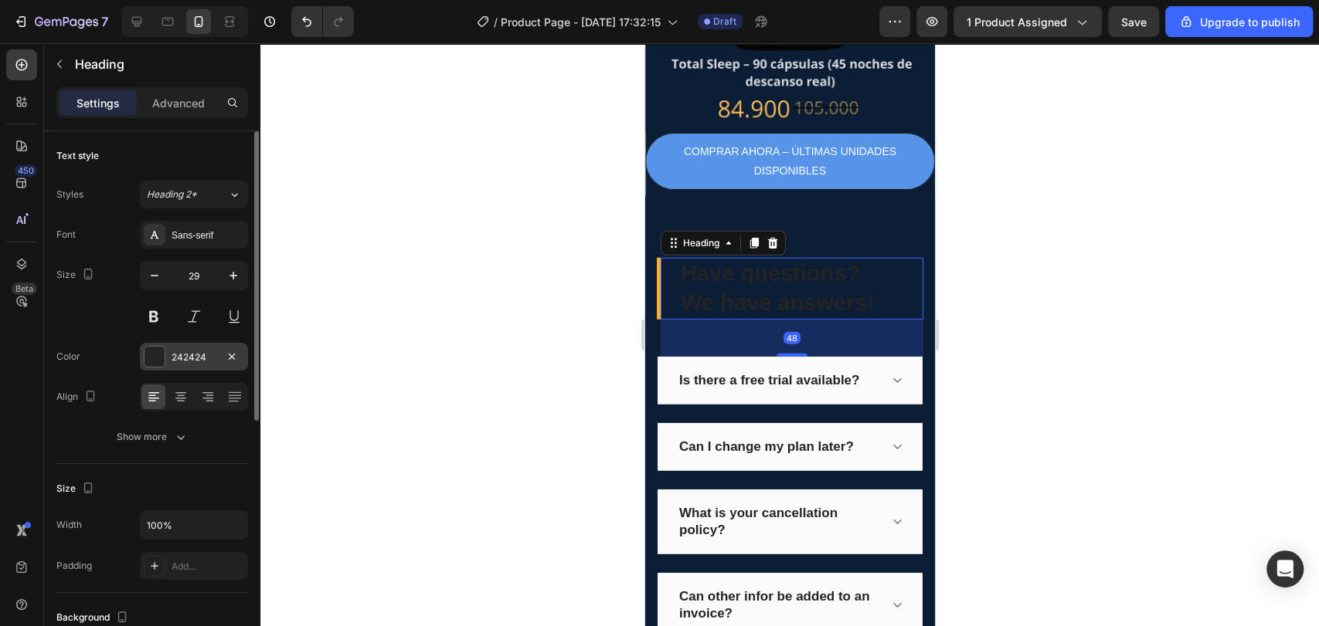
click at [205, 358] on div "242424" at bounding box center [193, 358] width 45 height 14
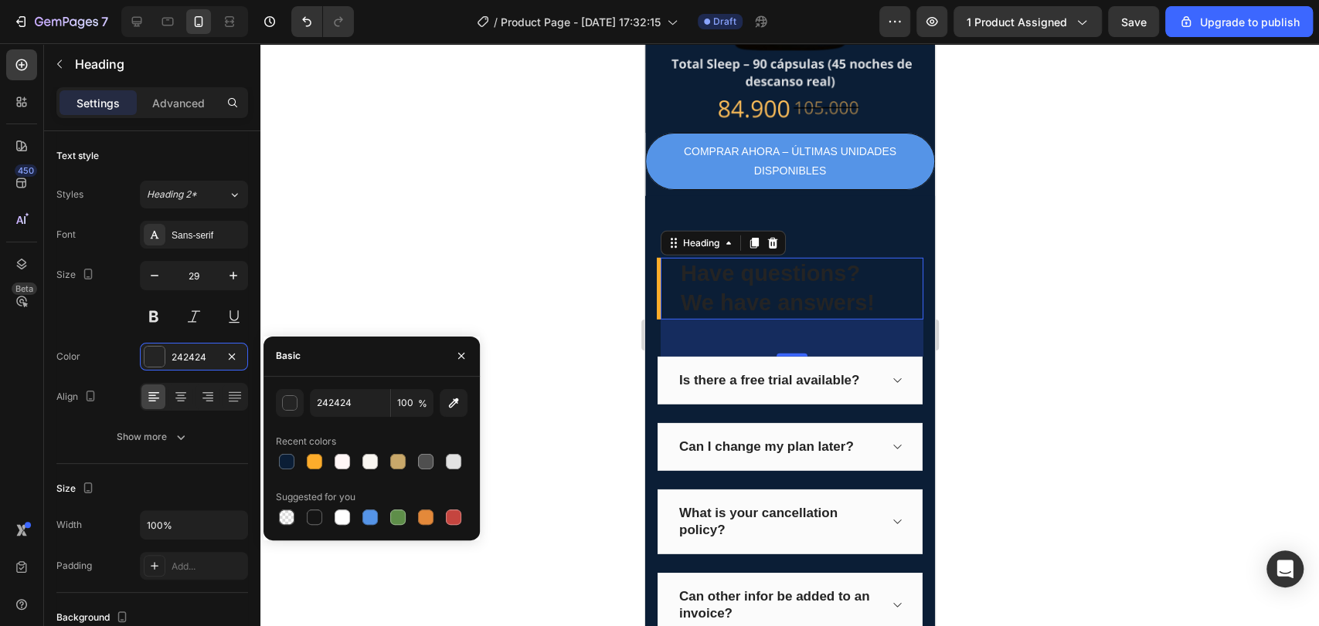
click at [341, 505] on div "Suggested for you" at bounding box center [372, 497] width 192 height 25
click at [344, 514] on div at bounding box center [341, 517] width 15 height 15
type input "FFFFFF"
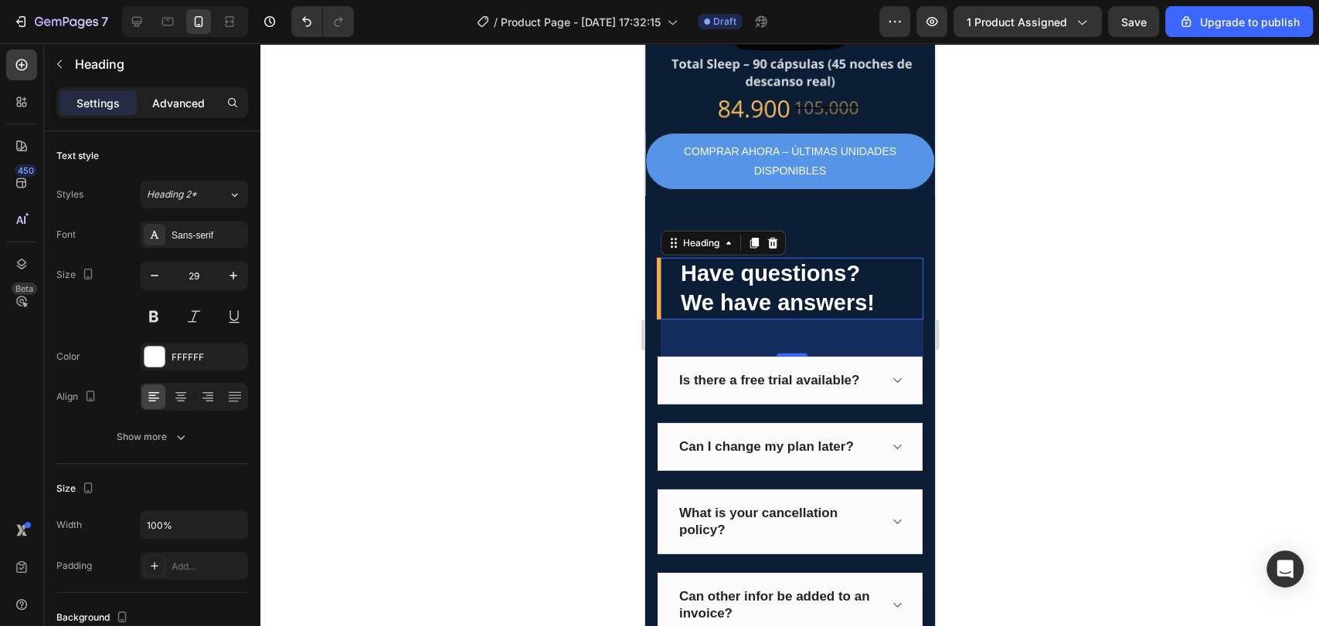
click at [190, 101] on p "Advanced" at bounding box center [178, 103] width 53 height 16
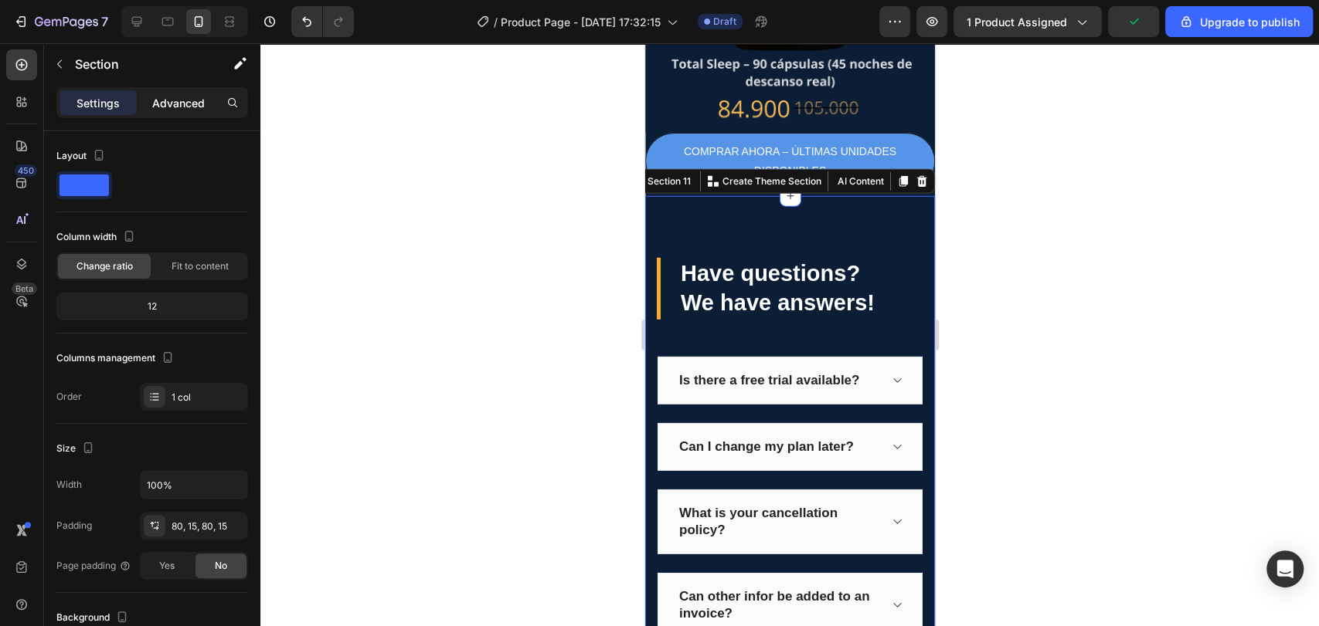
click at [173, 97] on p "Advanced" at bounding box center [178, 103] width 53 height 16
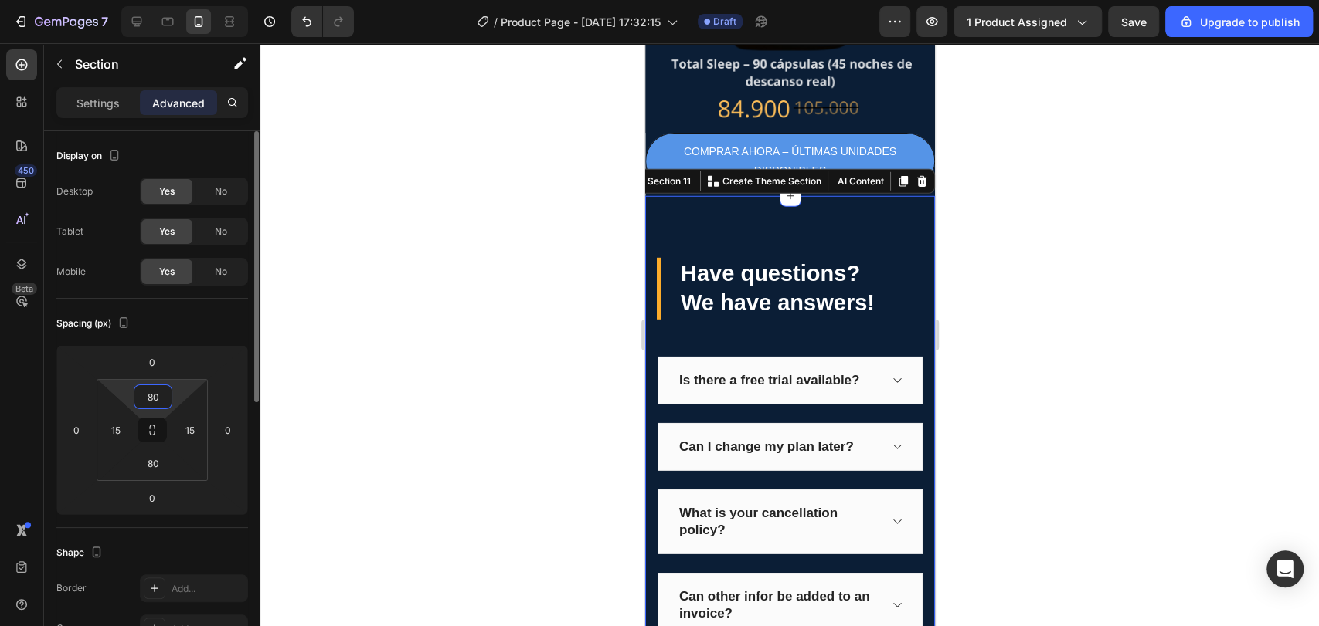
click at [148, 399] on input "80" at bounding box center [153, 396] width 31 height 23
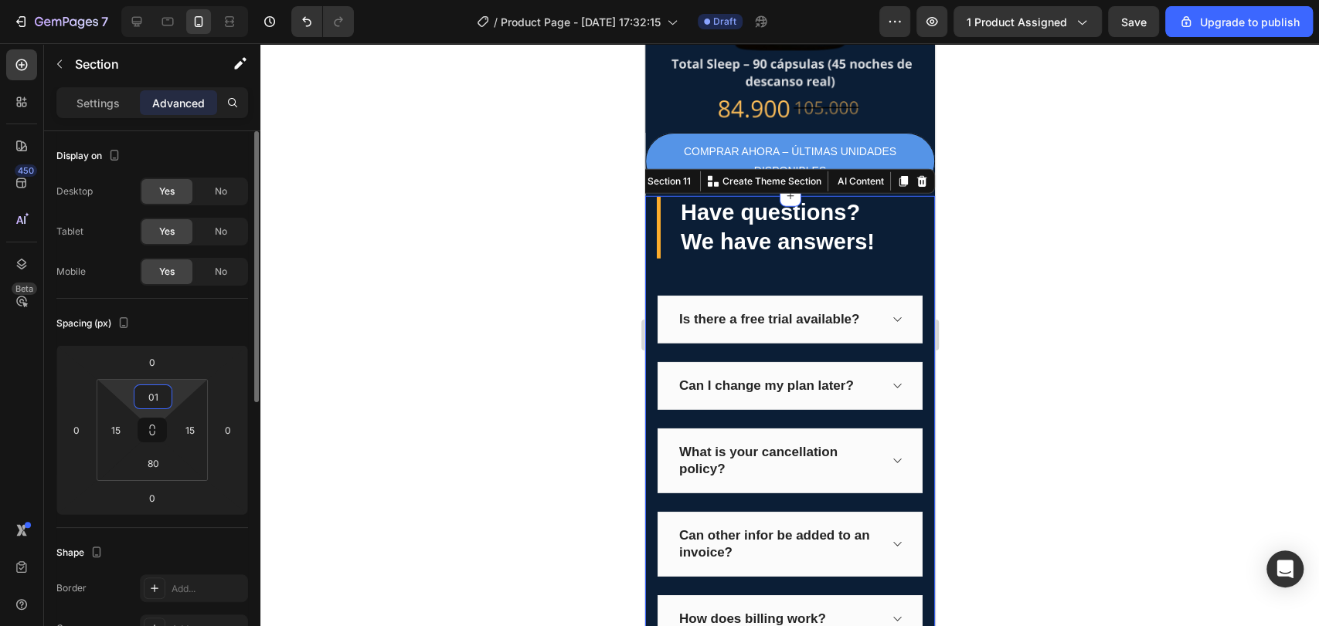
type input "0"
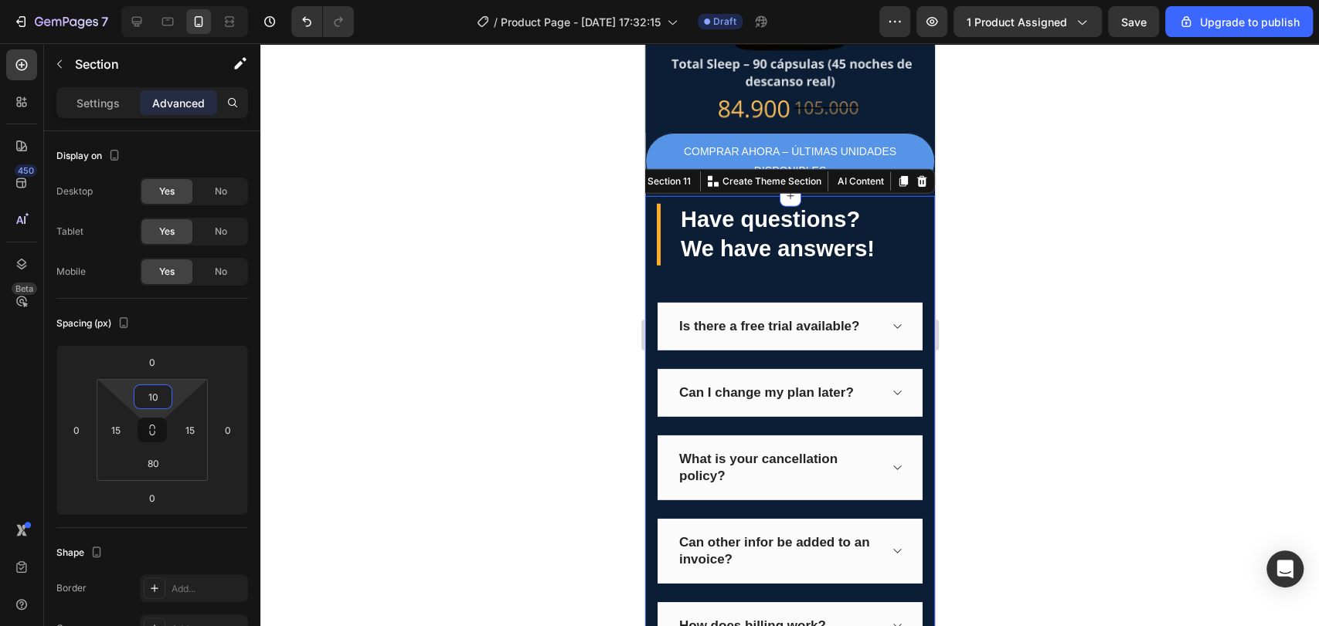
type input "10"
click at [450, 322] on div at bounding box center [789, 334] width 1058 height 583
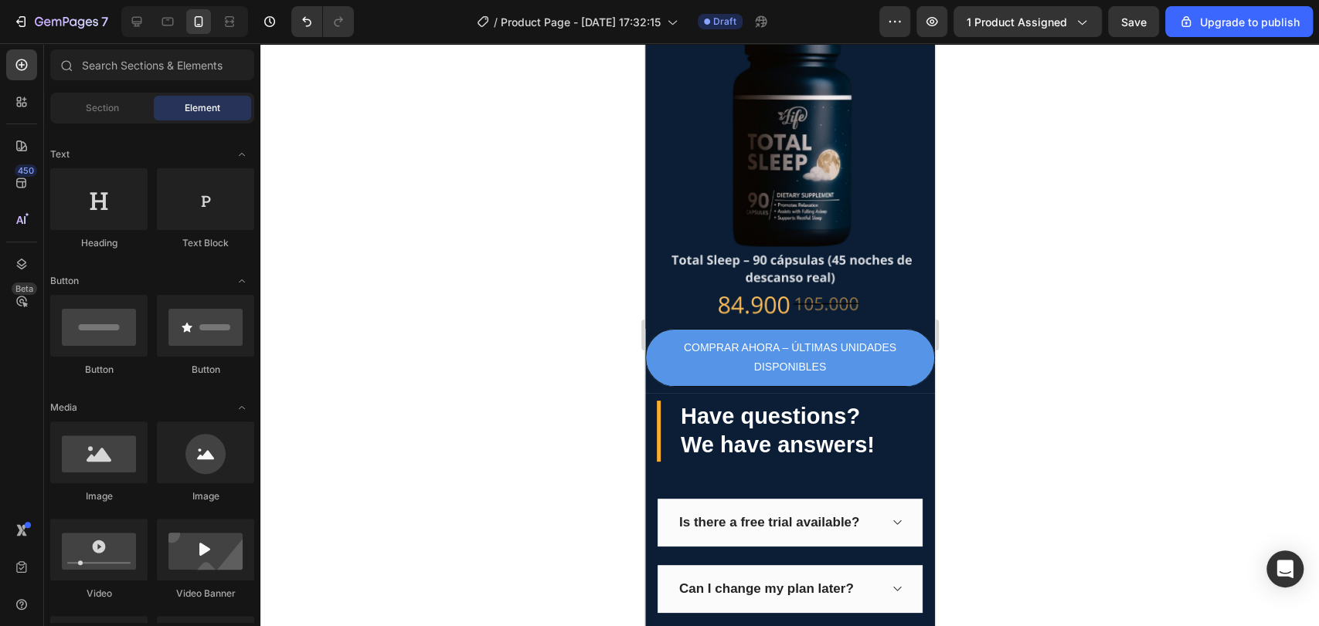
scroll to position [2383, 0]
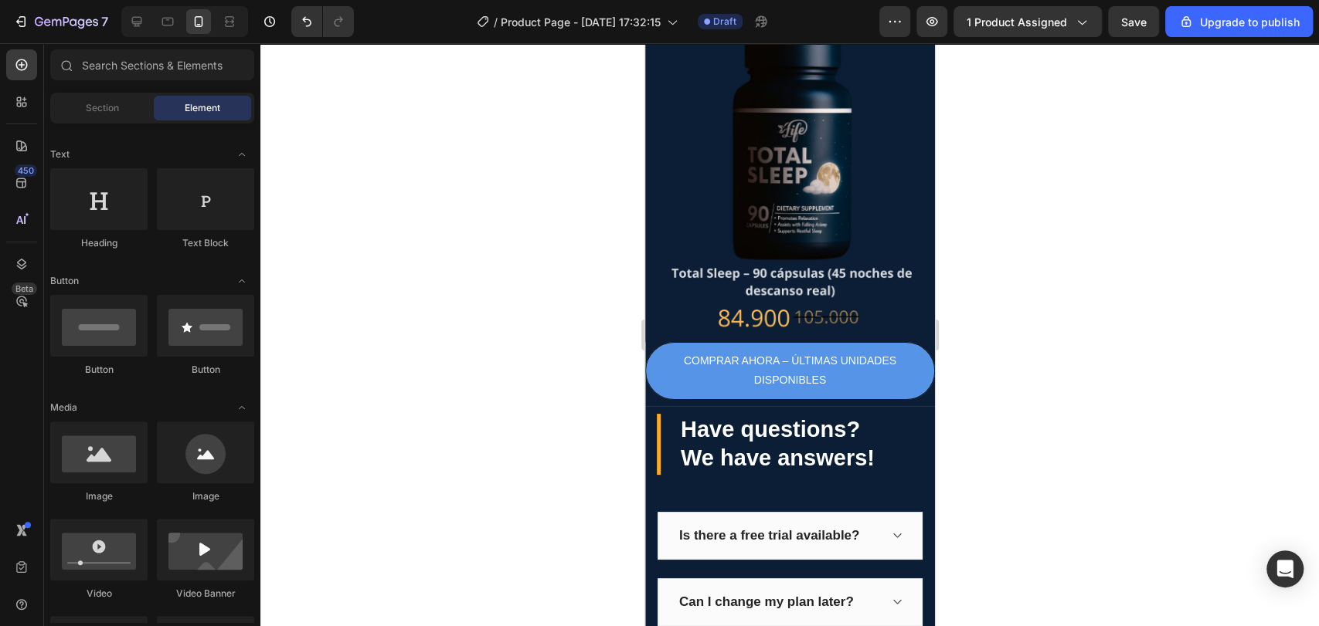
click at [1016, 374] on div at bounding box center [789, 334] width 1058 height 583
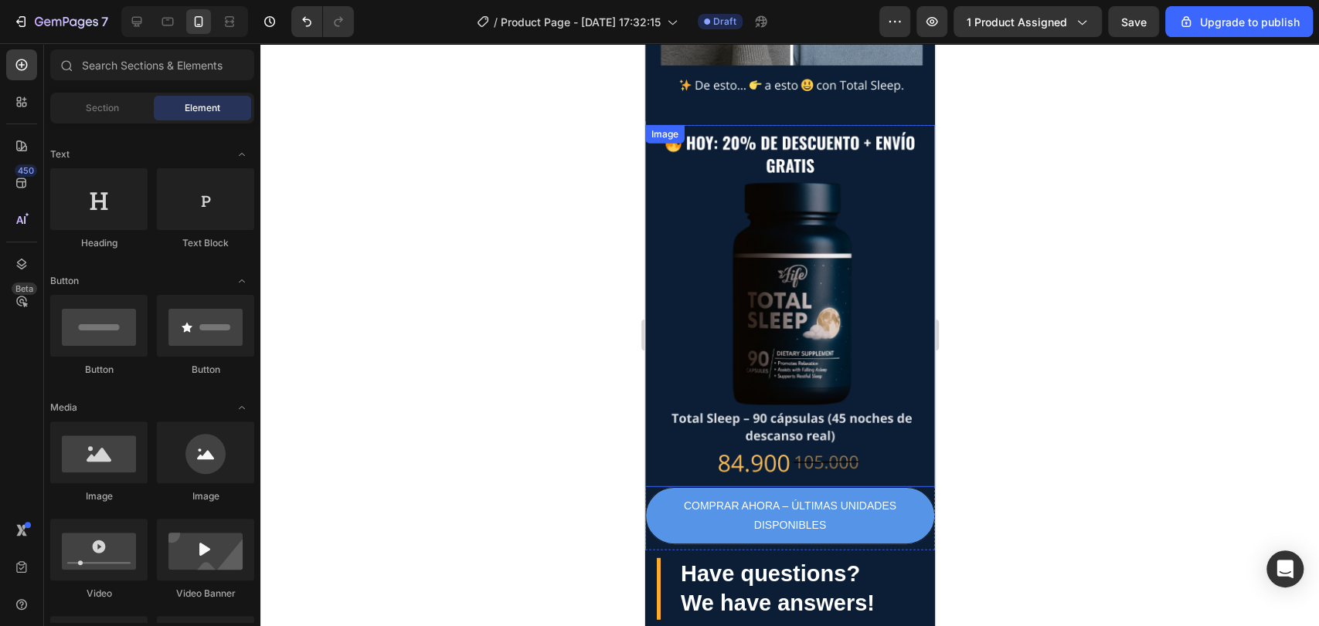
scroll to position [2601, 0]
click at [1081, 261] on div at bounding box center [789, 334] width 1058 height 583
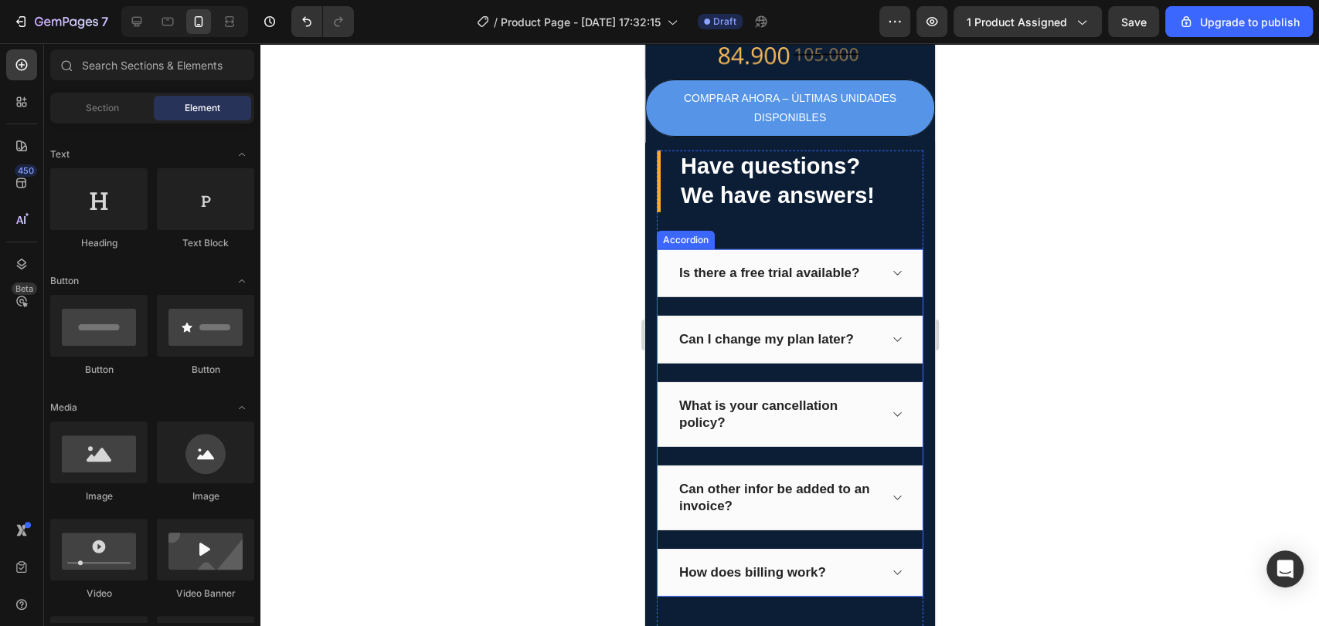
scroll to position [2991, 0]
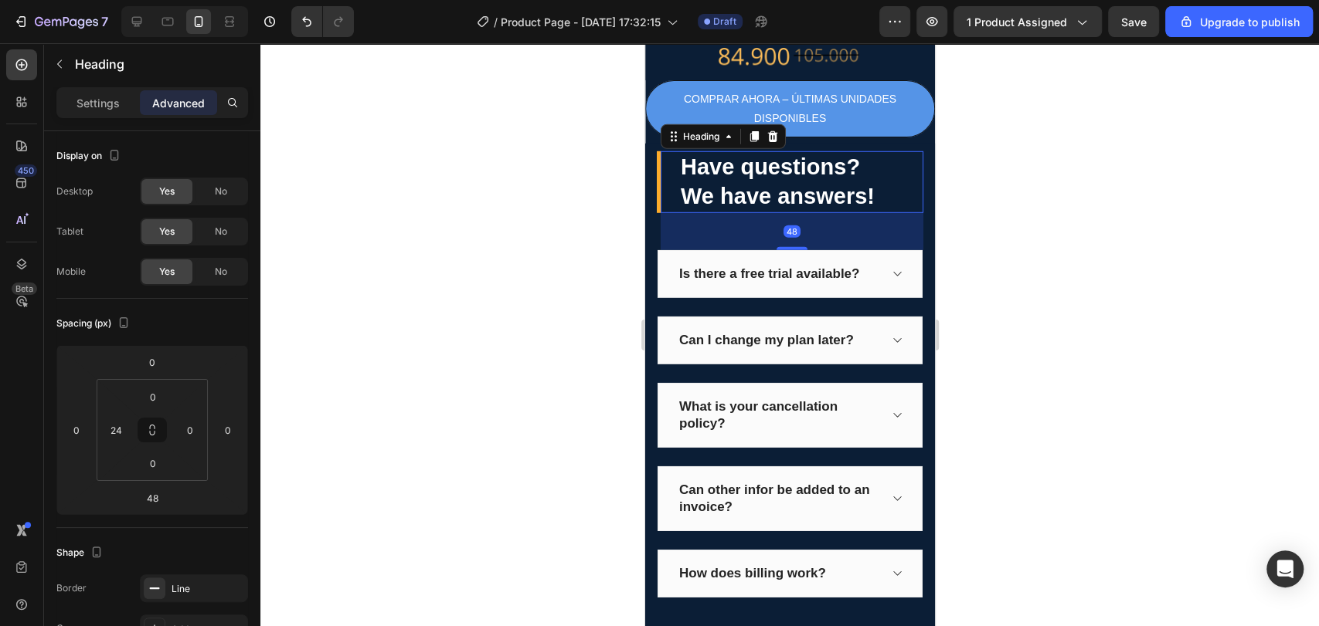
click at [738, 153] on p "Have questions? We have answers!" at bounding box center [800, 182] width 241 height 58
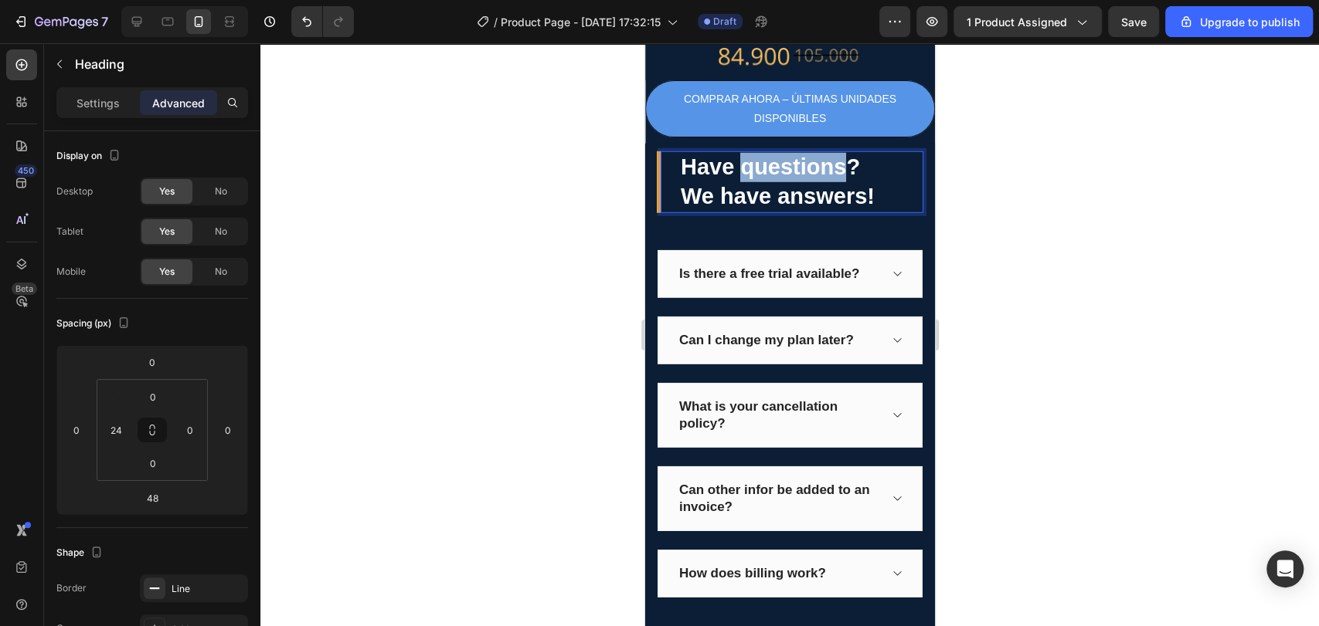
click at [738, 153] on p "Have questions? We have answers!" at bounding box center [800, 182] width 241 height 58
click at [701, 153] on p "¿Have questions? We have answers!" at bounding box center [800, 182] width 241 height 58
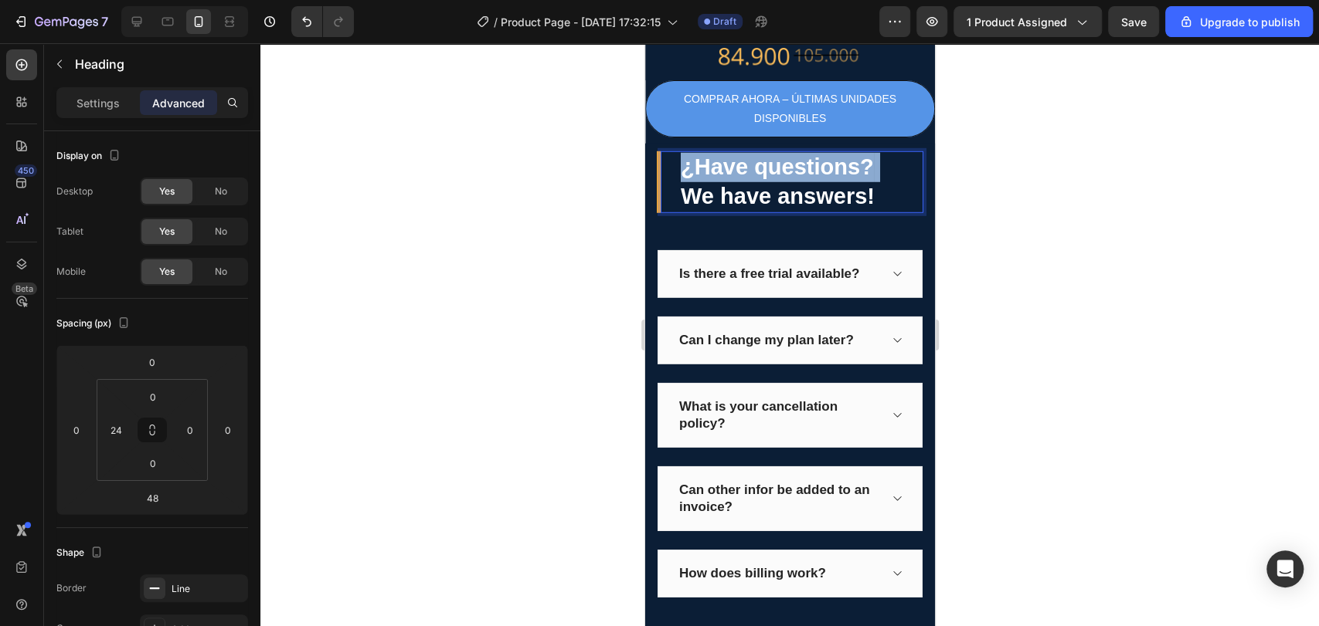
click at [701, 153] on p "¿Have questions? We have answers!" at bounding box center [800, 182] width 241 height 58
click at [869, 153] on p "¿Have questions? We have answers!" at bounding box center [800, 182] width 241 height 58
click at [864, 153] on p "¿Have questions? We have answers!" at bounding box center [800, 182] width 241 height 58
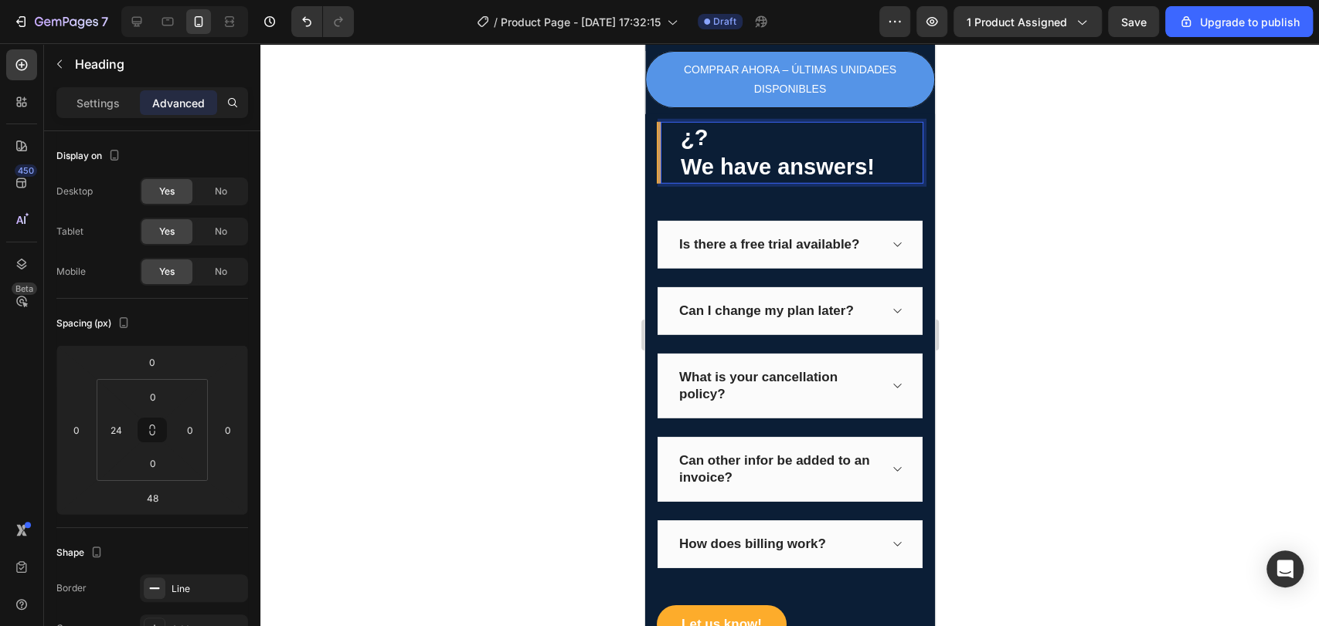
click at [701, 124] on p "¿? We have answers!" at bounding box center [800, 153] width 241 height 58
click at [696, 124] on p "¿? We have answers!" at bounding box center [800, 153] width 241 height 58
click at [715, 143] on p "¿Tienes preguntas? We have answers!" at bounding box center [800, 153] width 241 height 58
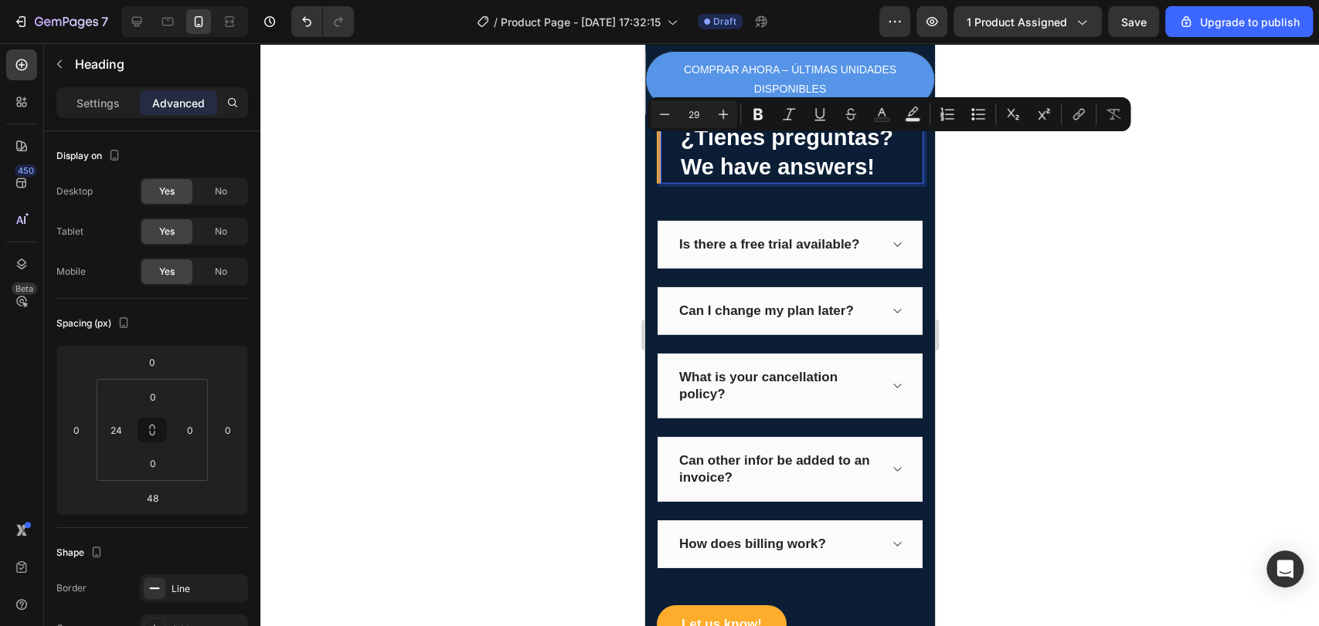
click at [863, 150] on p "¿Tienes preguntas? We have answers!" at bounding box center [800, 153] width 241 height 58
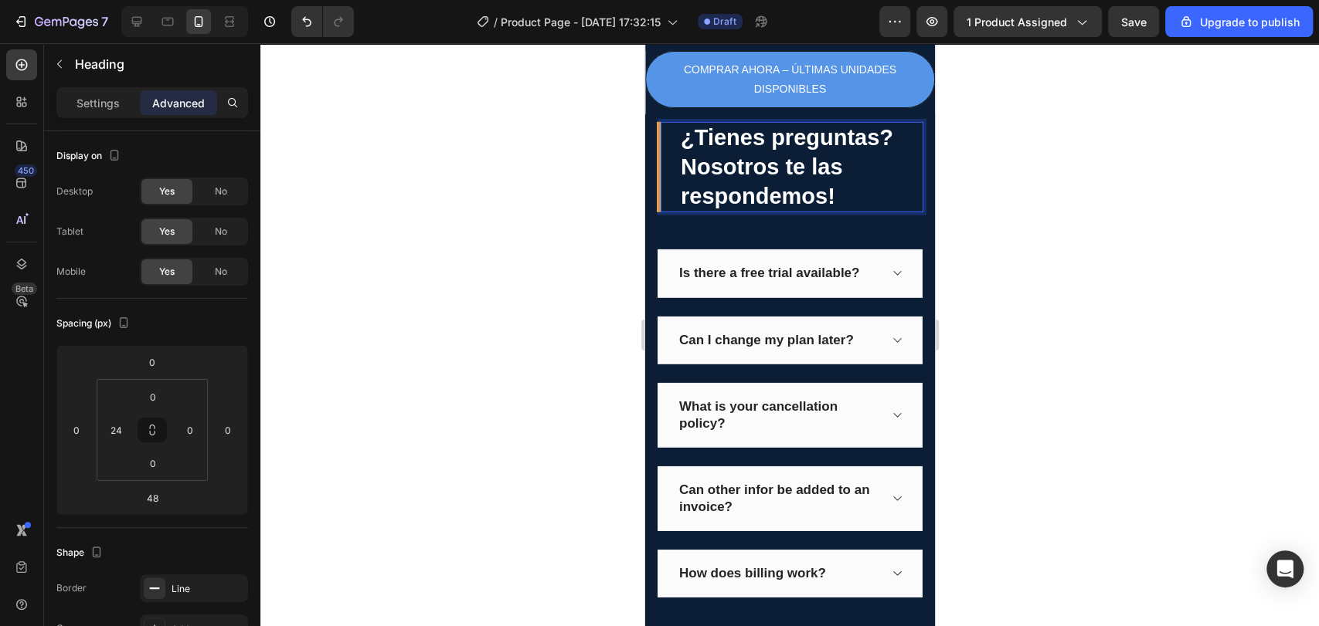
click at [680, 148] on p "¿Tienes preguntas? Nosotros te las respondemos!" at bounding box center [800, 167] width 241 height 87
click at [1041, 209] on div at bounding box center [789, 334] width 1058 height 583
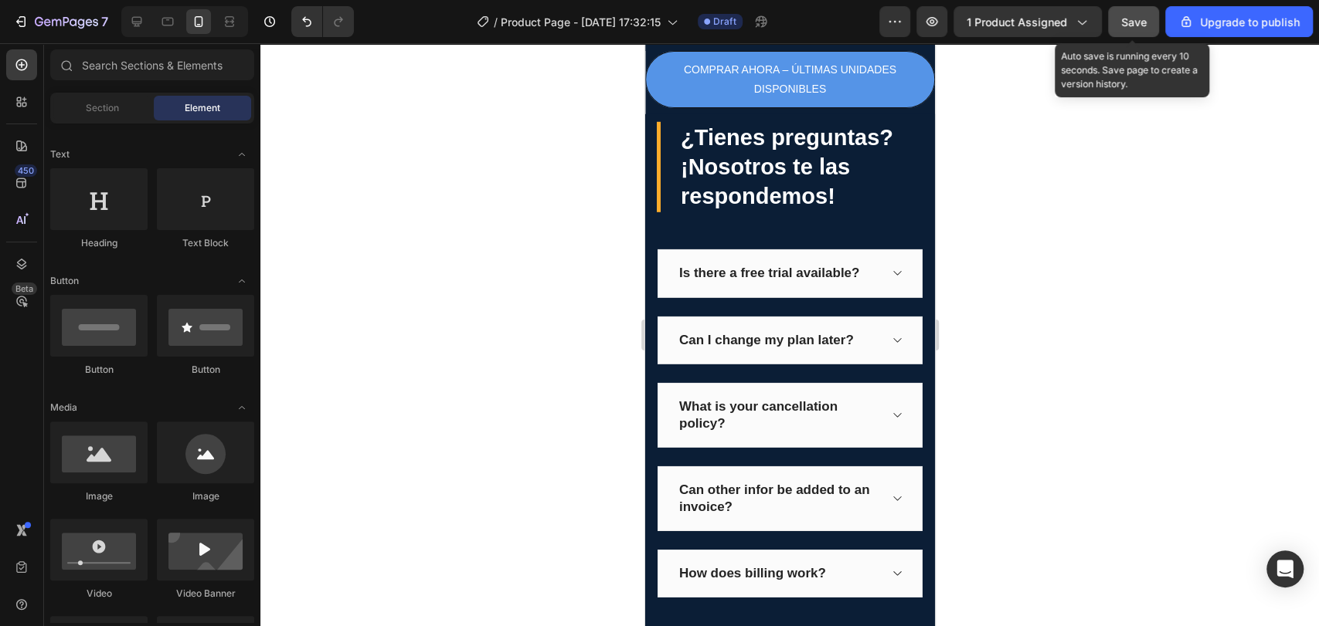
click at [1123, 25] on span "Save" at bounding box center [1133, 21] width 25 height 13
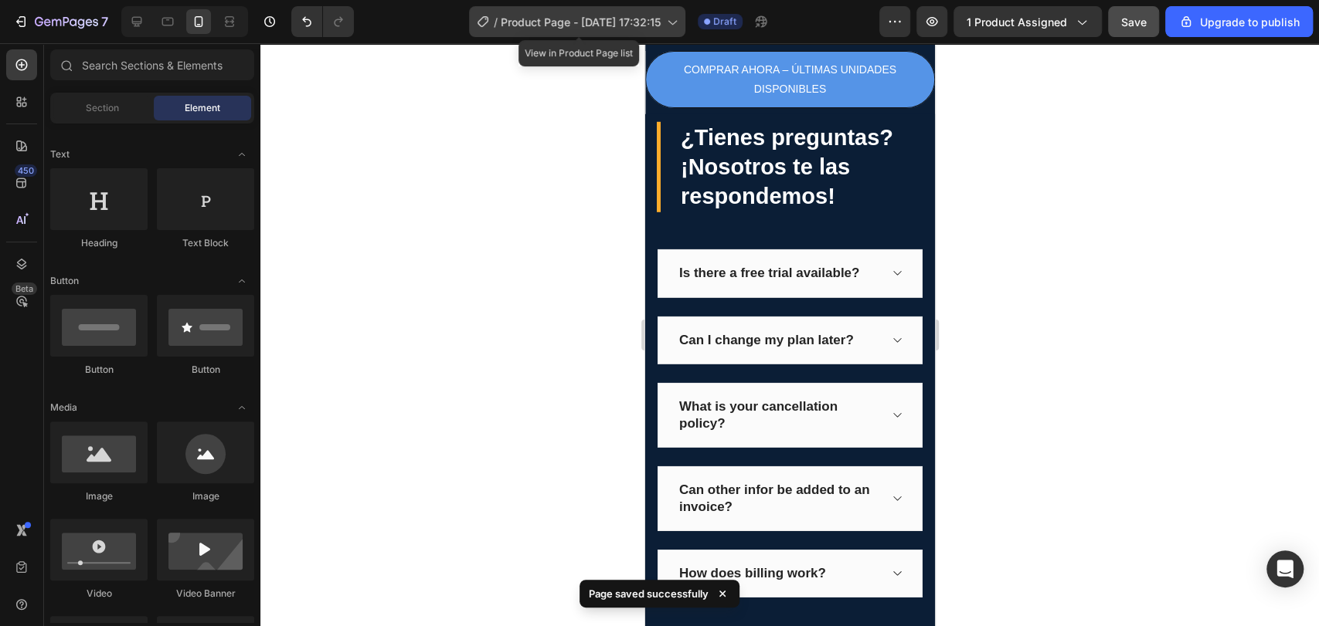
click at [660, 23] on span "Product Page - [DATE] 17:32:15" at bounding box center [581, 22] width 160 height 16
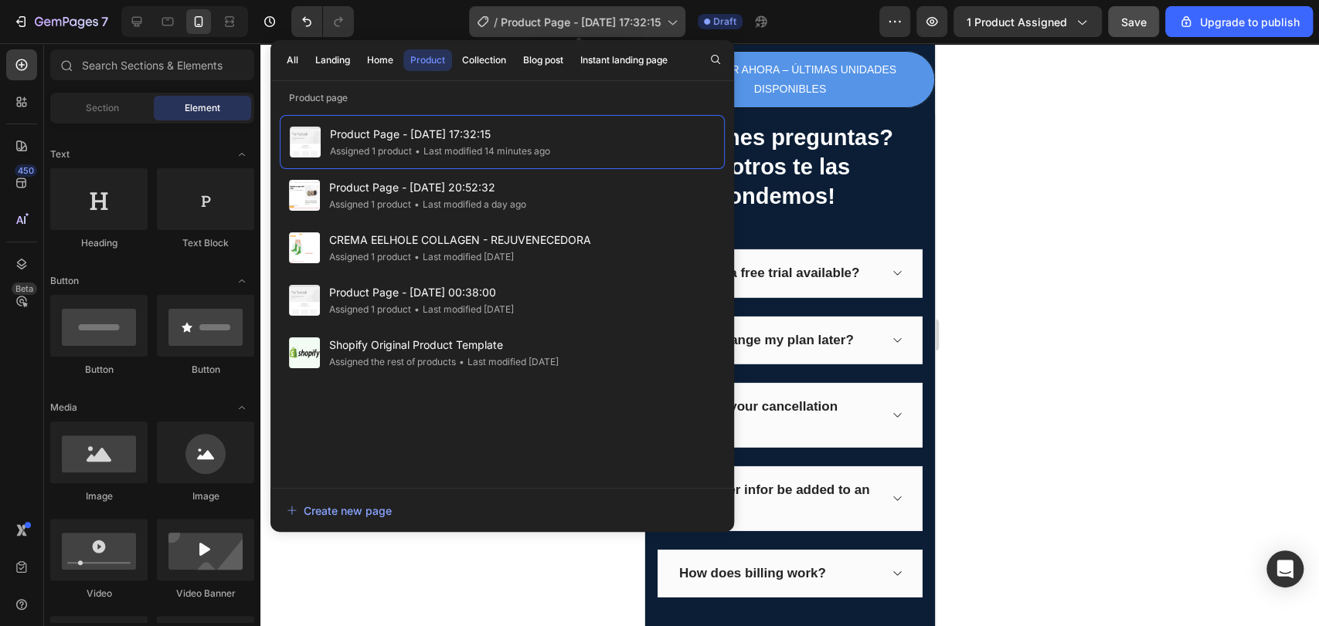
click at [620, 17] on span "Product Page - [DATE] 17:32:15" at bounding box center [581, 22] width 160 height 16
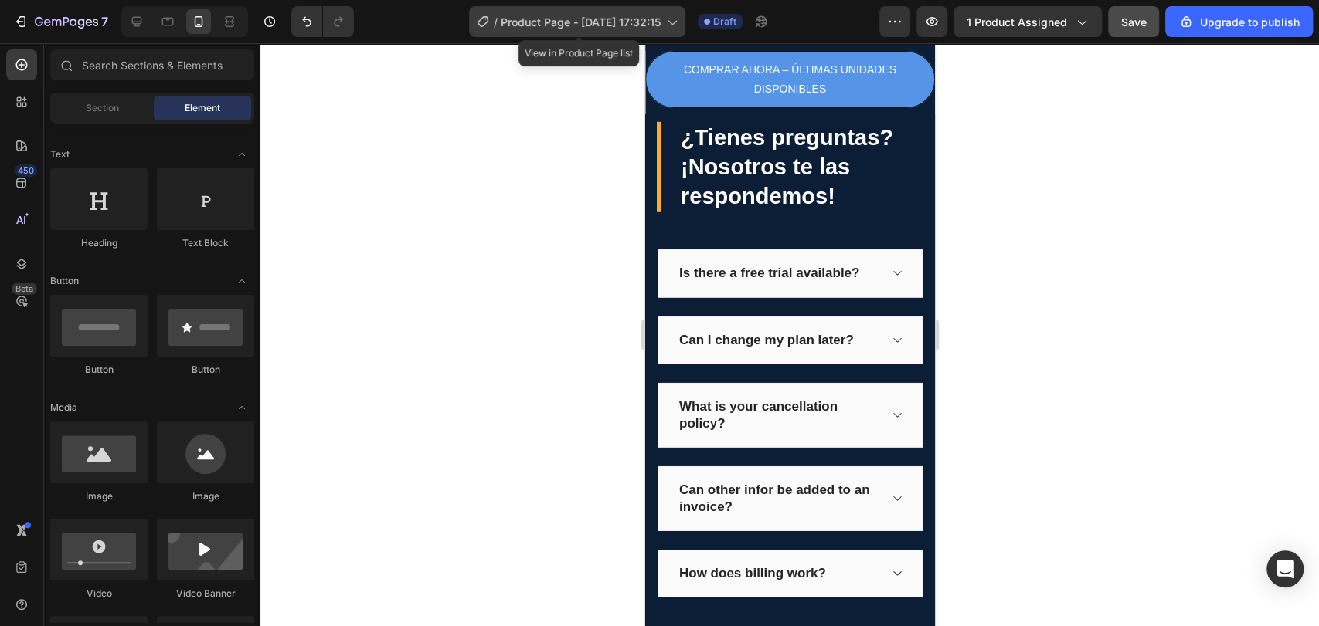
click at [620, 17] on span "Product Page - [DATE] 17:32:15" at bounding box center [581, 22] width 160 height 16
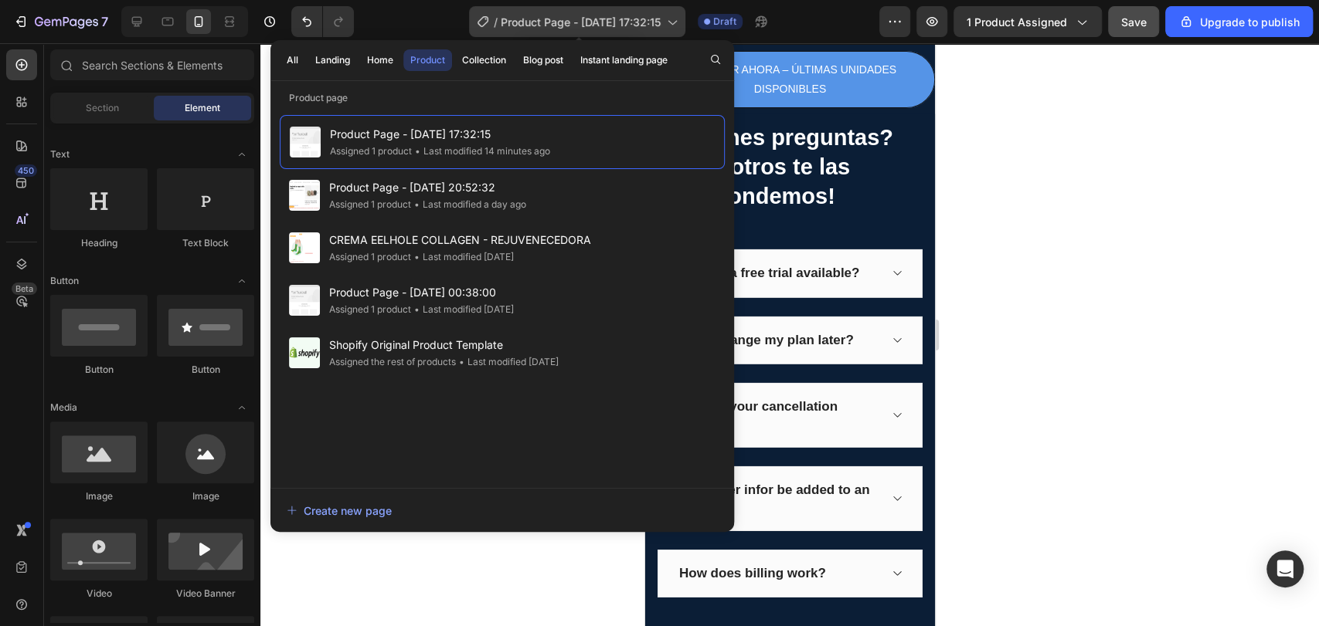
click at [620, 17] on span "Product Page - [DATE] 17:32:15" at bounding box center [581, 22] width 160 height 16
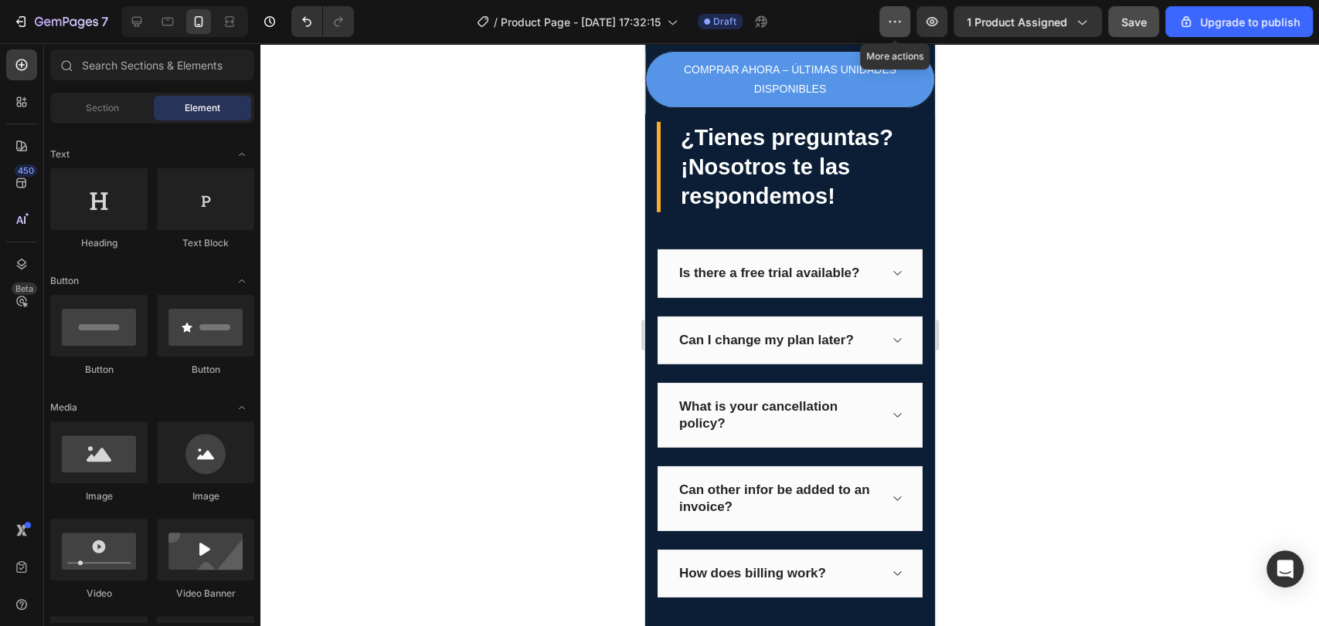
click at [908, 19] on button "button" at bounding box center [894, 21] width 31 height 31
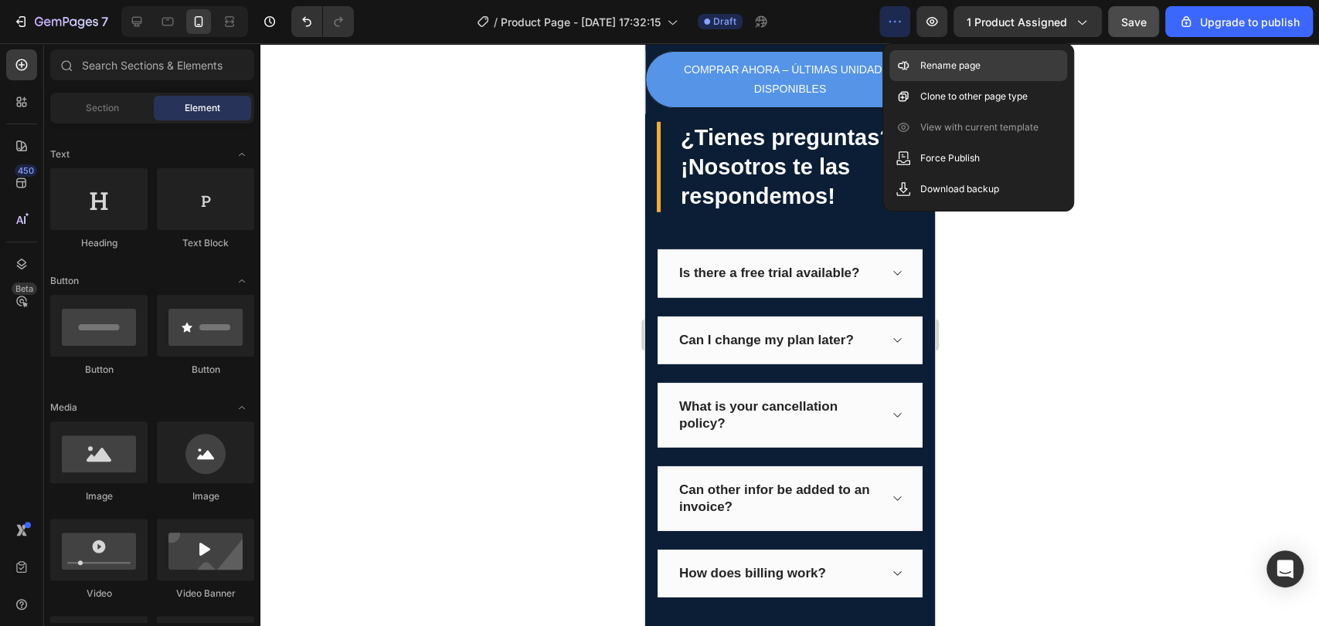
click at [975, 62] on p "Rename page" at bounding box center [950, 65] width 60 height 15
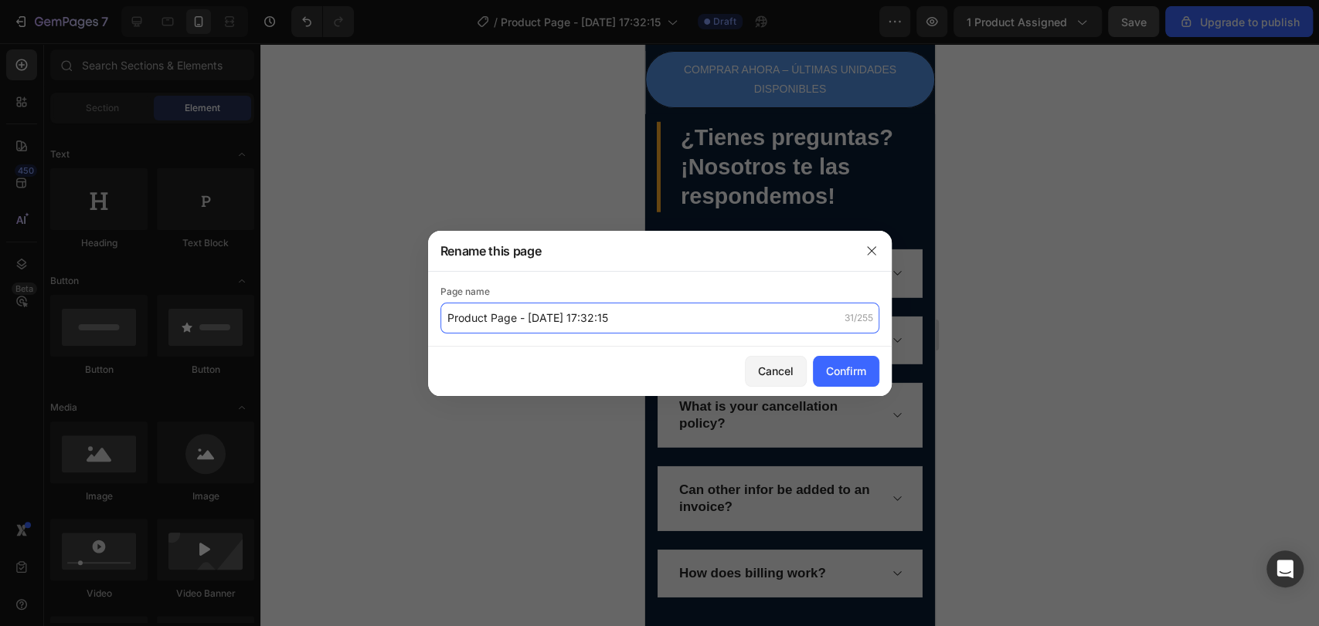
click at [673, 322] on input "Product Page - [DATE] 17:32:15" at bounding box center [659, 318] width 439 height 31
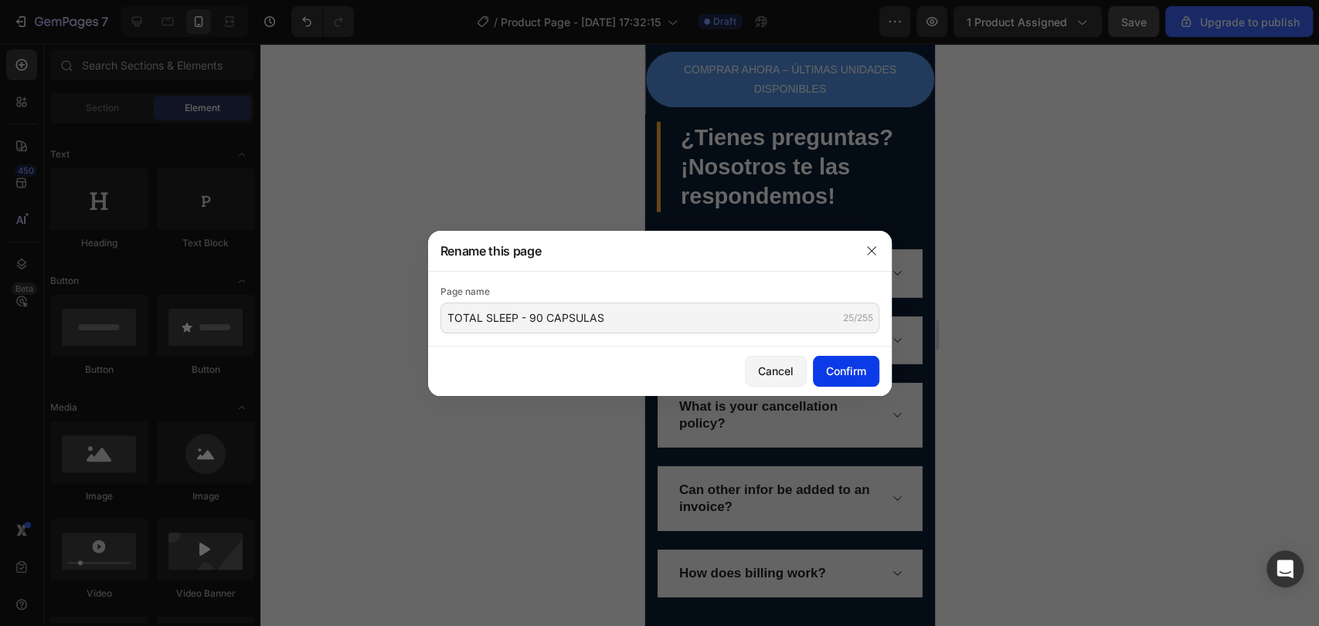
click at [871, 379] on button "Confirm" at bounding box center [846, 371] width 66 height 31
type input "TOTAL SLEEP - 90 CAPSULAS"
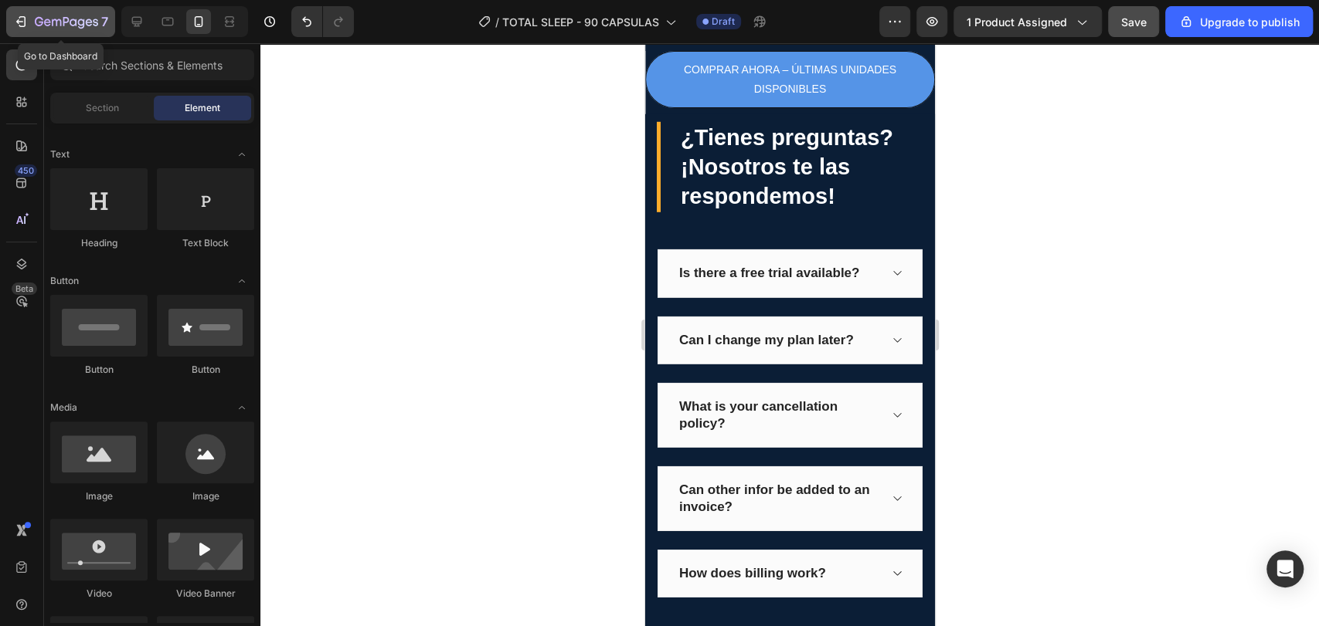
click at [41, 21] on icon "button" at bounding box center [66, 22] width 63 height 13
